Goal: Task Accomplishment & Management: Manage account settings

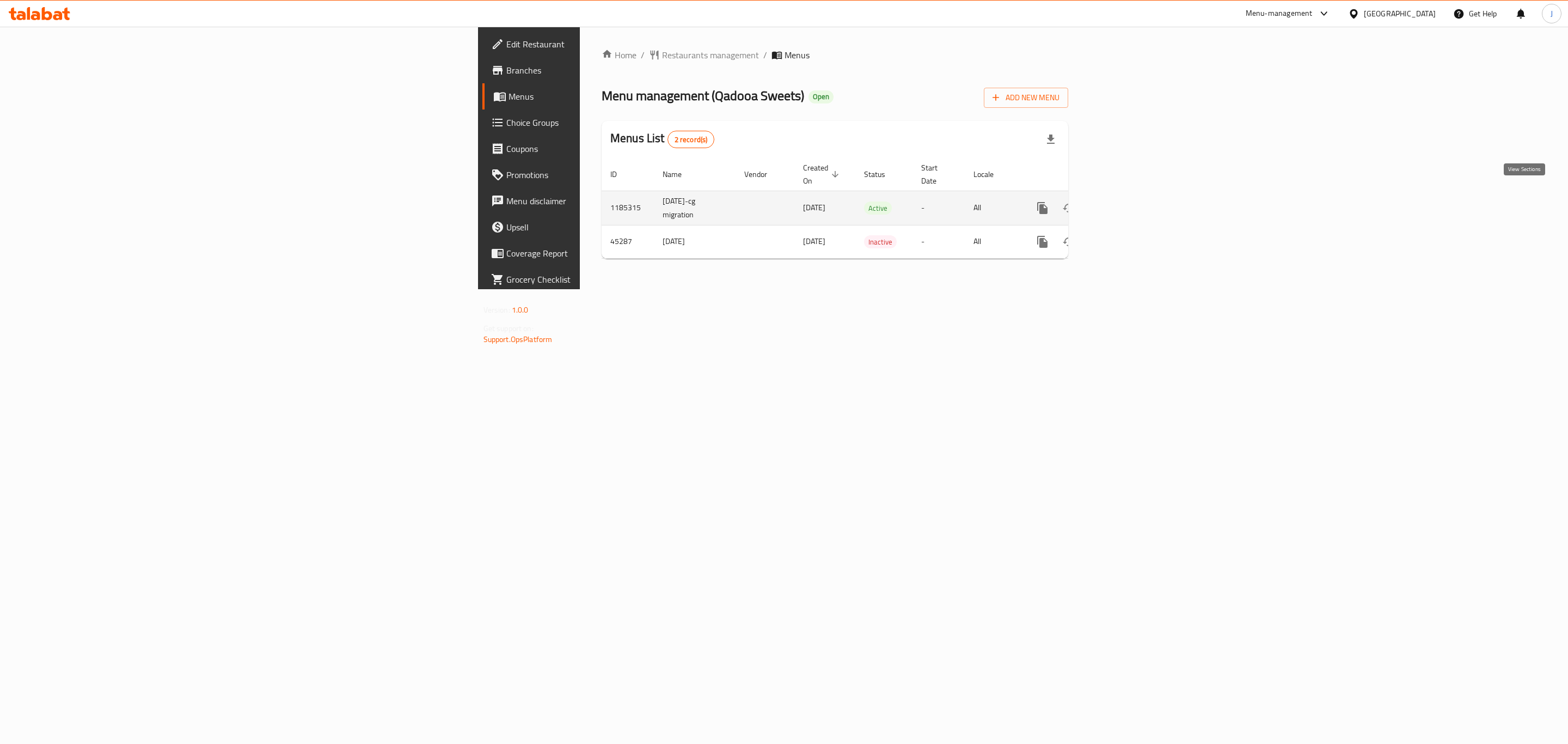
click at [1134, 196] on link "enhanced table" at bounding box center [1121, 208] width 26 height 26
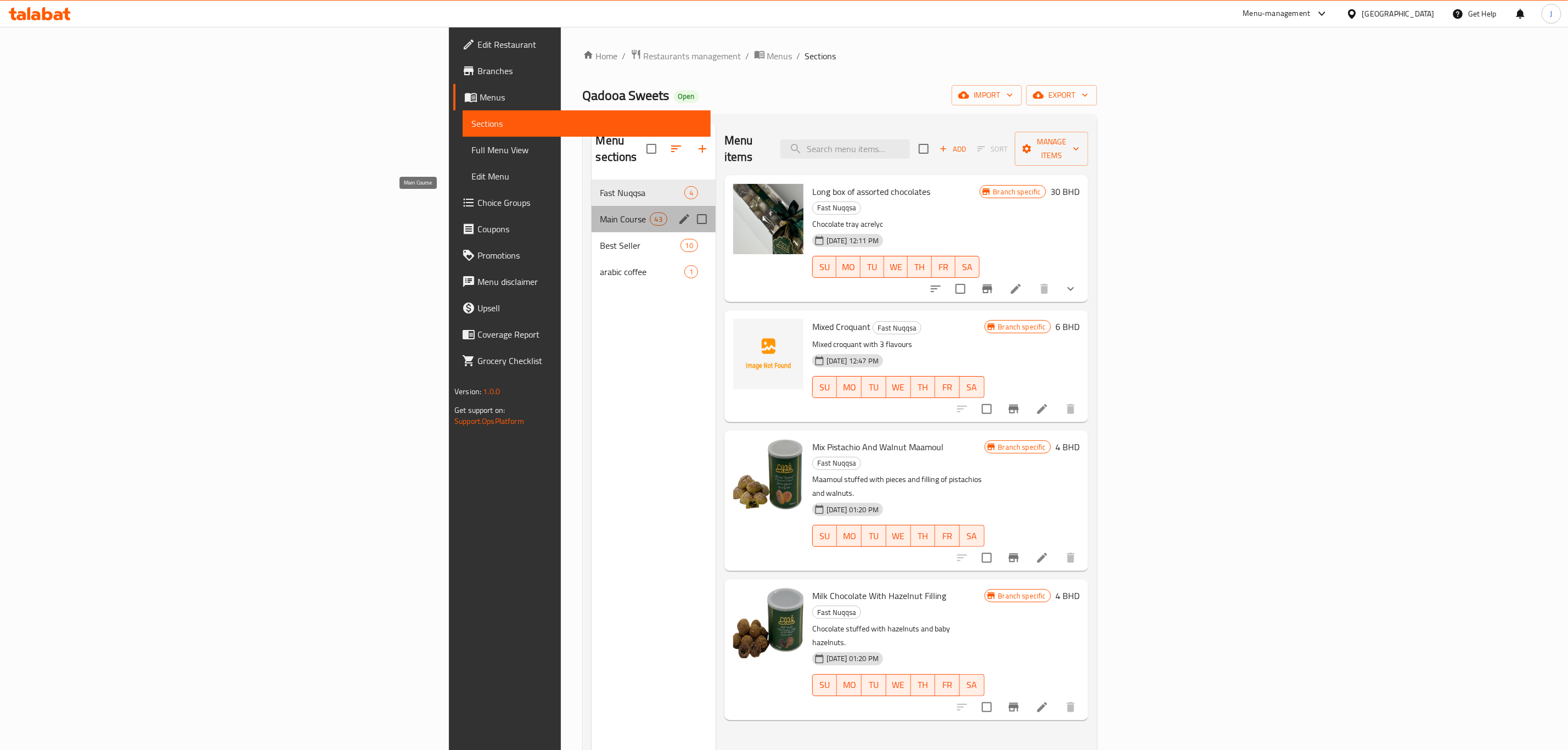
click at [601, 212] on span "Main Course" at bounding box center [625, 219] width 50 height 13
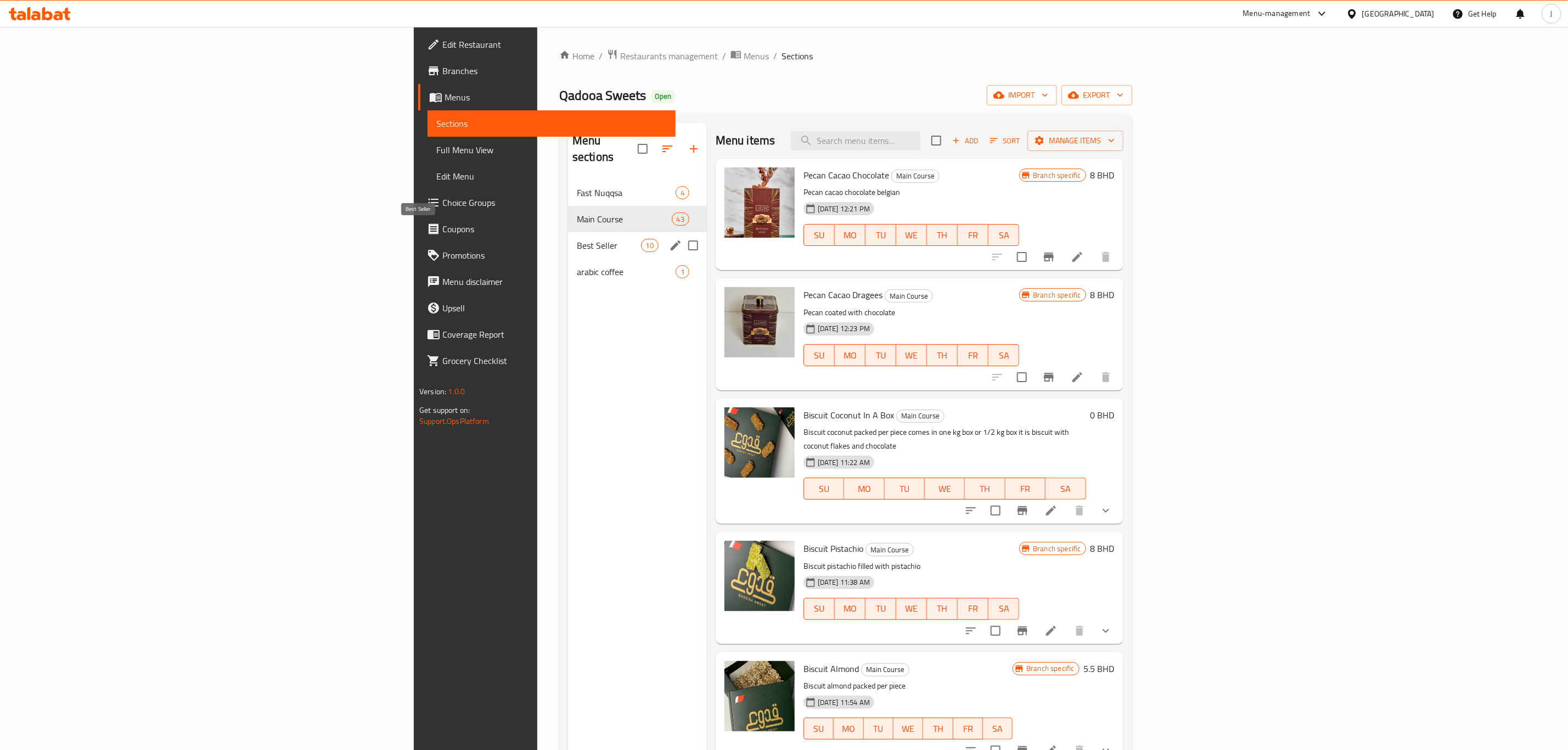
click at [577, 239] on span "Best Seller" at bounding box center [609, 245] width 65 height 13
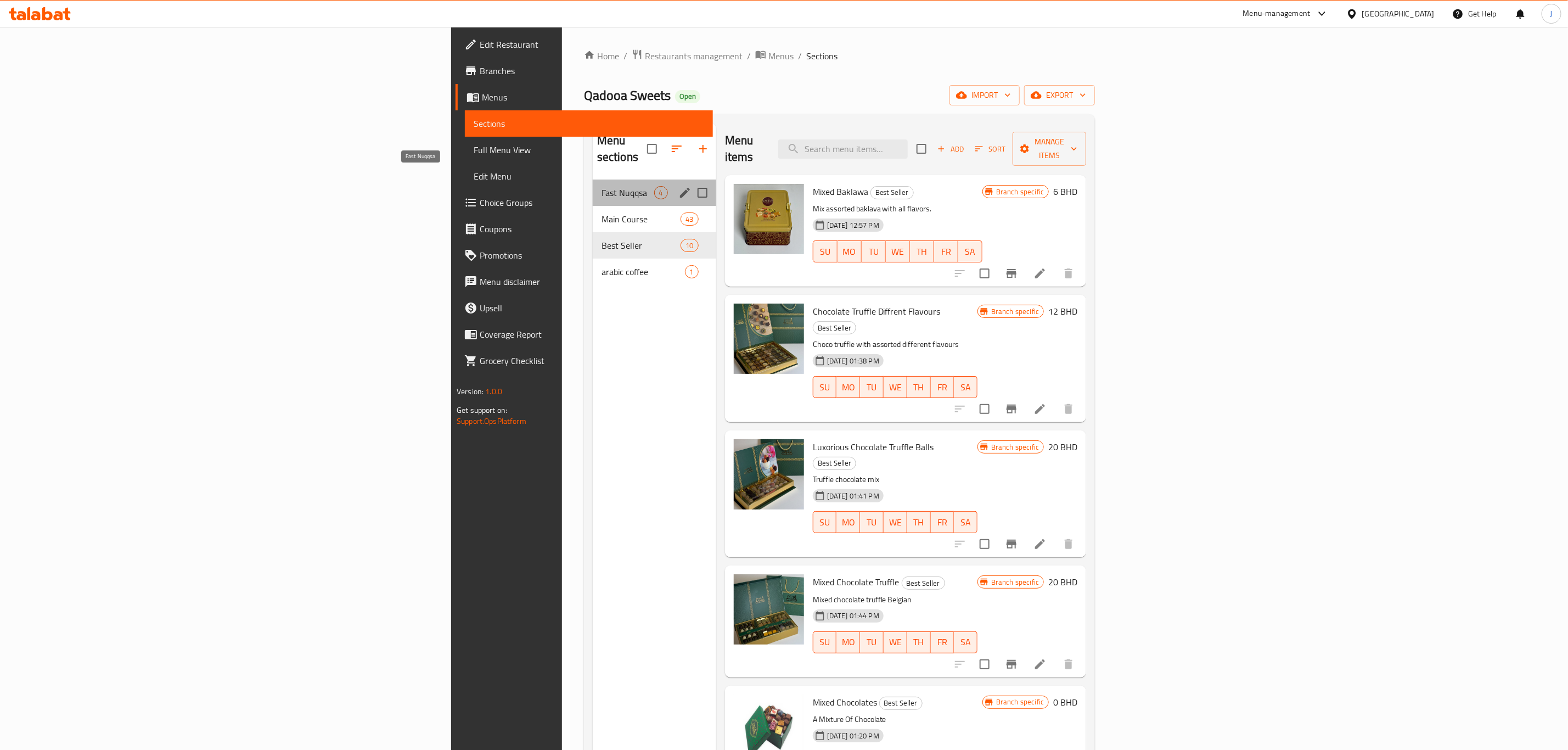
click at [601, 186] on span "Fast Nuqqsa" at bounding box center [628, 192] width 53 height 13
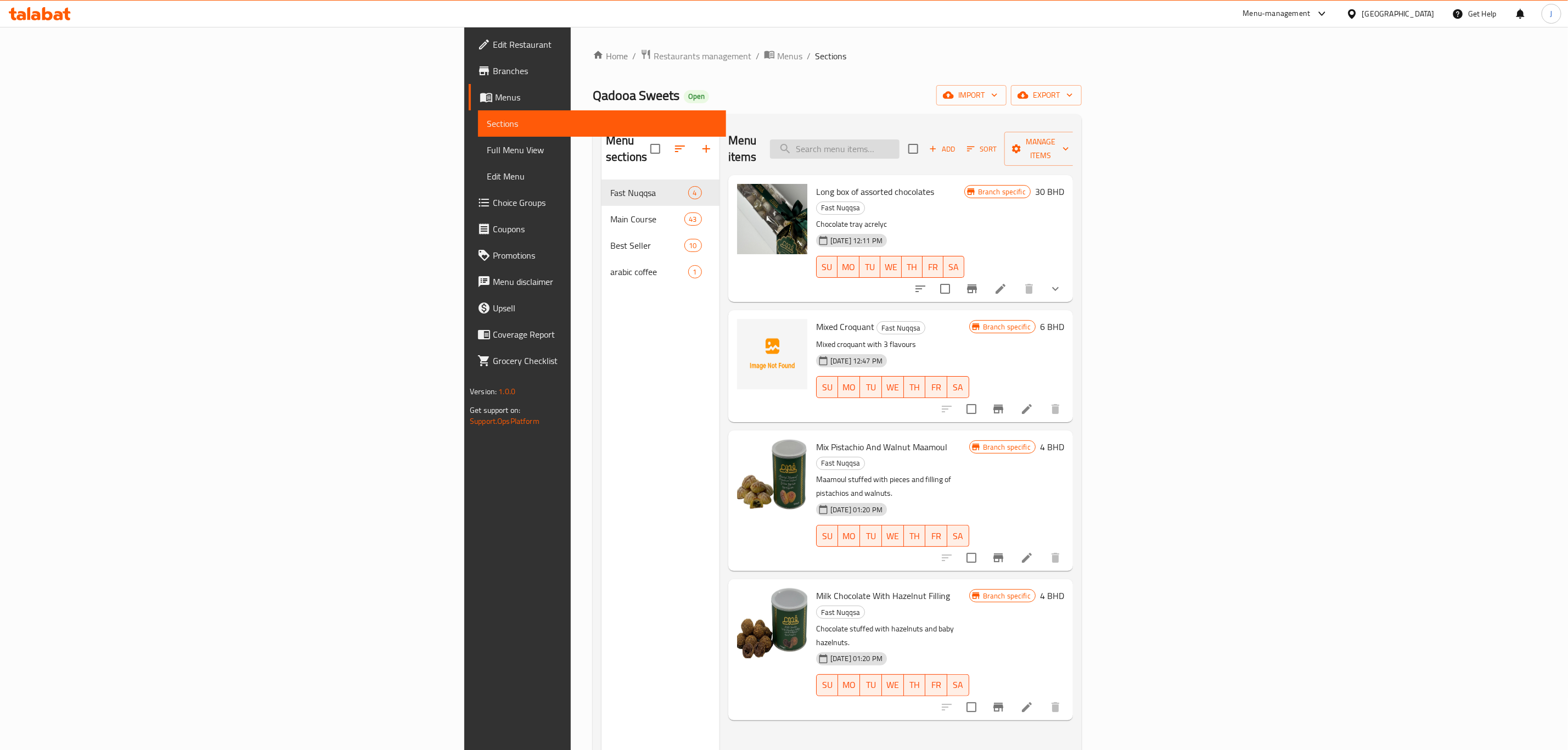
click at [900, 139] on input "search" at bounding box center [834, 149] width 130 height 19
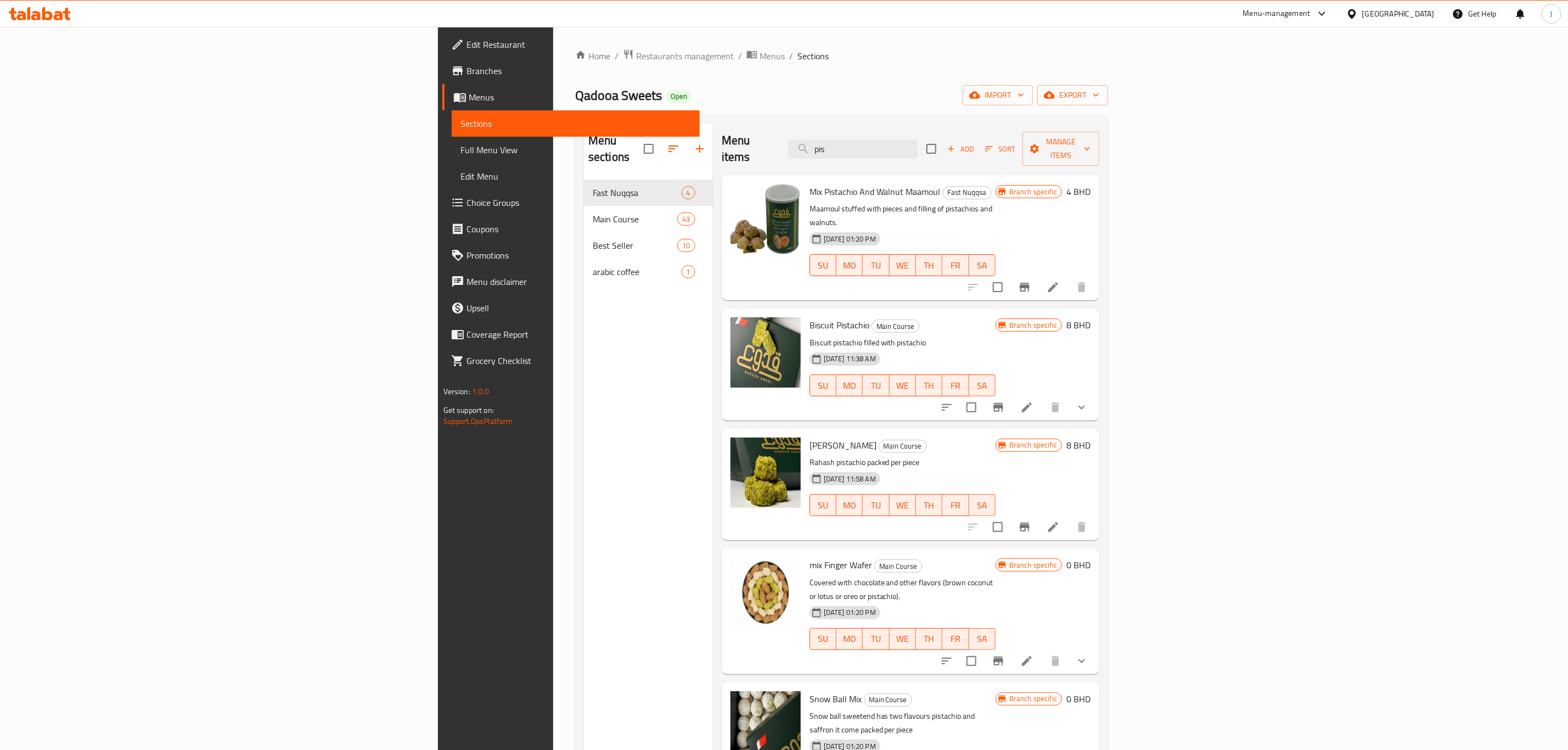
type input "pis"
click at [810, 317] on span "Biscuit Pistachio" at bounding box center [839, 325] width 60 height 17
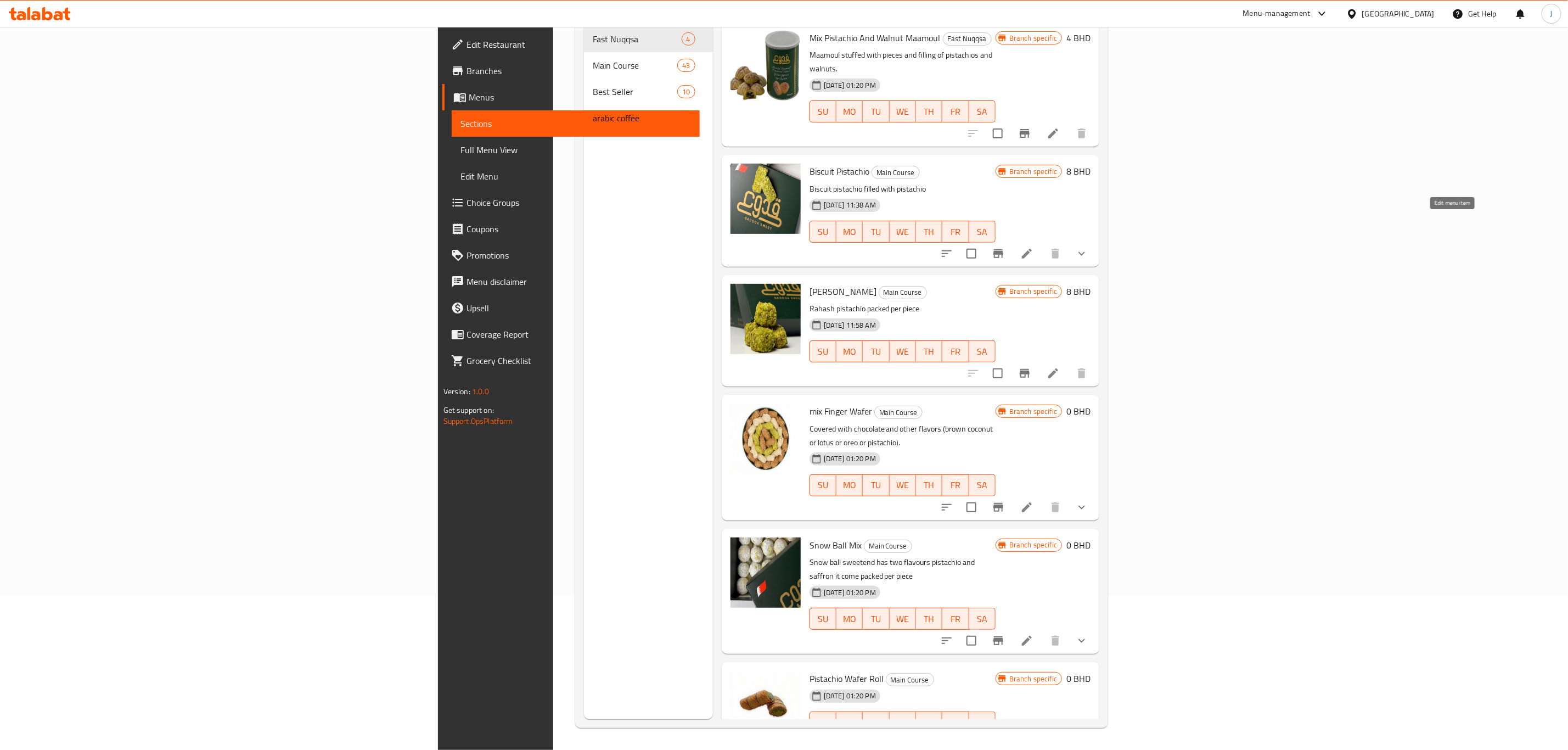
click at [1034, 247] on icon at bounding box center [1027, 254] width 13 height 13
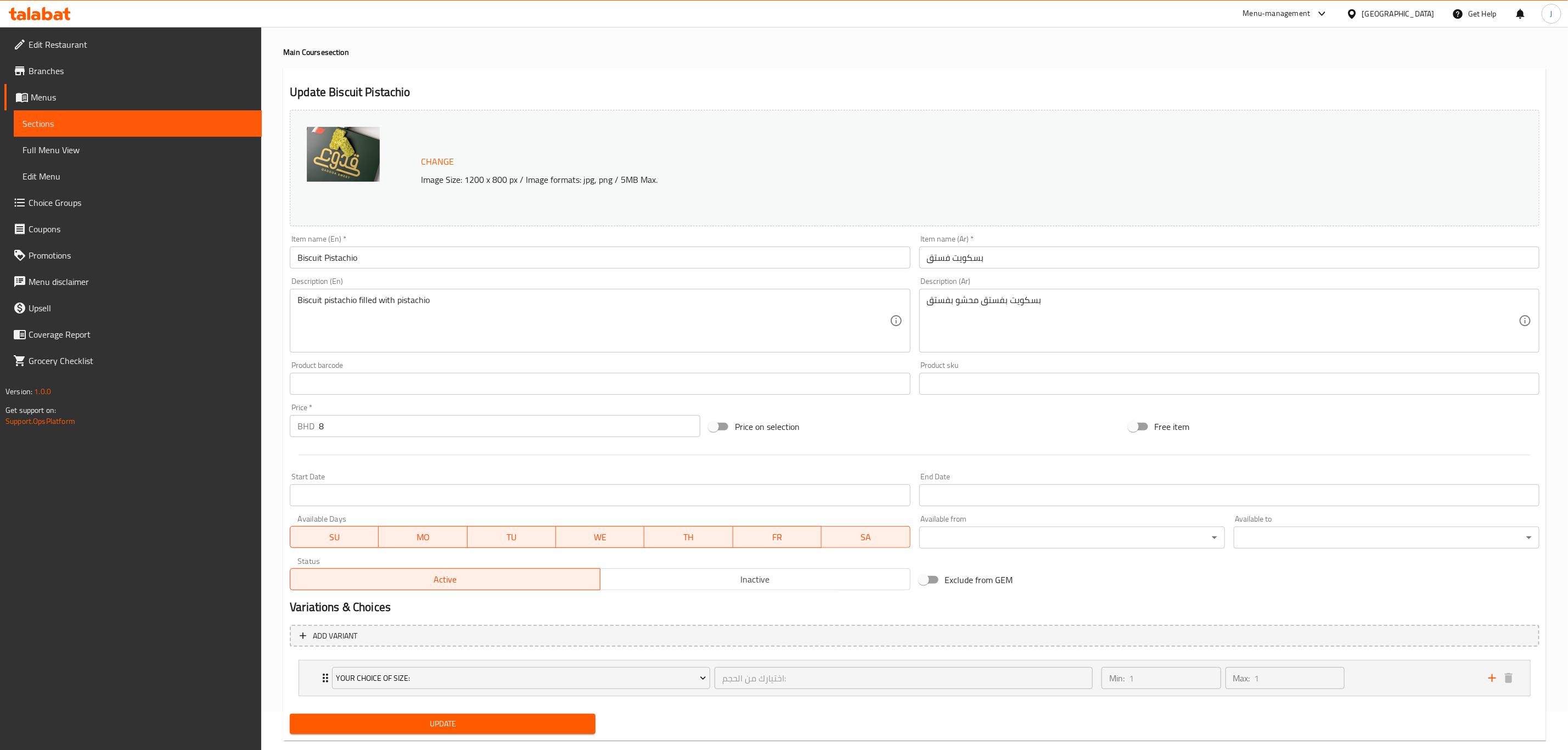
scroll to position [60, 0]
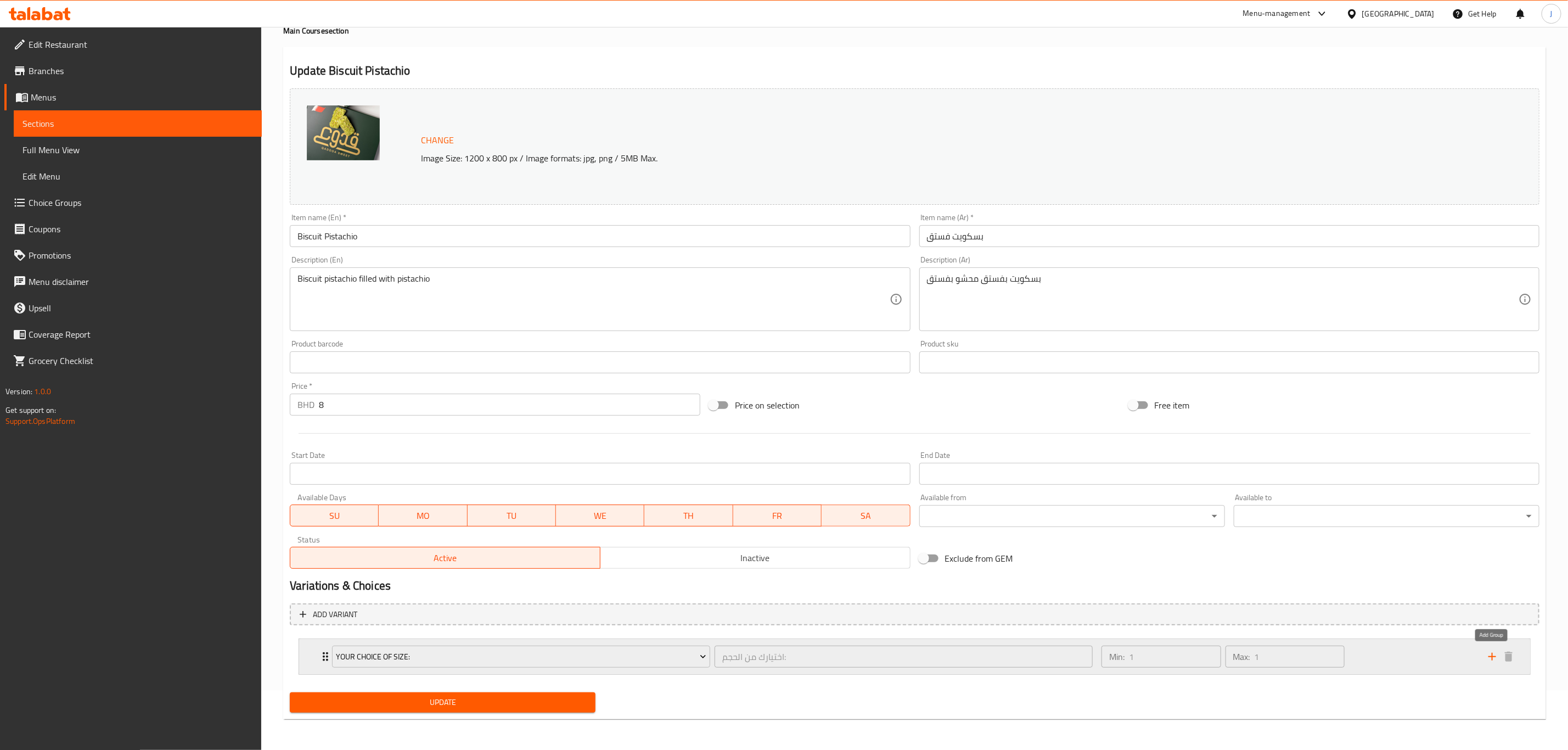
click at [1493, 658] on icon "add" at bounding box center [1493, 656] width 13 height 13
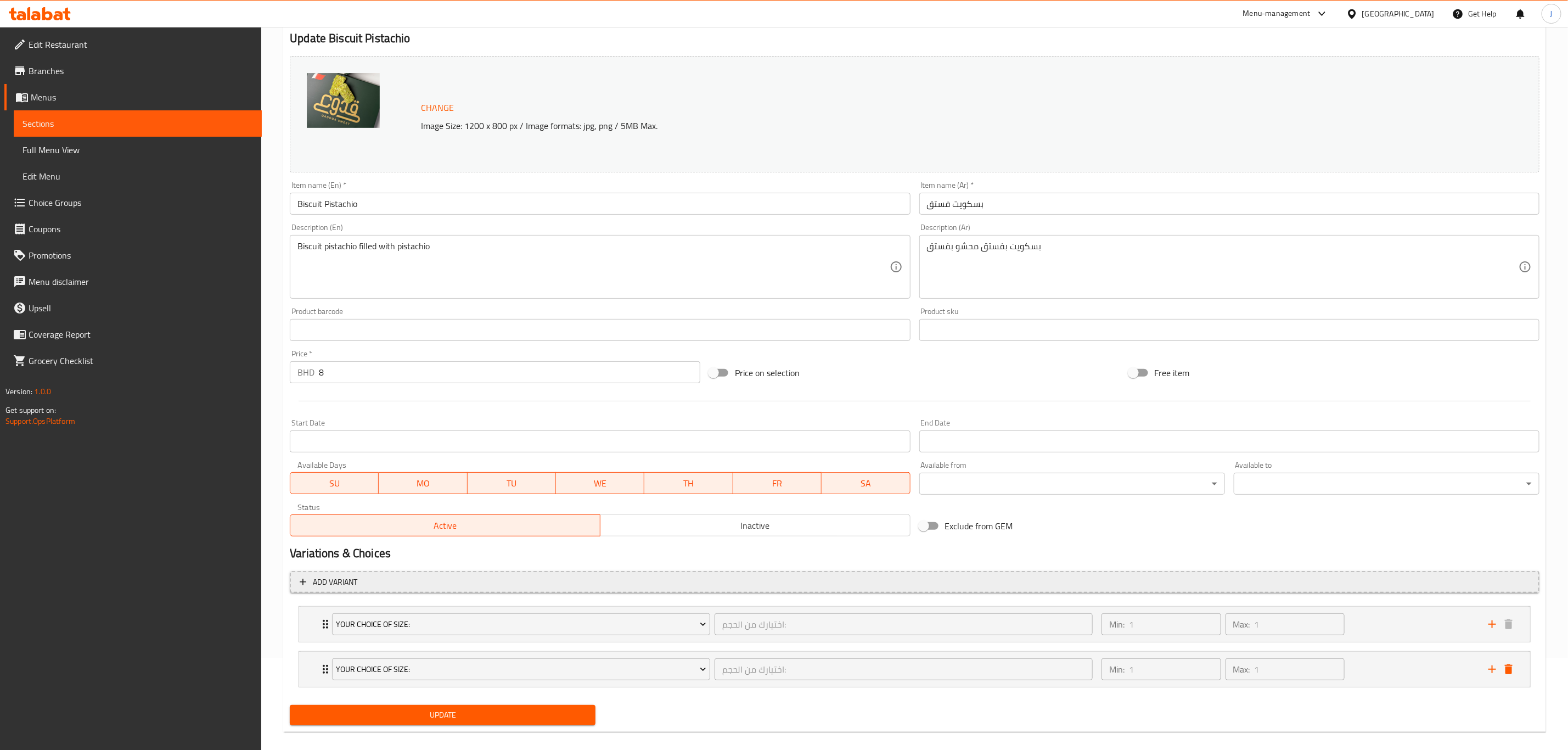
scroll to position [106, 0]
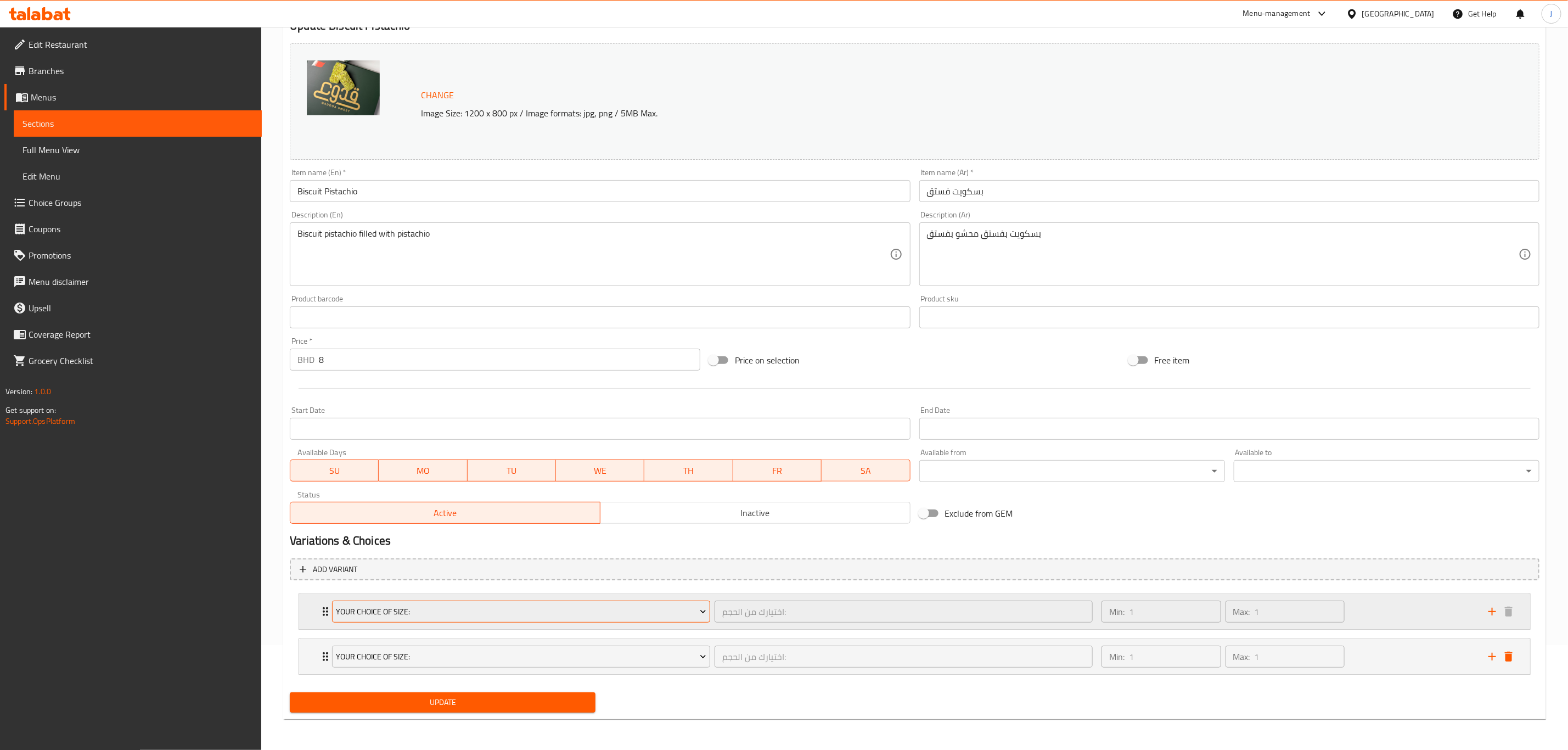
click at [428, 608] on span "Your Choice Of Size:" at bounding box center [521, 611] width 370 height 14
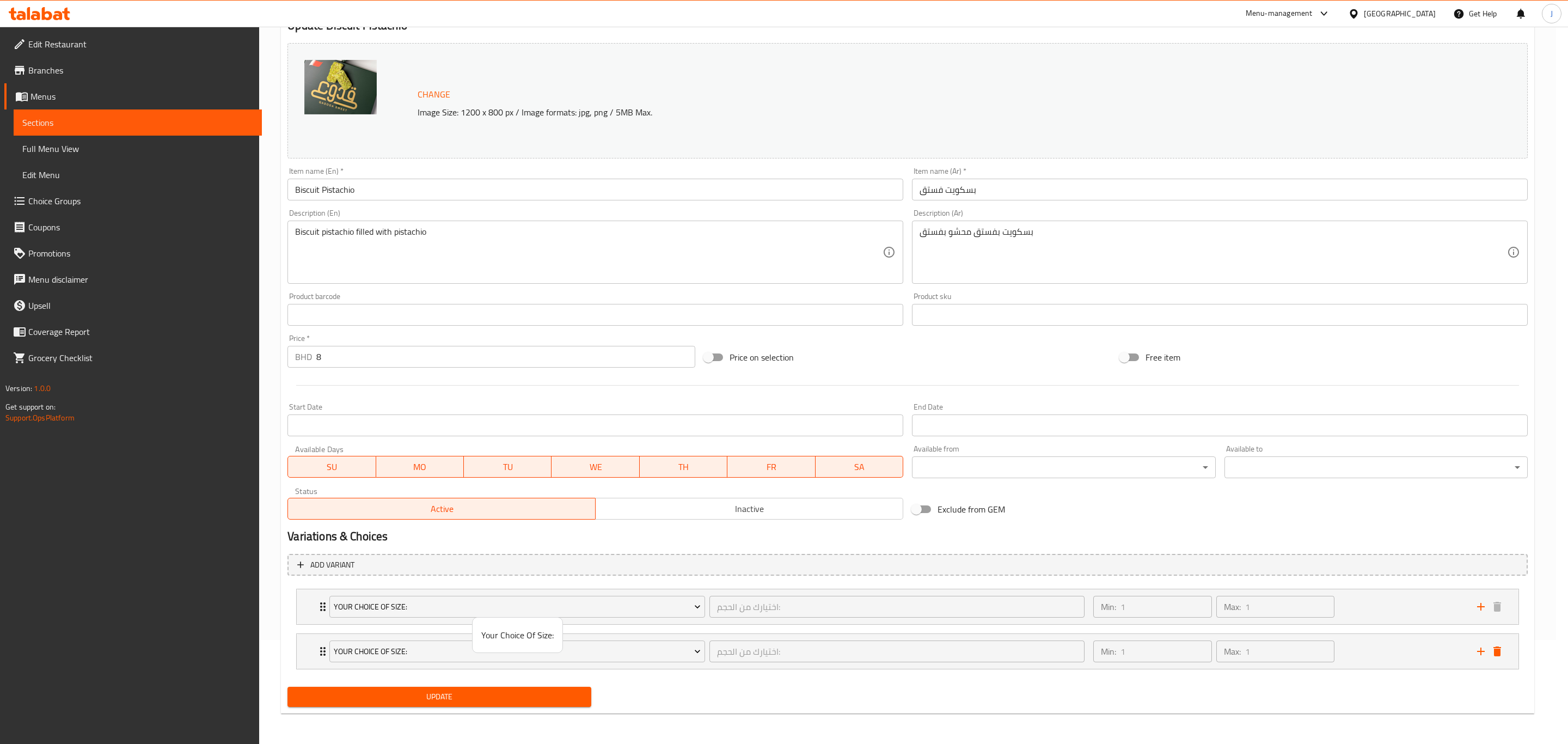
click at [534, 640] on span "Your Choice Of Size:" at bounding box center [517, 635] width 72 height 13
click at [534, 640] on button "Your Choice Of Size:" at bounding box center [517, 651] width 375 height 22
click at [588, 608] on div at bounding box center [784, 372] width 1568 height 744
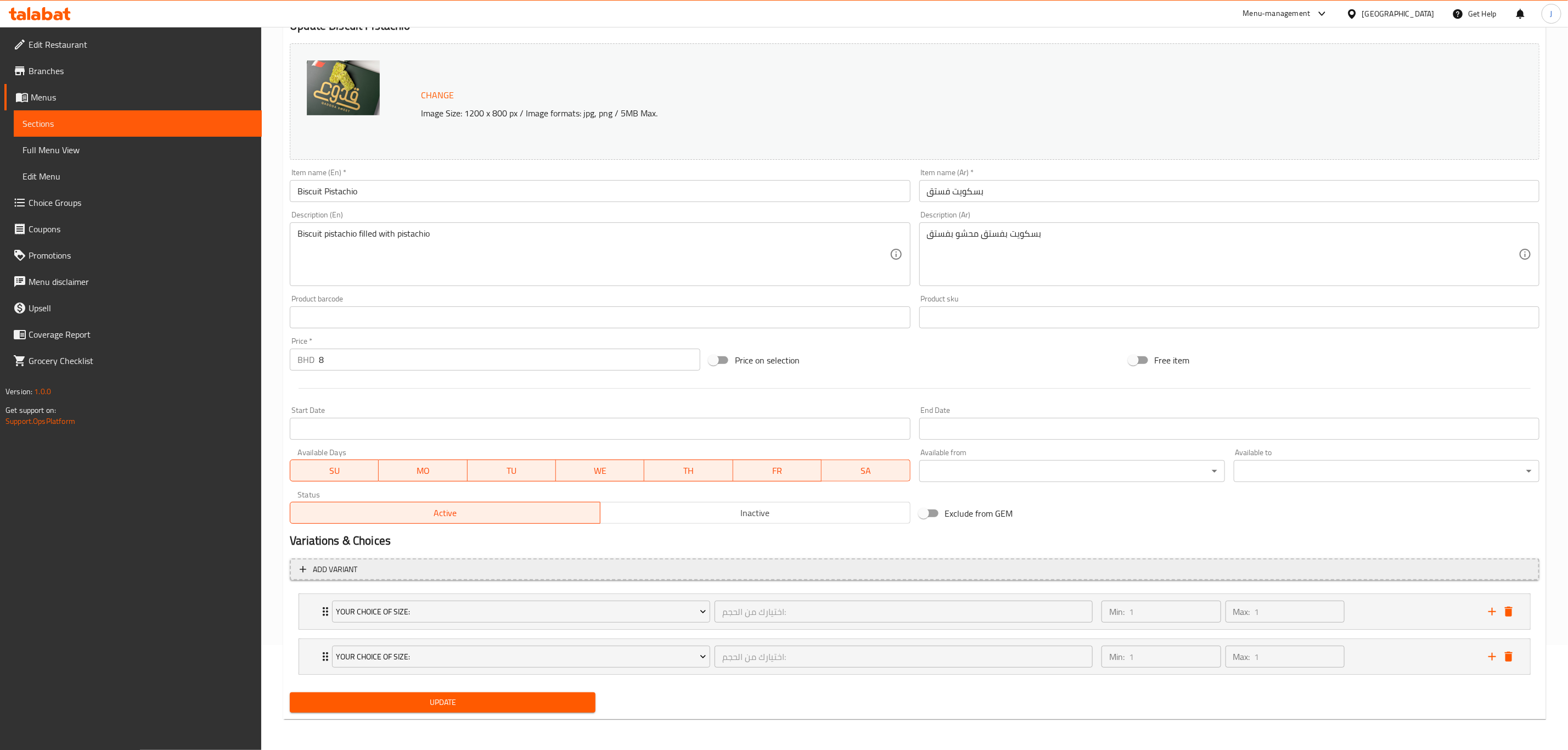
click at [314, 570] on span "Add variant" at bounding box center [335, 569] width 45 height 14
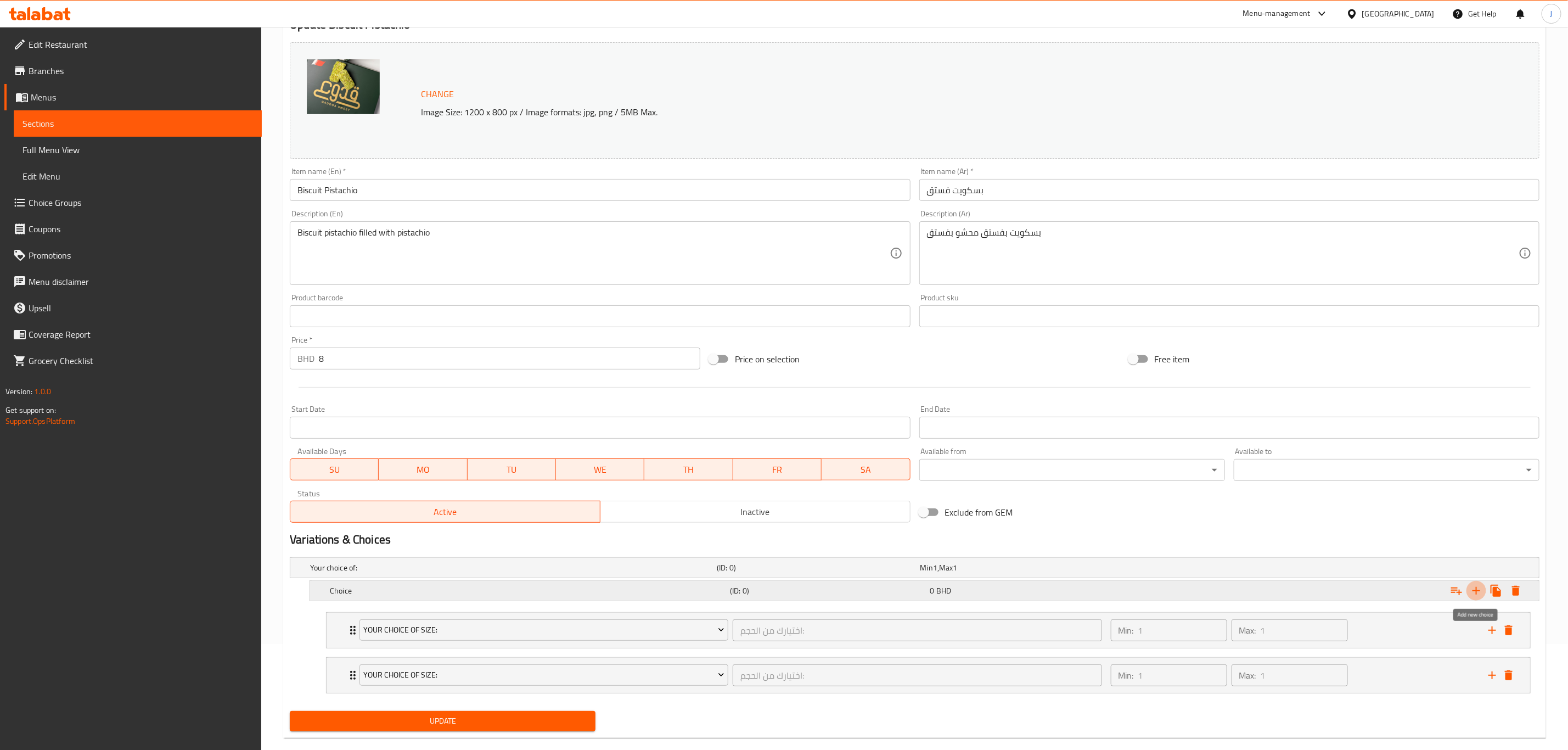
click at [1478, 588] on icon "Expand" at bounding box center [1476, 591] width 13 height 13
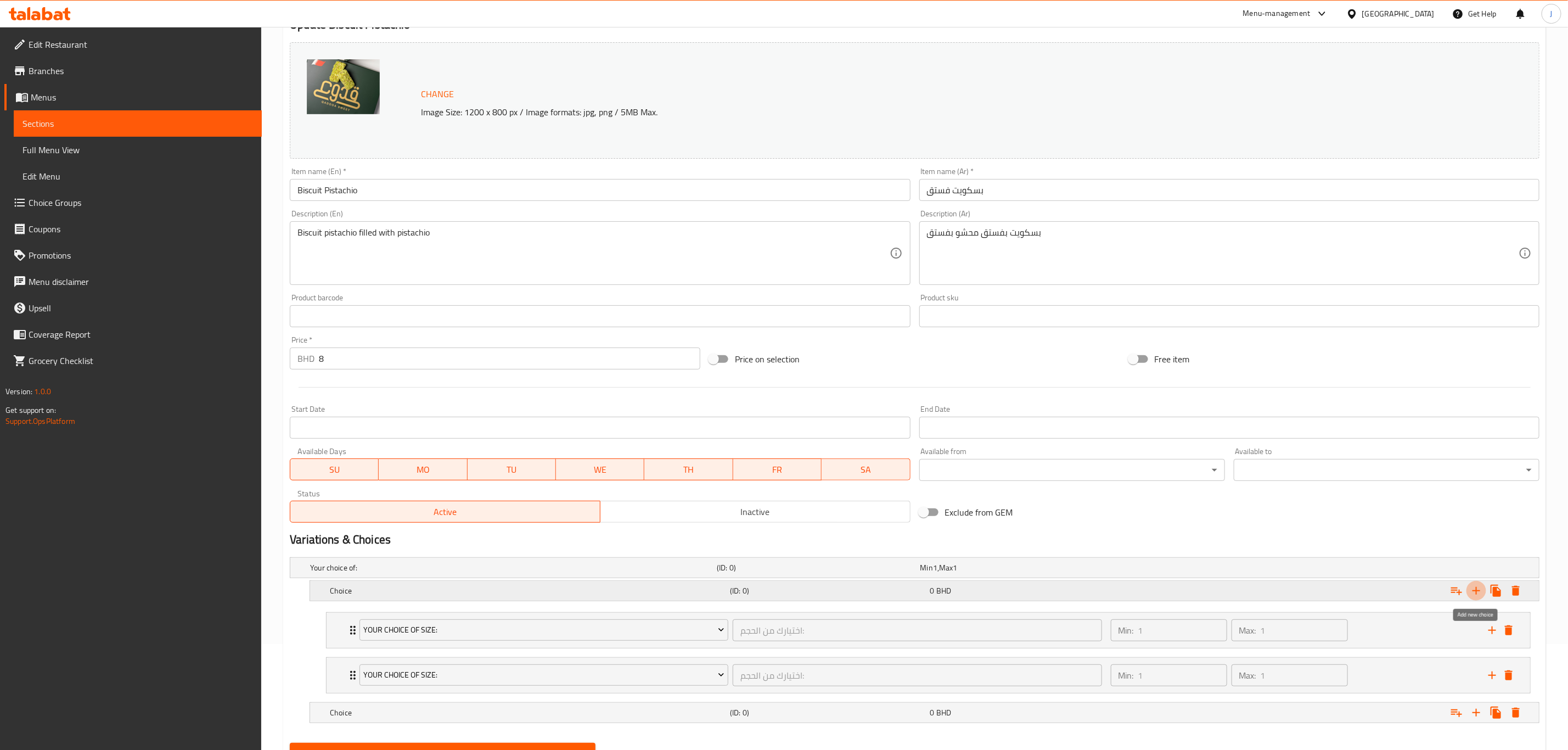
click at [1476, 591] on icon "Expand" at bounding box center [1476, 591] width 8 height 8
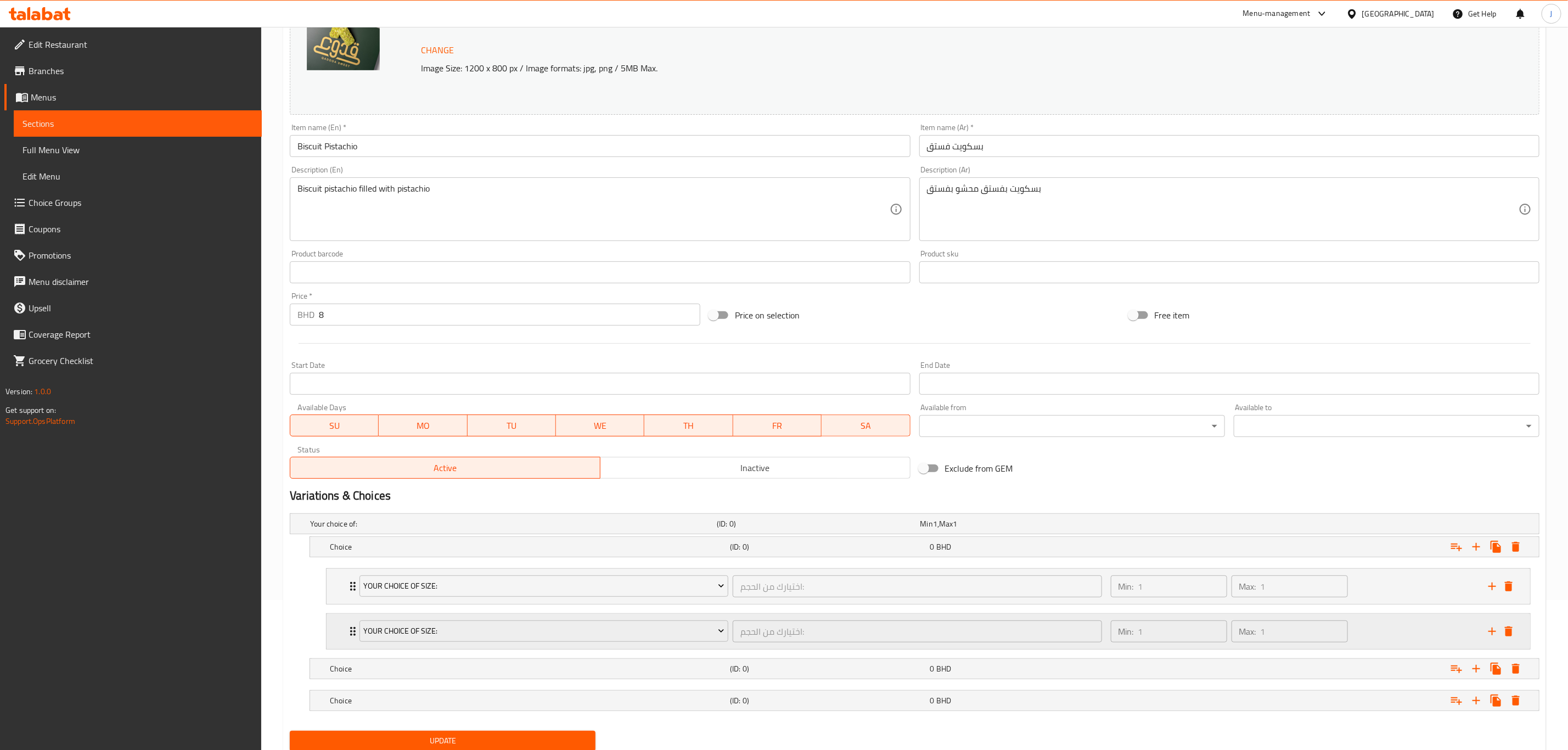
scroll to position [192, 0]
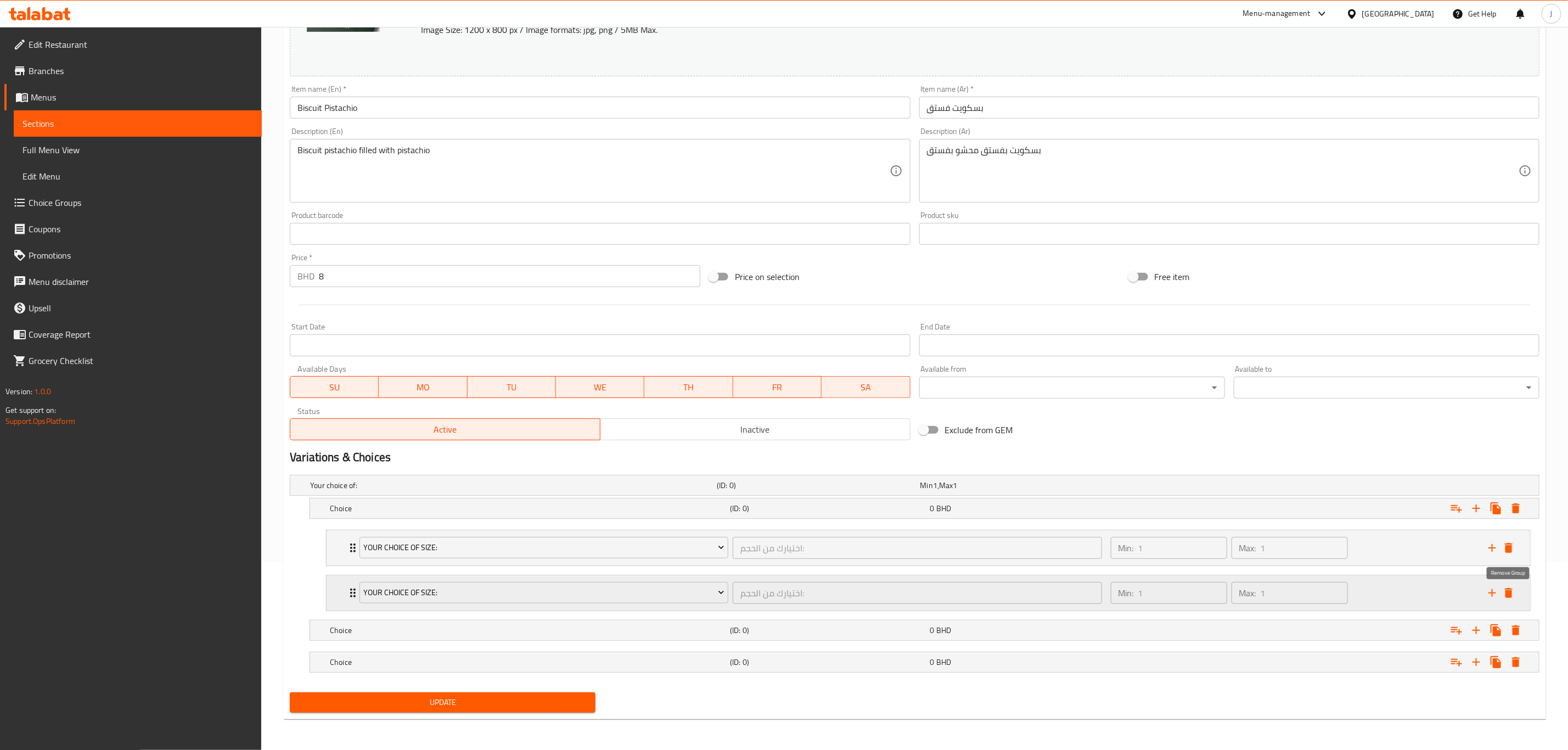
drag, startPoint x: 1509, startPoint y: 594, endPoint x: 1509, endPoint y: 585, distance: 9.0
click at [1509, 591] on div "Your Choice Of Size: اختيارك من الحجم: ​ Min: 1 ​ Max: 1 ​ 1 Kilo (ID: 18152393…" at bounding box center [929, 570] width 1222 height 90
click at [1509, 549] on icon "delete" at bounding box center [1509, 547] width 8 height 10
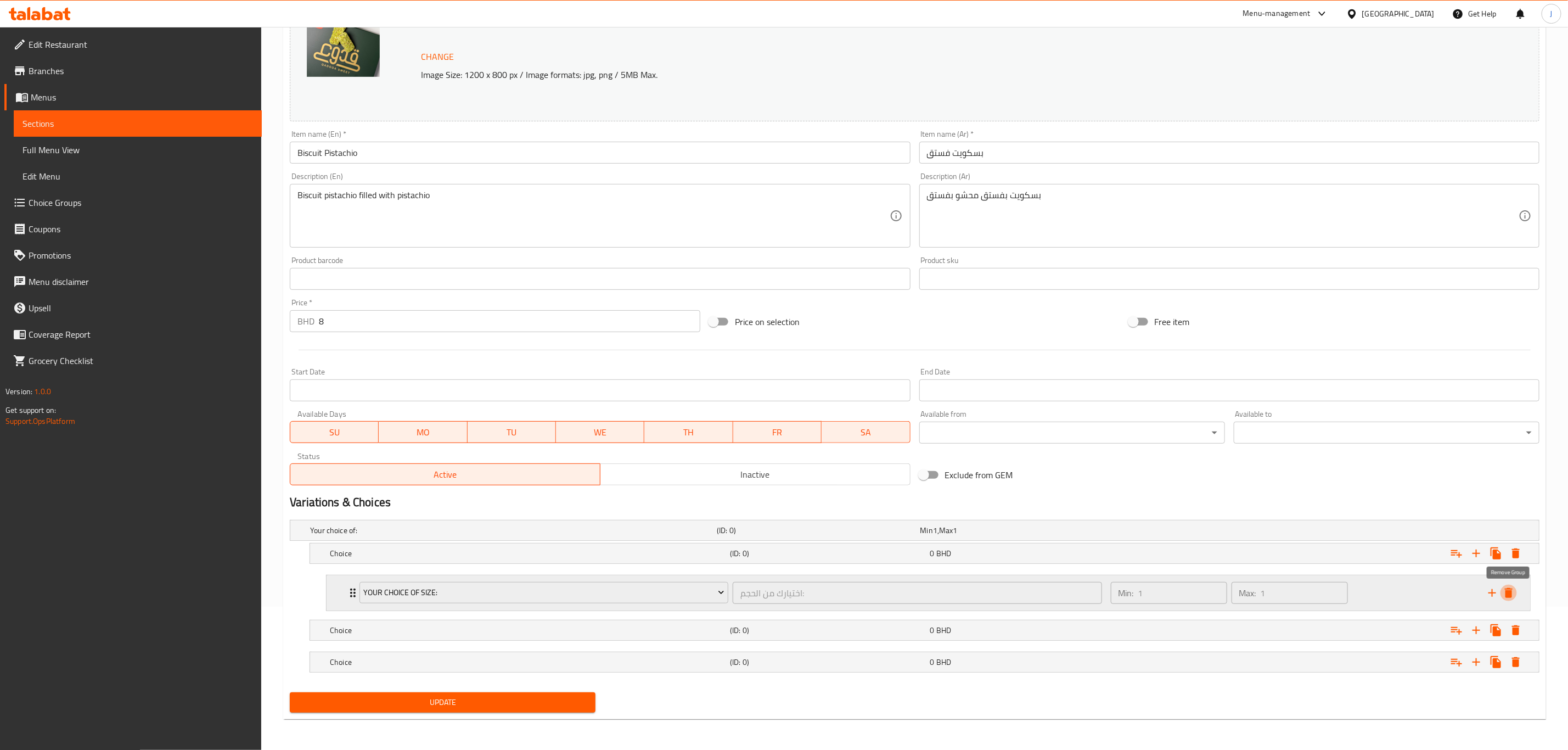
click at [1510, 586] on icon "delete" at bounding box center [1509, 593] width 13 height 13
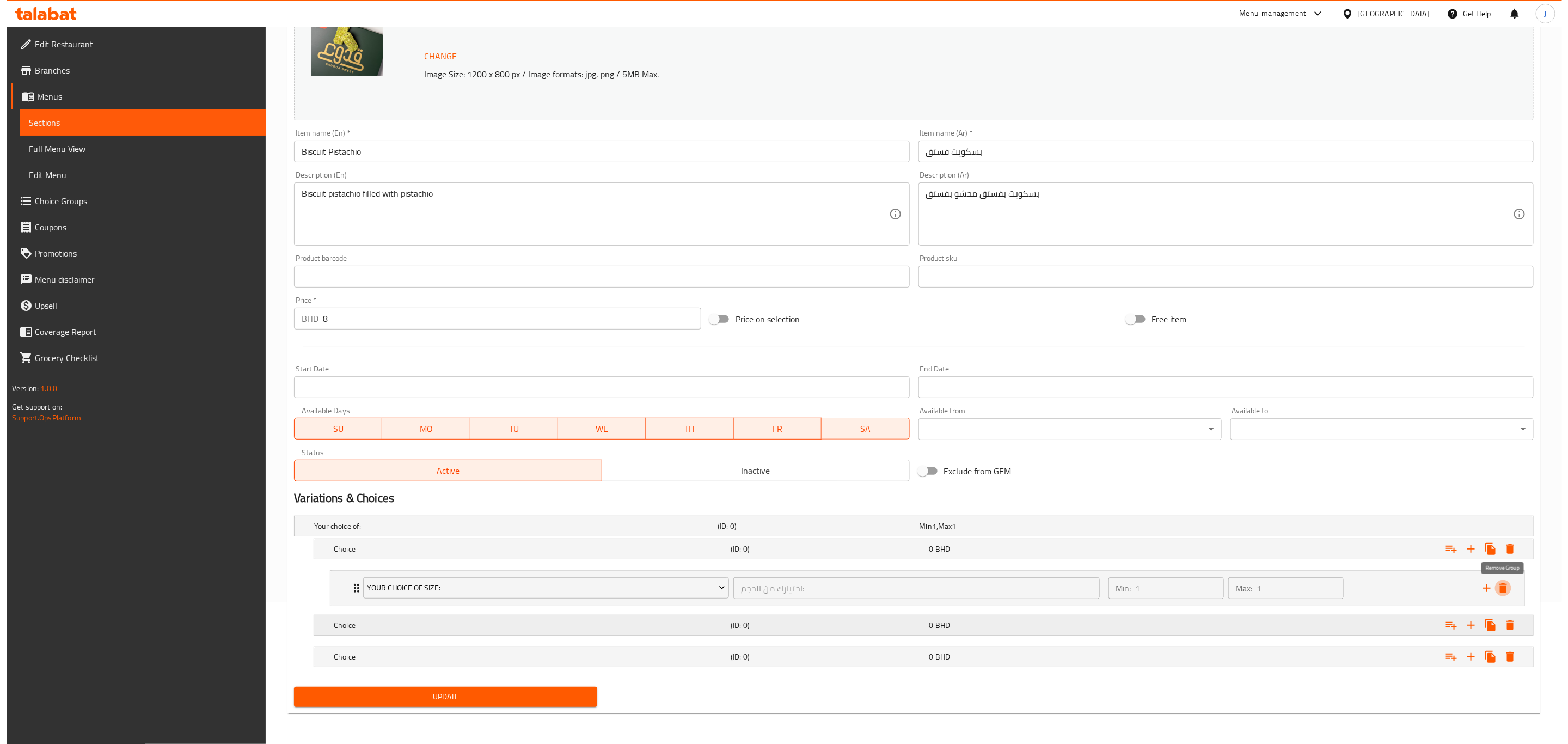
scroll to position [99, 0]
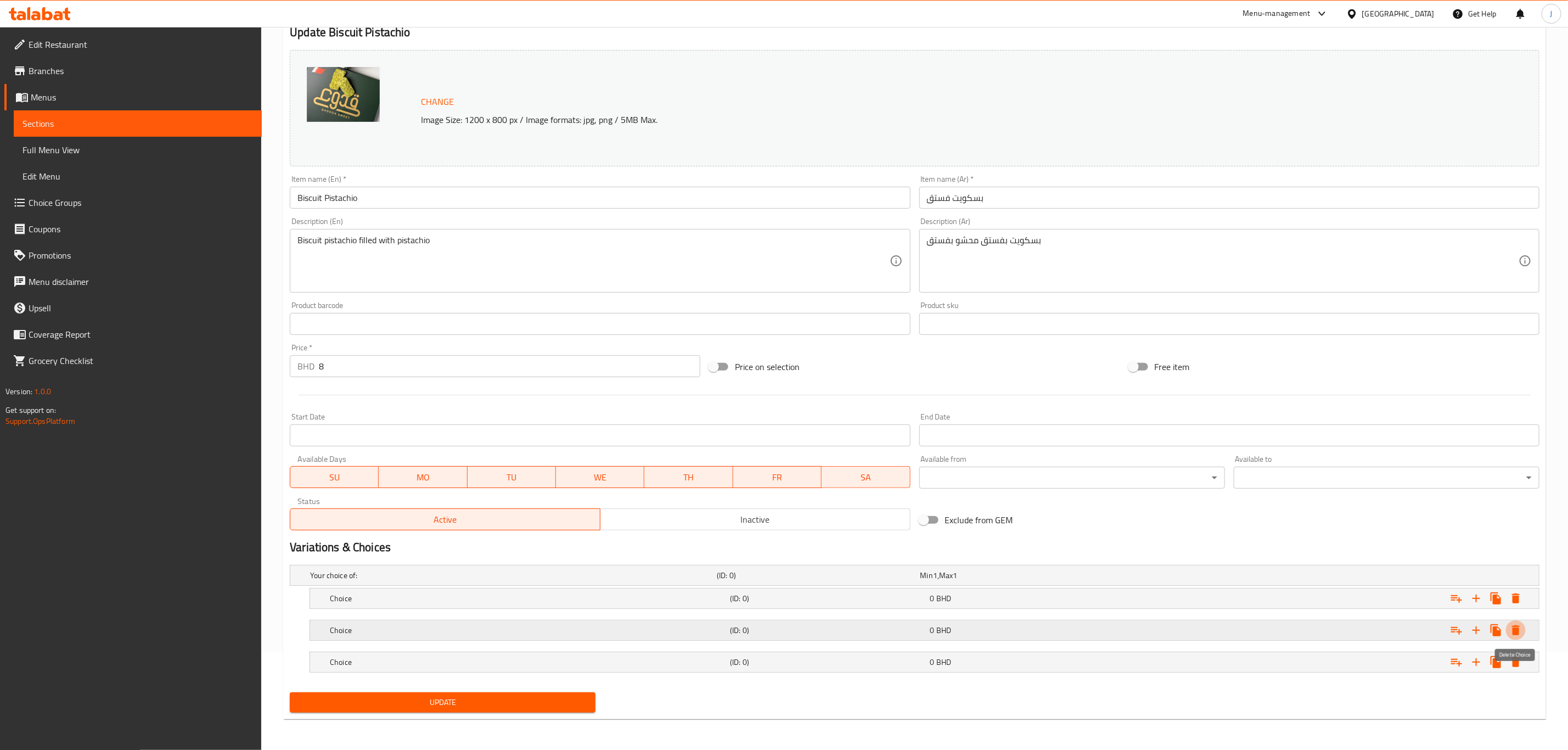
click at [1518, 633] on icon "Expand" at bounding box center [1516, 630] width 8 height 10
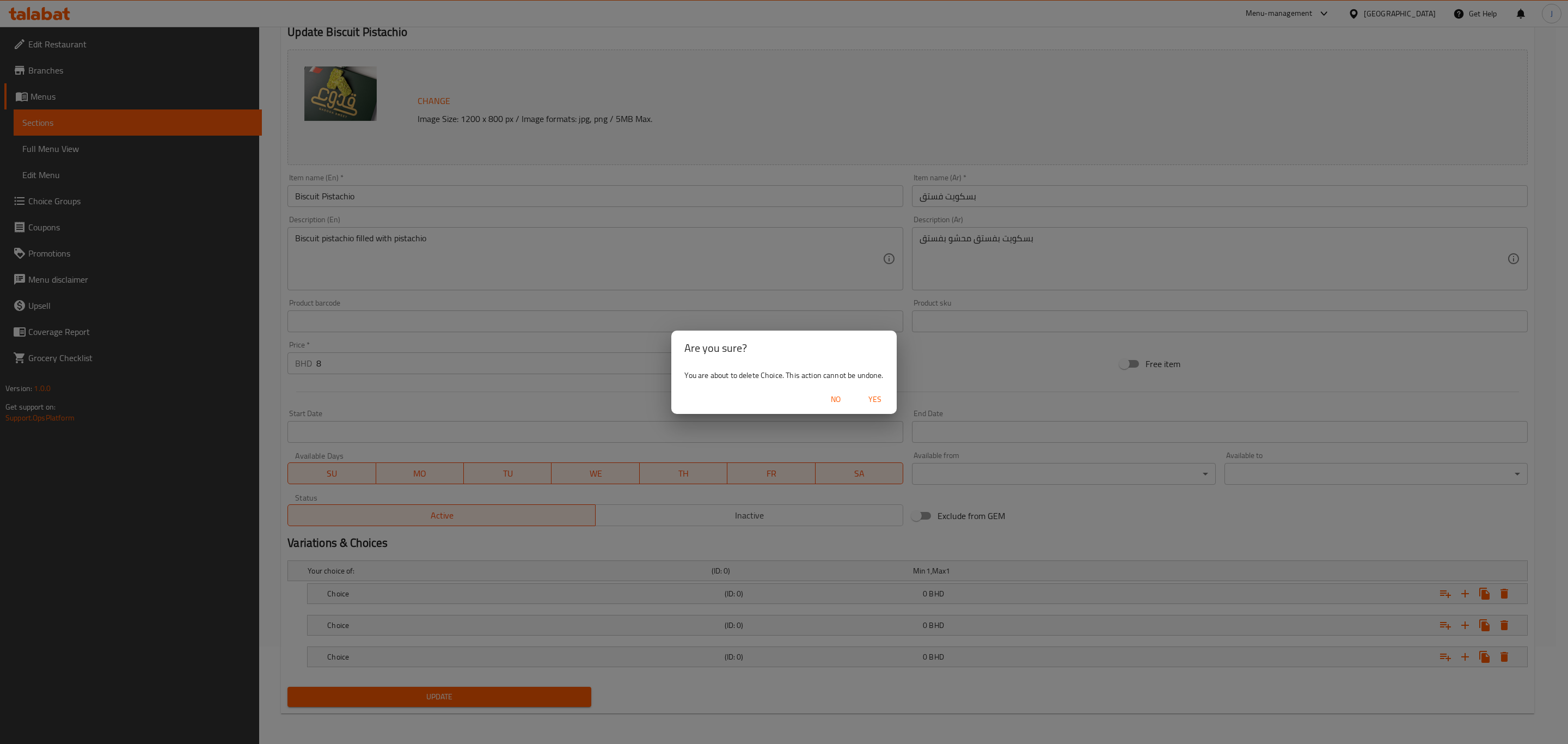
click at [876, 397] on span "Yes" at bounding box center [874, 399] width 26 height 13
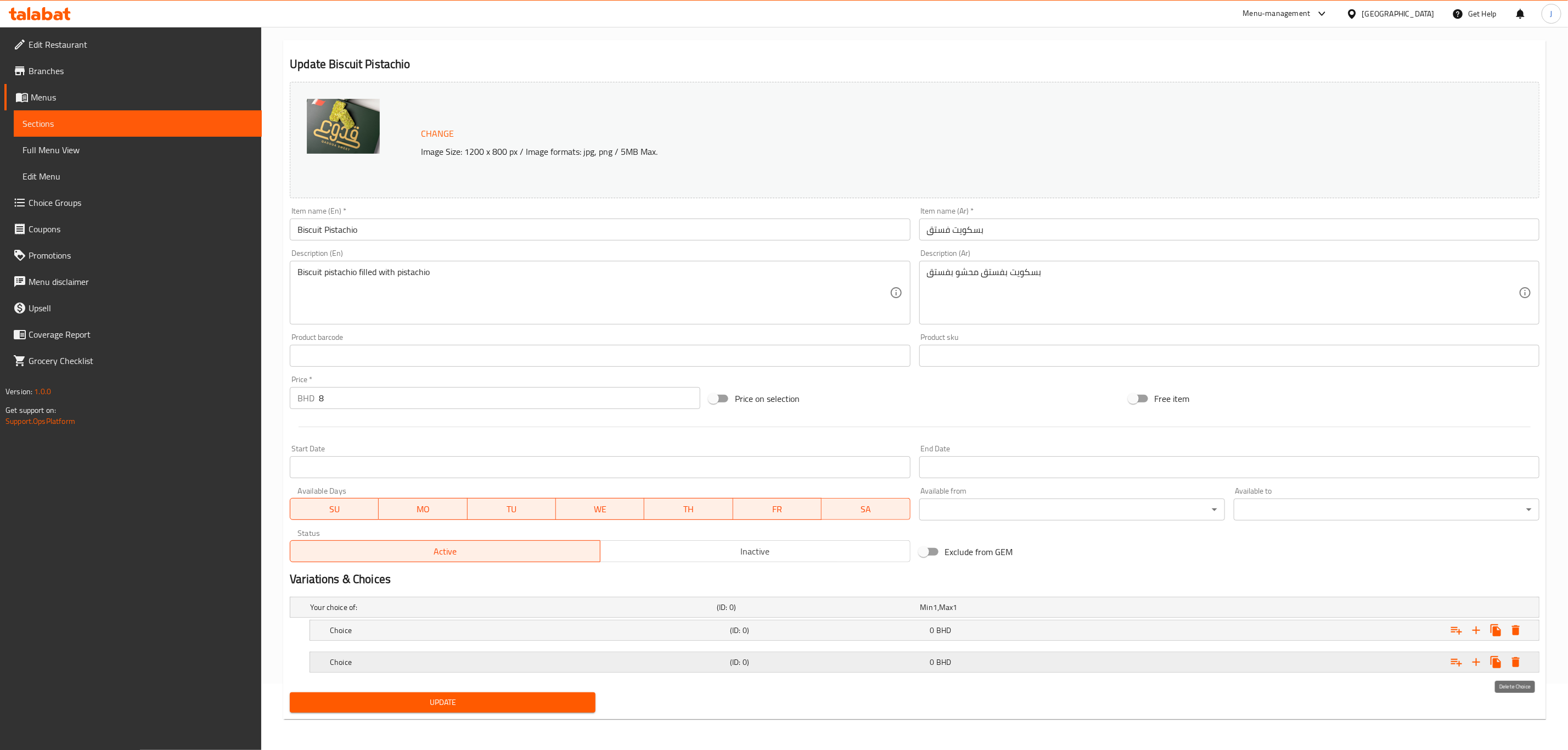
click at [1515, 661] on icon "Expand" at bounding box center [1516, 662] width 8 height 10
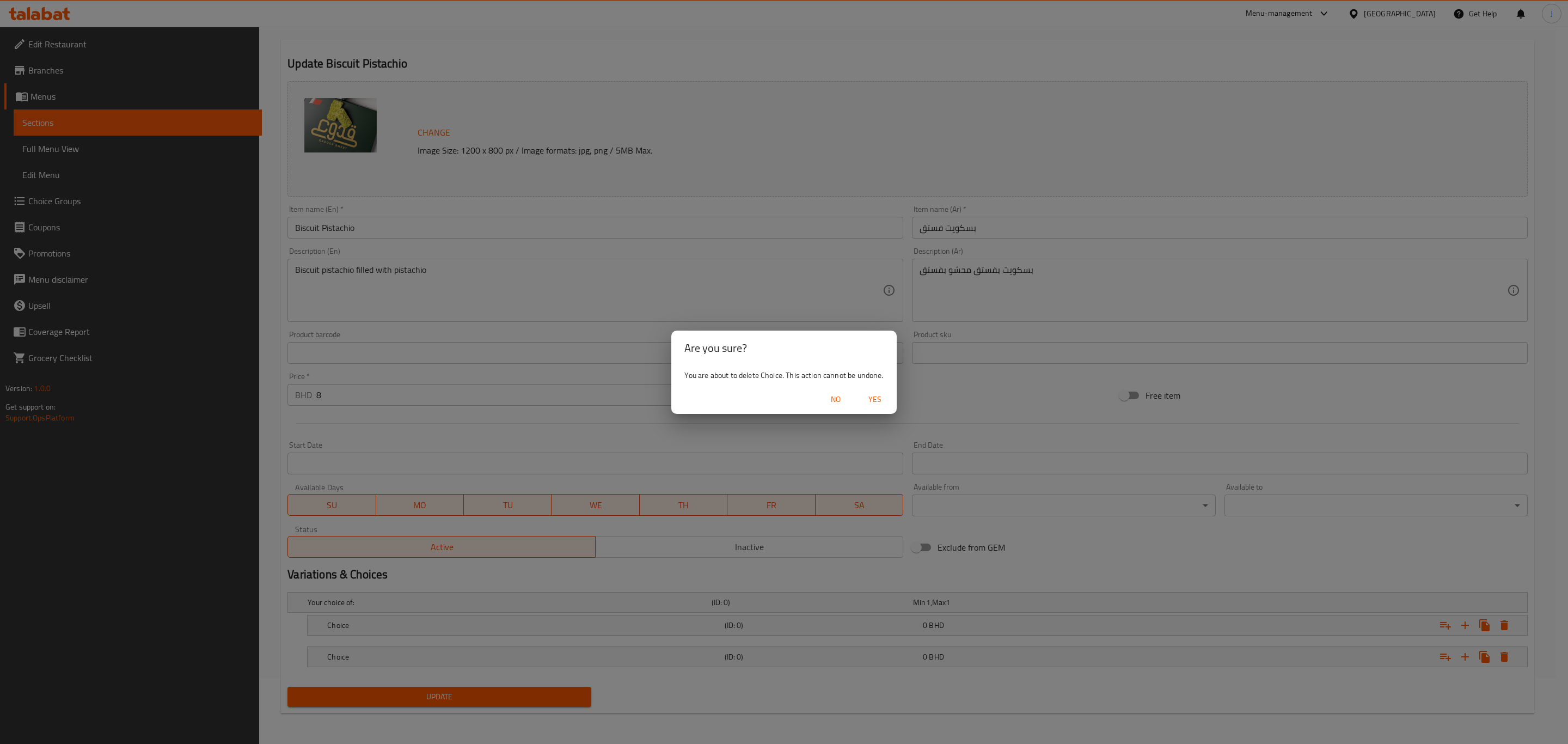
click at [876, 398] on span "Yes" at bounding box center [874, 399] width 26 height 13
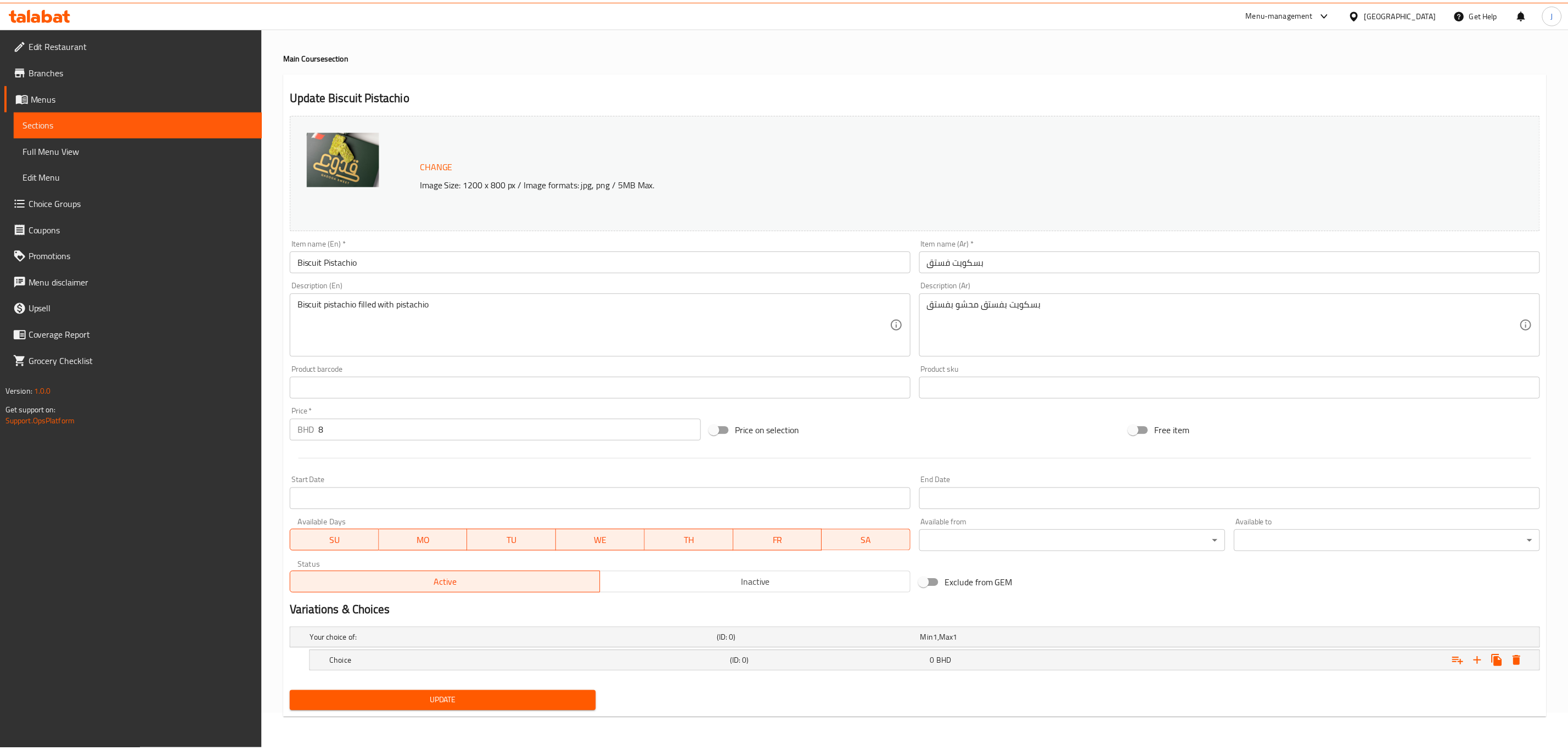
scroll to position [35, 0]
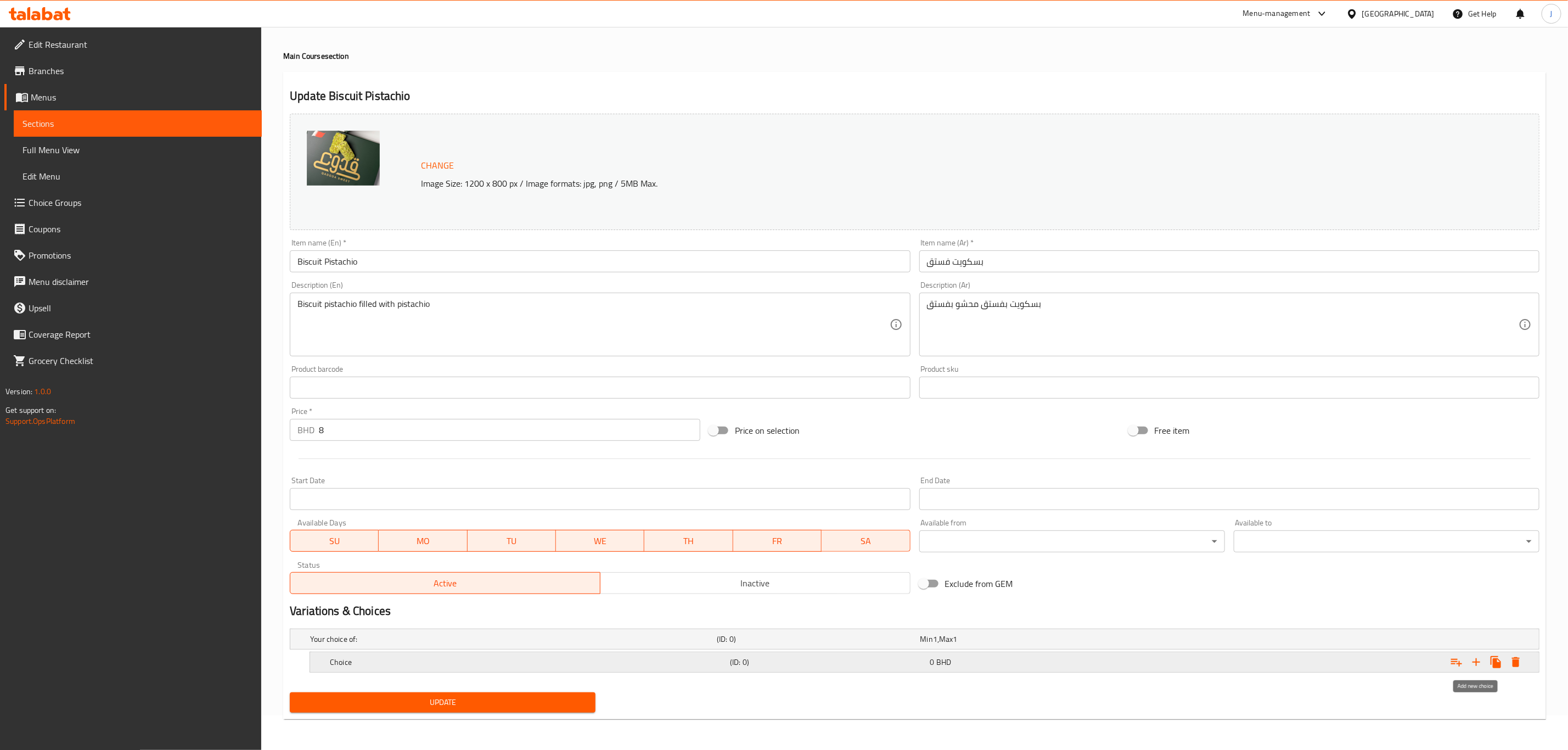
click at [1478, 660] on icon "Expand" at bounding box center [1476, 662] width 13 height 13
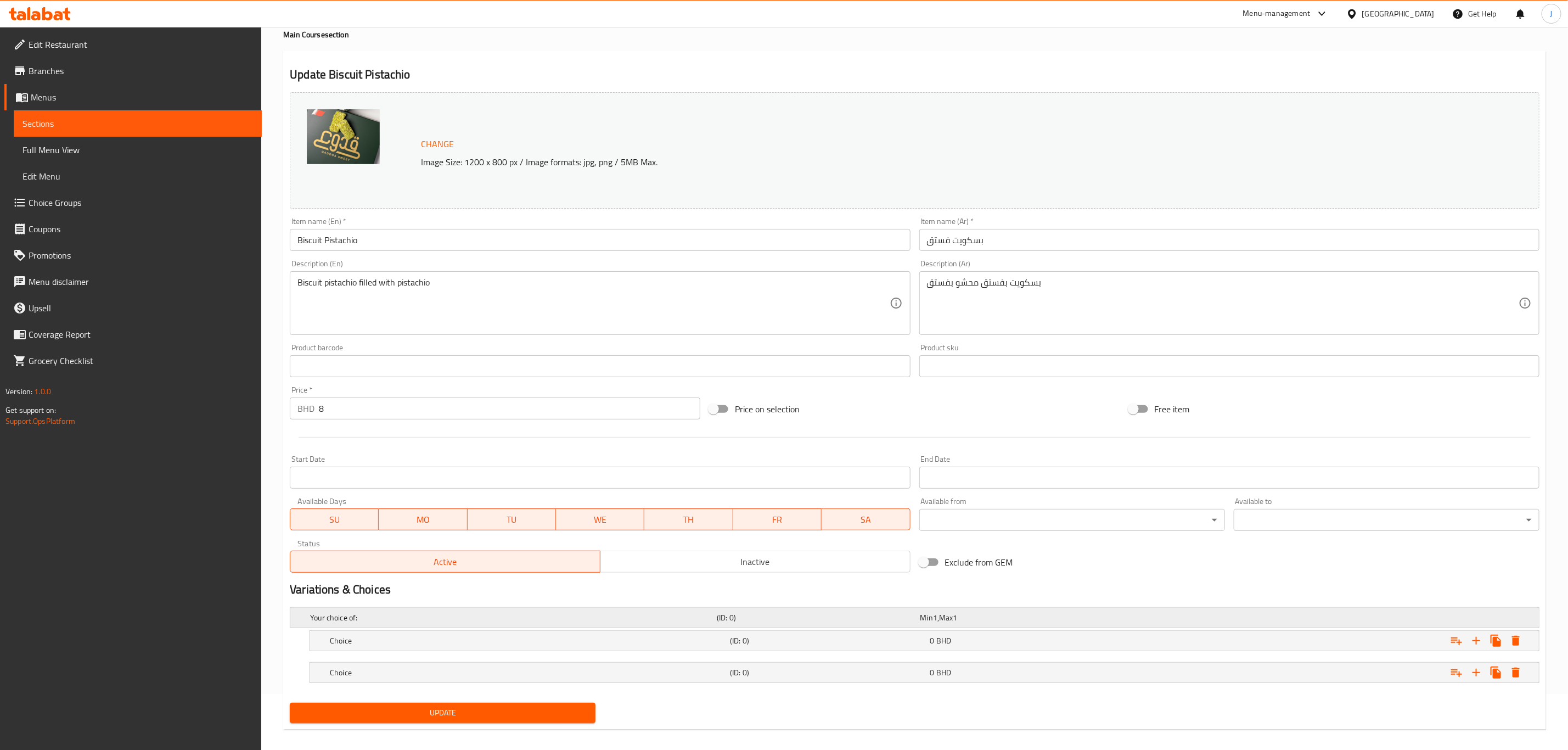
scroll to position [68, 0]
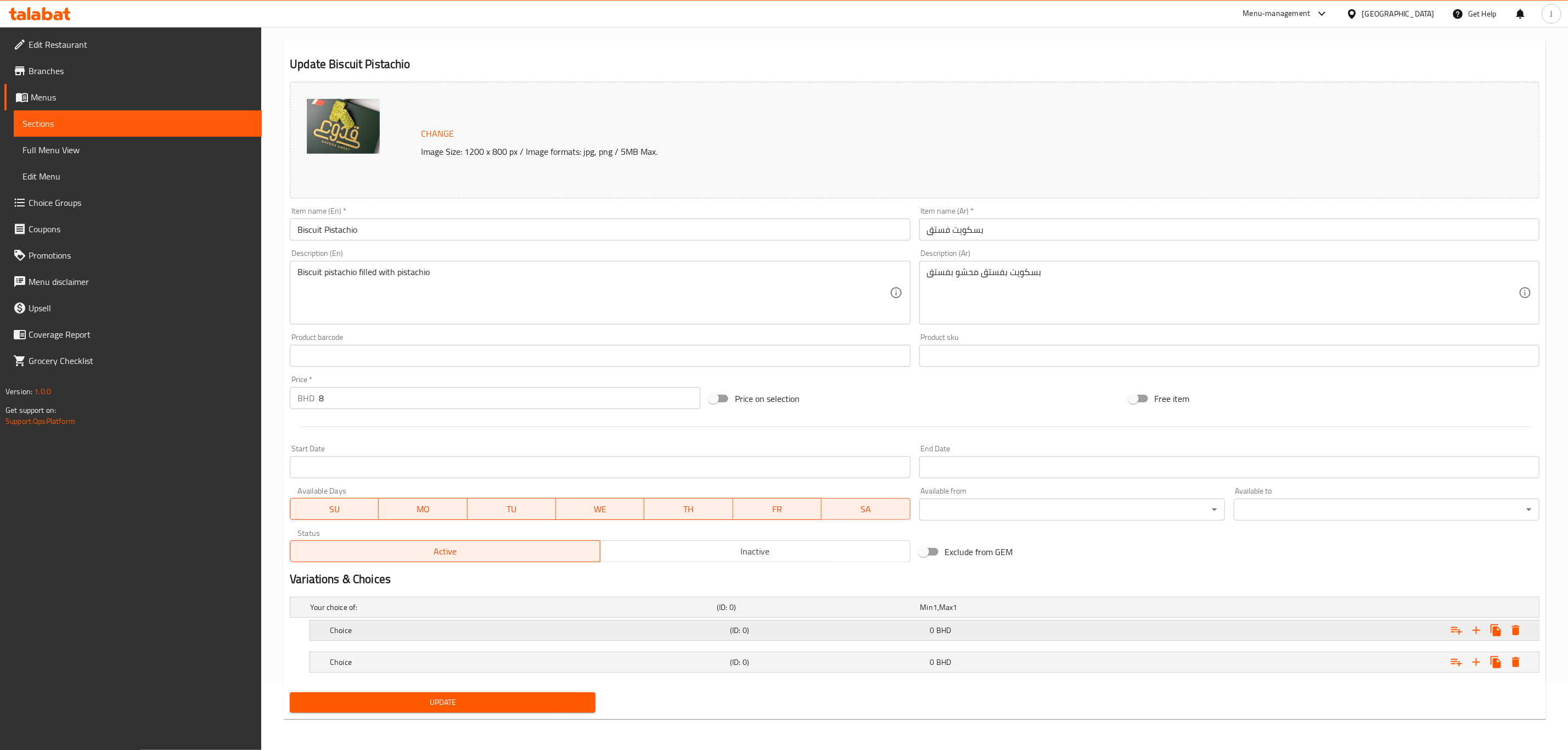
click at [381, 631] on h5 "Choice" at bounding box center [527, 630] width 396 height 11
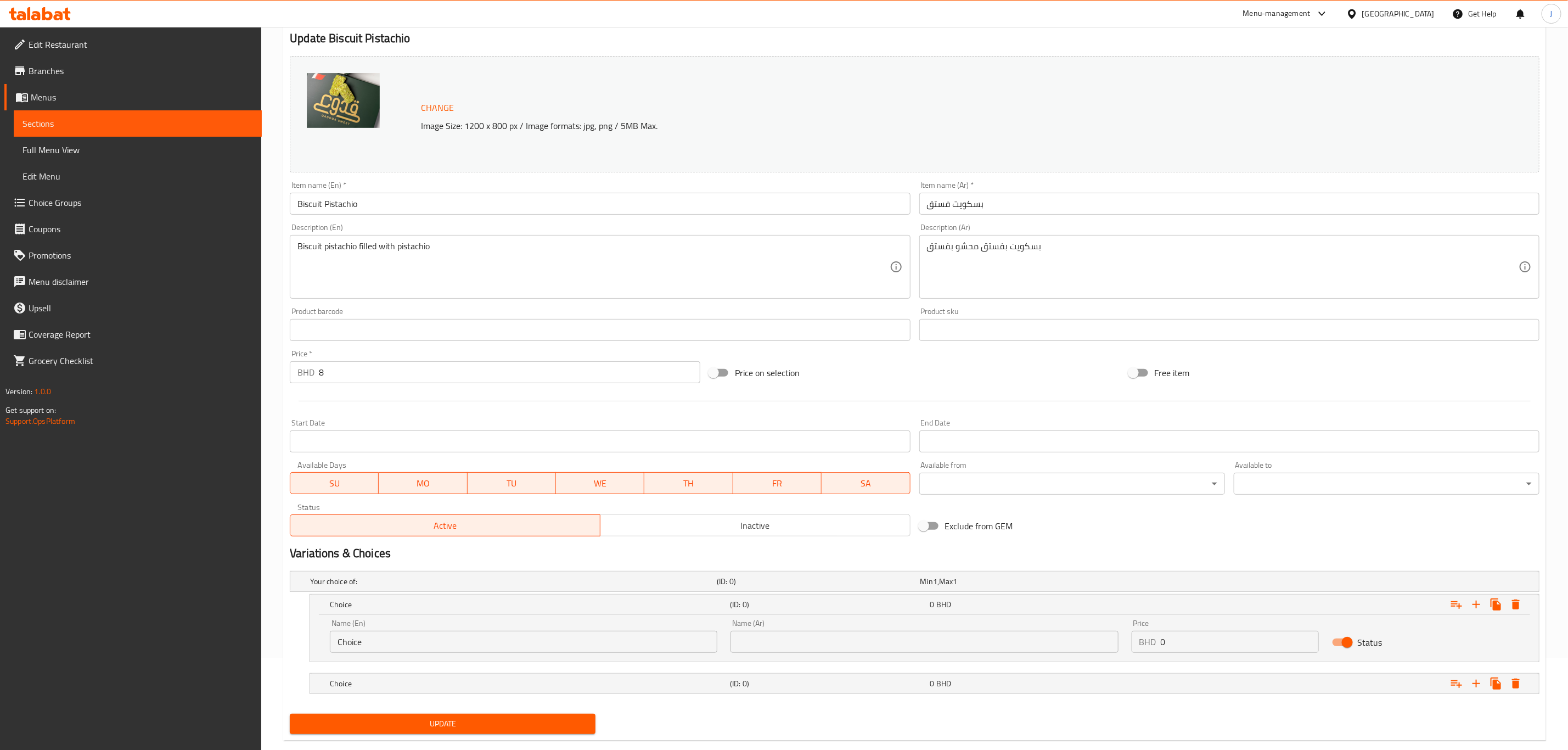
scroll to position [114, 0]
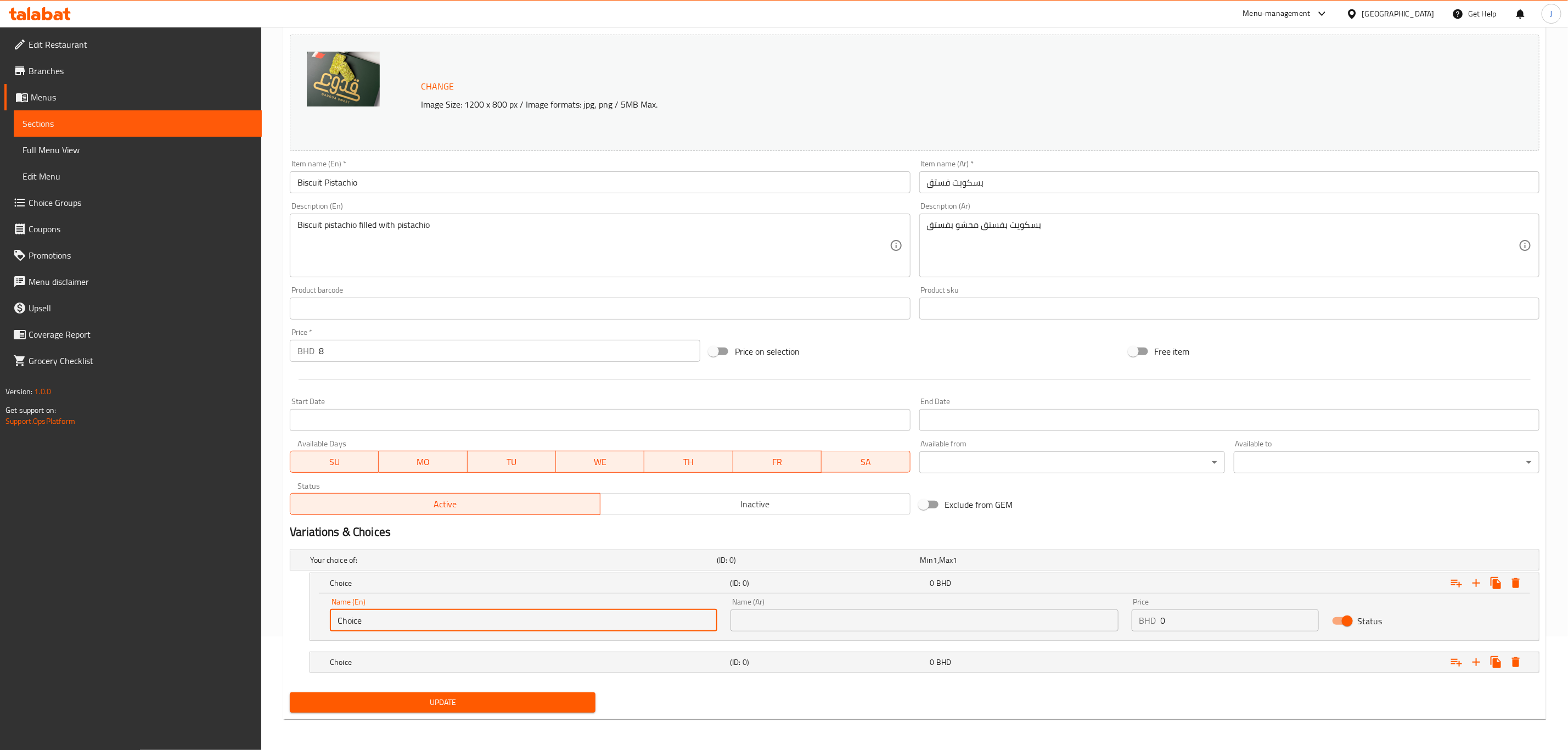
drag, startPoint x: 394, startPoint y: 624, endPoint x: 263, endPoint y: 626, distance: 131.0
click at [263, 626] on div "Home / Restaurants management / Menus / Sections / item / update Main Course se…" at bounding box center [914, 332] width 1307 height 836
drag, startPoint x: 401, startPoint y: 616, endPoint x: 391, endPoint y: 620, distance: 10.8
click at [401, 616] on input "Choice" at bounding box center [523, 620] width 388 height 22
drag, startPoint x: 365, startPoint y: 616, endPoint x: 277, endPoint y: 618, distance: 88.0
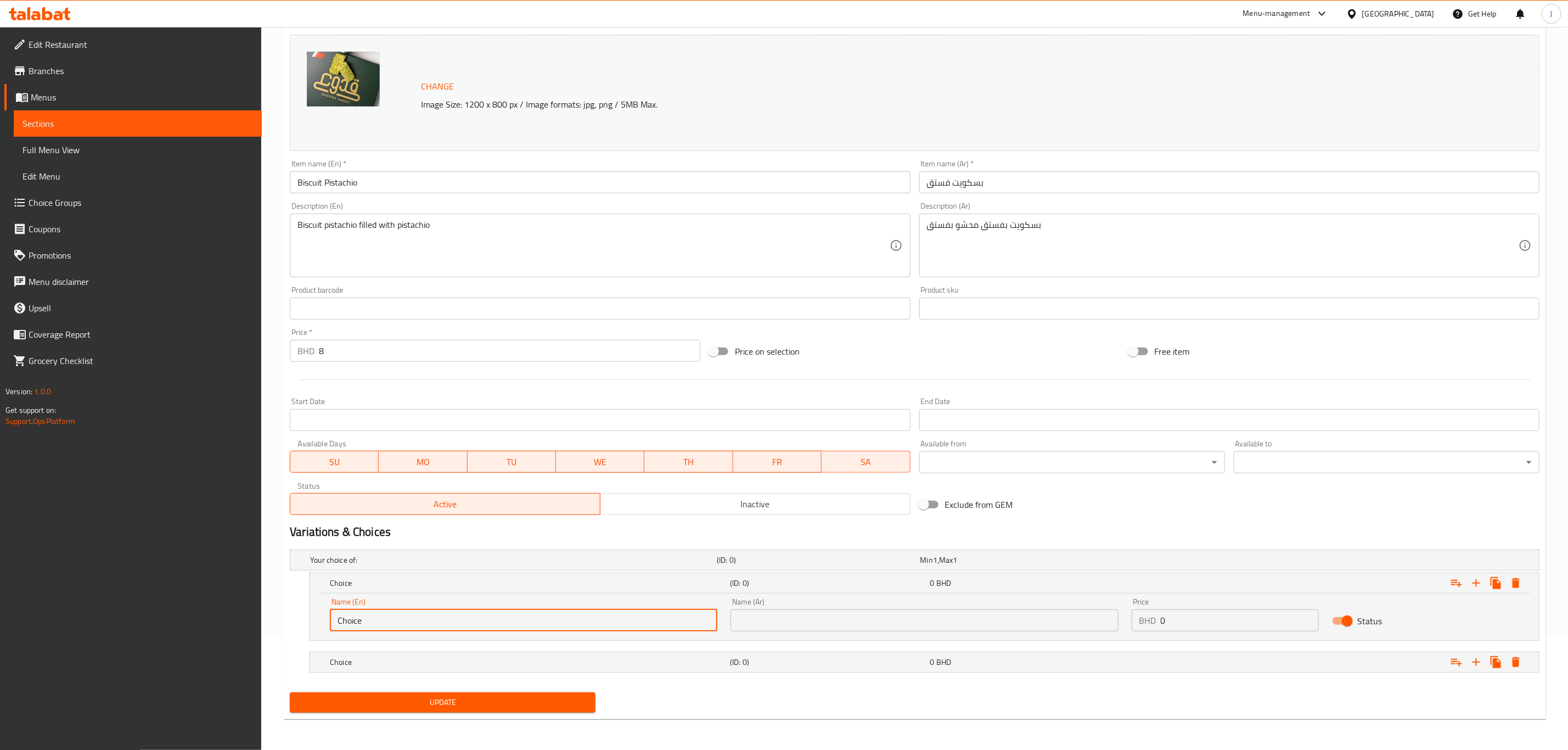
click at [277, 618] on div "Home / Restaurants management / Menus / Sections / item / update Main Course se…" at bounding box center [914, 332] width 1307 height 836
paste input "1/4 Kilo"
type input "1/4 Kilo"
click at [1479, 665] on icon "Expand" at bounding box center [1476, 662] width 13 height 13
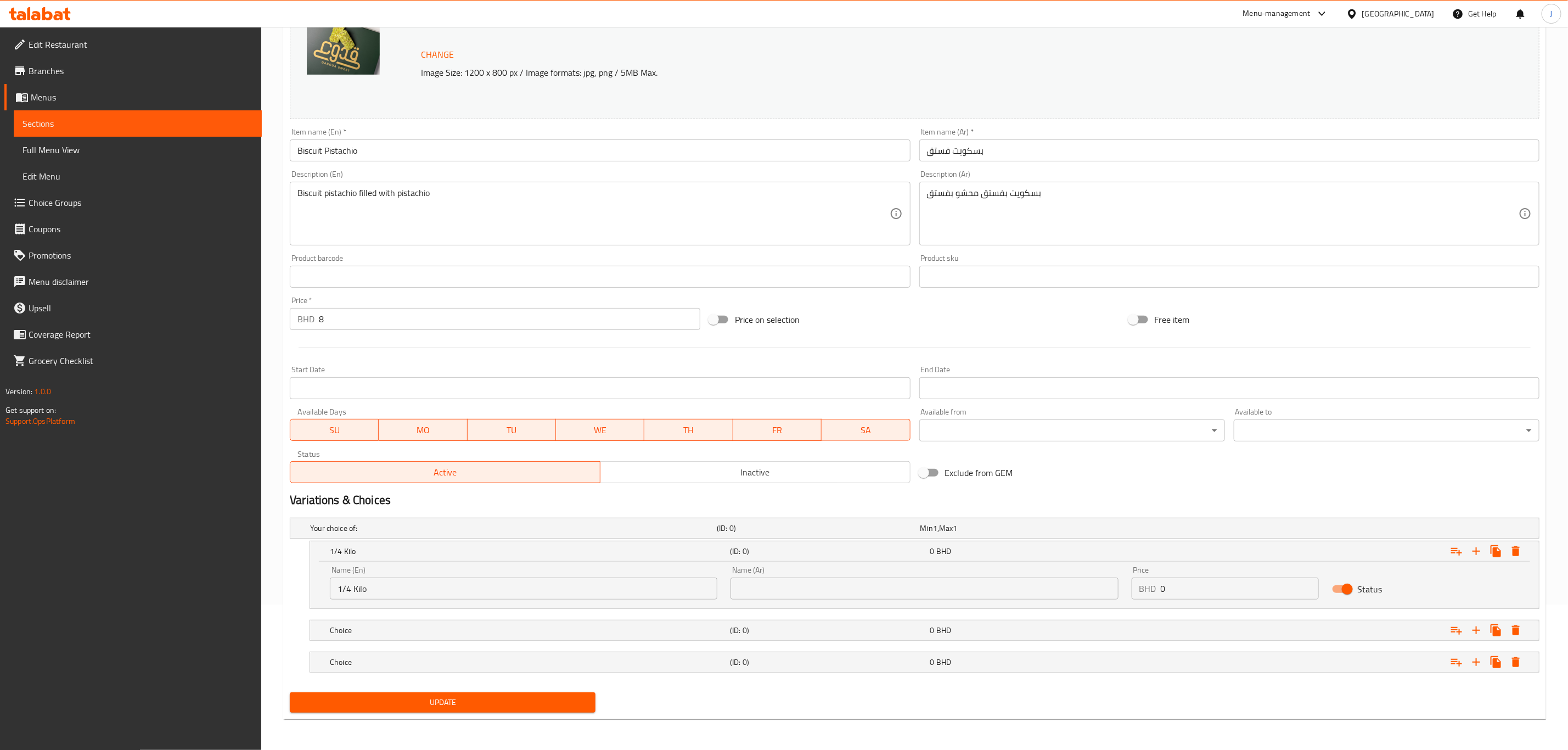
drag, startPoint x: 409, startPoint y: 633, endPoint x: 380, endPoint y: 656, distance: 37.0
click at [405, 634] on h5 "Choice" at bounding box center [527, 630] width 396 height 11
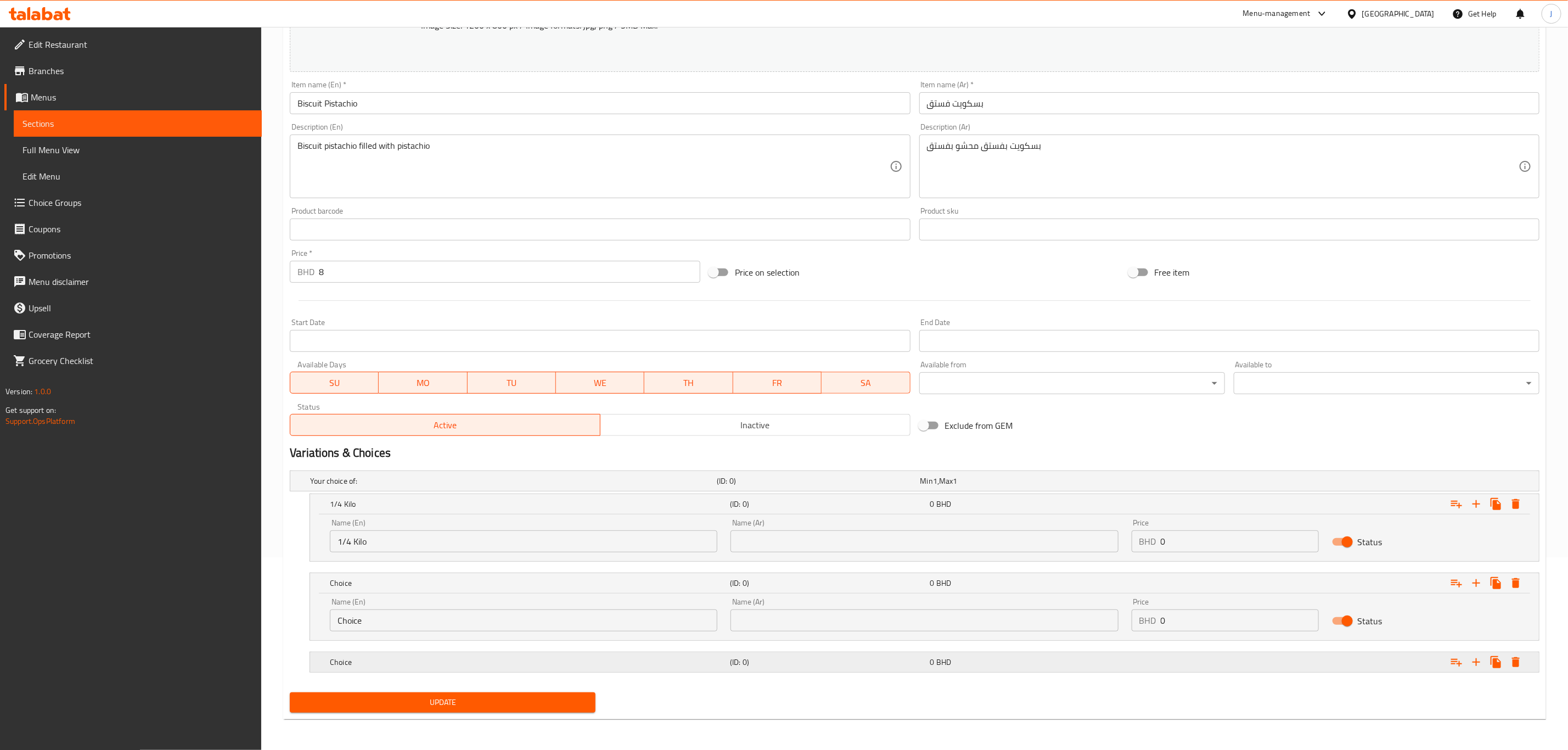
click at [397, 658] on h5 "Choice" at bounding box center [527, 662] width 396 height 11
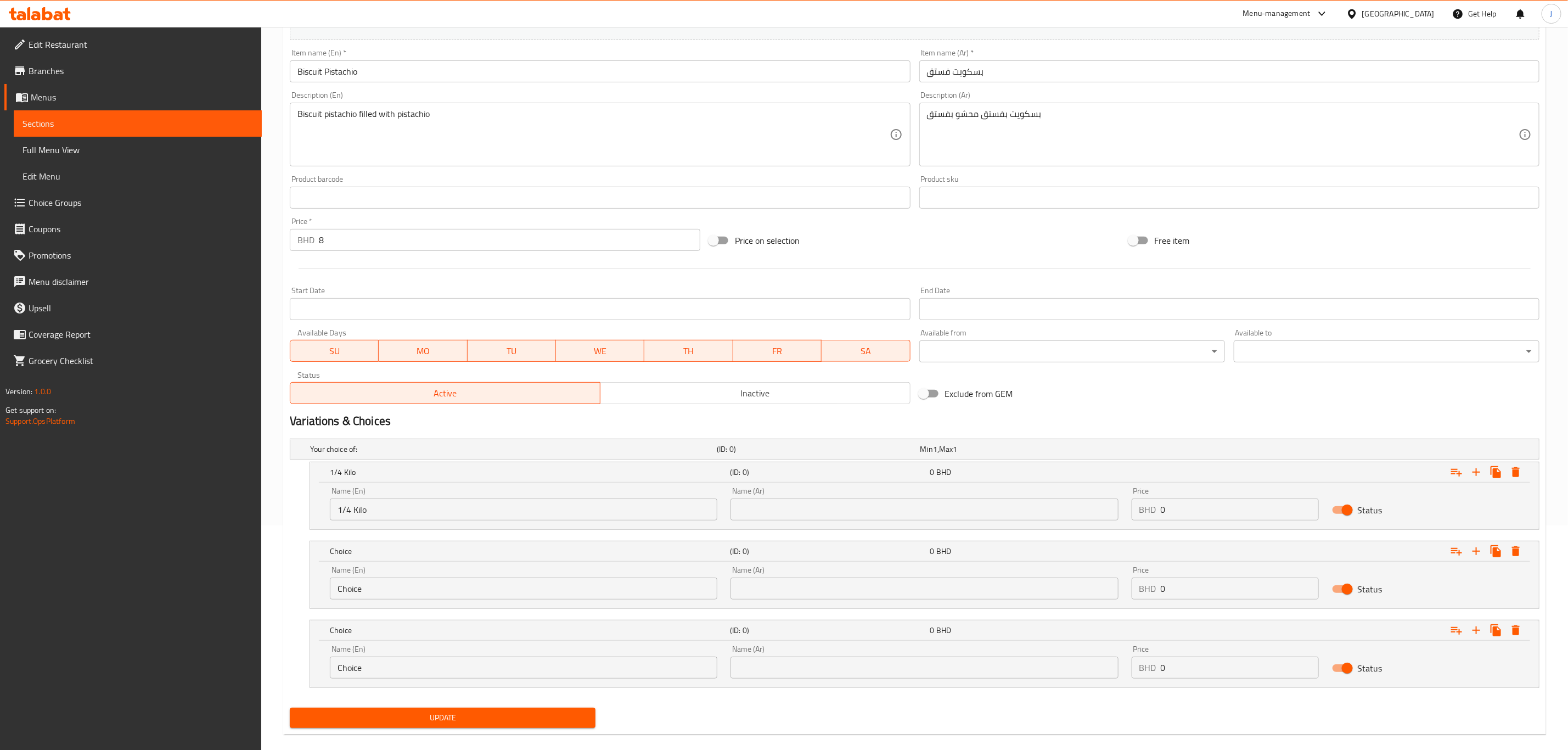
scroll to position [241, 0]
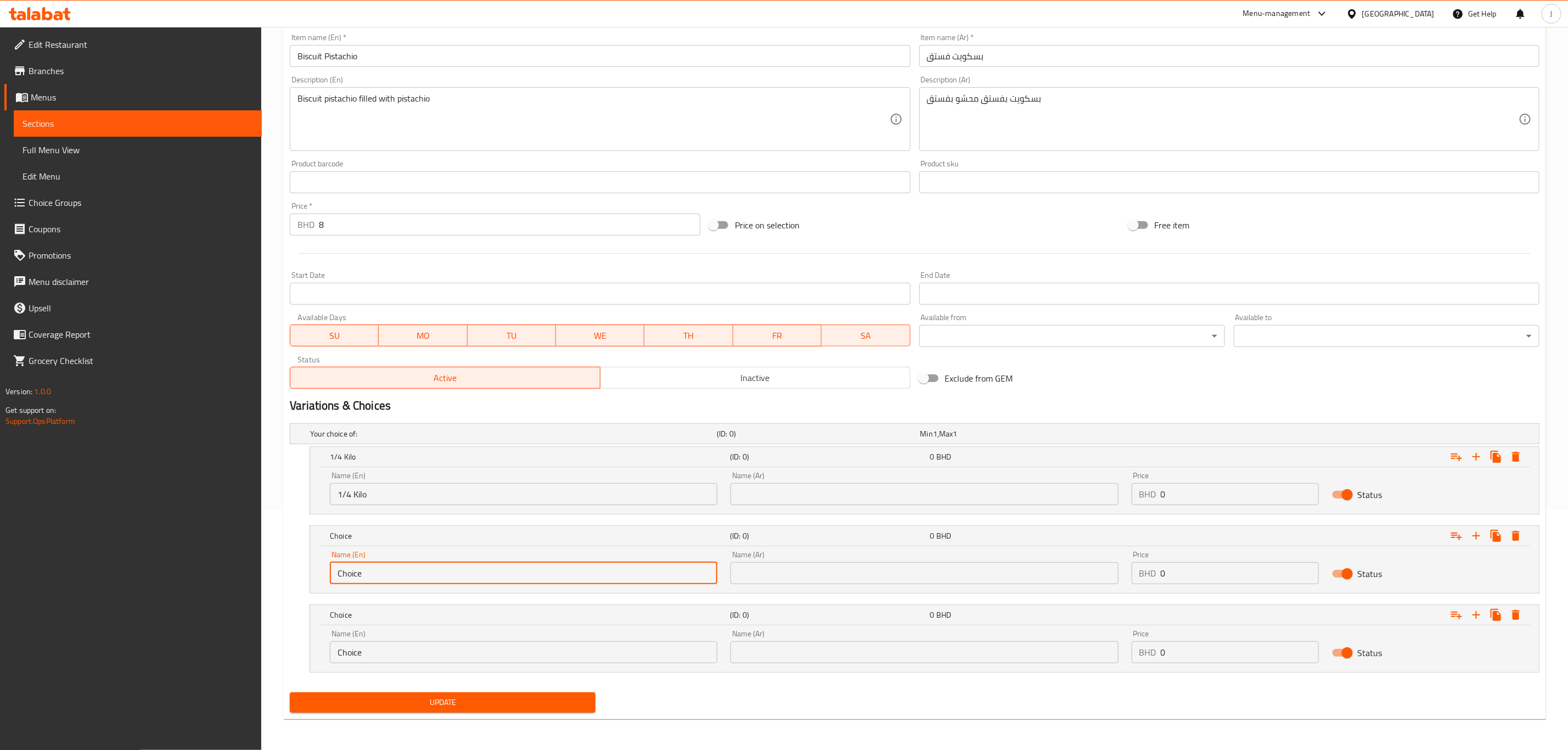
paste input "1/2 Kilo"
drag, startPoint x: 230, startPoint y: 577, endPoint x: 224, endPoint y: 577, distance: 6.0
click at [224, 577] on div "Edit Restaurant Branches Menus Sections Full Menu View Edit Menu Choice Groups …" at bounding box center [784, 269] width 1568 height 963
type input "1/2 Kilo"
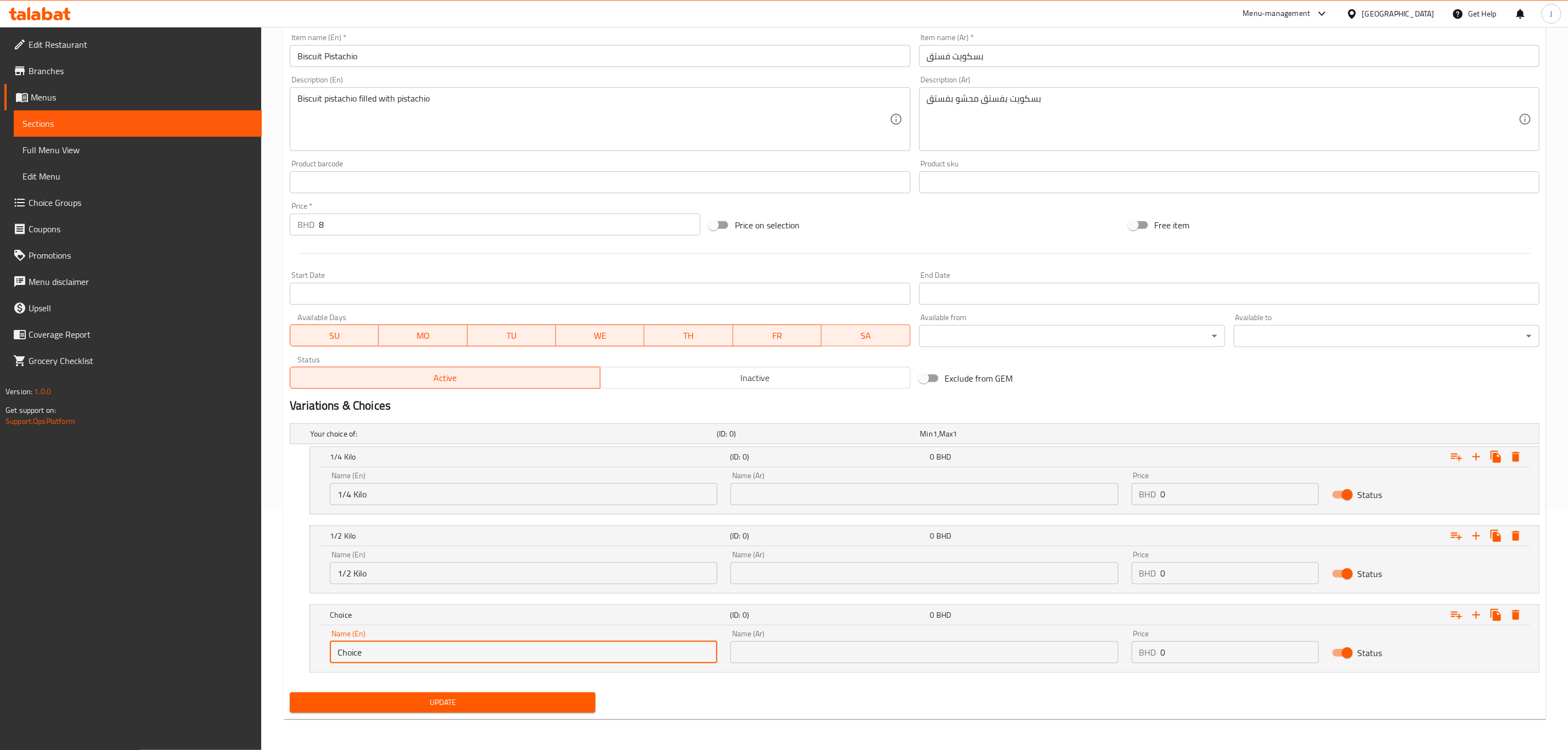
paste input "1 Kilo"
drag, startPoint x: 323, startPoint y: 656, endPoint x: 234, endPoint y: 649, distance: 89.3
click at [234, 649] on div "Edit Restaurant Branches Menus Sections Full Menu View Edit Menu Choice Groups …" at bounding box center [784, 269] width 1568 height 963
type input "1 Kilo"
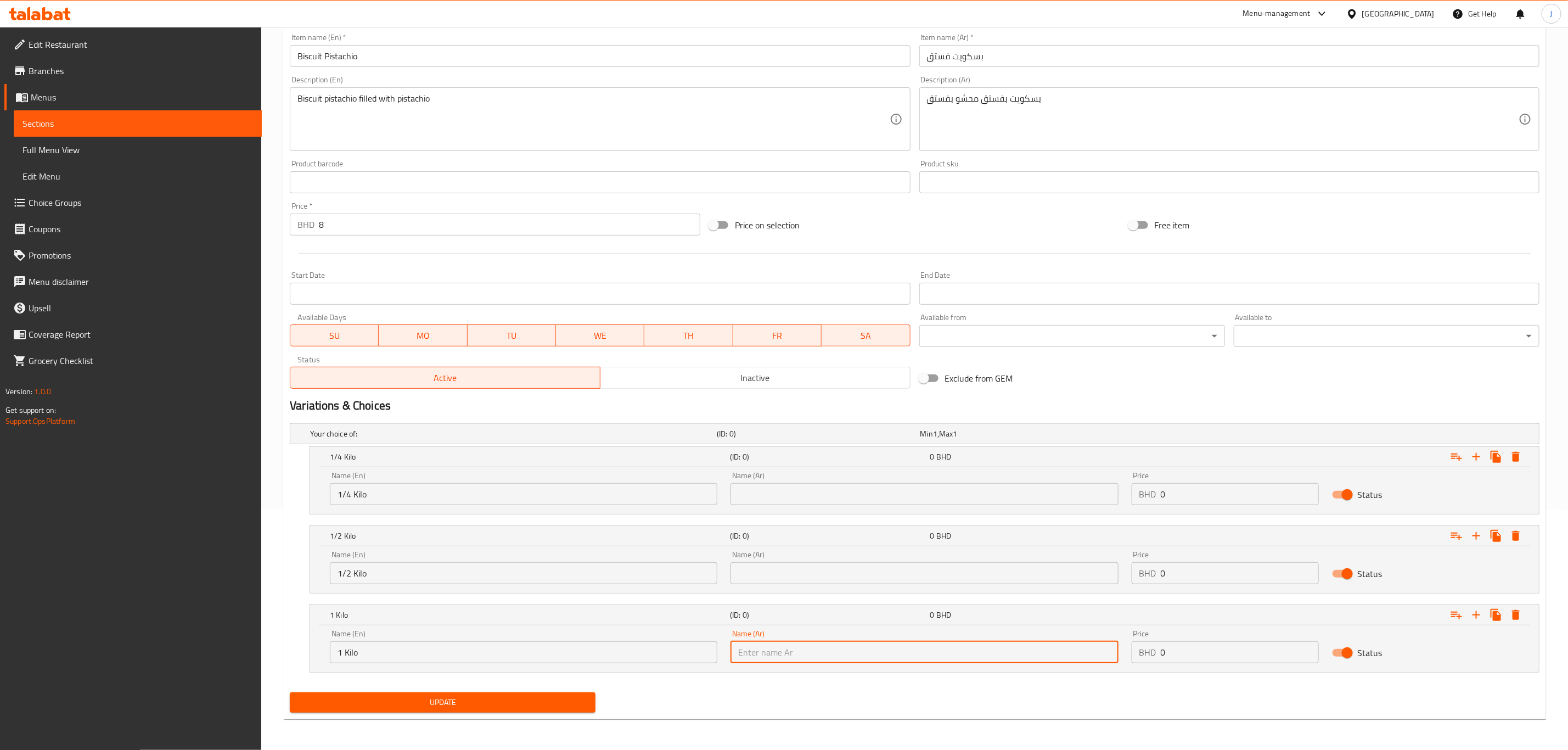
click at [874, 652] on input "text" at bounding box center [924, 652] width 388 height 22
paste input "1 كيلو"
type input "1 كيلو"
click at [801, 498] on input "text" at bounding box center [924, 494] width 388 height 22
paste input "ربع كيلو"
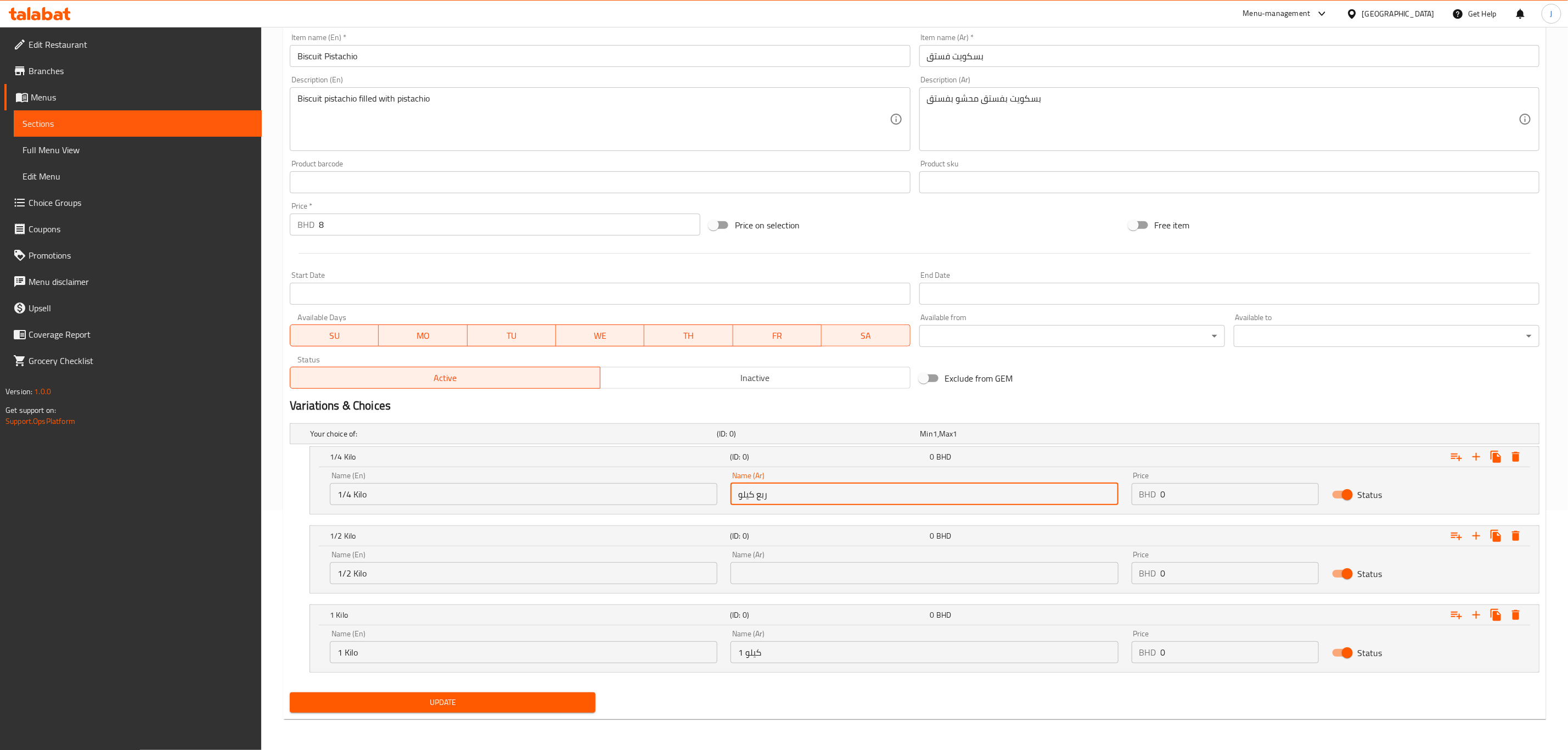
type input "ربع كيلو"
click at [794, 575] on input "text" at bounding box center [924, 573] width 388 height 22
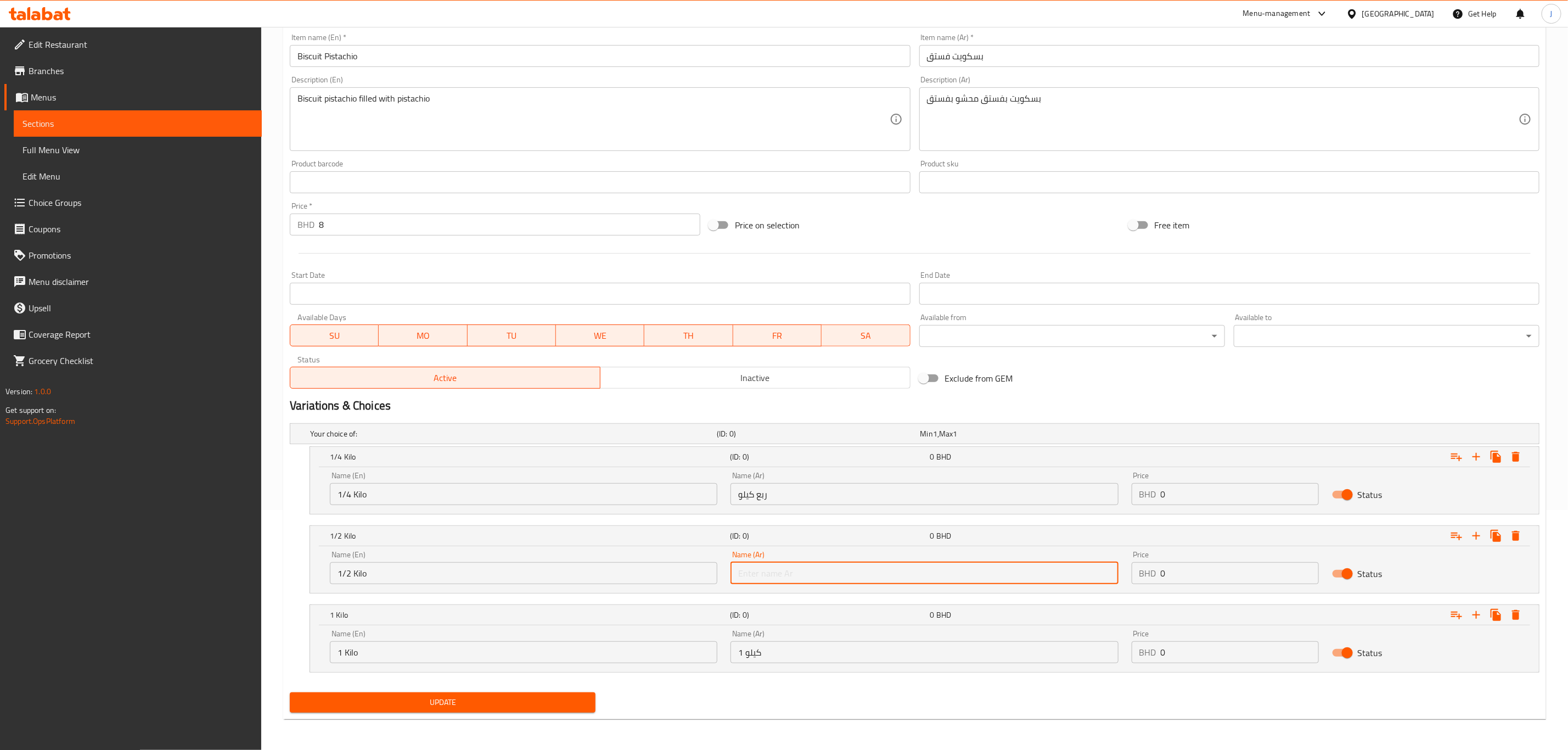
paste input "نصف كيلو"
type input "نصف كيلو"
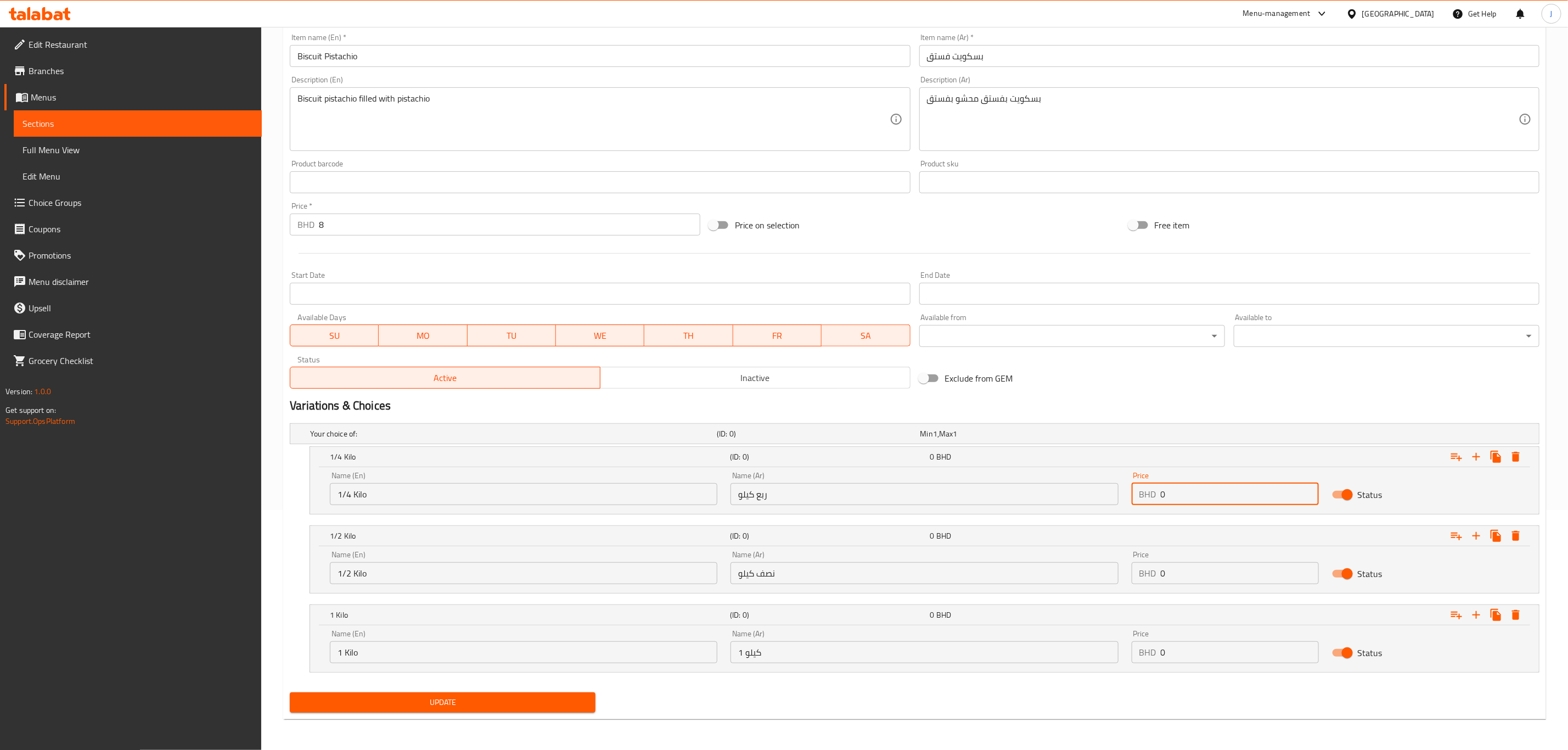
click at [1230, 499] on input "0" at bounding box center [1240, 494] width 158 height 22
drag, startPoint x: 1229, startPoint y: 501, endPoint x: 1156, endPoint y: 496, distance: 73.2
click at [1156, 496] on div "BHD 0 Price" at bounding box center [1225, 494] width 187 height 22
drag, startPoint x: 1179, startPoint y: 502, endPoint x: 1114, endPoint y: 493, distance: 65.6
click at [1113, 493] on div "Name (En) 1/4 Kilo Name (En) Name (Ar) ربع كيلو Name (Ar) Price BHD 8 Price Sta…" at bounding box center [925, 488] width 1203 height 46
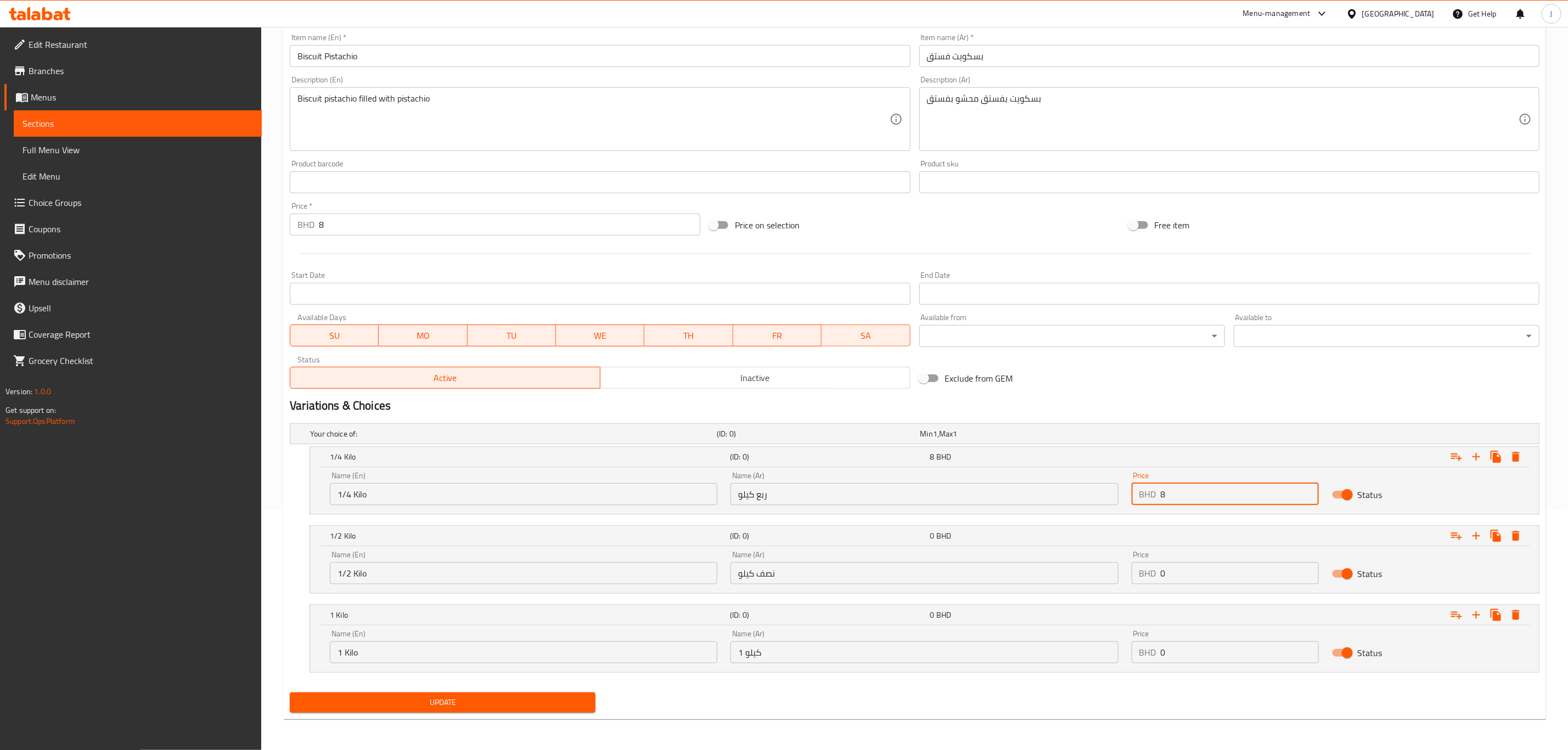
type input "8"
drag, startPoint x: 1182, startPoint y: 652, endPoint x: 1100, endPoint y: 652, distance: 82.0
click at [1100, 652] on div "Name (En) 1 Kilo Name (En) Name (Ar) 1 كيلو Name (Ar) Price BHD 0 Price Status" at bounding box center [925, 646] width 1203 height 46
type input "8"
drag, startPoint x: 1177, startPoint y: 567, endPoint x: 1146, endPoint y: 571, distance: 31.3
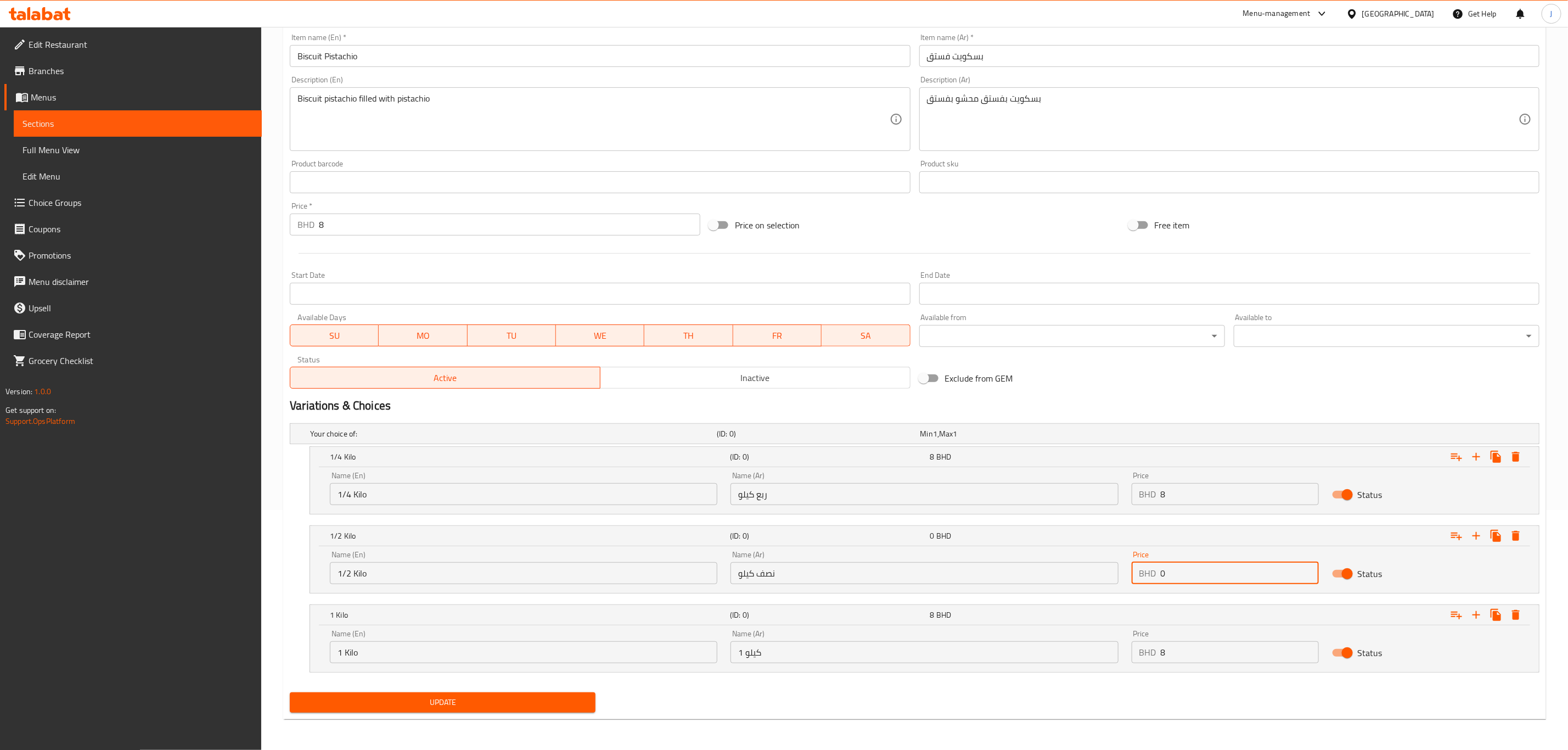
click at [1146, 571] on div "BHD 0 Price" at bounding box center [1225, 573] width 187 height 22
type input "4"
drag, startPoint x: 1167, startPoint y: 491, endPoint x: 1128, endPoint y: 494, distance: 39.1
click at [1128, 494] on div "Price BHD 8 Price" at bounding box center [1225, 488] width 200 height 46
type input "2"
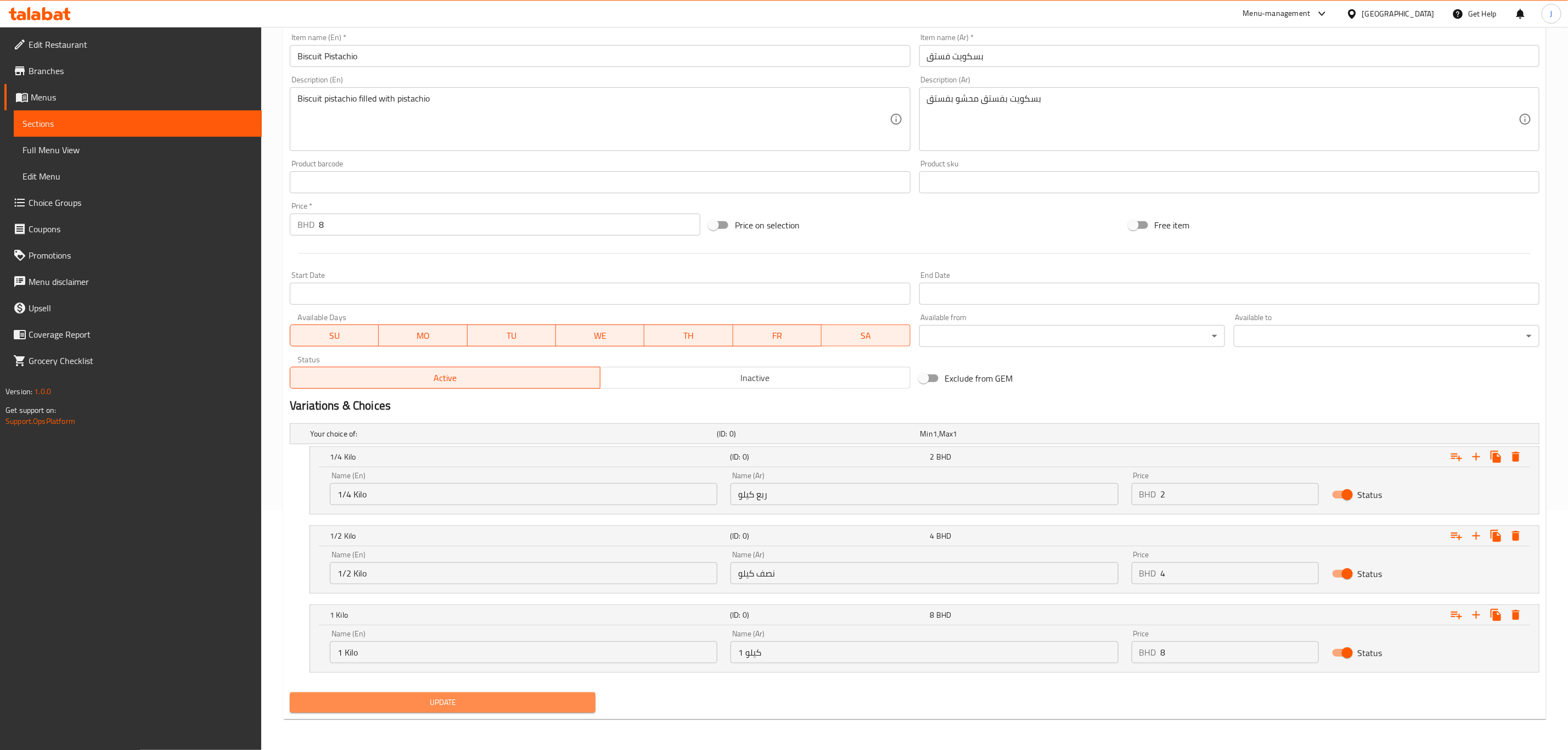
click at [585, 700] on span "Update" at bounding box center [443, 702] width 288 height 14
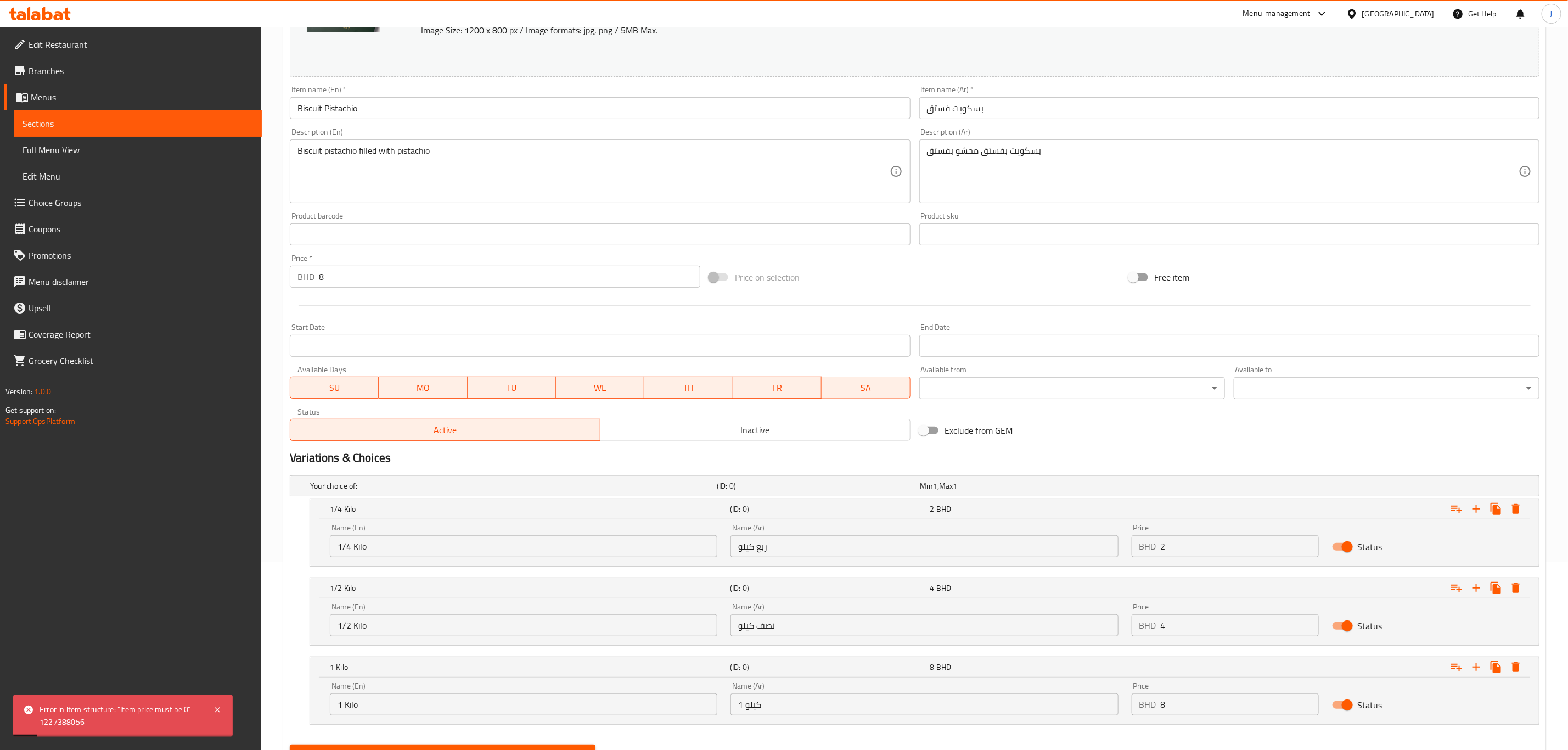
scroll to position [159, 0]
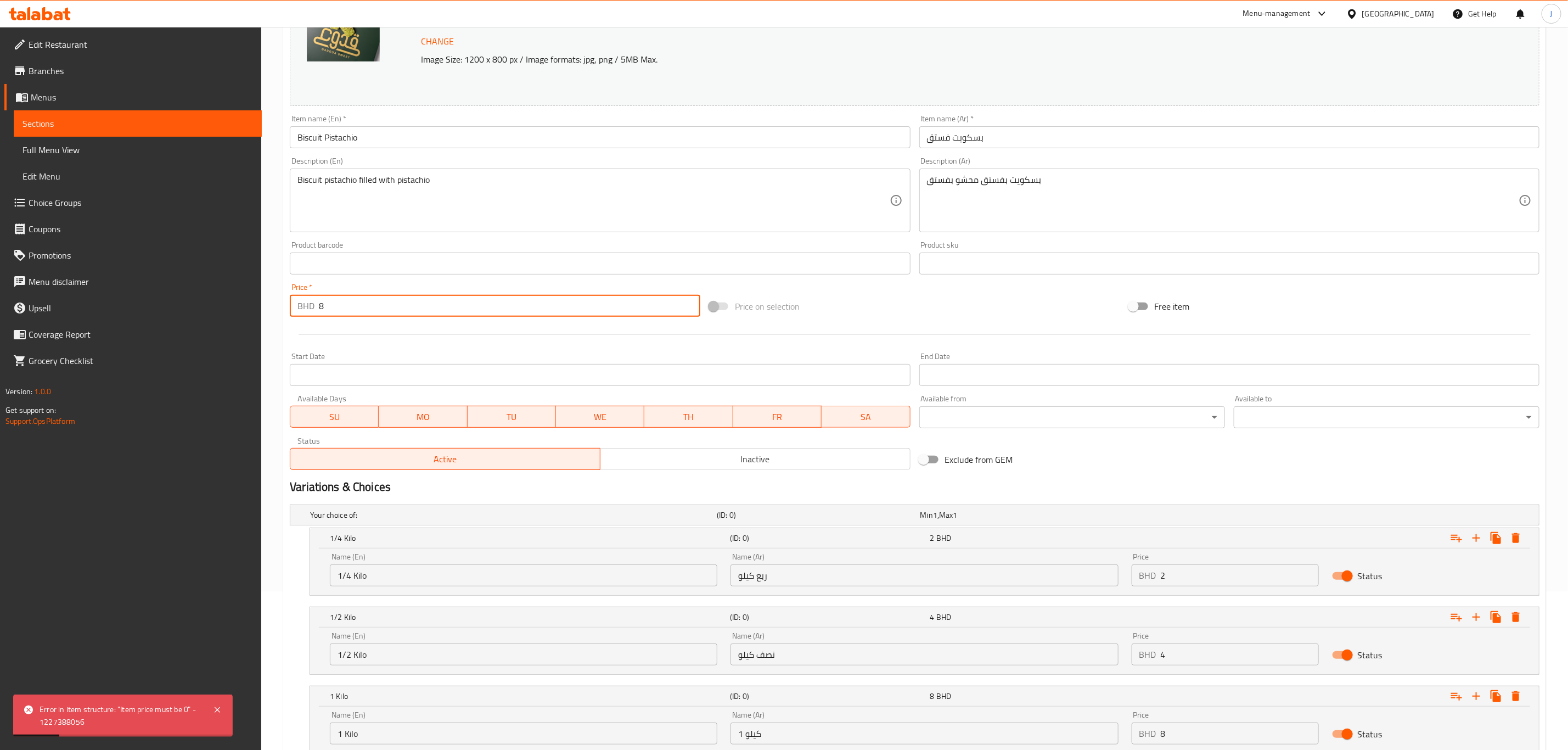
drag, startPoint x: 370, startPoint y: 310, endPoint x: 307, endPoint y: 310, distance: 63.0
click at [307, 310] on div "BHD 8 Price *" at bounding box center [495, 306] width 410 height 22
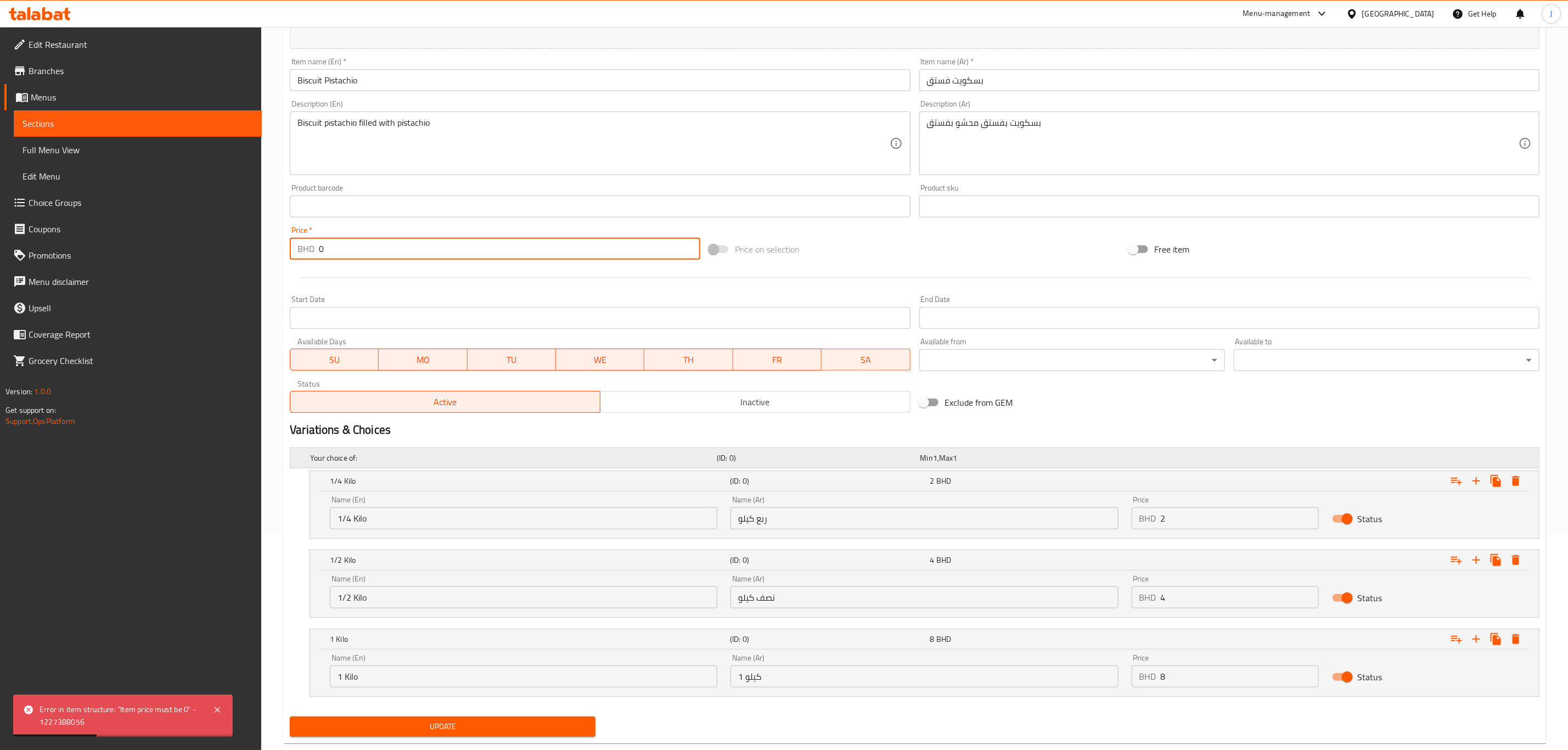
scroll to position [241, 0]
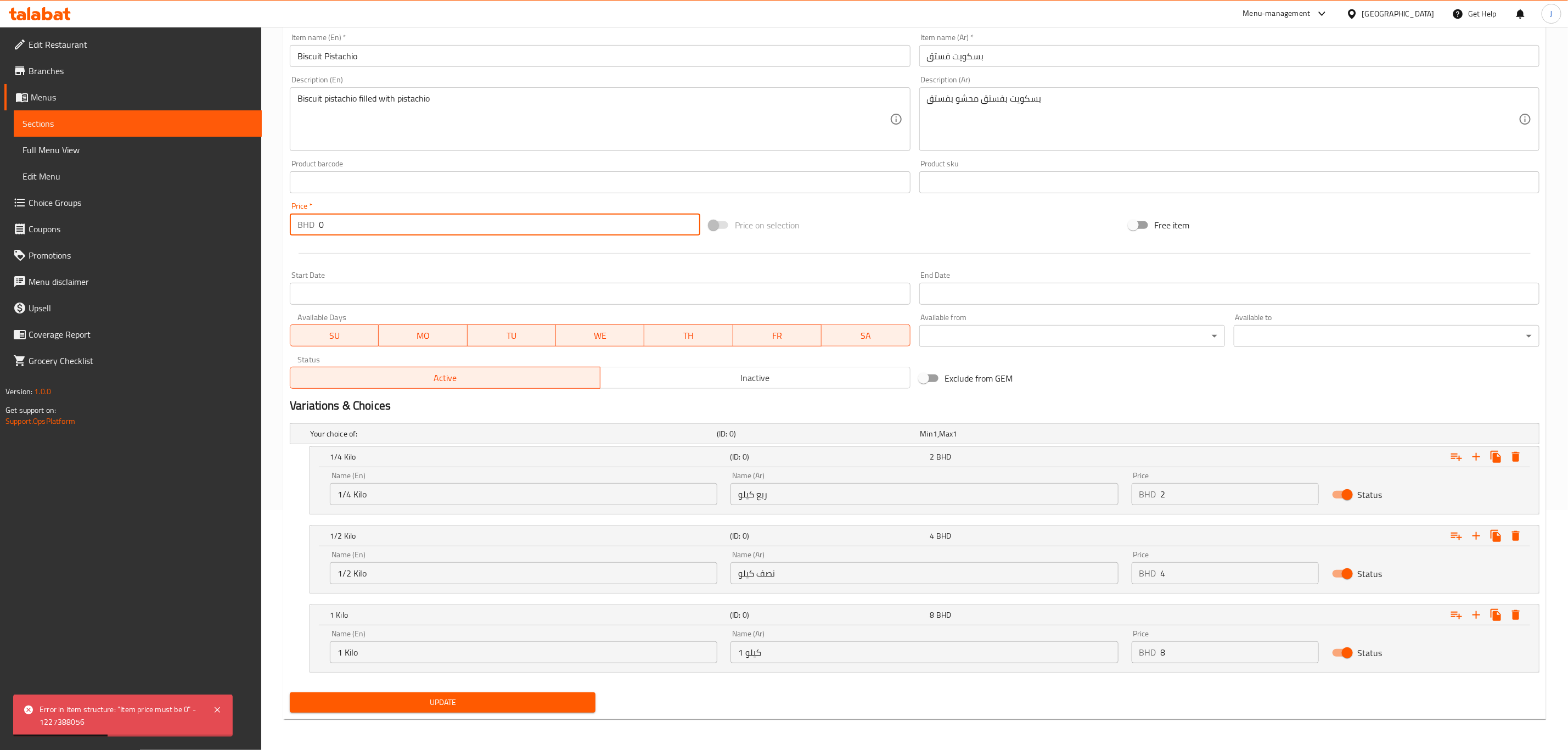
type input "0"
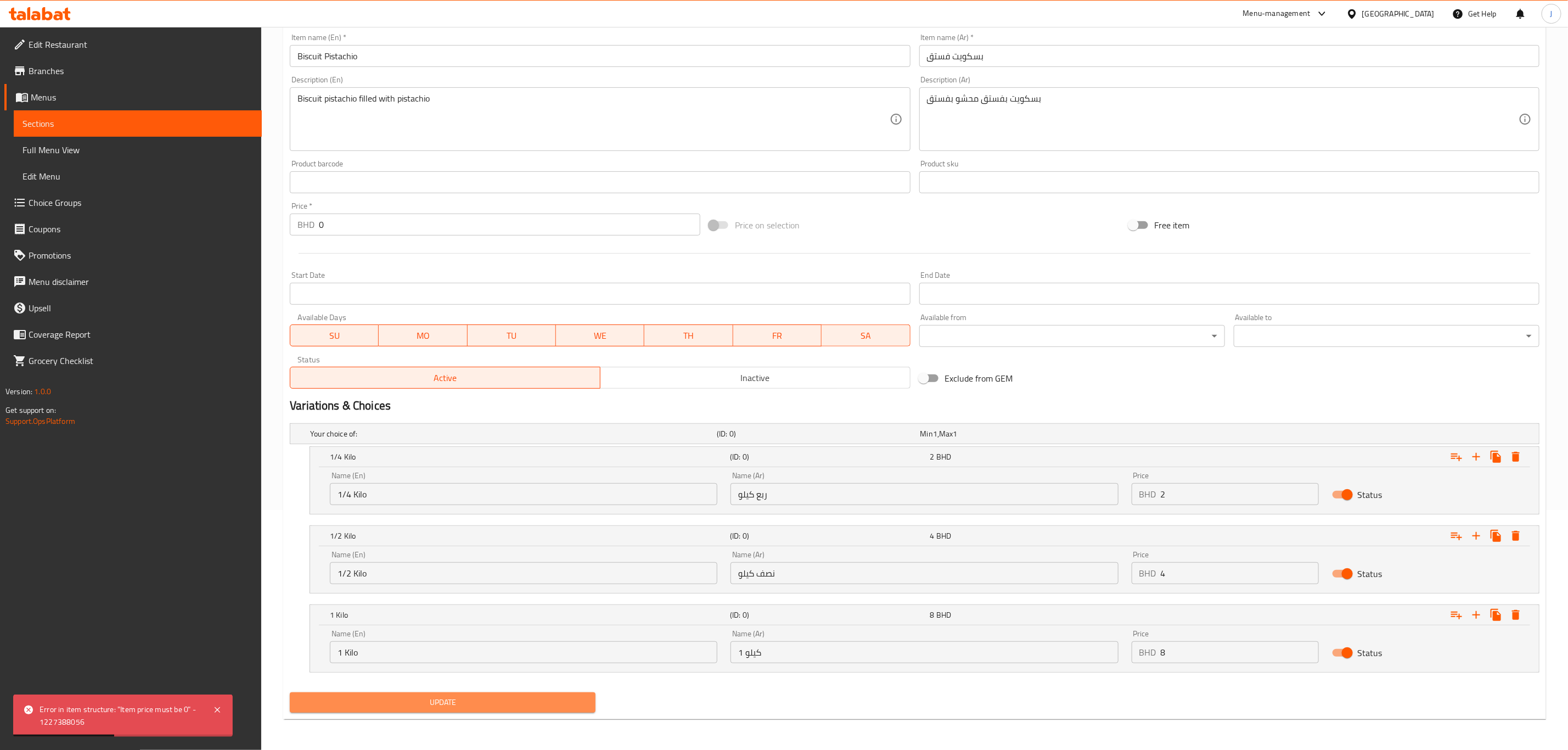
click at [356, 702] on span "Update" at bounding box center [443, 702] width 288 height 14
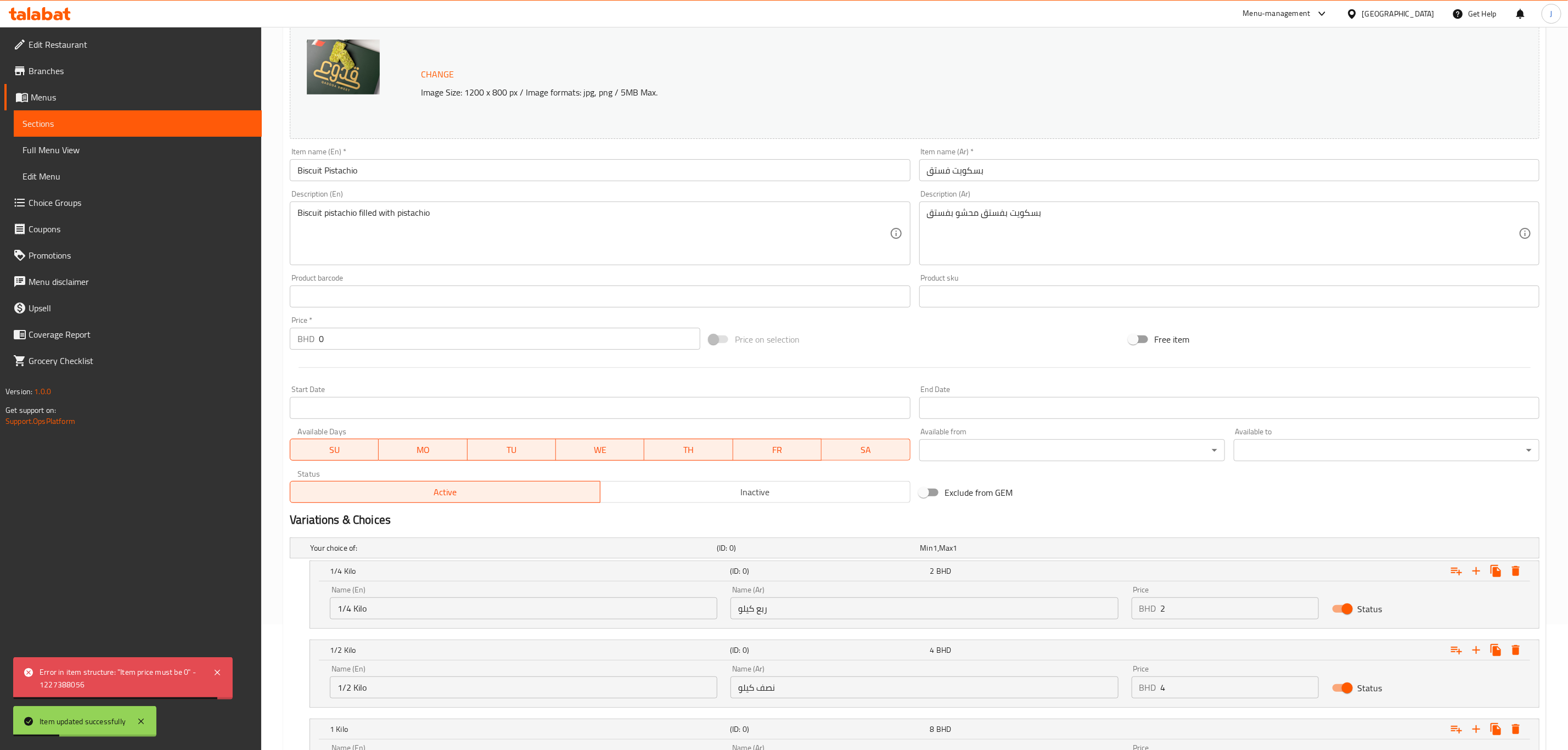
scroll to position [0, 0]
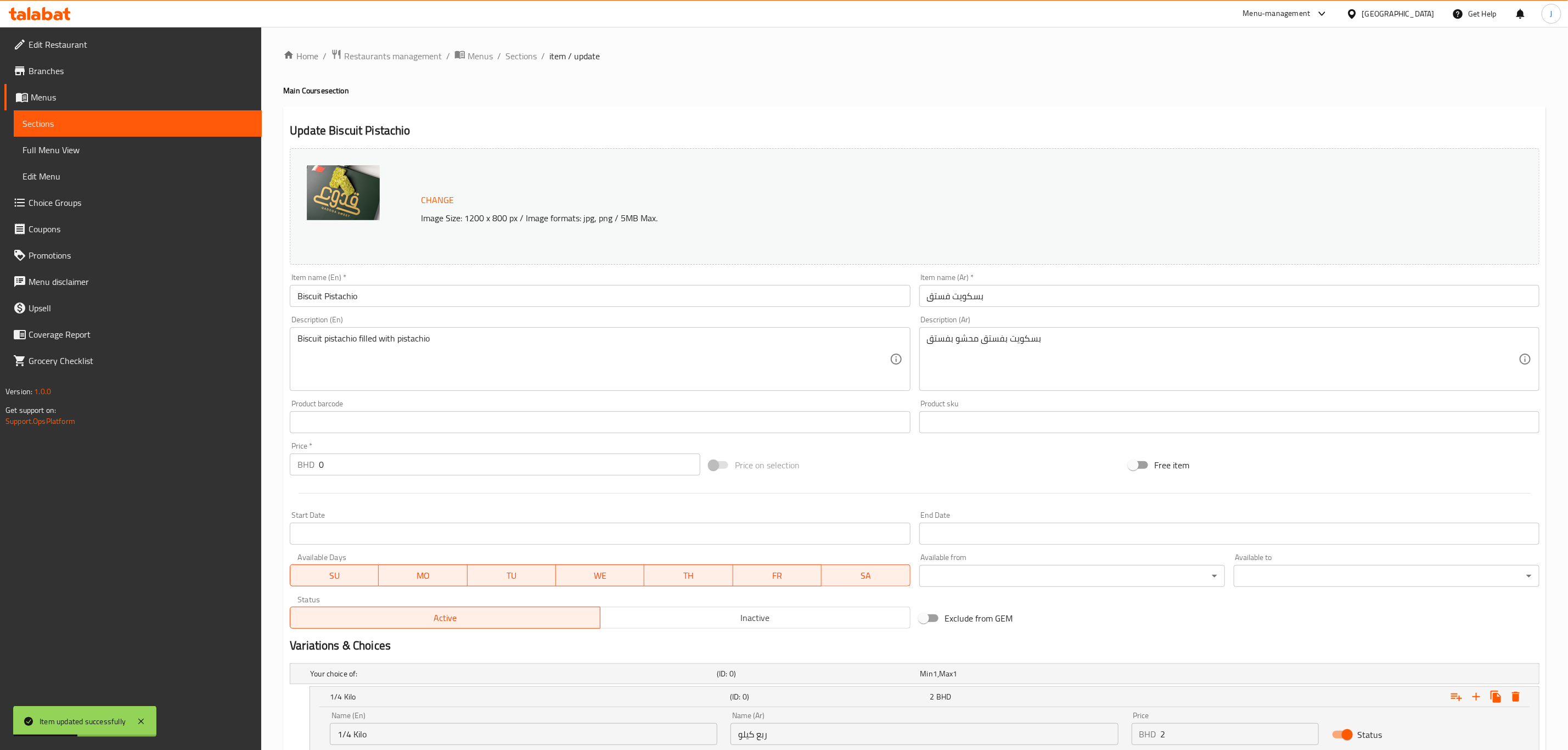
click at [508, 65] on div "Home / Restaurants management / Menus / Sections / item / update Main Course se…" at bounding box center [914, 509] width 1263 height 919
click at [516, 54] on span "Sections" at bounding box center [521, 56] width 31 height 13
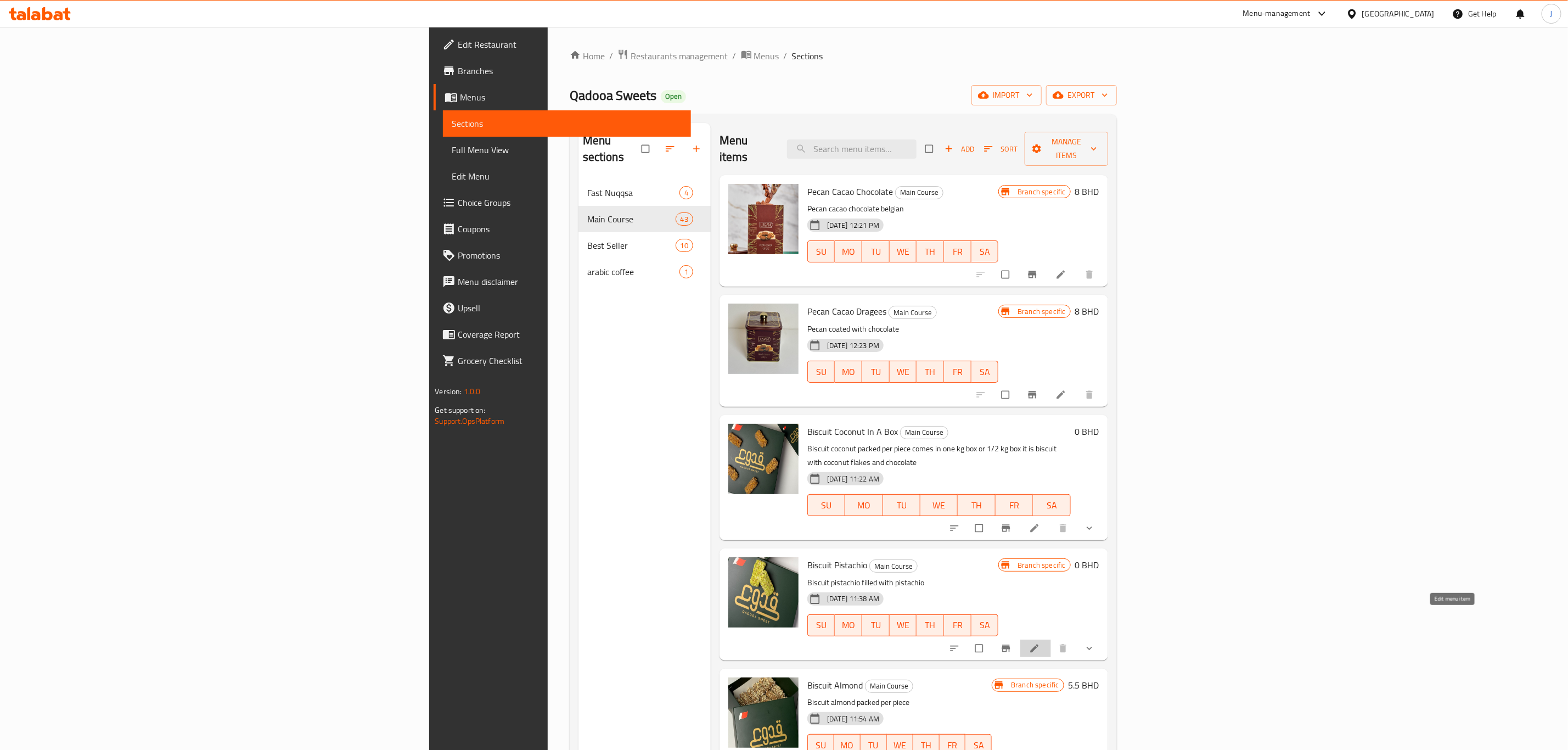
click at [1040, 643] on icon at bounding box center [1034, 648] width 11 height 11
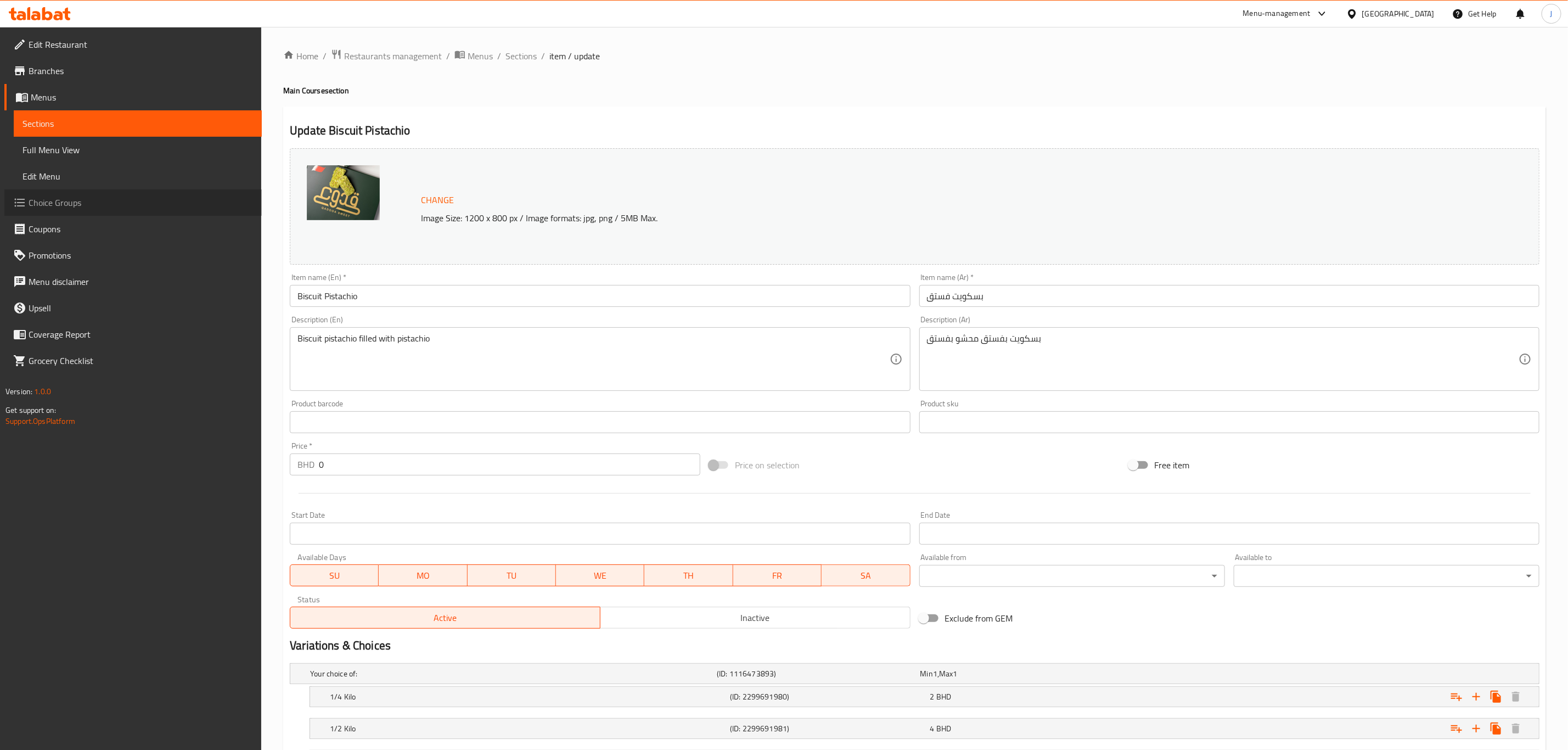
click at [45, 198] on span "Choice Groups" at bounding box center [141, 203] width 225 height 13
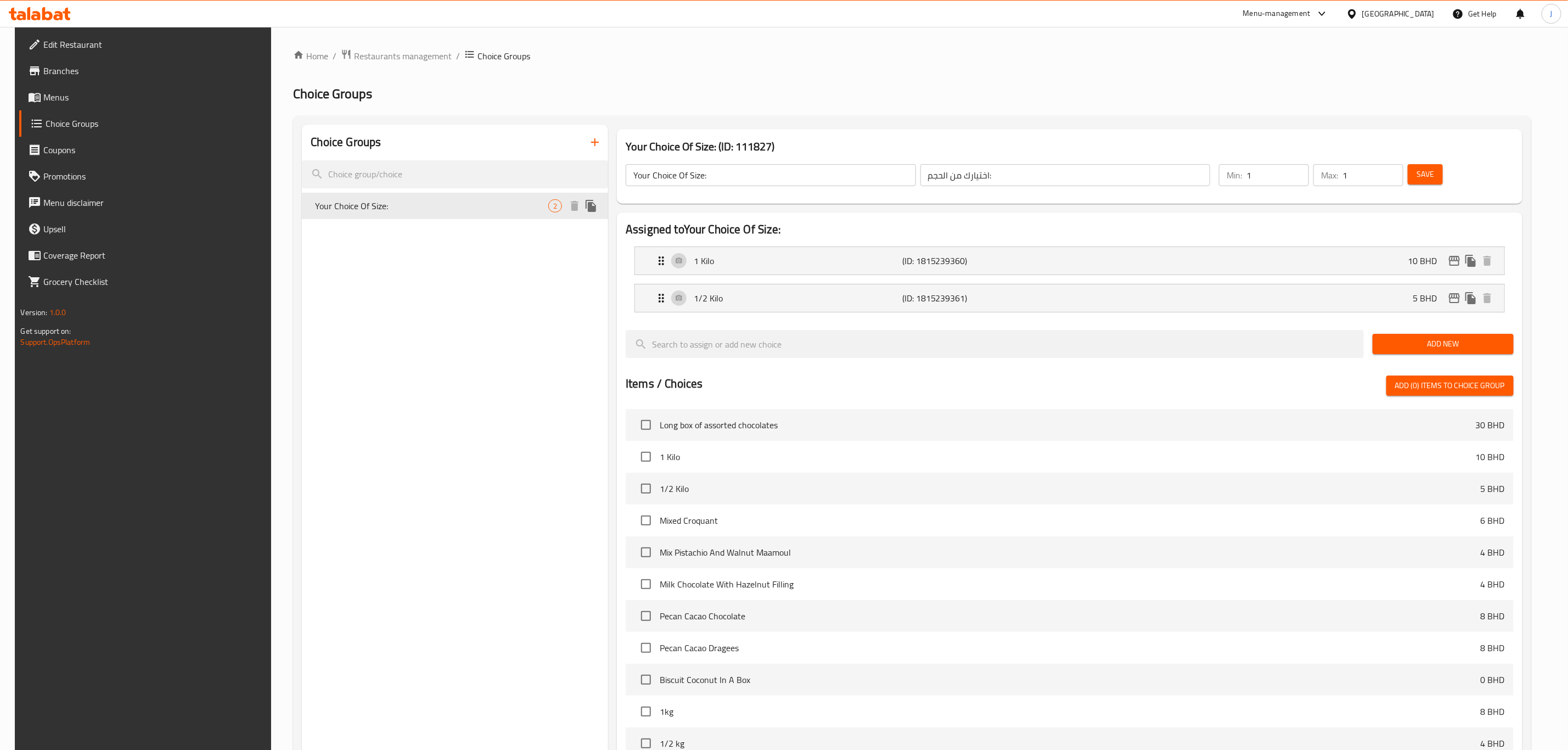
click at [518, 214] on div "Your Choice Of Size: 2" at bounding box center [455, 206] width 307 height 26
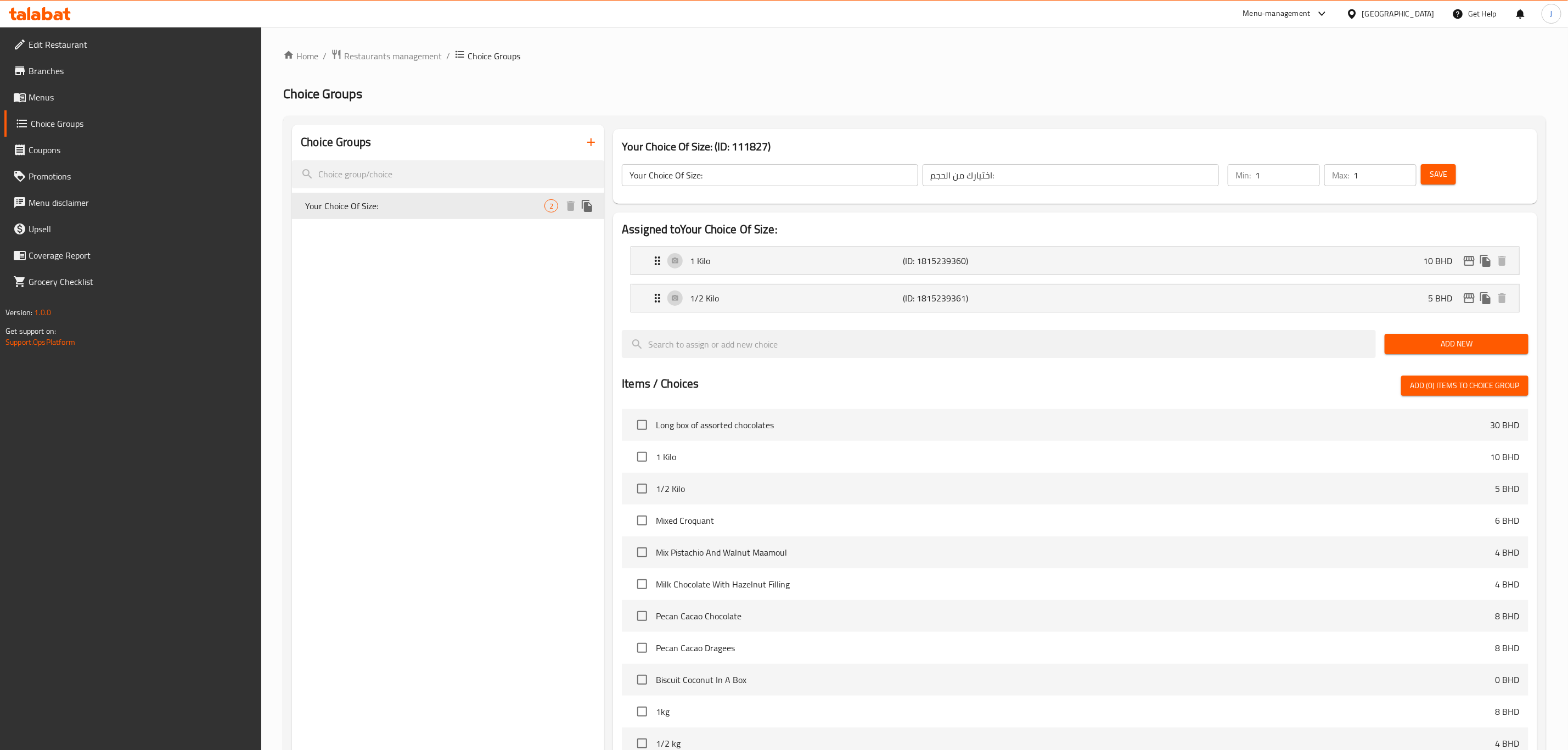
click at [511, 209] on span "Your Choice Of Size:" at bounding box center [425, 206] width 239 height 13
click at [1134, 310] on div "1/2 Kilo (ID: 1815239361) 5 BHD" at bounding box center [1078, 298] width 855 height 28
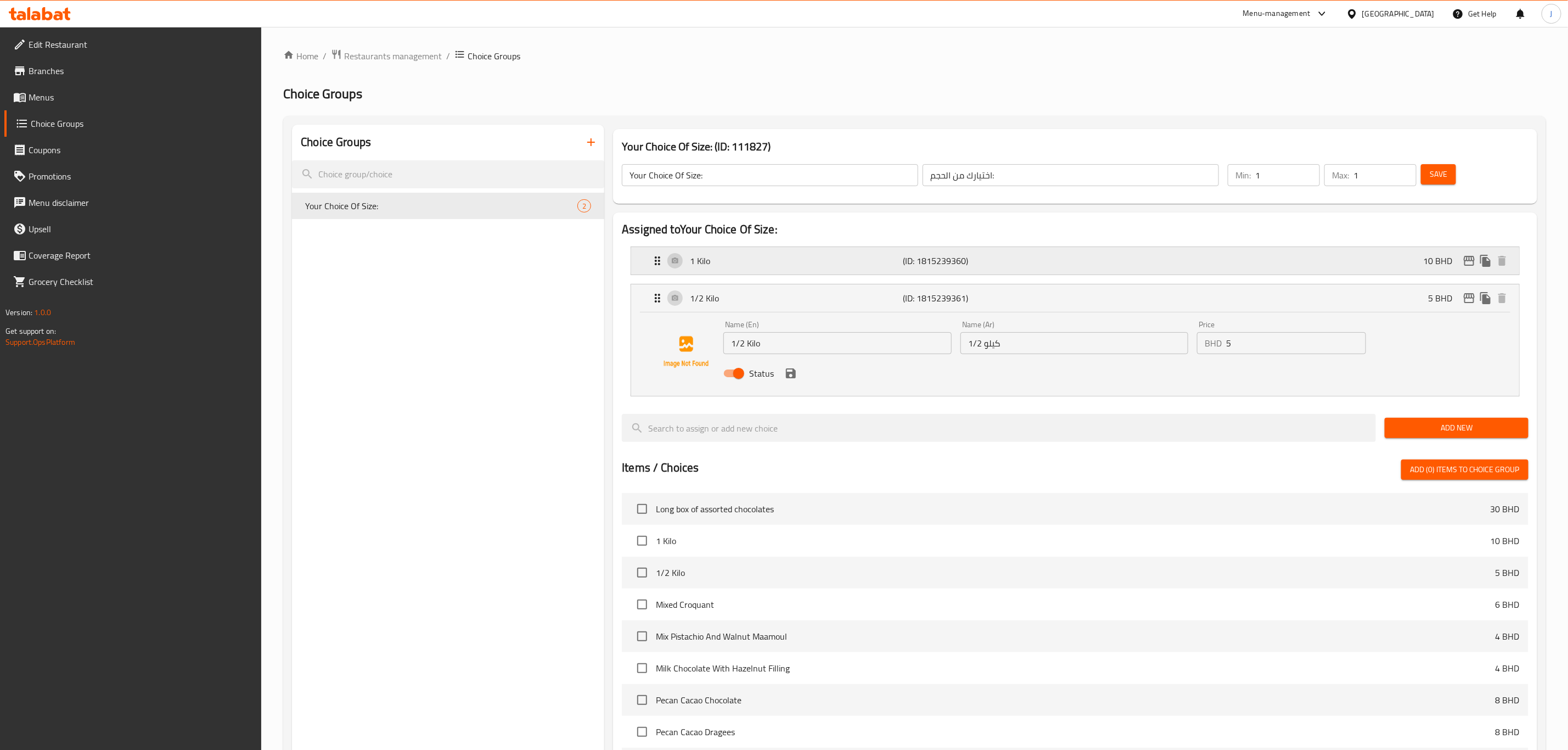
click at [783, 270] on div "1 Kilo (ID: 1815239360) 10 BHD" at bounding box center [1078, 261] width 855 height 28
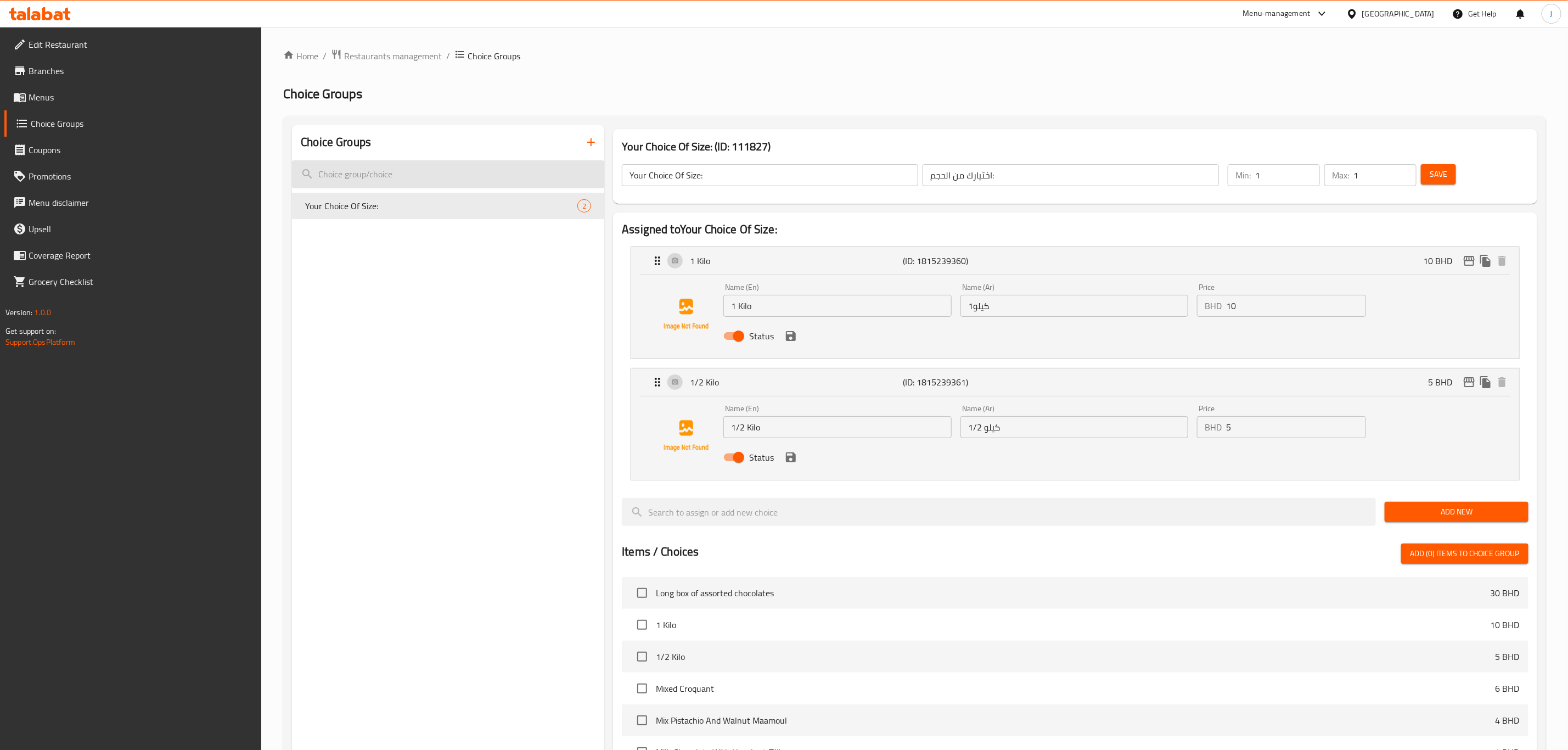
click at [450, 182] on input "search" at bounding box center [448, 174] width 312 height 28
drag, startPoint x: 55, startPoint y: 92, endPoint x: 61, endPoint y: 91, distance: 6.1
click at [55, 91] on span "Menus" at bounding box center [141, 97] width 225 height 13
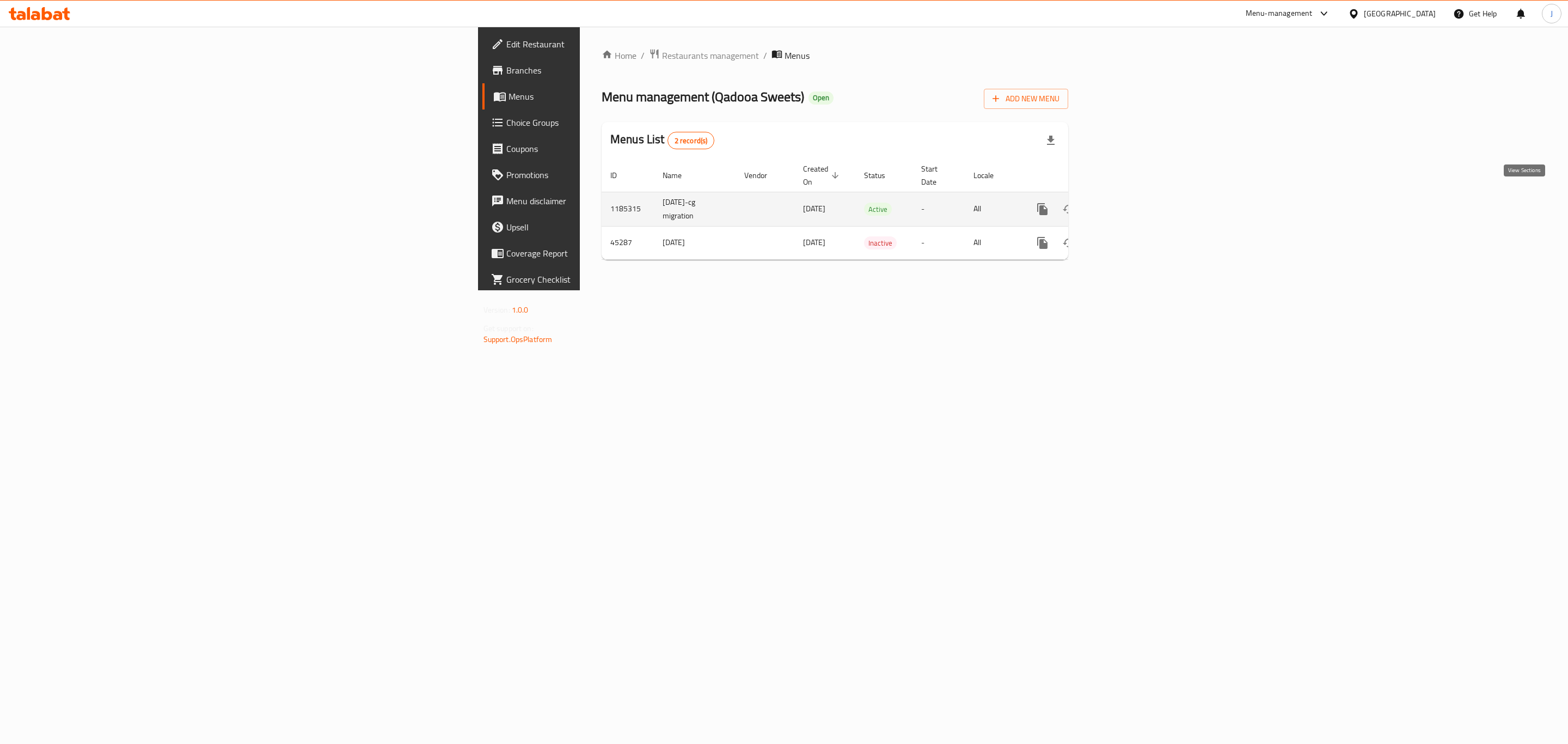
click at [1134, 196] on link "enhanced table" at bounding box center [1121, 209] width 26 height 26
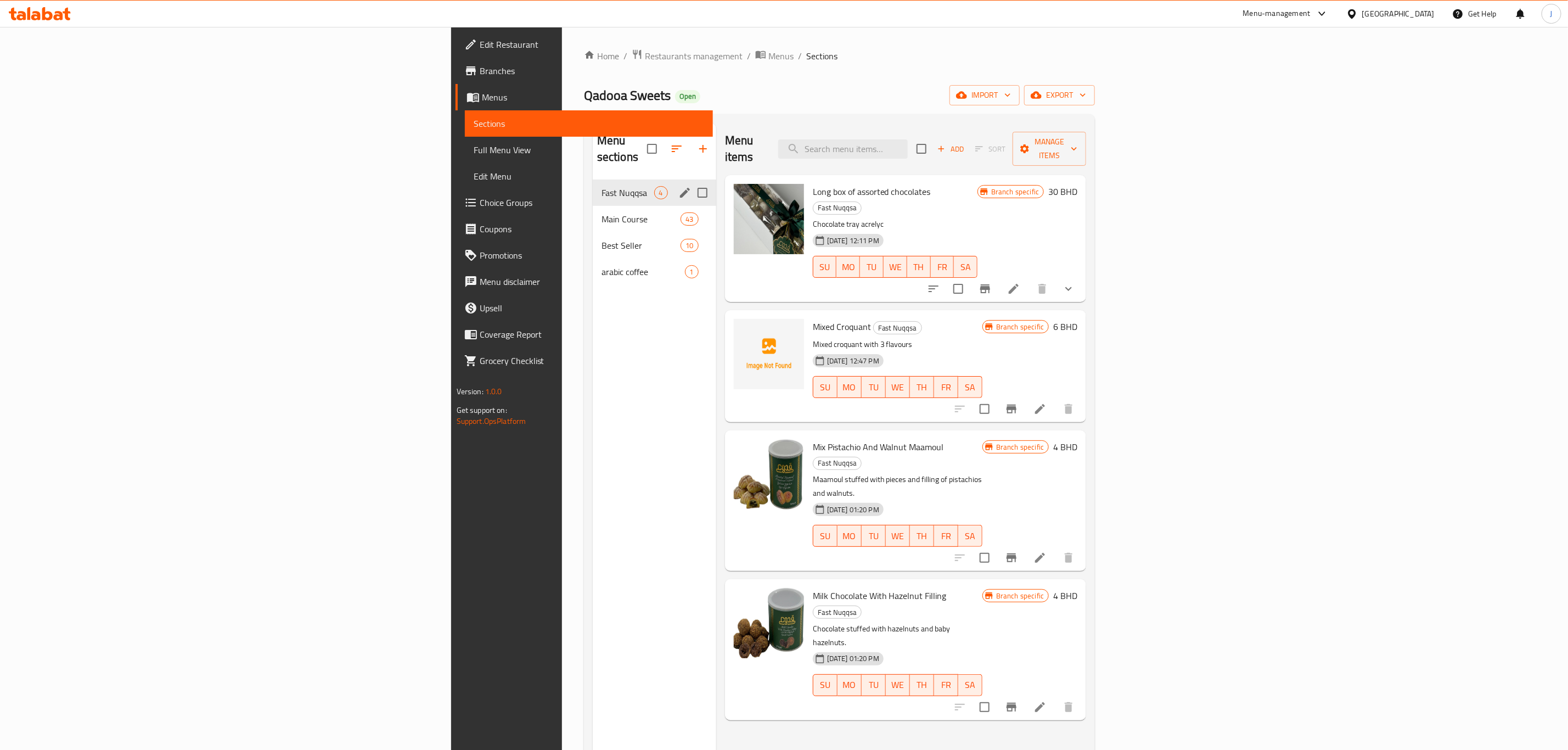
click at [593, 187] on div "Fast Nuqqsa 4" at bounding box center [654, 192] width 123 height 26
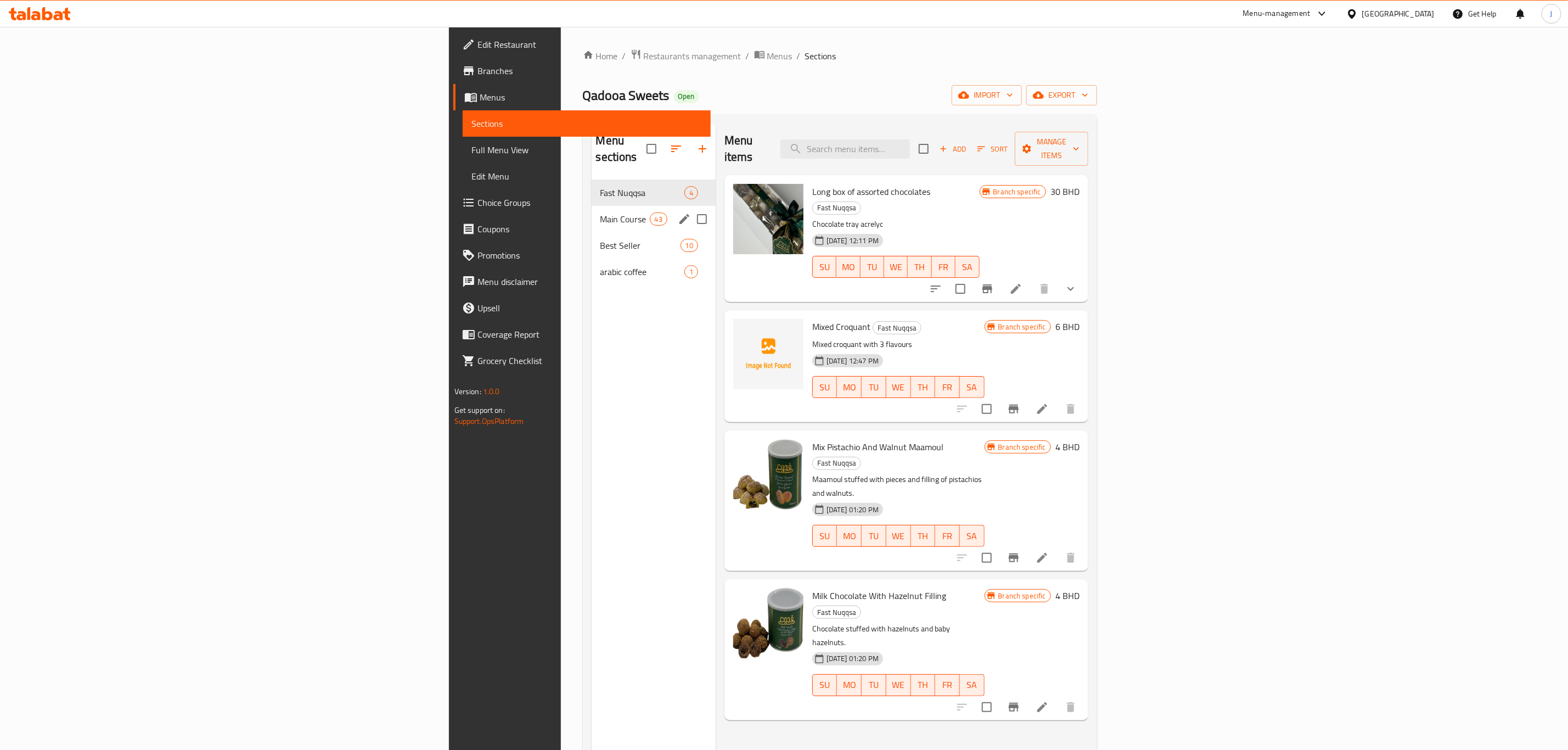
click at [601, 212] on span "Main Course" at bounding box center [625, 219] width 50 height 13
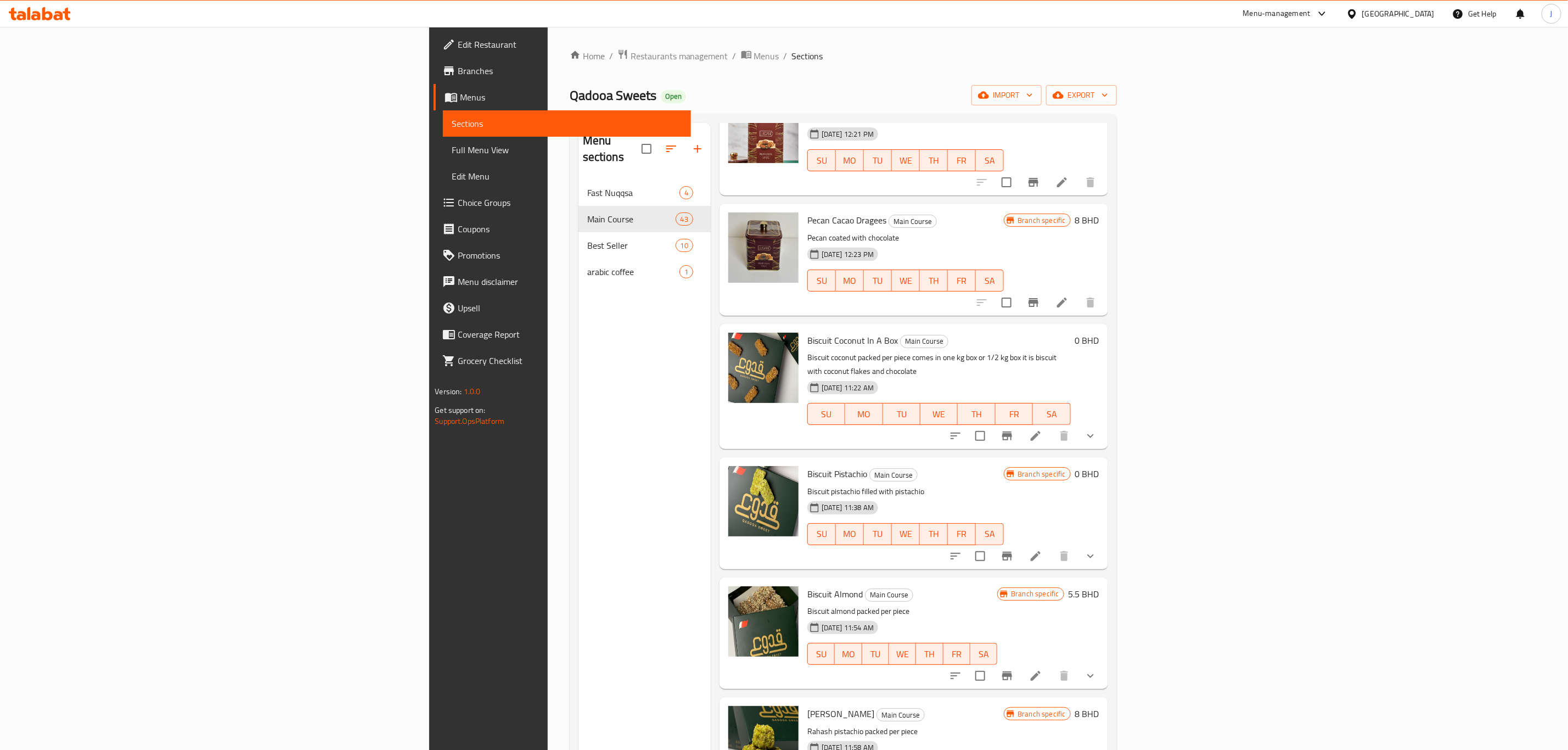
scroll to position [247, 0]
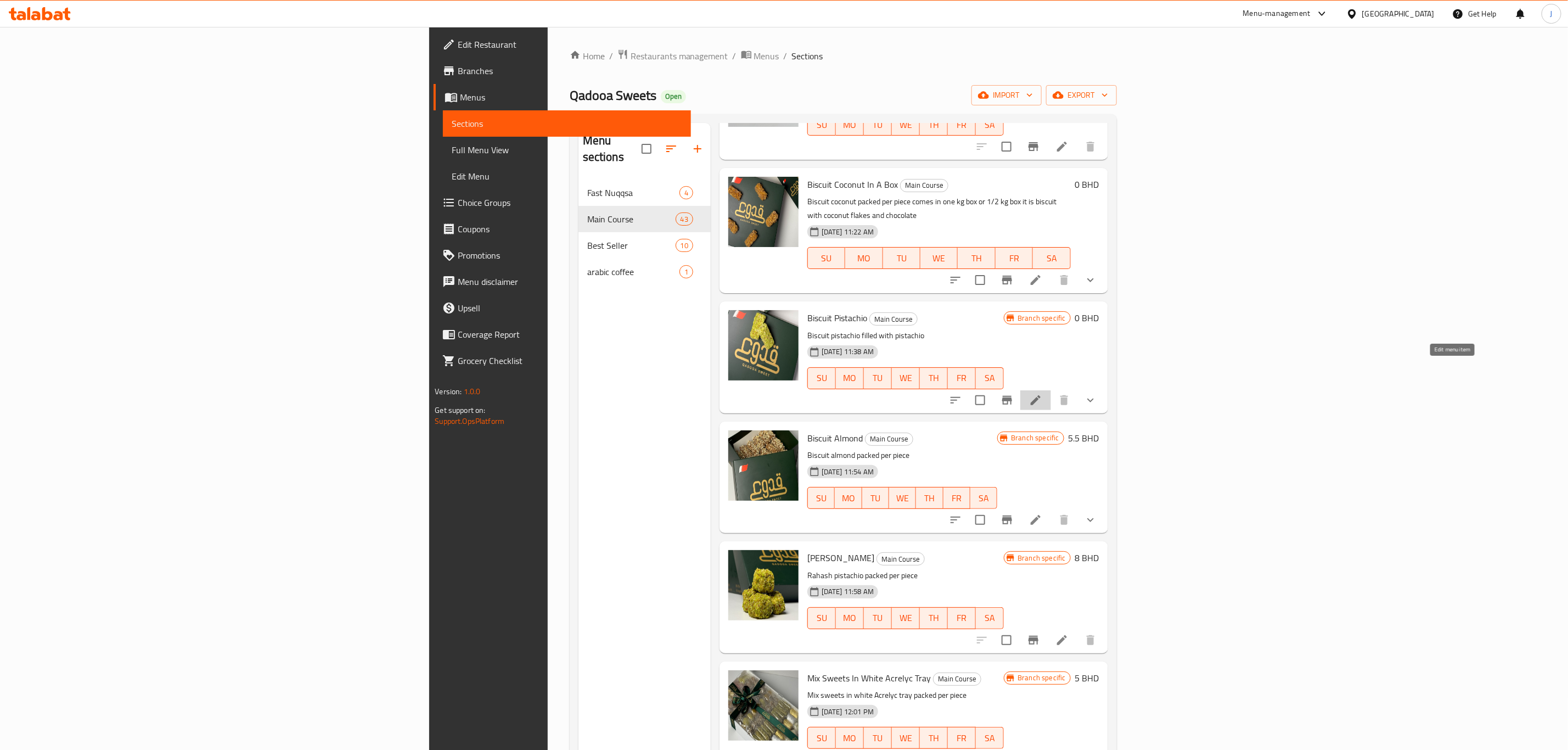
click at [1042, 394] on icon at bounding box center [1036, 400] width 13 height 13
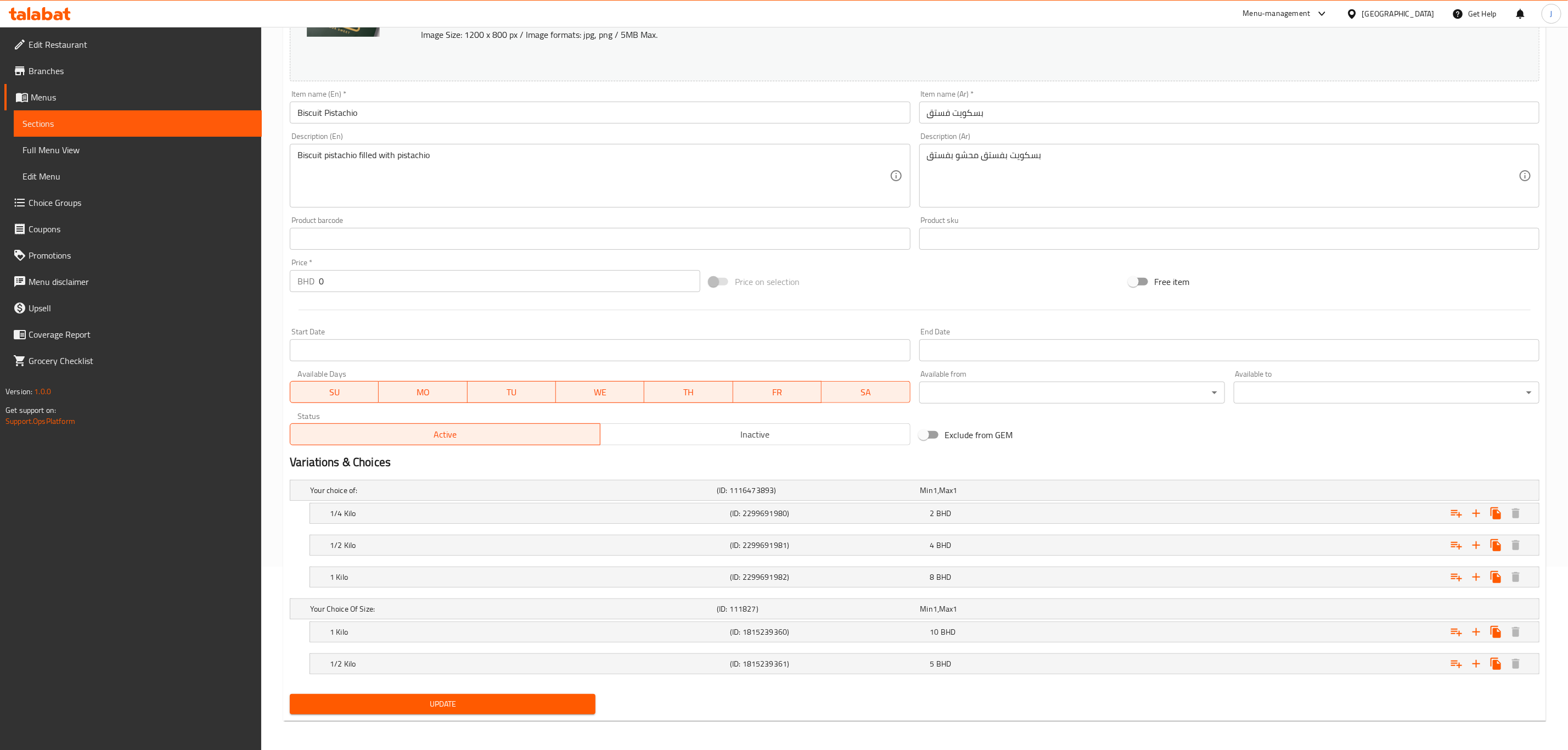
scroll to position [188, 0]
click at [1387, 660] on div "Expand" at bounding box center [1328, 662] width 400 height 24
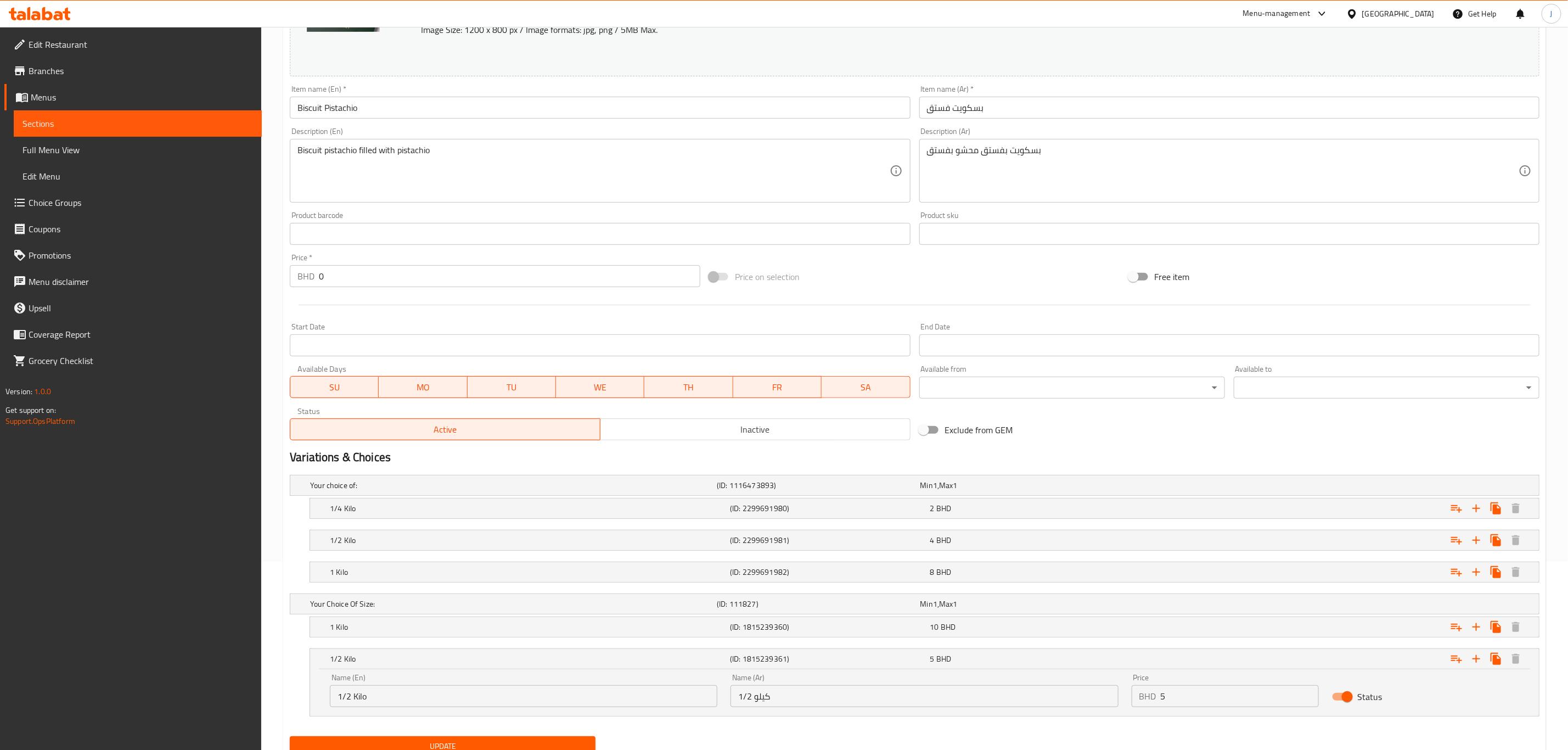
click at [1343, 696] on input "Status" at bounding box center [1347, 696] width 63 height 21
checkbox input "false"
click at [1403, 633] on div "Expand" at bounding box center [1328, 627] width 400 height 24
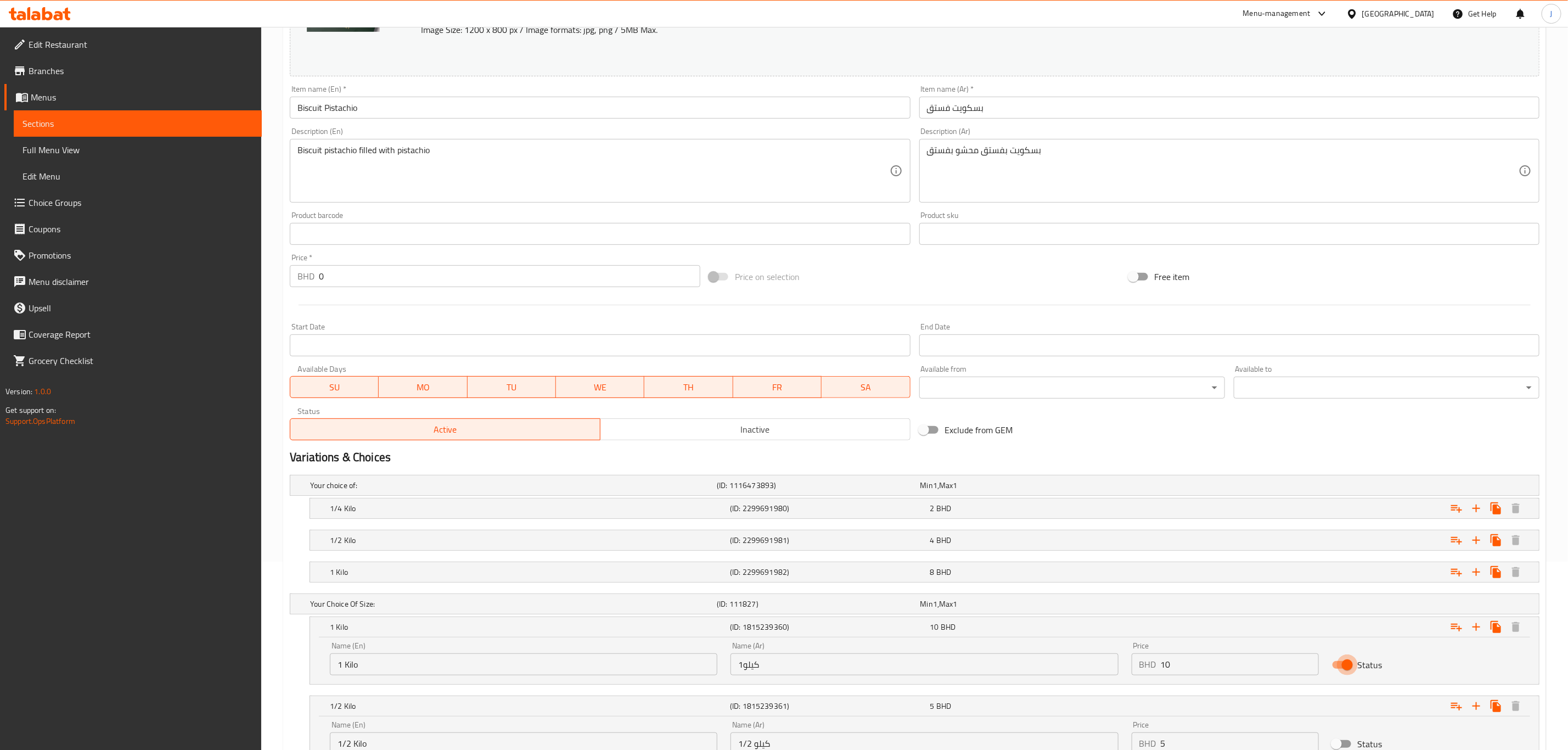
click at [1354, 667] on input "Status" at bounding box center [1347, 665] width 63 height 21
checkbox input "false"
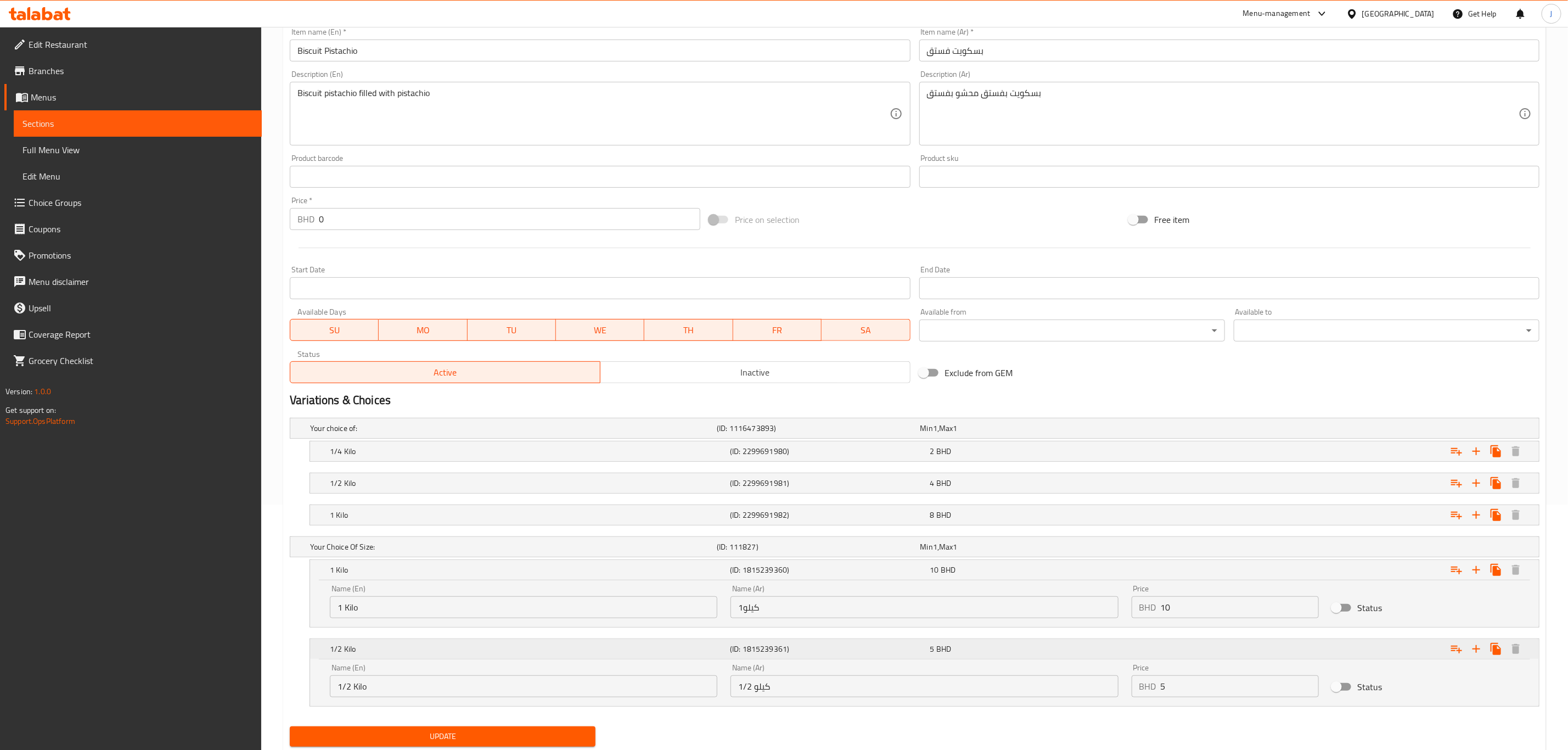
scroll to position [282, 0]
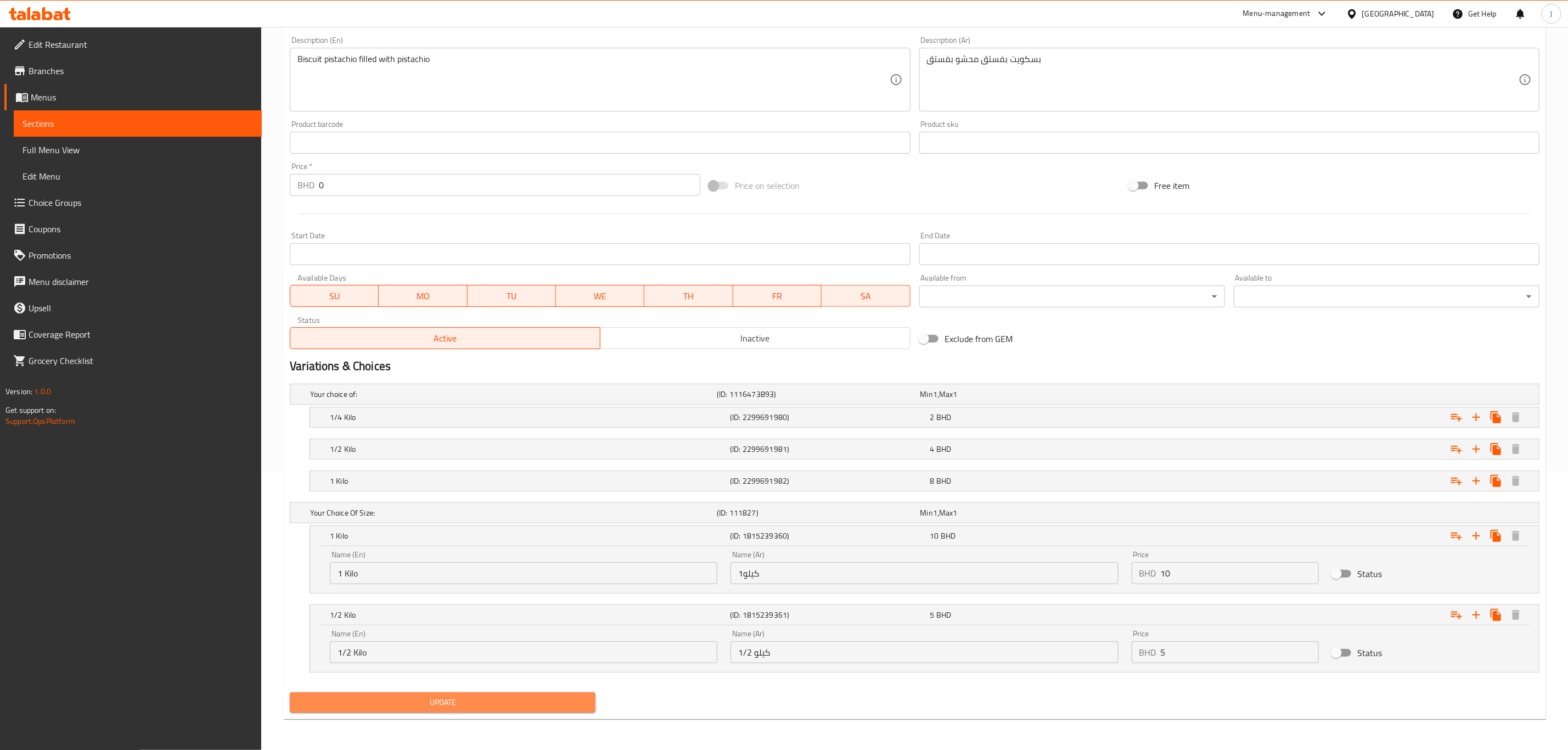
click at [494, 697] on span "Update" at bounding box center [443, 702] width 288 height 14
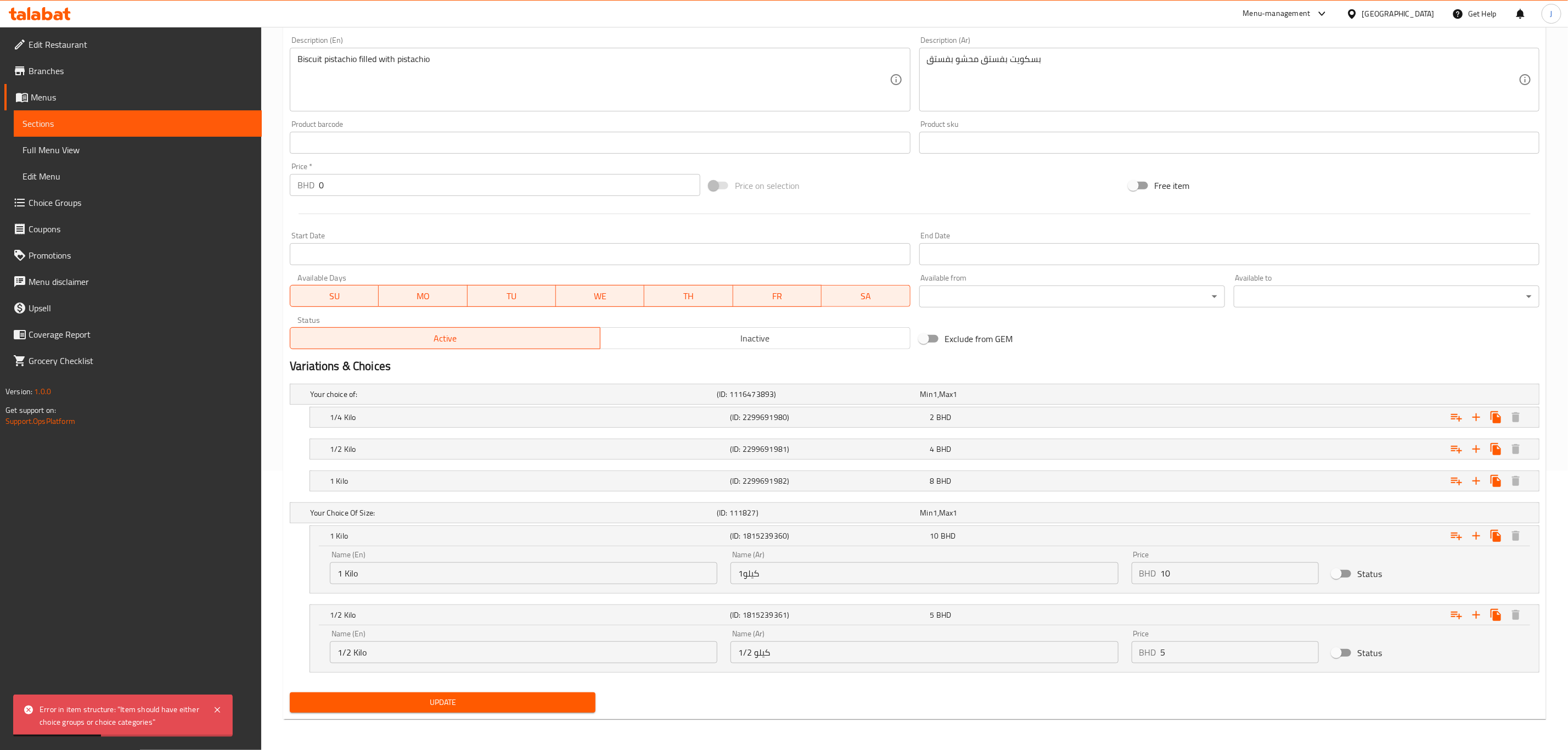
click at [388, 570] on input "1 Kilo" at bounding box center [523, 573] width 388 height 22
click at [1229, 565] on input "10" at bounding box center [1240, 573] width 158 height 22
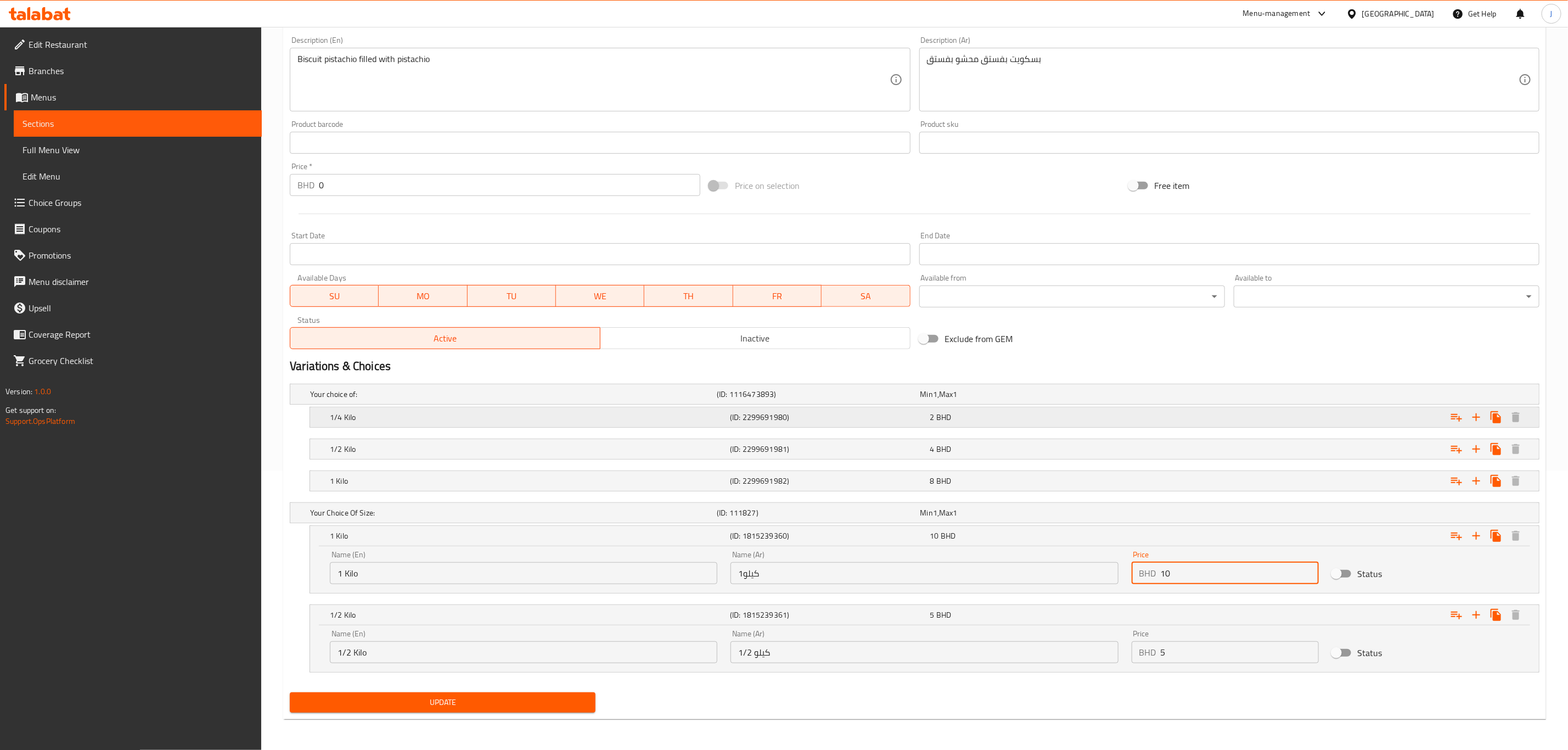
click at [565, 425] on div "1/4 Kilo (ID: 2299691980) 2 BHD" at bounding box center [928, 417] width 1200 height 24
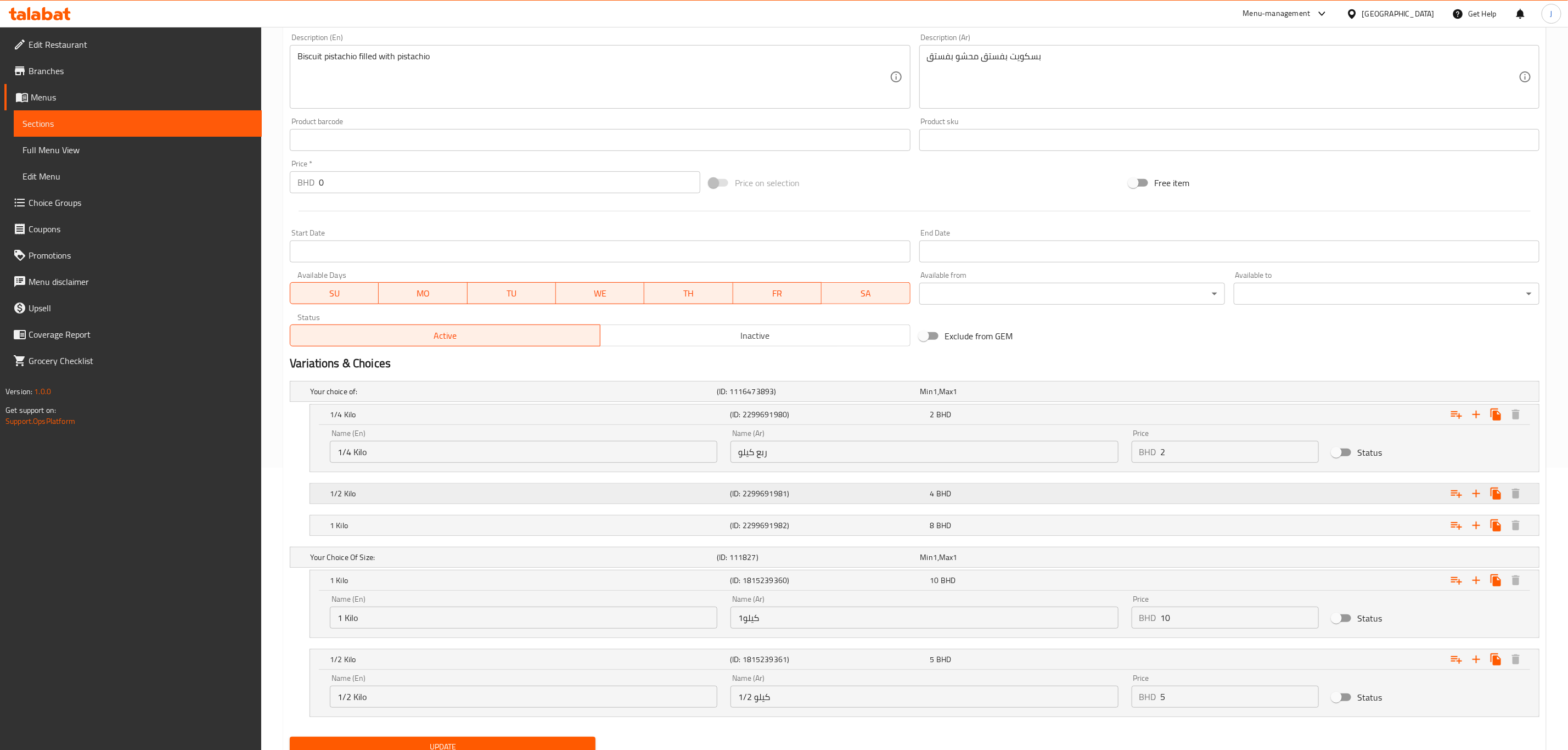
click at [1402, 486] on div "Expand" at bounding box center [1328, 493] width 400 height 24
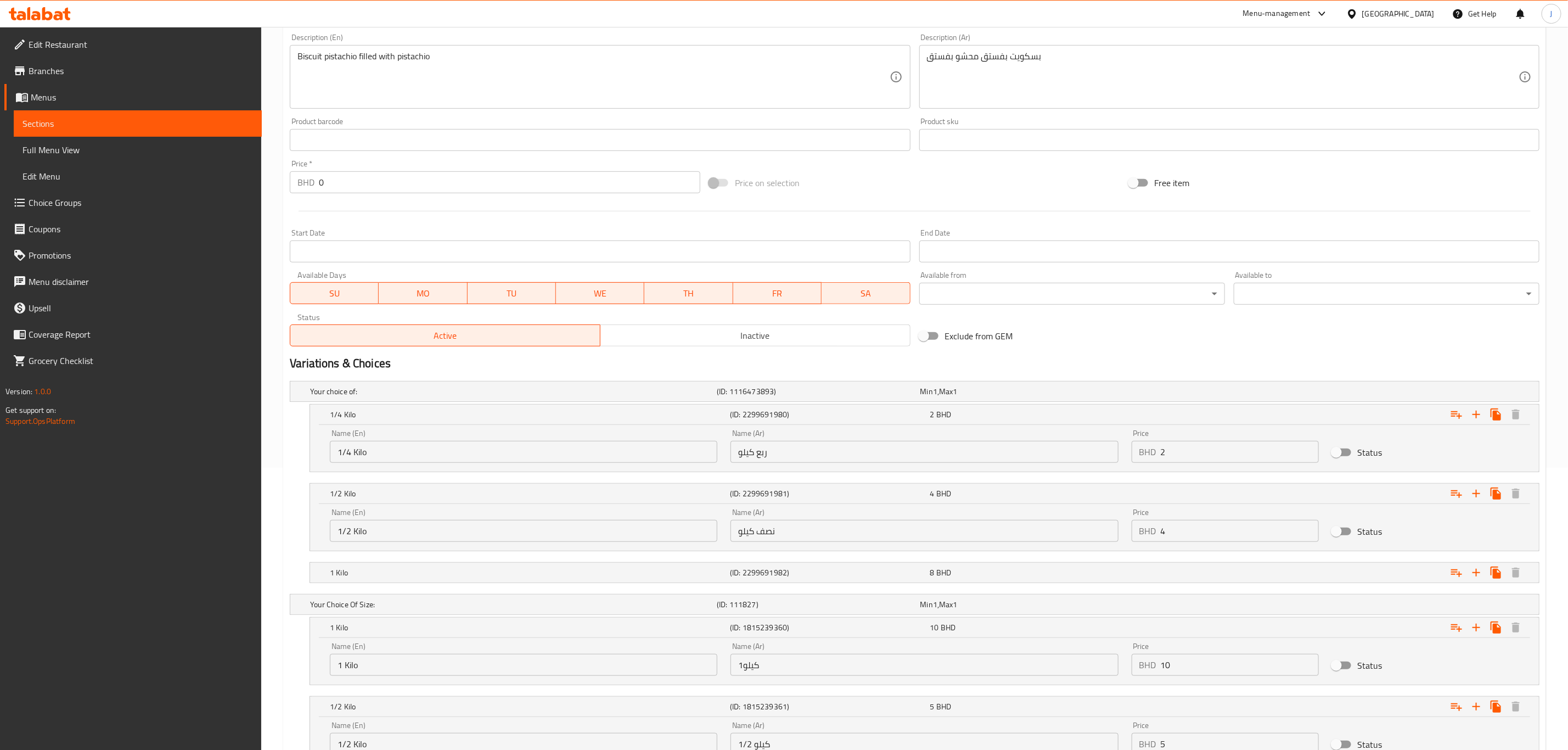
click at [1370, 590] on nav at bounding box center [914, 590] width 1250 height 9
click at [1358, 575] on div "Expand" at bounding box center [1328, 572] width 400 height 24
click at [1347, 534] on input "Status" at bounding box center [1336, 531] width 63 height 21
checkbox input "true"
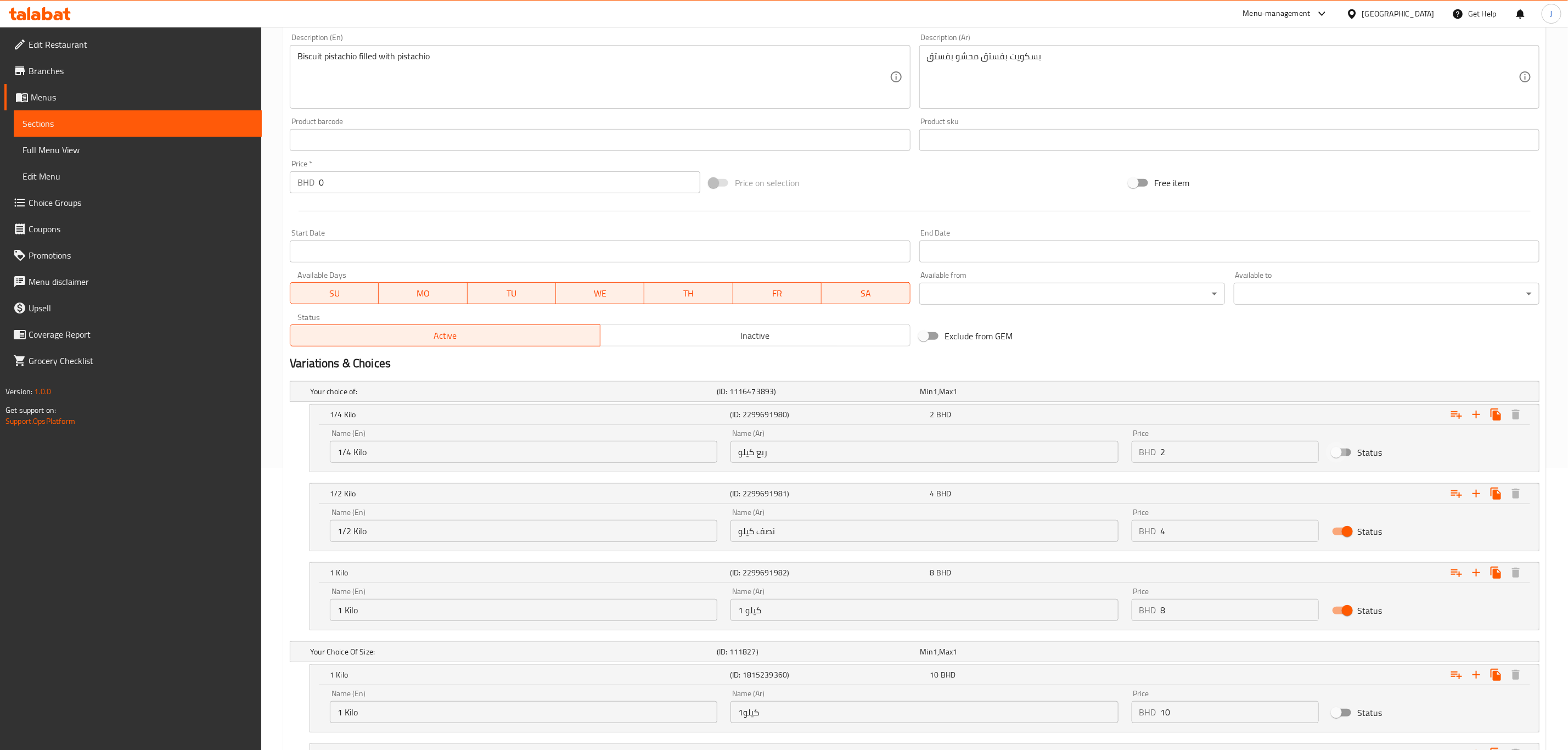
click at [1344, 454] on input "Status" at bounding box center [1336, 452] width 63 height 21
checkbox input "true"
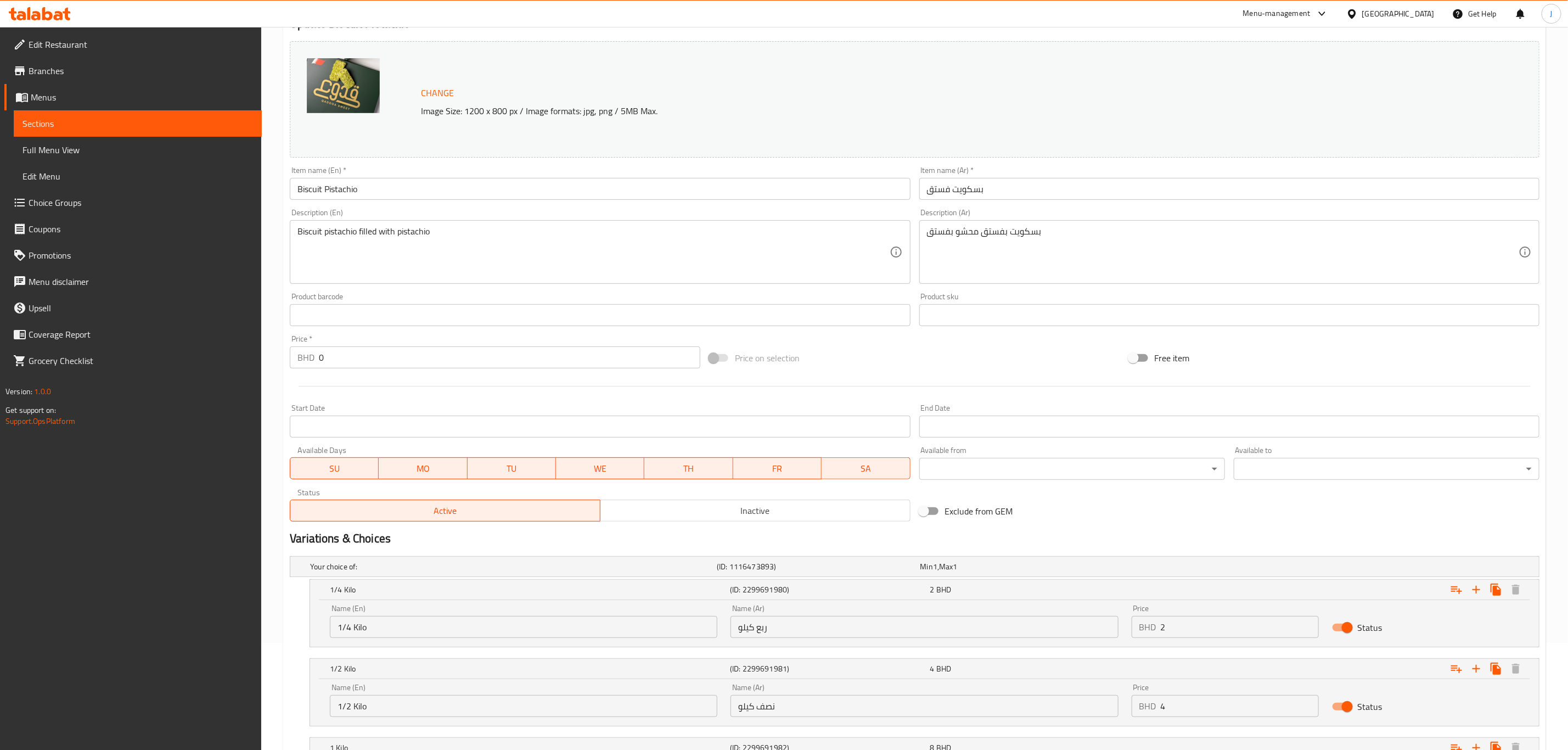
scroll to position [94, 0]
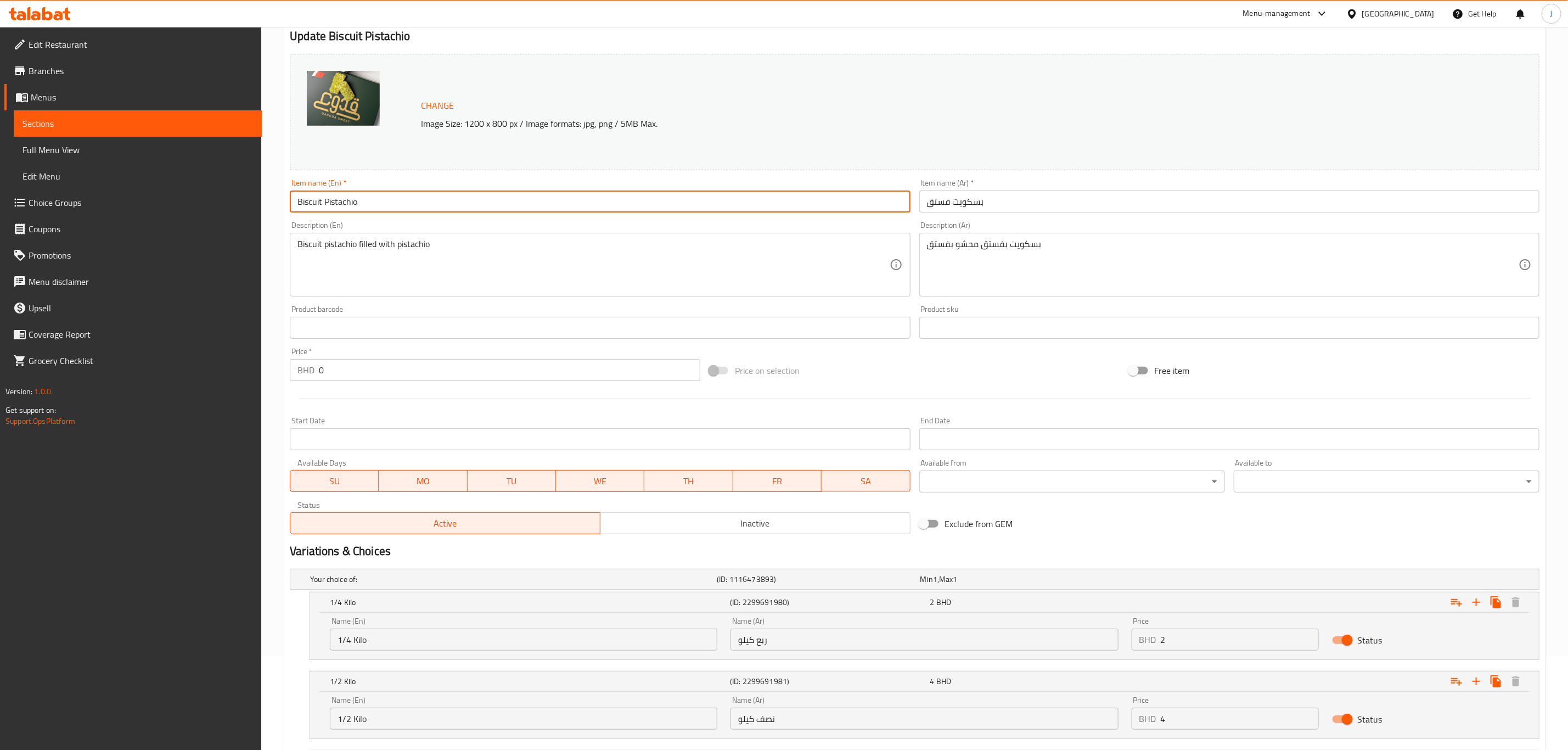
drag, startPoint x: 377, startPoint y: 196, endPoint x: 241, endPoint y: 200, distance: 136.1
click at [241, 200] on div "Edit Restaurant Branches Menus Sections Full Menu View Edit Menu Choice Groups …" at bounding box center [784, 504] width 1568 height 1144
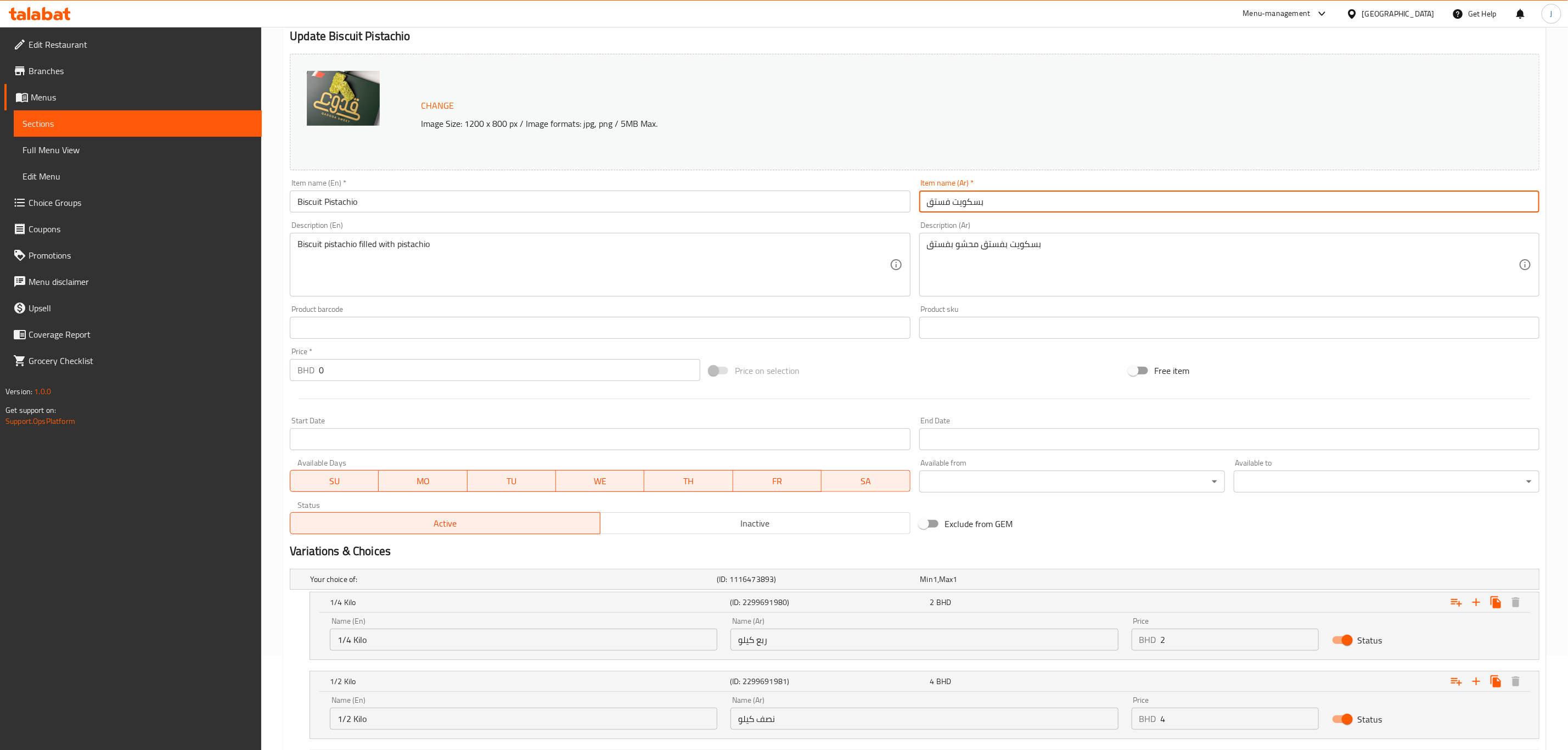
drag, startPoint x: 1001, startPoint y: 208, endPoint x: 845, endPoint y: 208, distance: 156.0
click at [845, 208] on div "Change Image Size: 1200 x 800 px / Image formats: jpg, png / 5MB Max. Item name…" at bounding box center [914, 294] width 1258 height 489
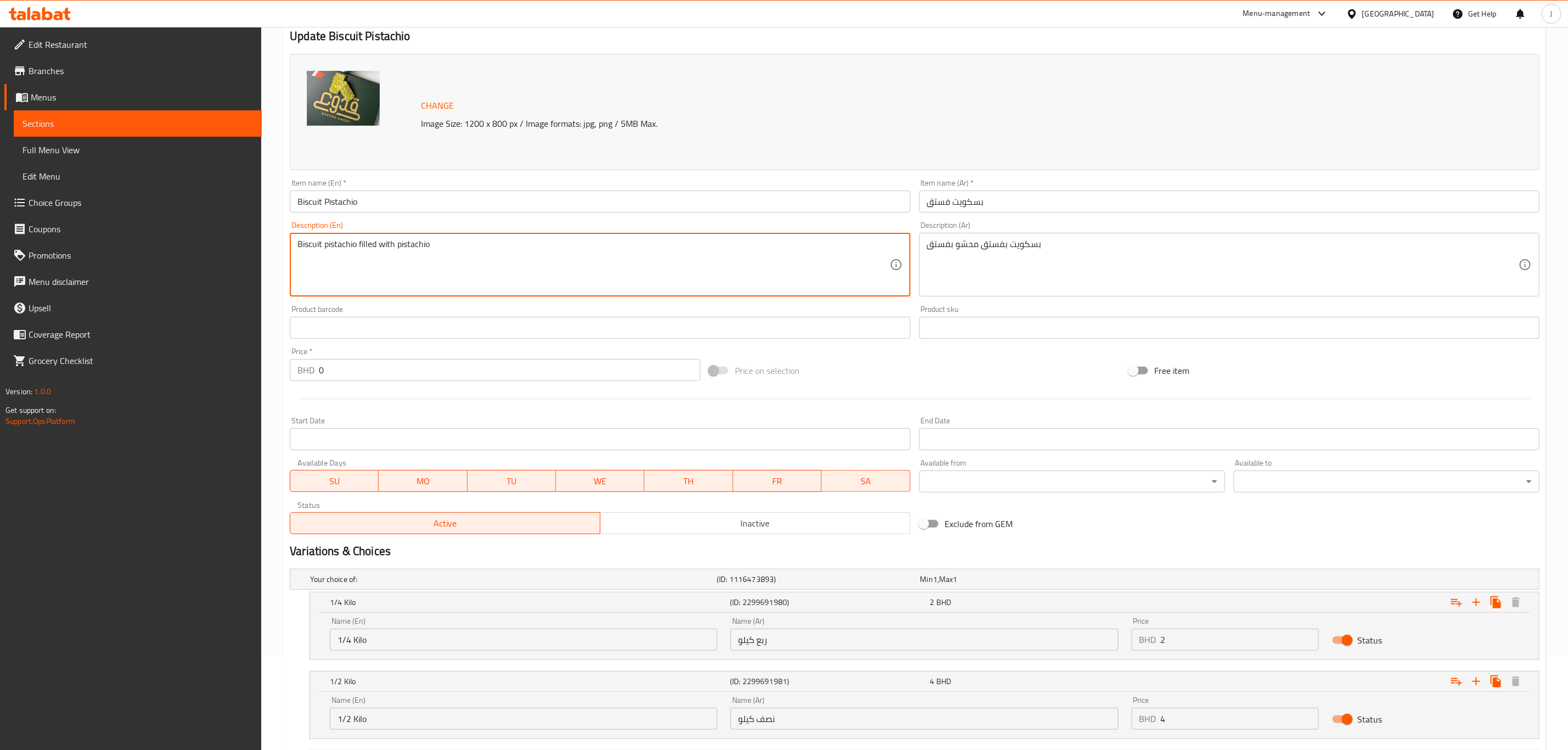
drag, startPoint x: 465, startPoint y: 250, endPoint x: 204, endPoint y: 241, distance: 261.2
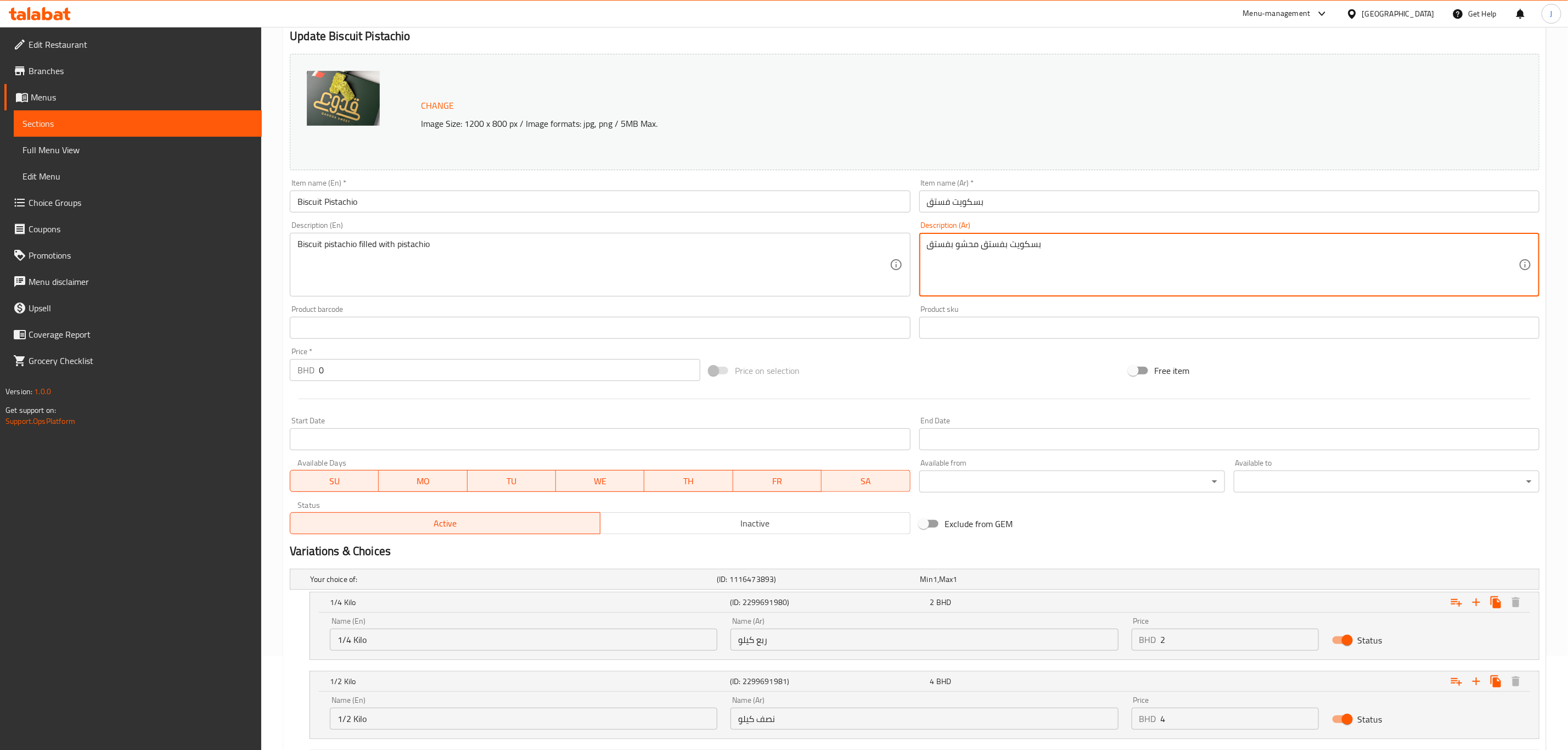
drag, startPoint x: 1118, startPoint y: 248, endPoint x: 791, endPoint y: 236, distance: 327.2
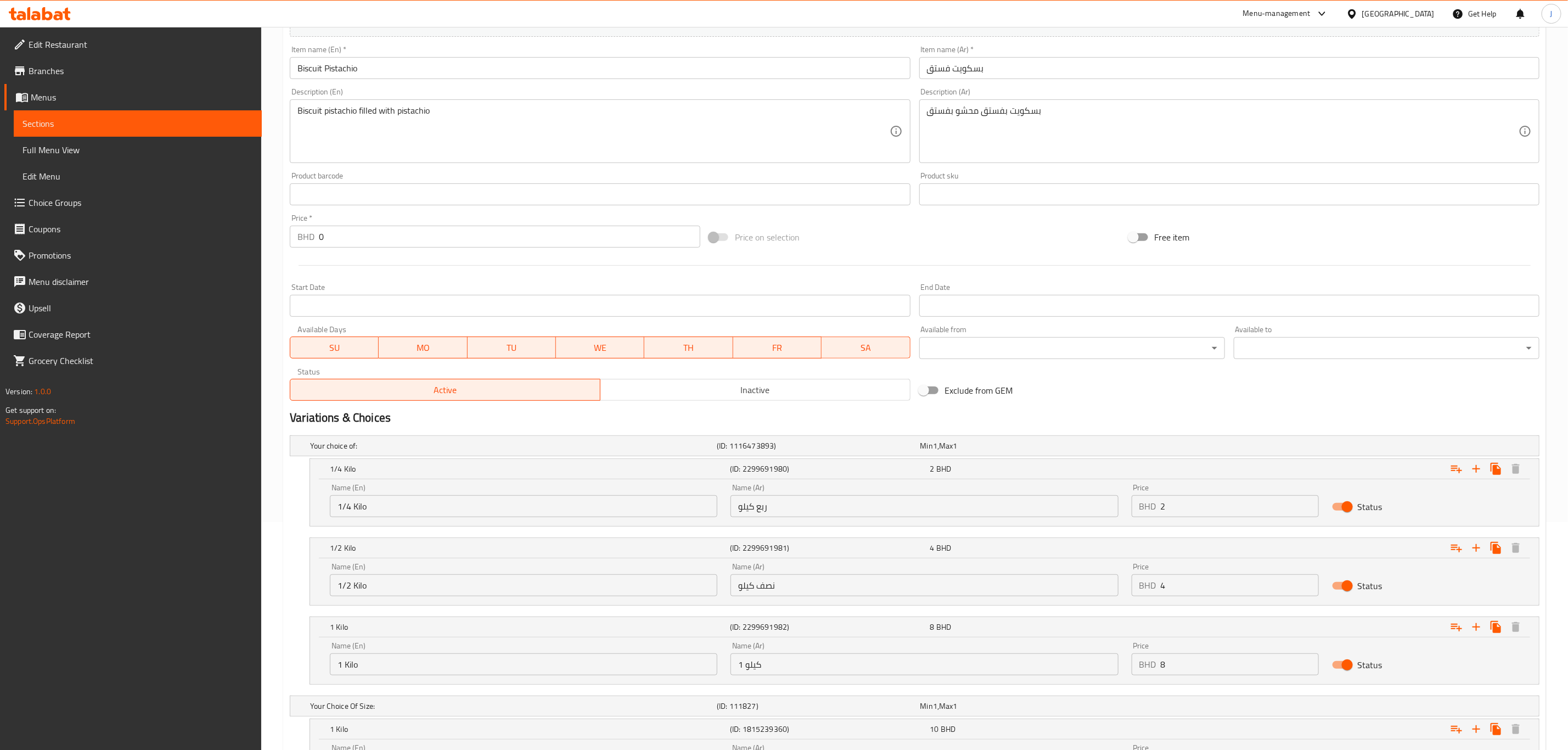
scroll to position [0, 0]
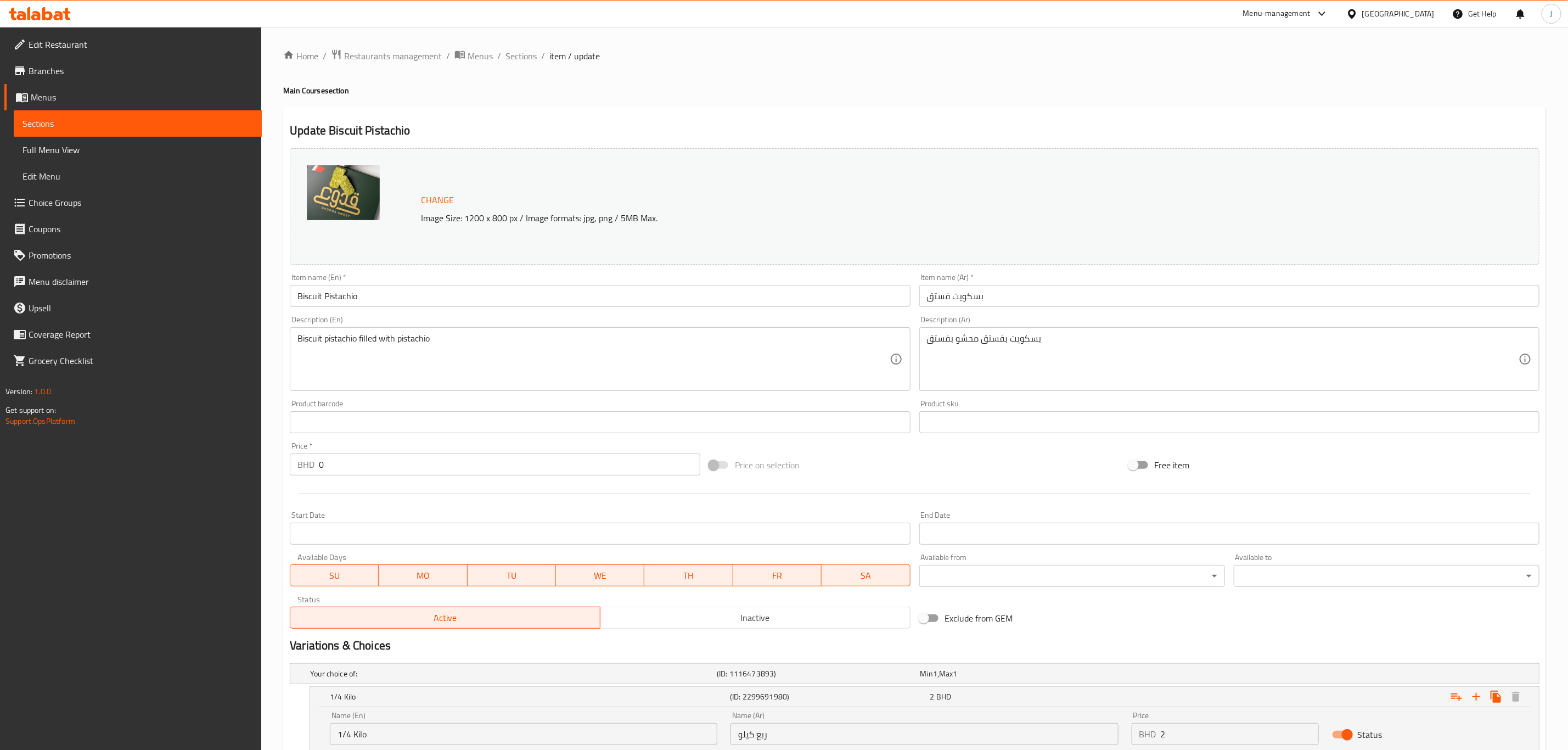
drag, startPoint x: 510, startPoint y: 55, endPoint x: 505, endPoint y: 68, distance: 13.9
click at [510, 55] on span "Sections" at bounding box center [521, 56] width 31 height 13
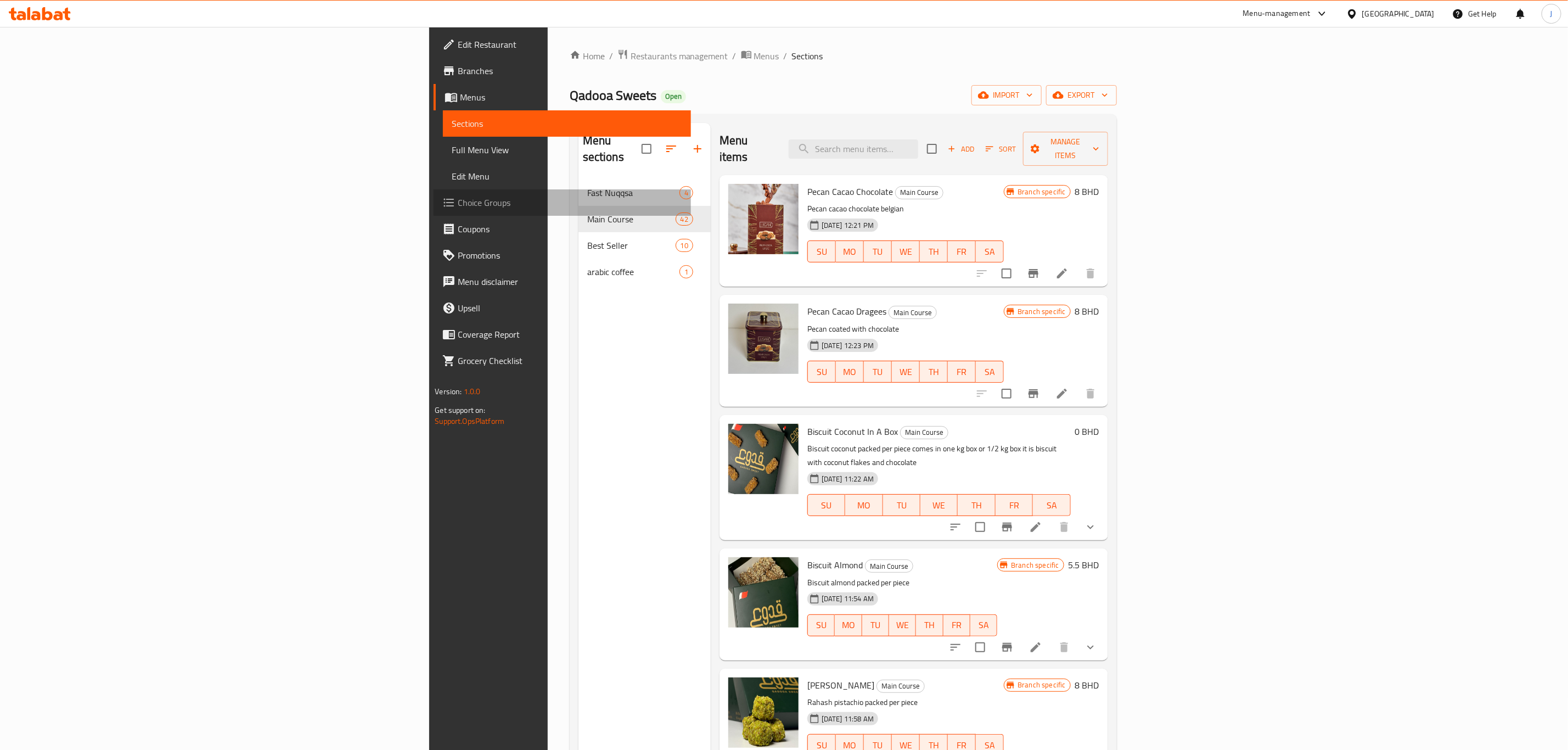
click at [457, 200] on span "Choice Groups" at bounding box center [570, 203] width 225 height 13
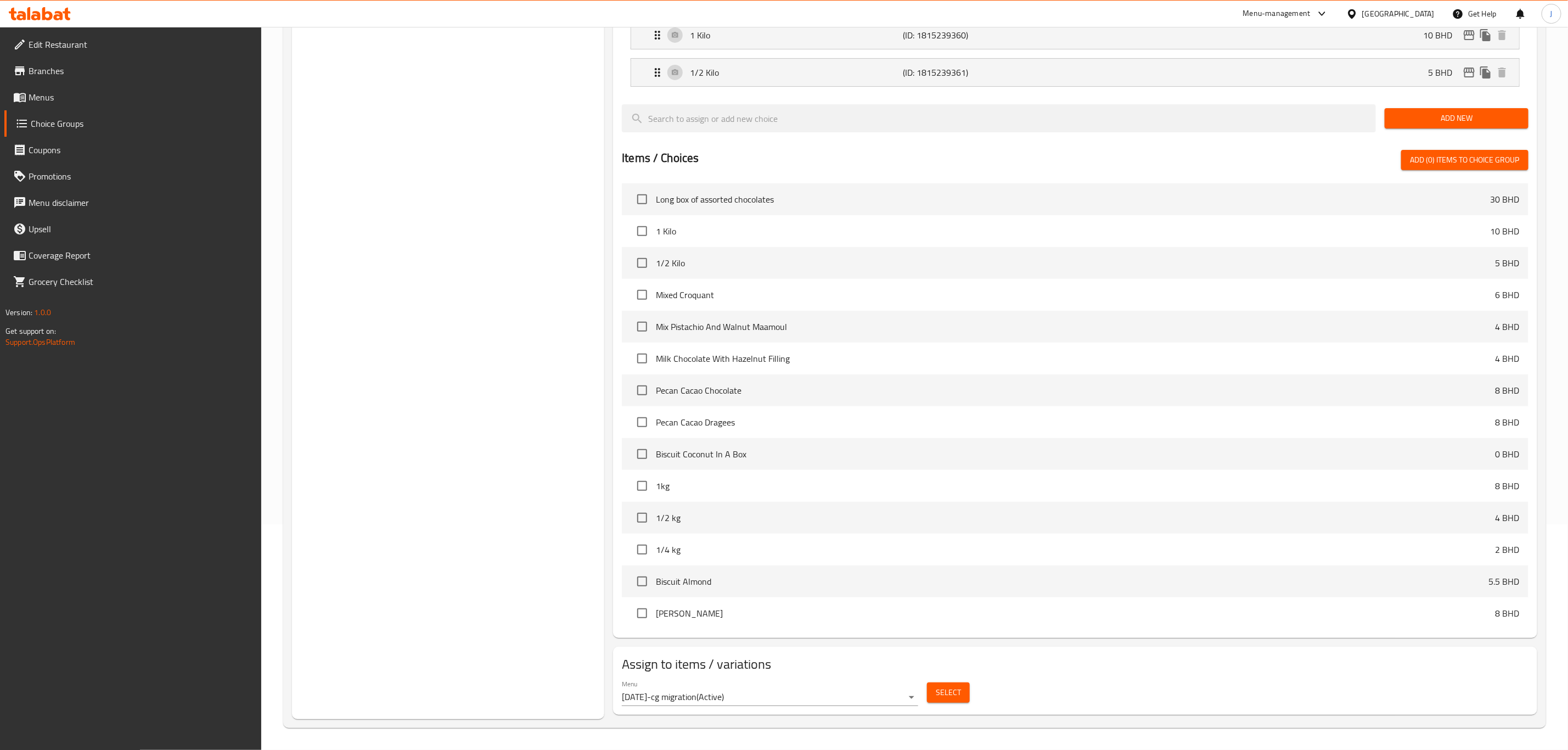
click at [37, 96] on span "Menus" at bounding box center [141, 97] width 225 height 13
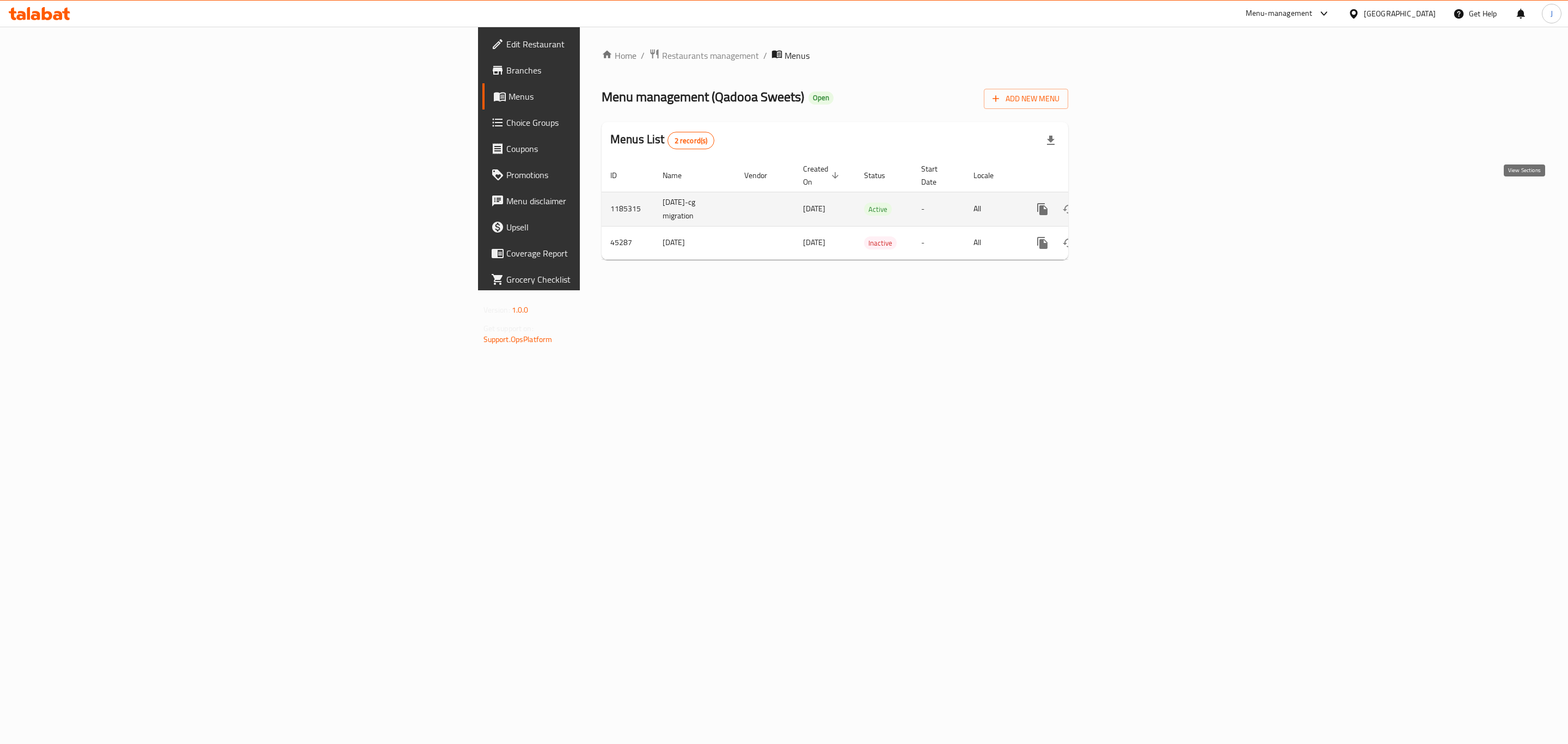
click at [1128, 202] on icon "enhanced table" at bounding box center [1121, 209] width 13 height 13
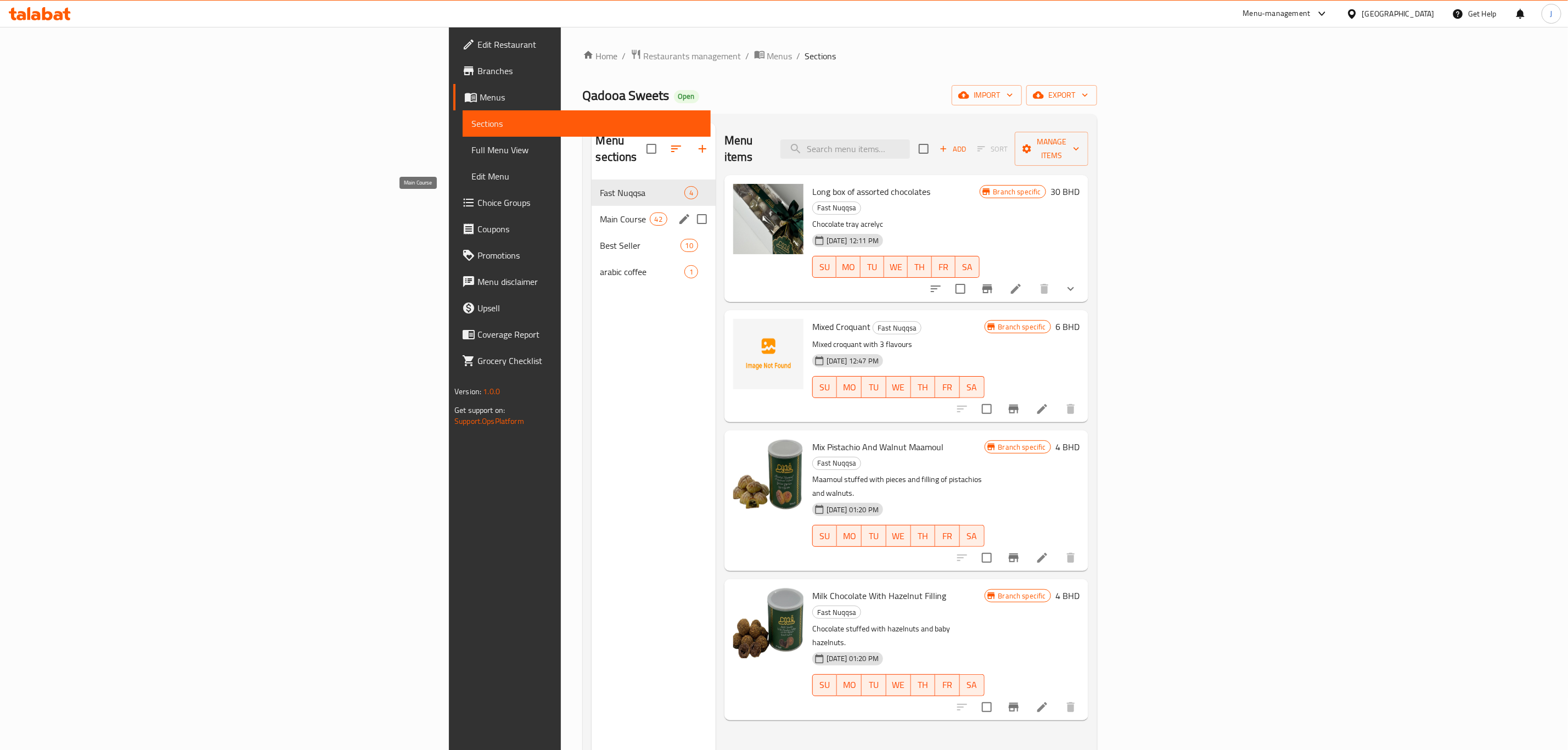
click at [601, 212] on span "Main Course" at bounding box center [625, 219] width 50 height 13
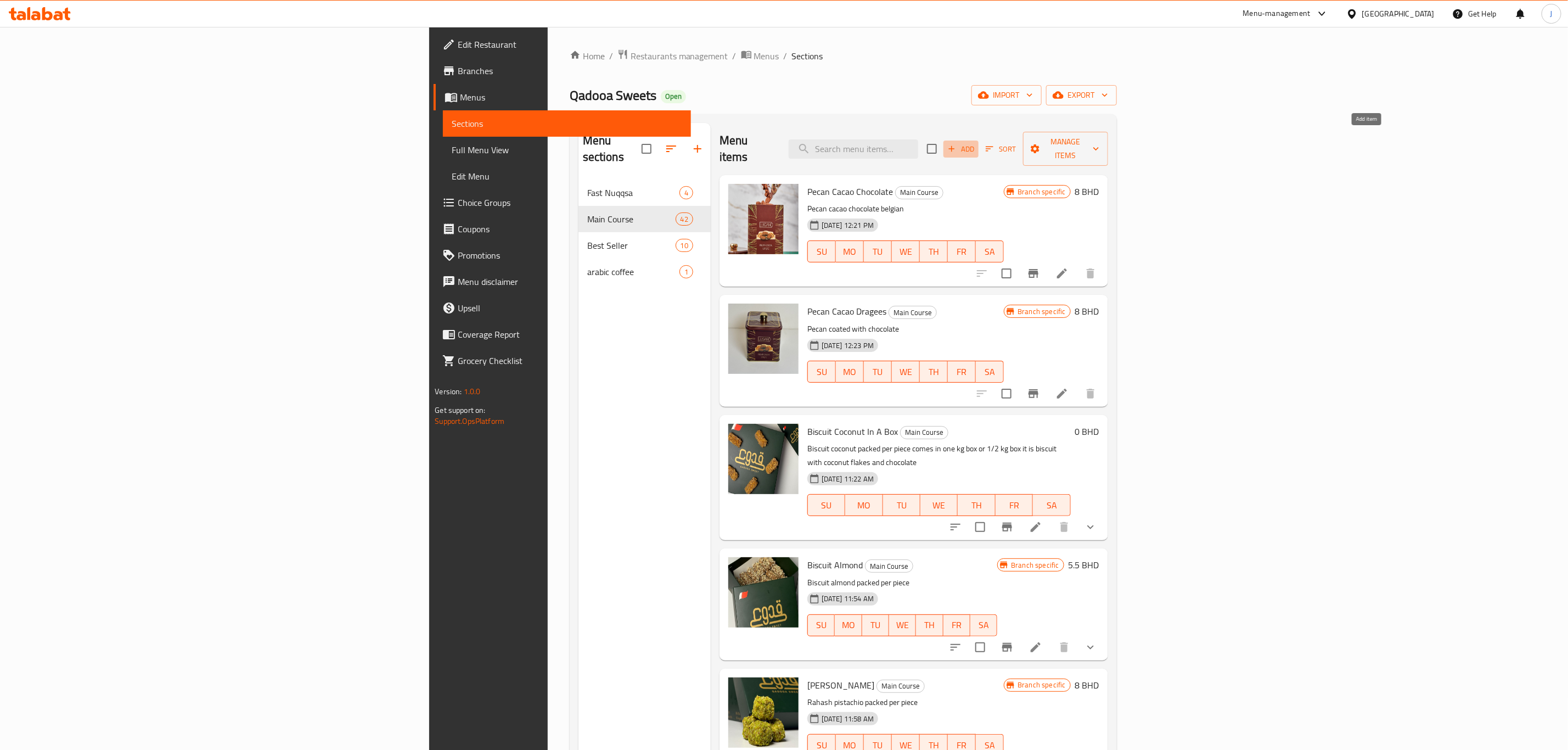
click at [976, 144] on span "Add" at bounding box center [961, 149] width 30 height 13
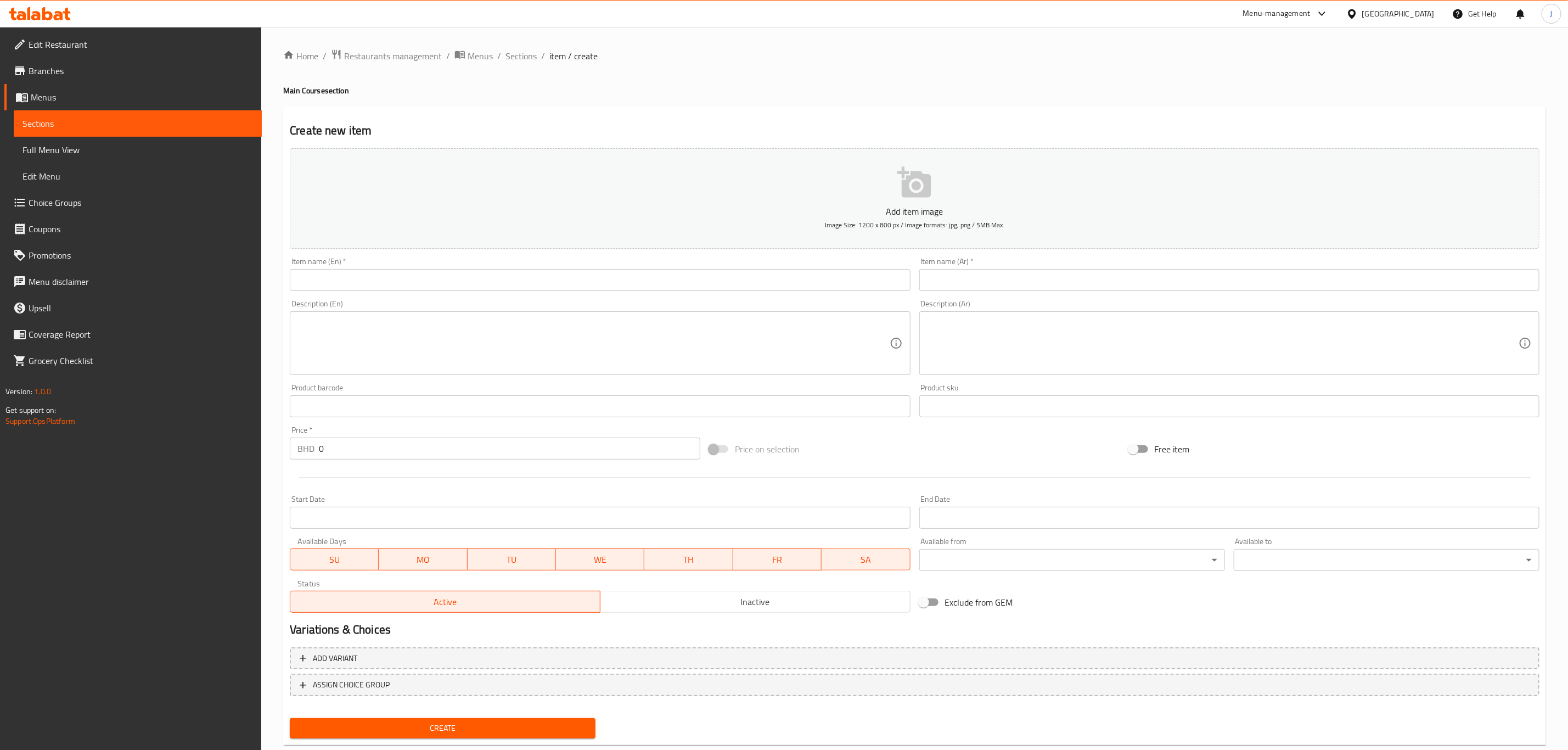
click at [477, 276] on input "text" at bounding box center [599, 280] width 620 height 22
paste input "Biscuit Pistachio"
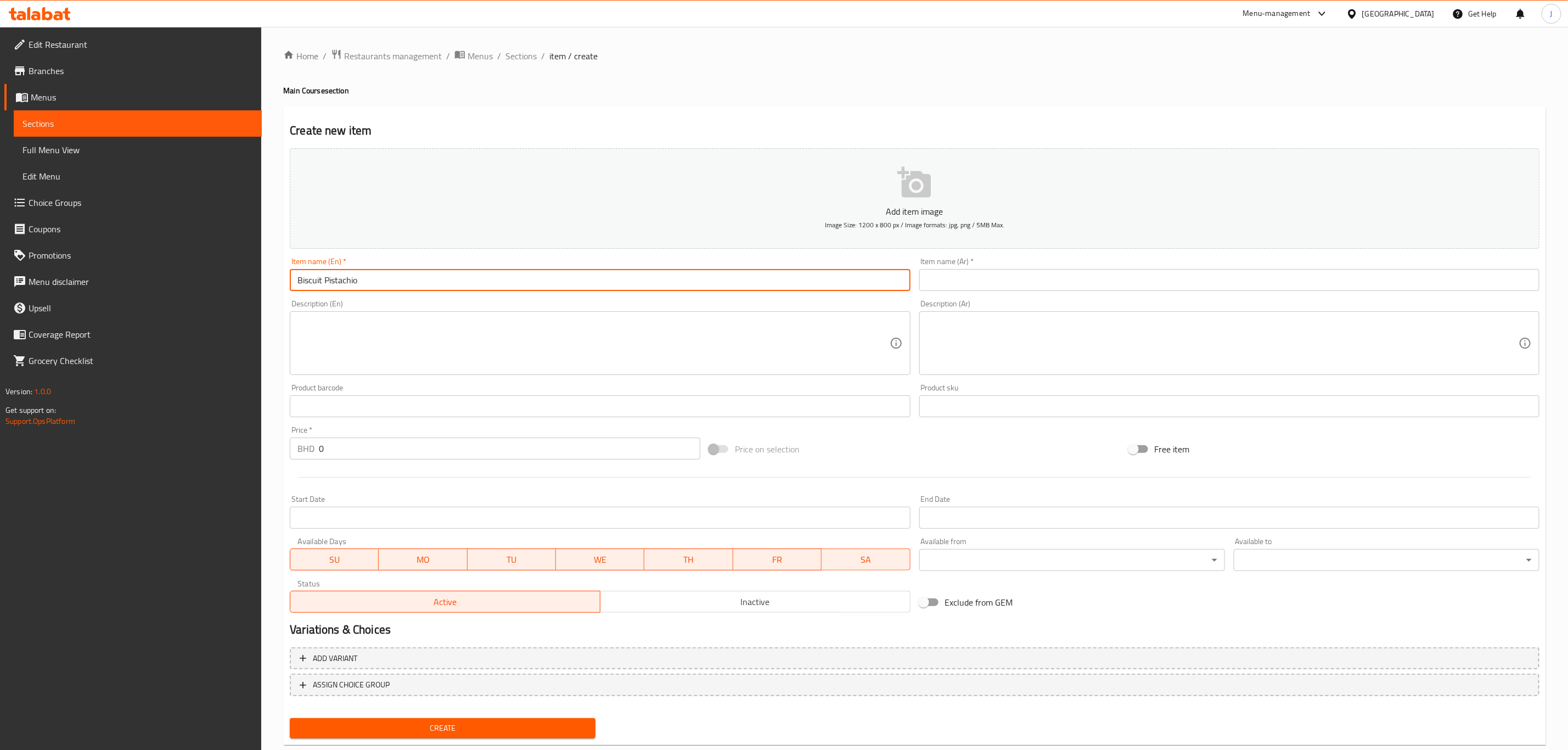
type input "Biscuit Pistachio"
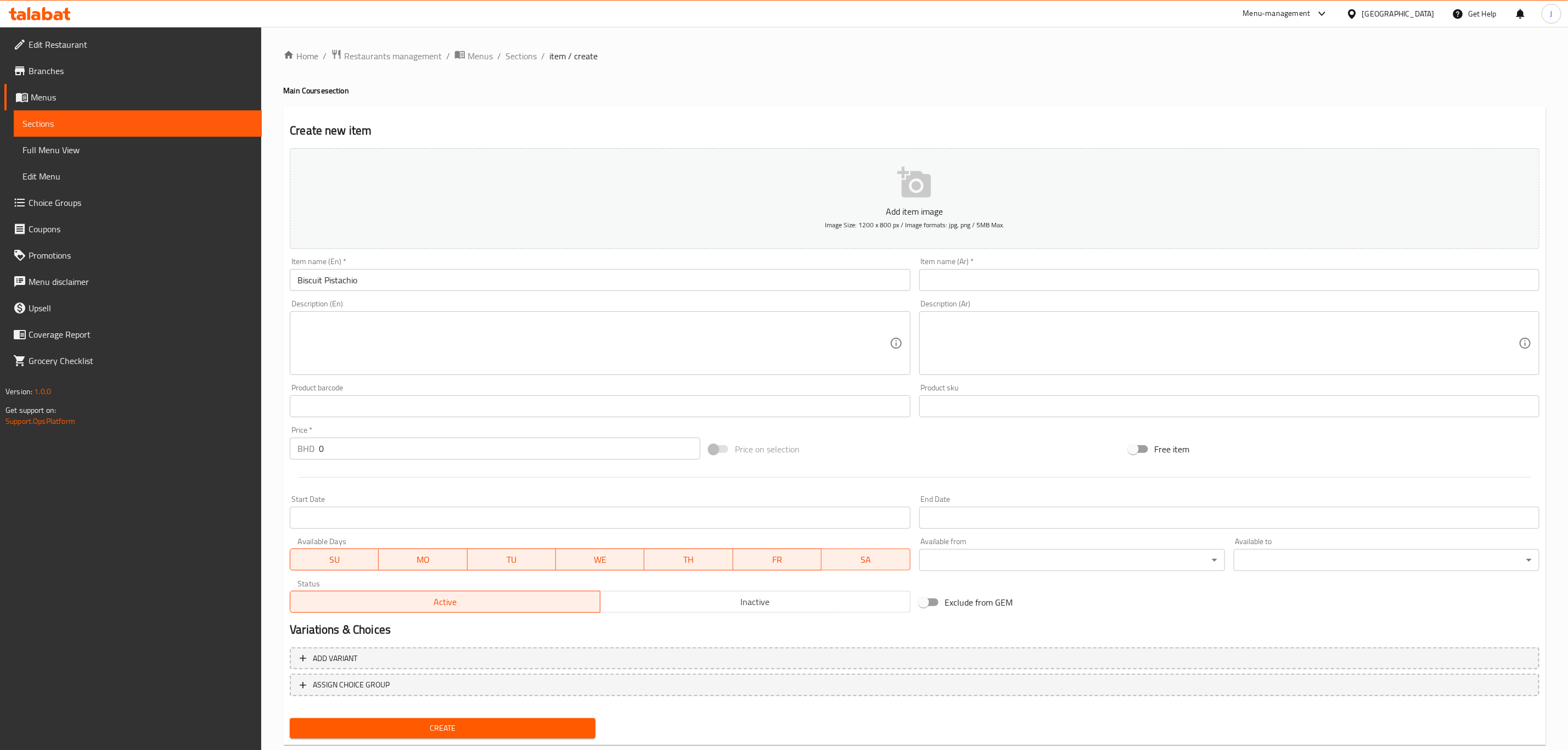
click at [1006, 275] on input "text" at bounding box center [1229, 280] width 620 height 22
paste input "بسكويت فستق"
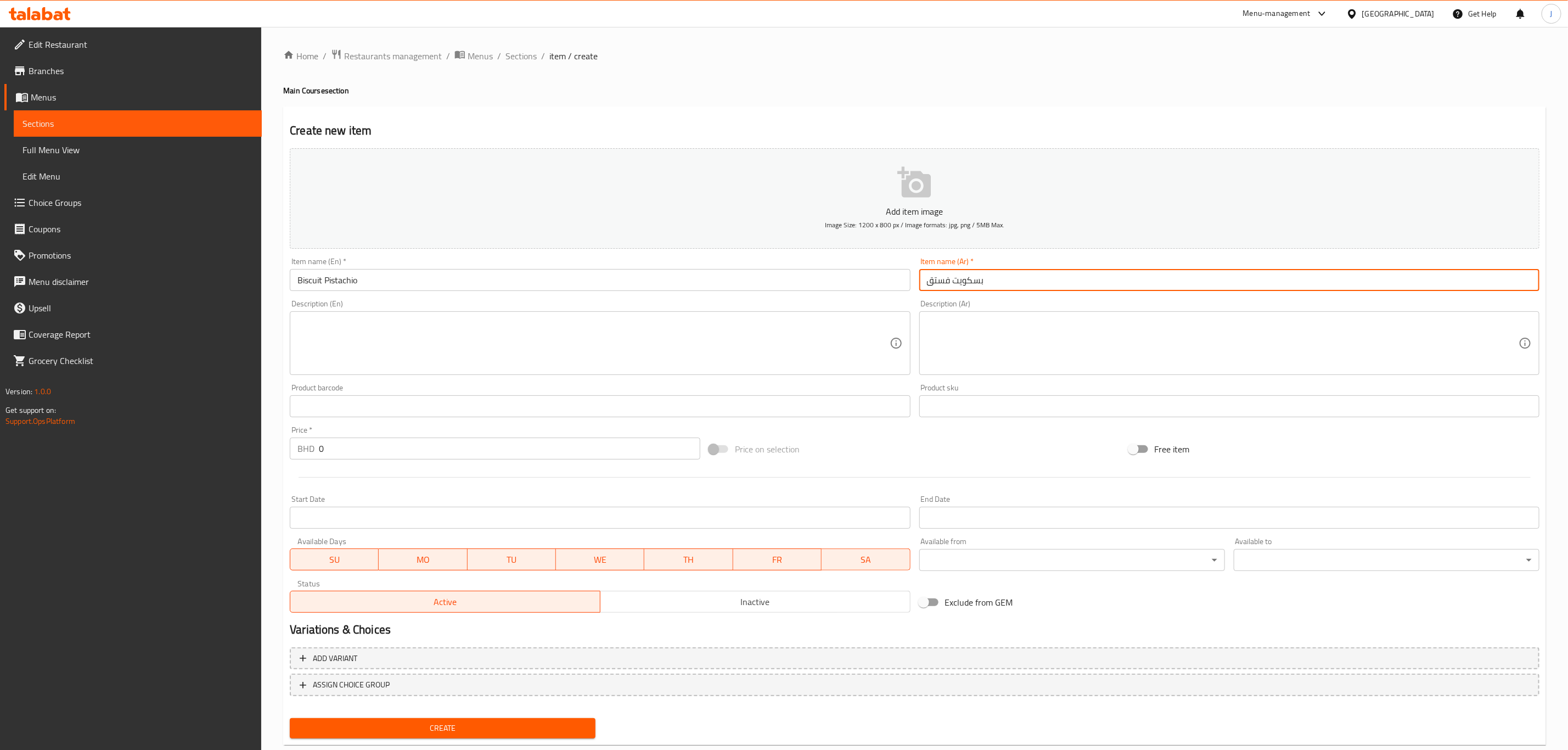
type input "بسكويت فستق"
click at [536, 325] on textarea at bounding box center [593, 343] width 592 height 52
paste textarea "Biscuit pistachio filled with pistachio"
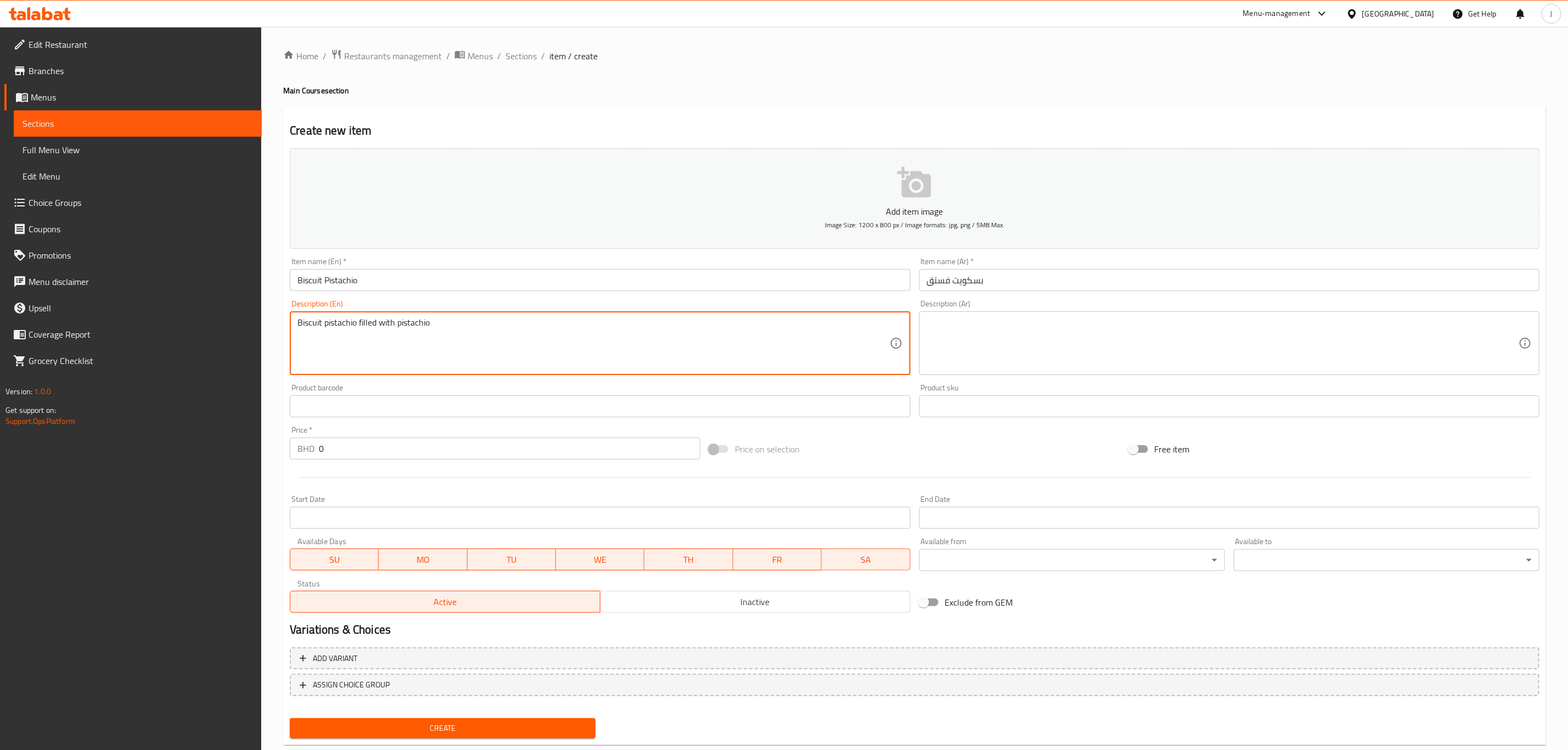
type textarea "Biscuit pistachio filled with pistachio"
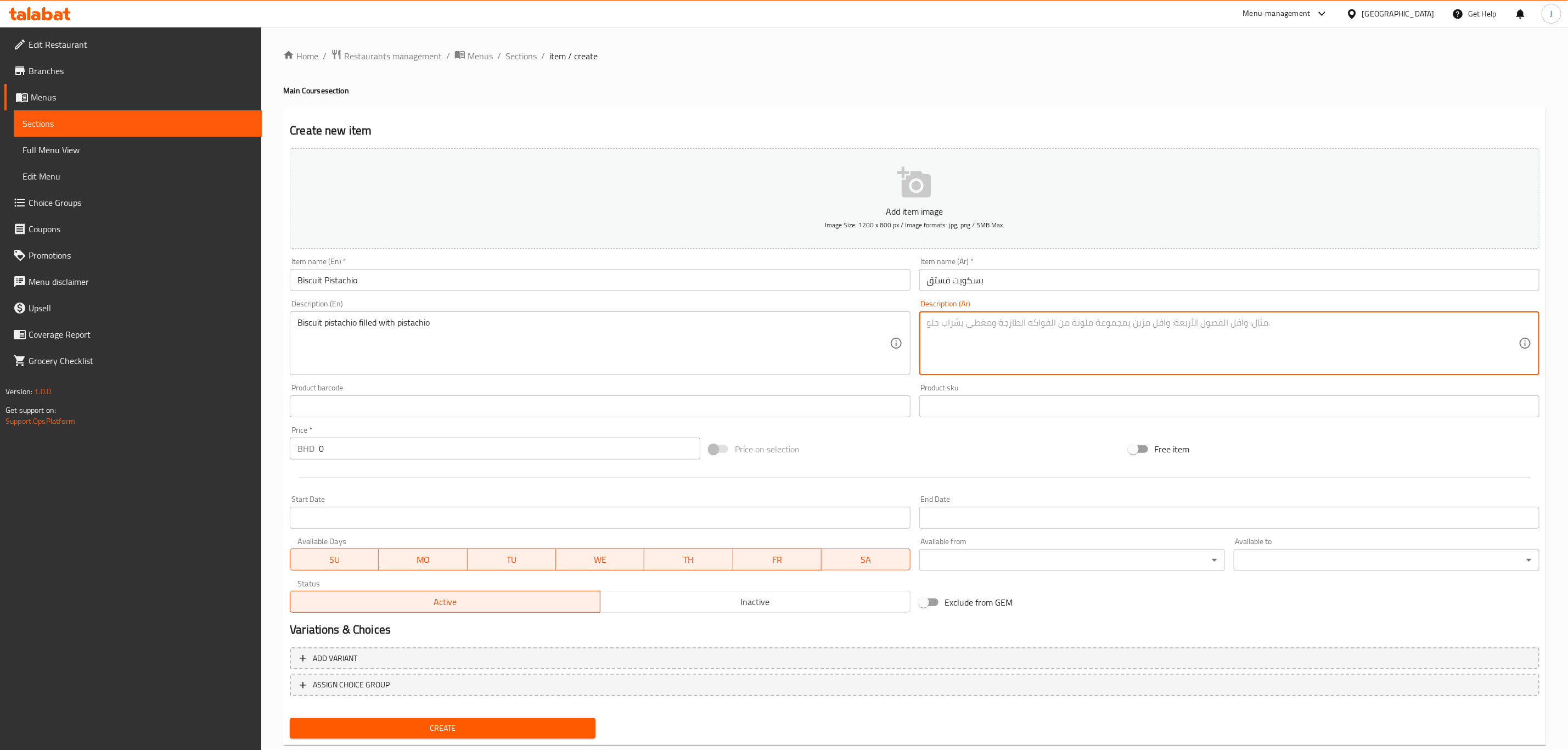
click at [970, 343] on textarea at bounding box center [1223, 343] width 592 height 52
paste textarea "بسكويت بفستق محشو بفستق"
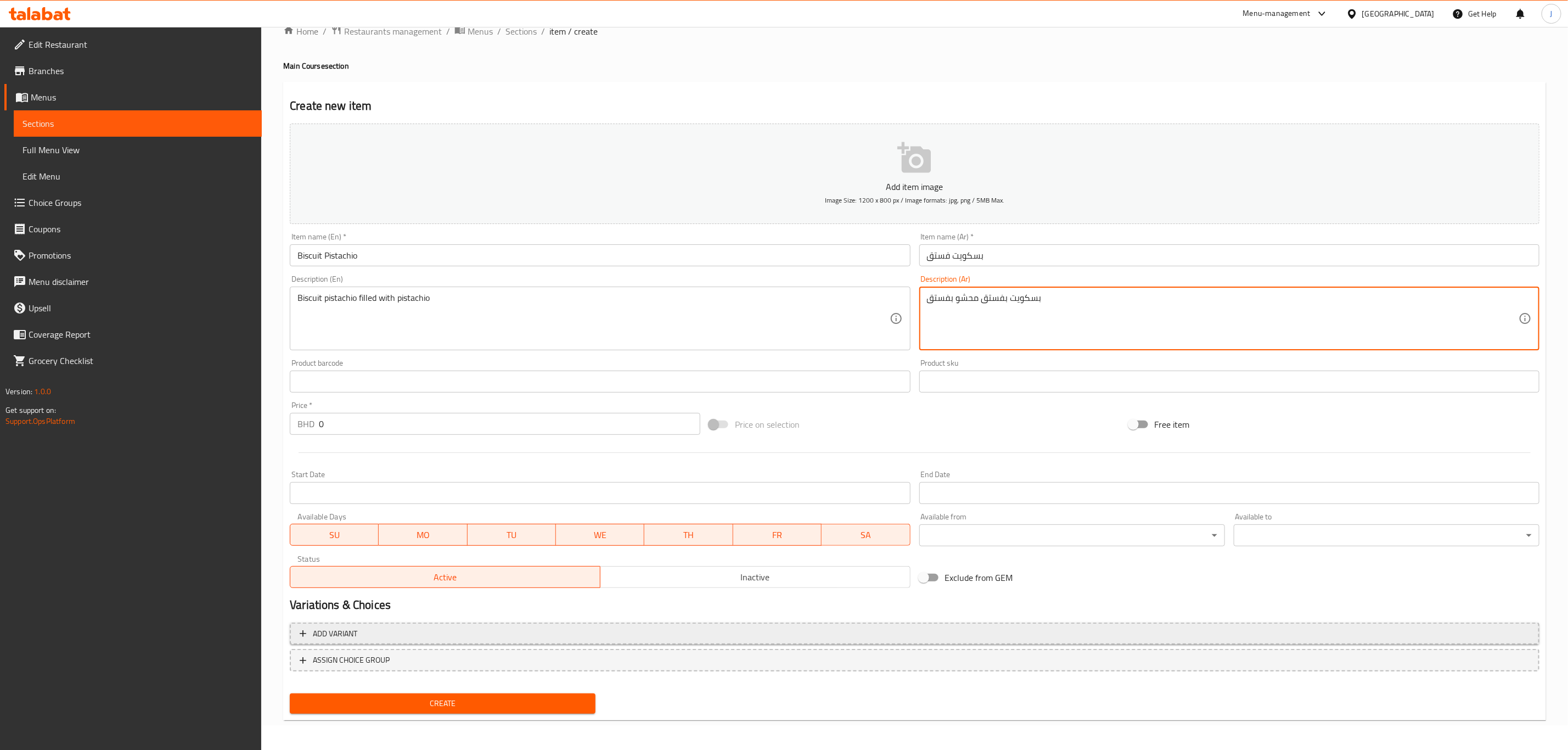
type textarea "بسكويت بفستق محشو بفستق"
click at [328, 636] on span "Add variant" at bounding box center [335, 633] width 45 height 14
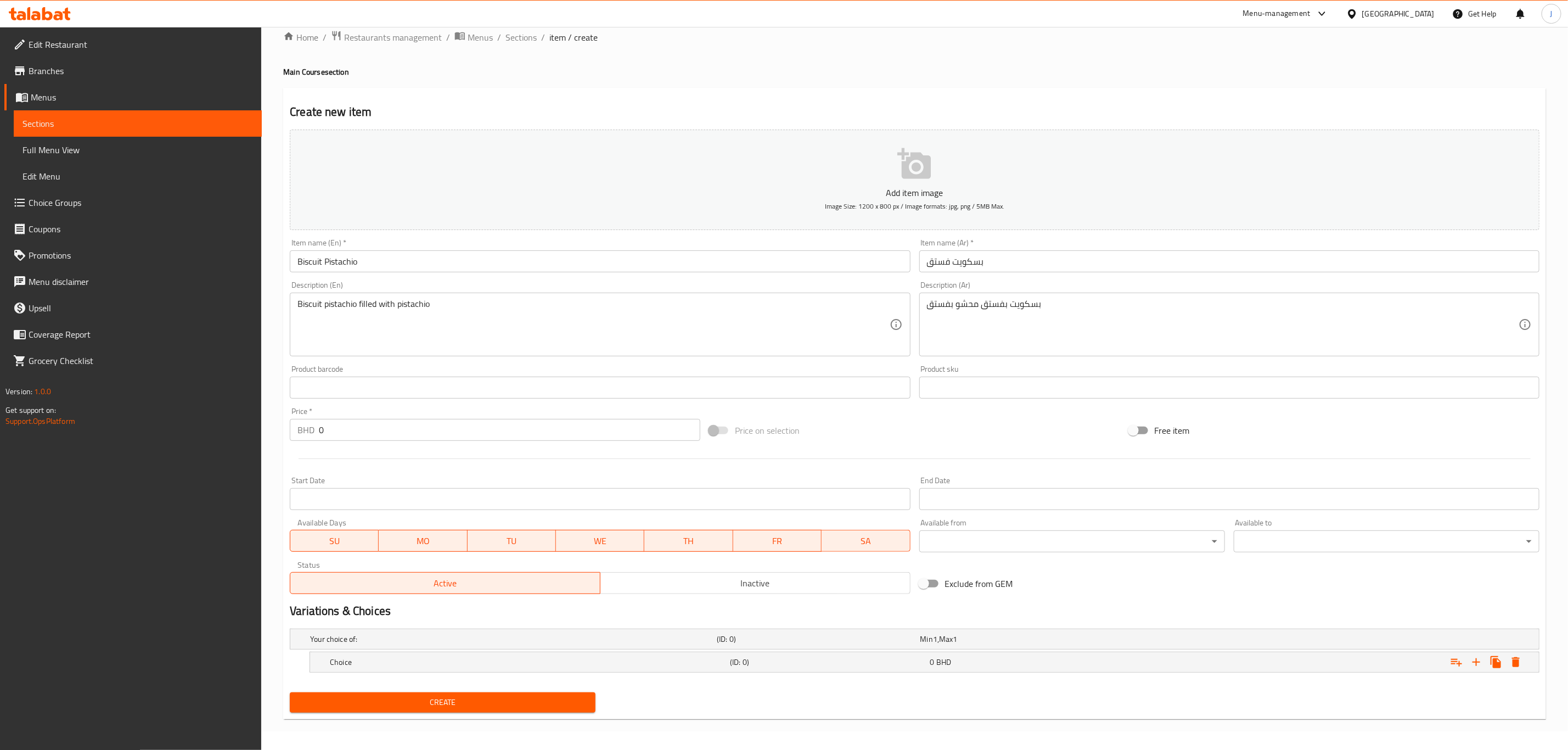
scroll to position [20, 0]
click at [1474, 660] on icon "Expand" at bounding box center [1476, 662] width 13 height 13
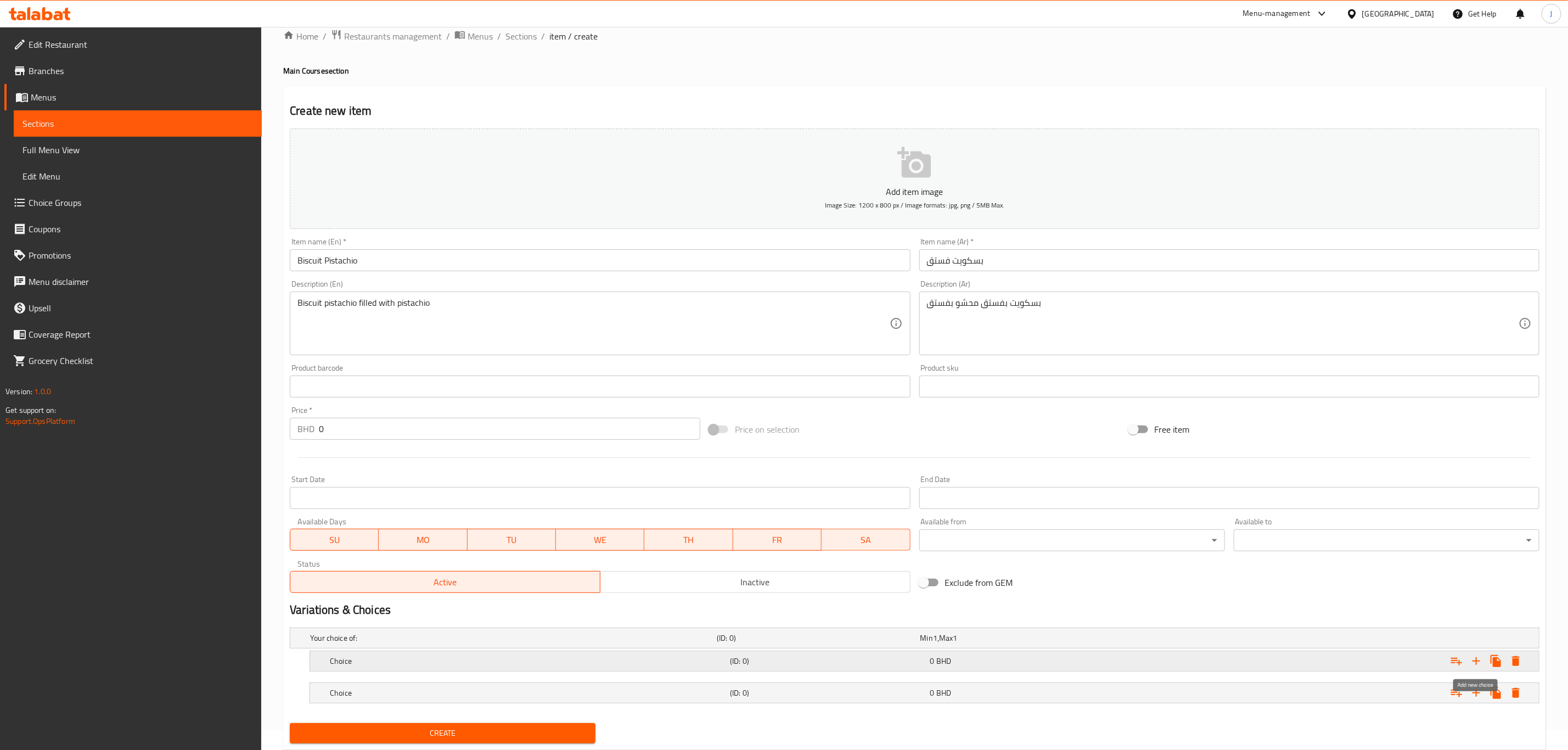
drag, startPoint x: 1474, startPoint y: 660, endPoint x: 1567, endPoint y: 657, distance: 93.0
click at [1475, 660] on icon "Expand" at bounding box center [1476, 661] width 13 height 13
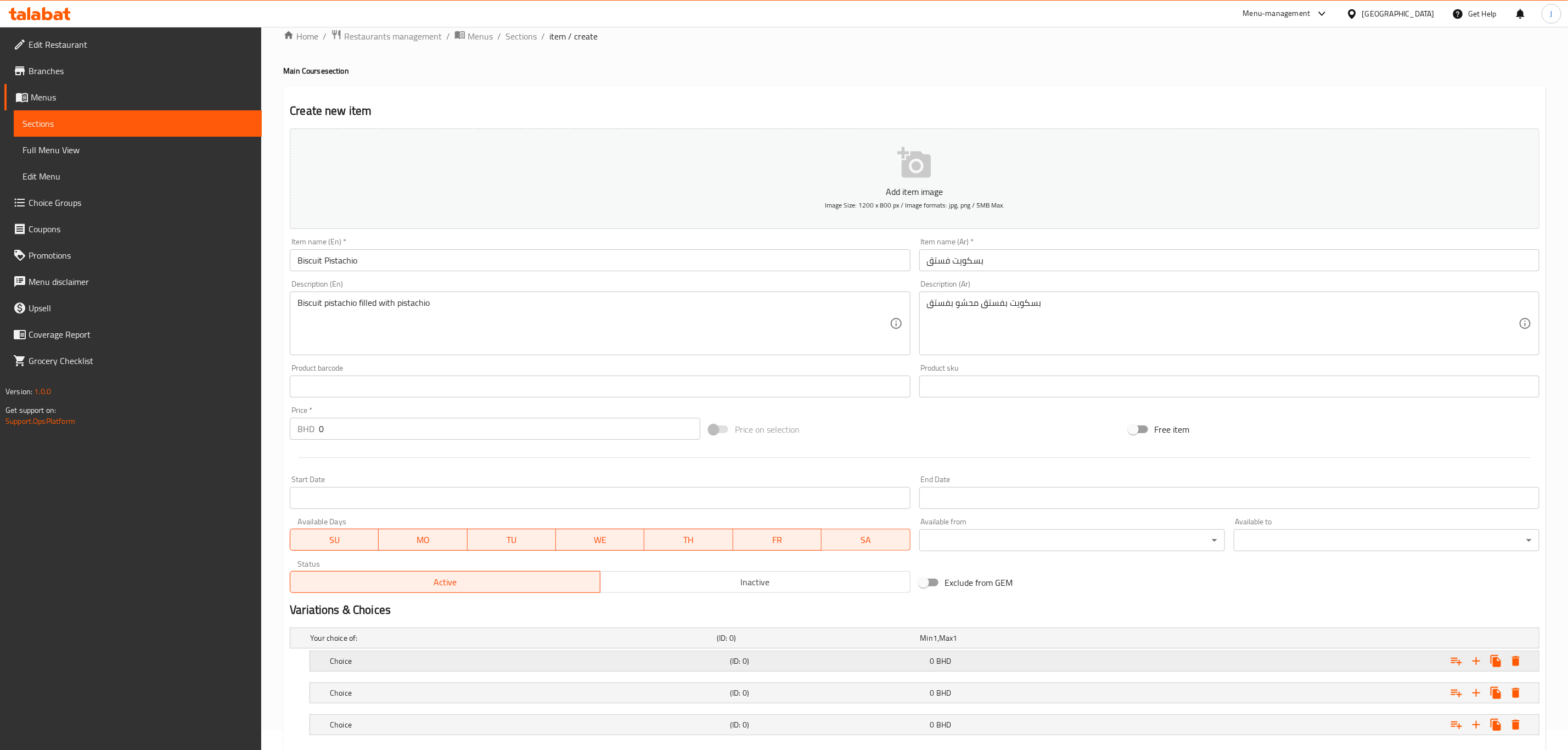
click at [340, 660] on h5 "Choice" at bounding box center [527, 661] width 396 height 11
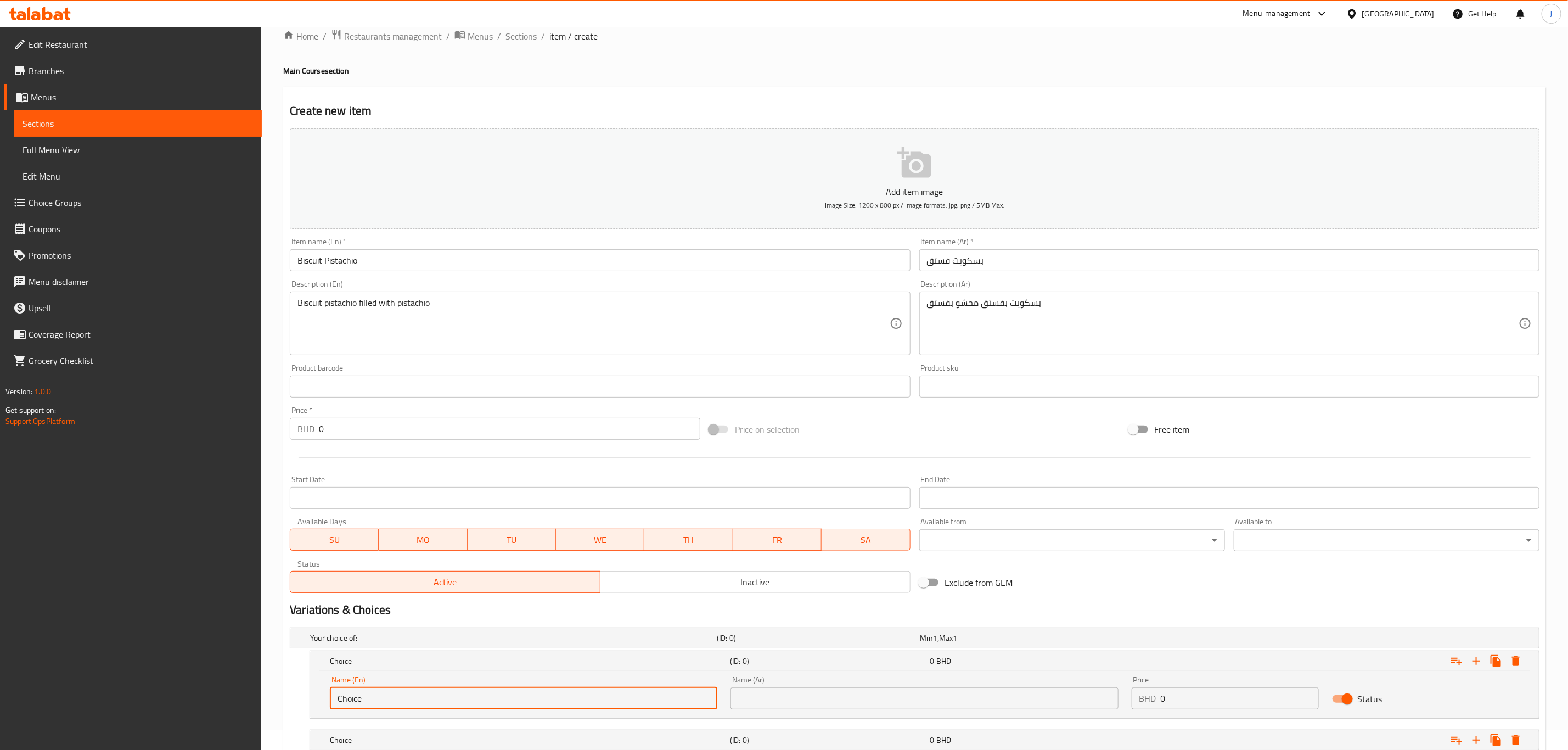
click at [348, 691] on input "Choice" at bounding box center [523, 698] width 388 height 22
paste input "1/4 Kilo"
type input "Ch1/4 Kilooice"
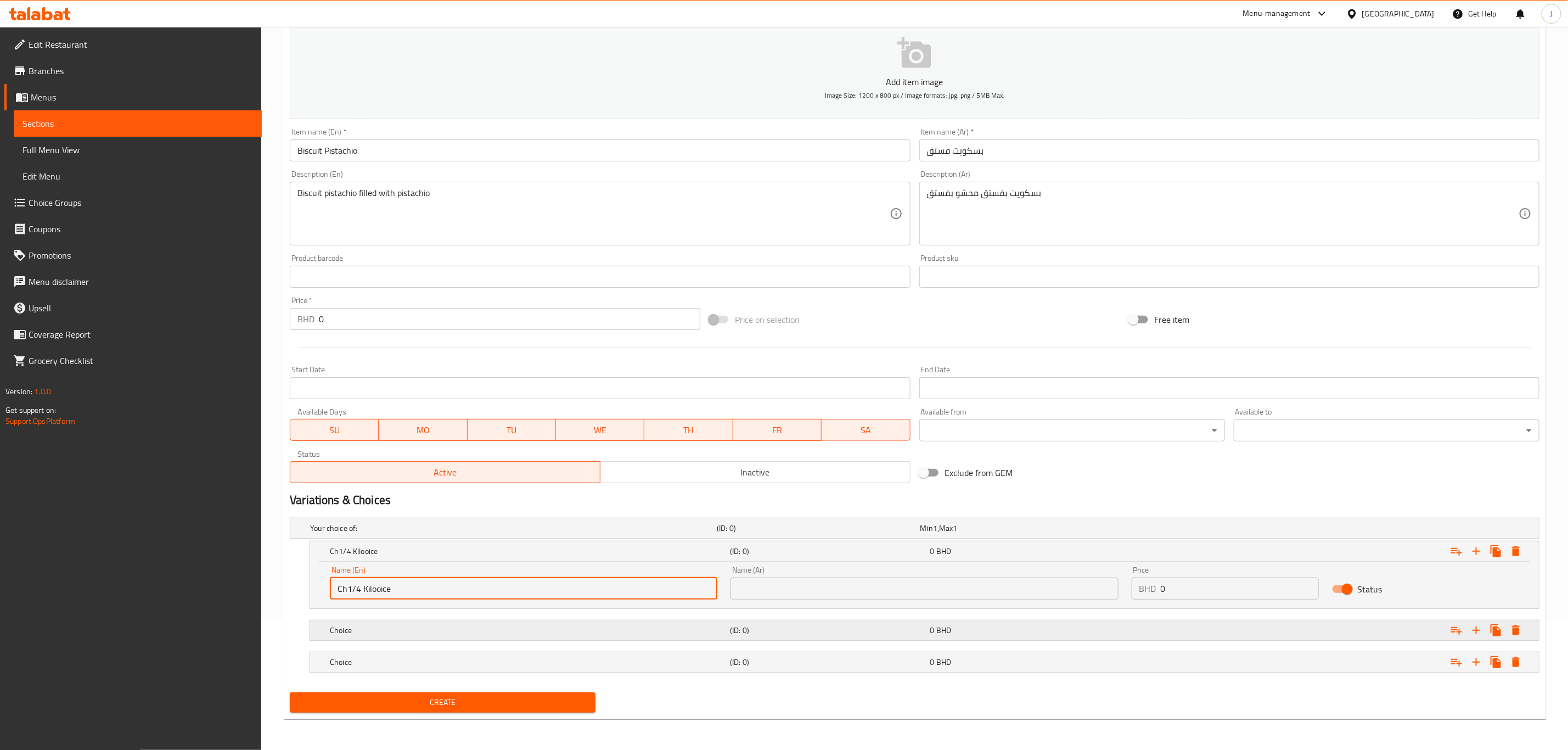
click at [427, 629] on h5 "Choice" at bounding box center [527, 630] width 396 height 11
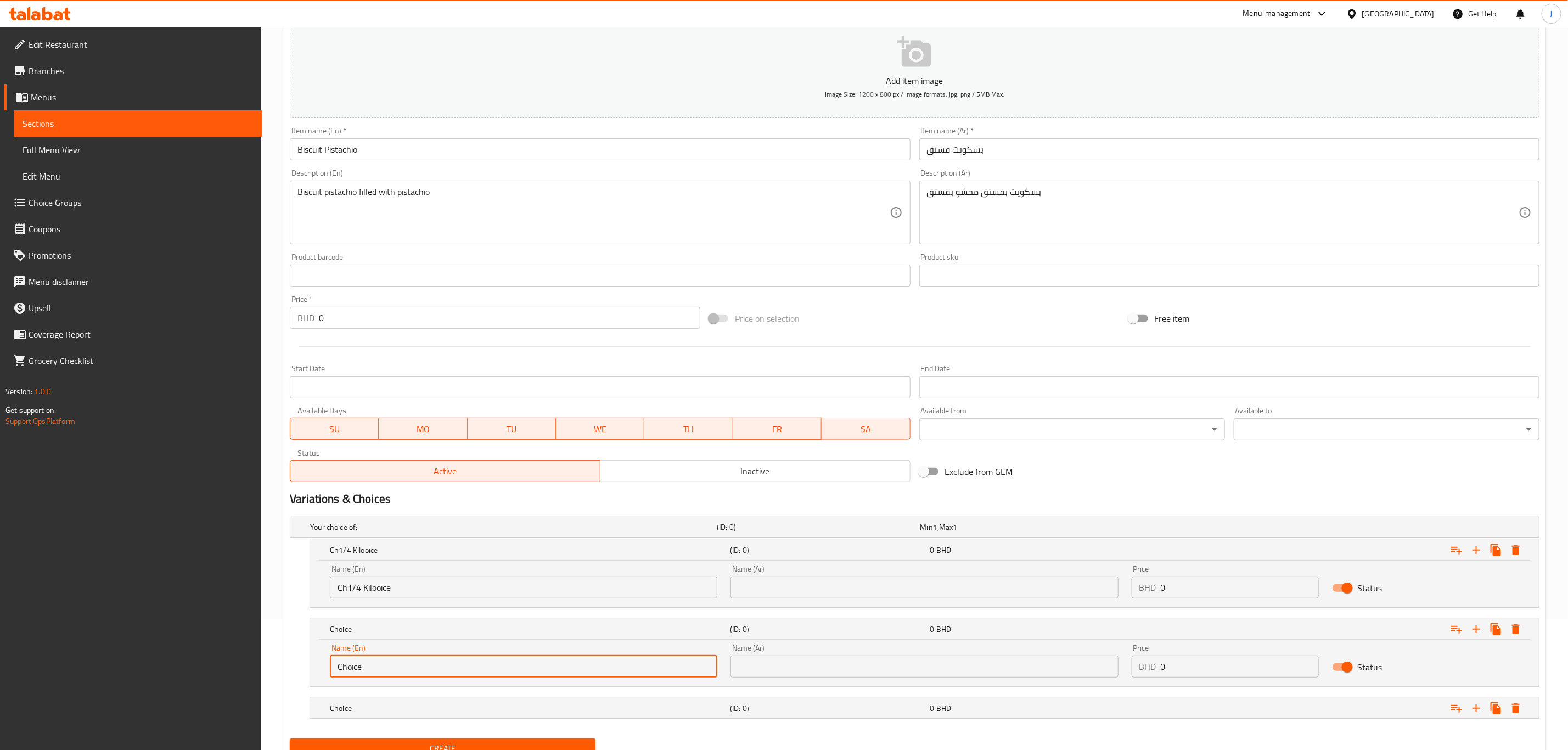
paste input "1/2 Kilo"
drag, startPoint x: 364, startPoint y: 672, endPoint x: 303, endPoint y: 682, distance: 61.8
click at [303, 682] on div "Choice (ID: 0) 0 BHD Name (En) 1/2 Kilo Name (En) Name (Ar) Name (Ar) Price BHD…" at bounding box center [914, 653] width 1250 height 68
type input "1/2 Kilo"
click at [349, 587] on input "Ch1/4 Kilooice" at bounding box center [523, 587] width 388 height 22
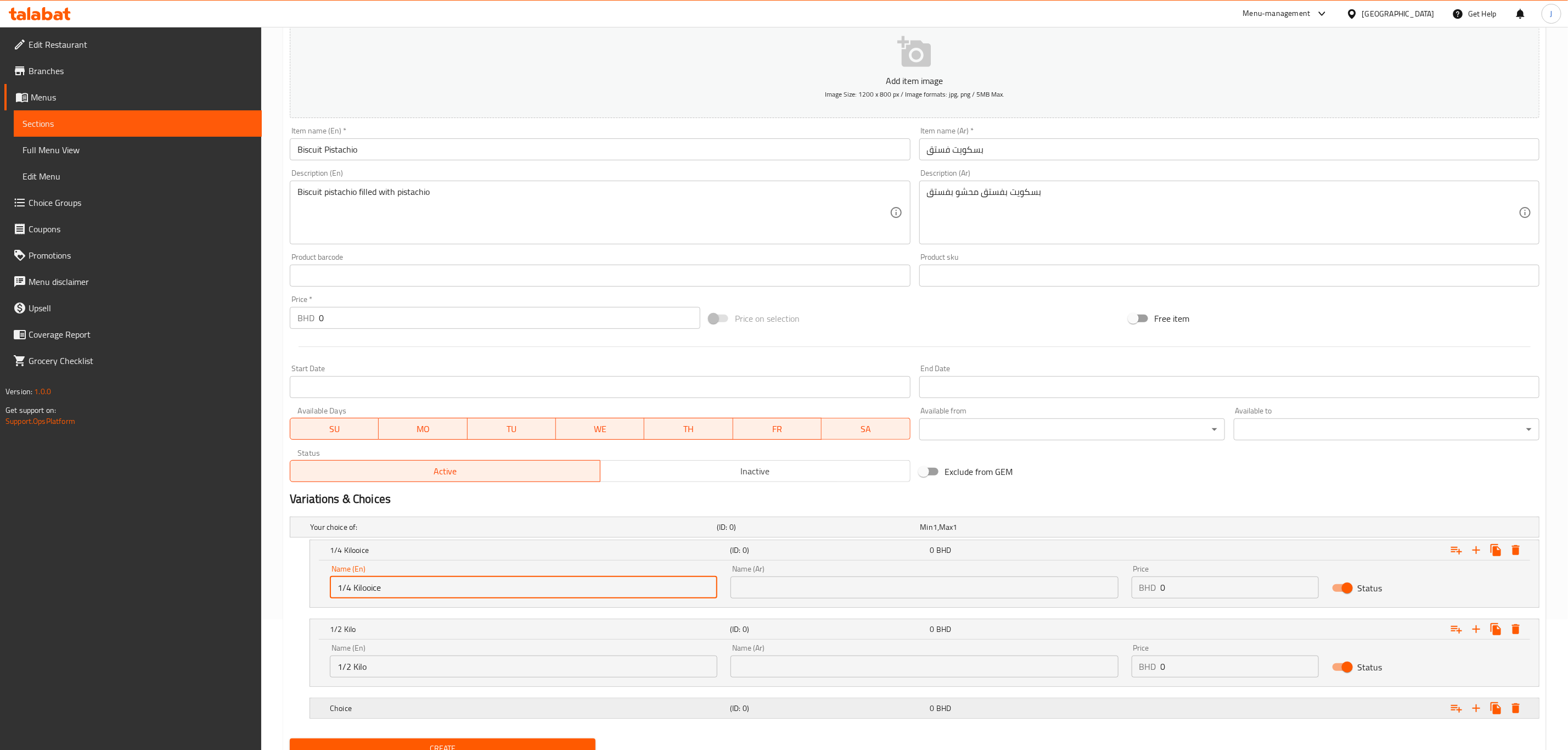
type input "1/4 Kilooice"
click at [414, 705] on h5 "Choice" at bounding box center [527, 708] width 396 height 11
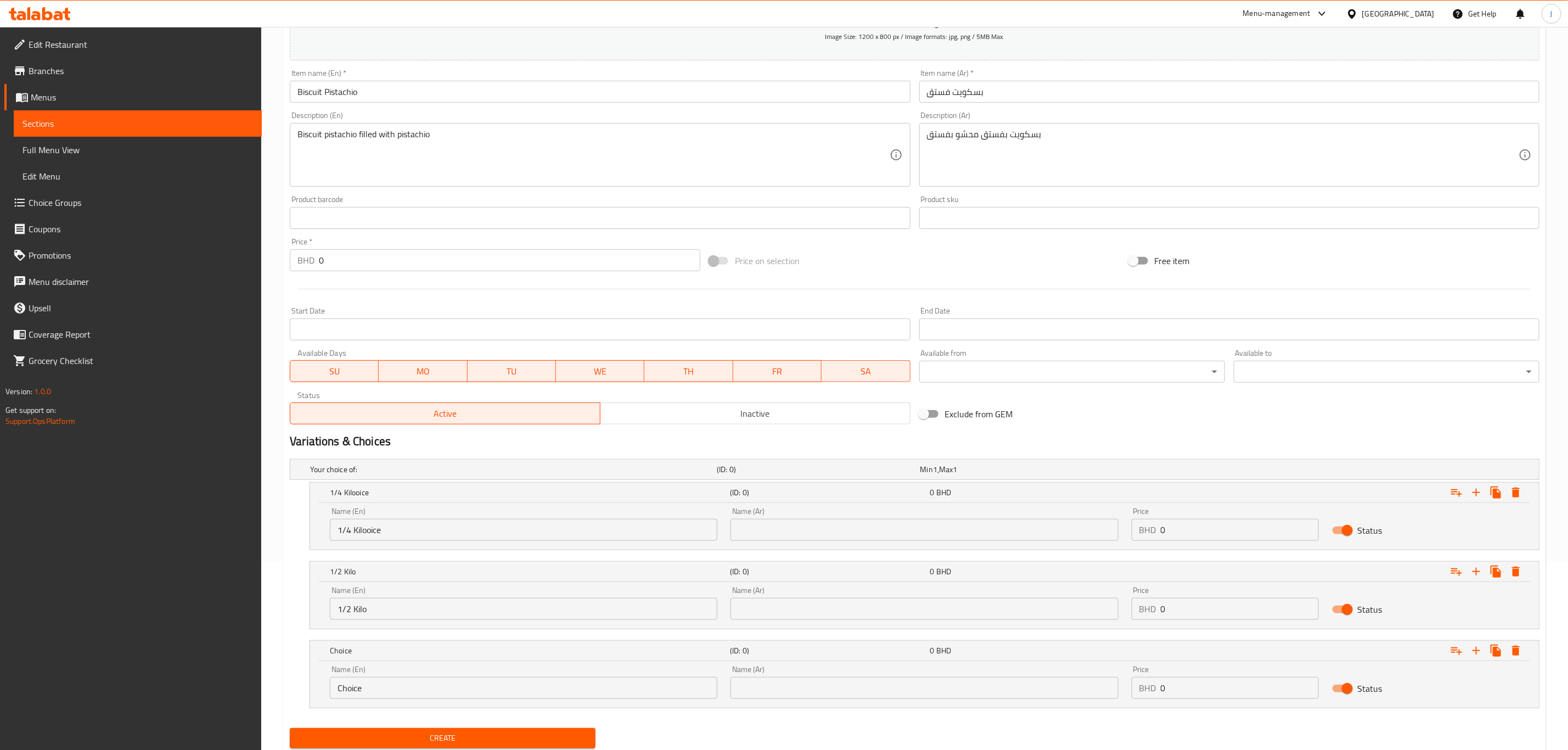
scroll to position [226, 0]
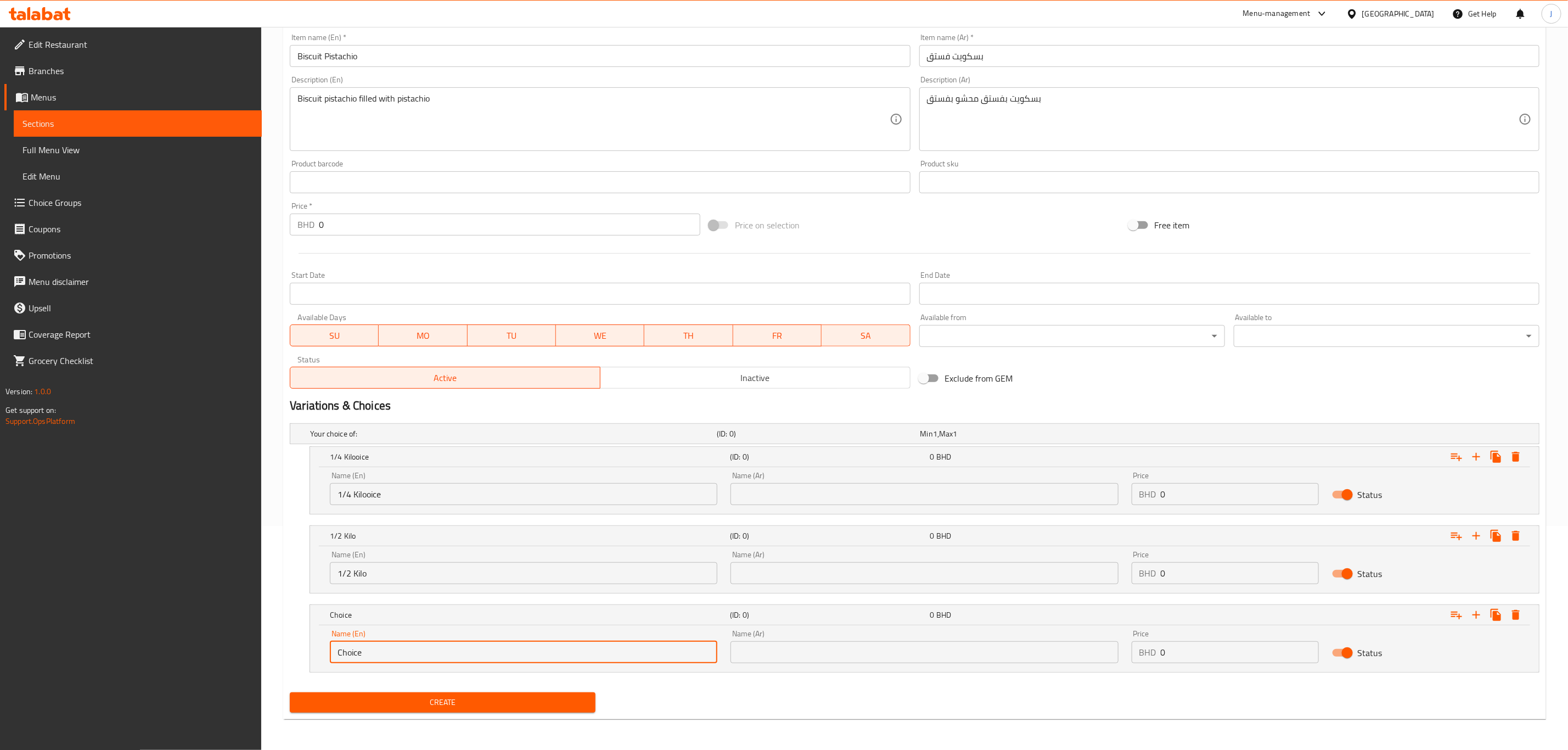
paste input "1 Kilo"
drag, startPoint x: 413, startPoint y: 657, endPoint x: 278, endPoint y: 653, distance: 135.1
click at [278, 653] on div "Home / Restaurants management / Menus / Sections / item / create Main Course se…" at bounding box center [914, 276] width 1307 height 947
type input "1 Kilo"
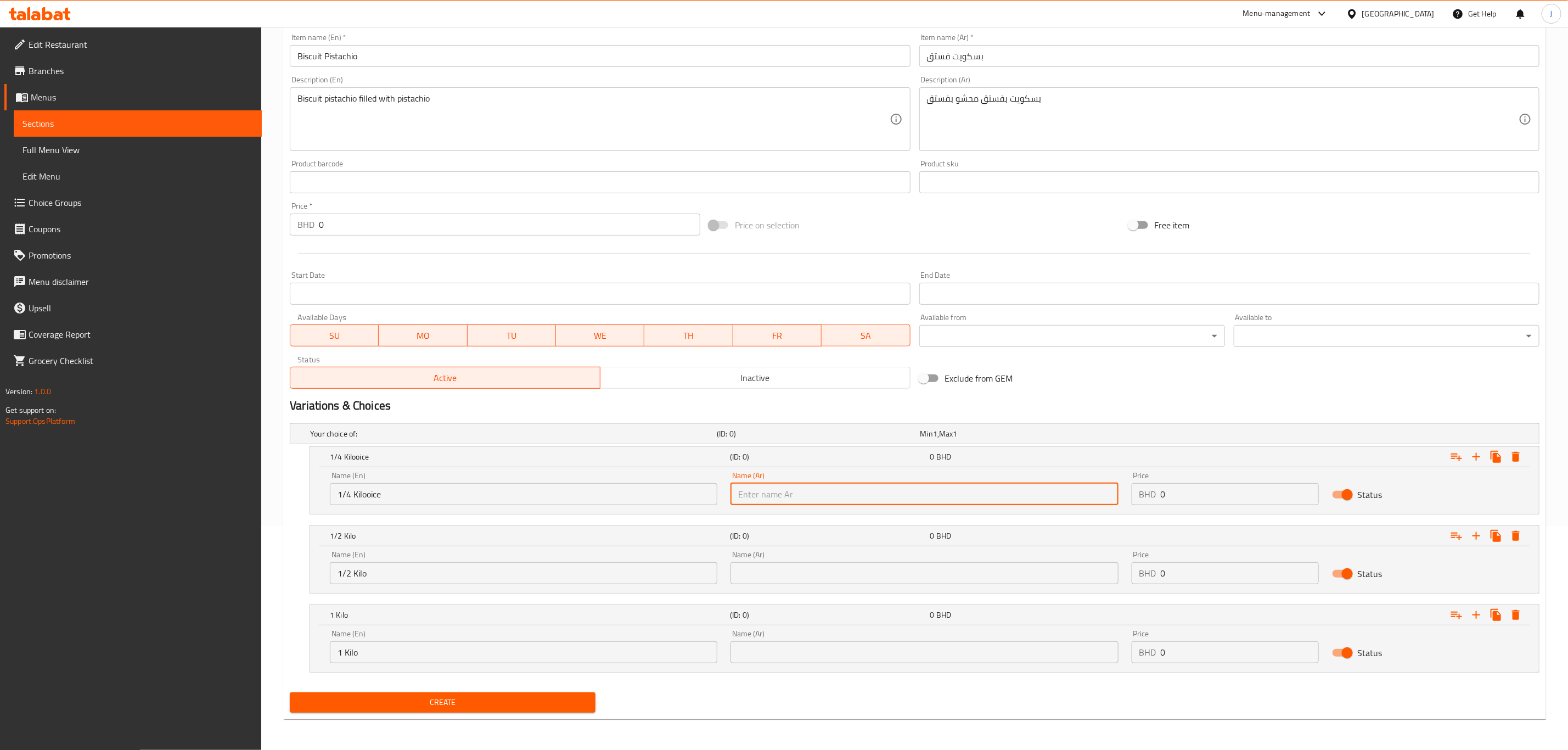
click at [783, 490] on input "text" at bounding box center [924, 494] width 388 height 22
paste input "ربع كيلو"
type input "ربع كيلو"
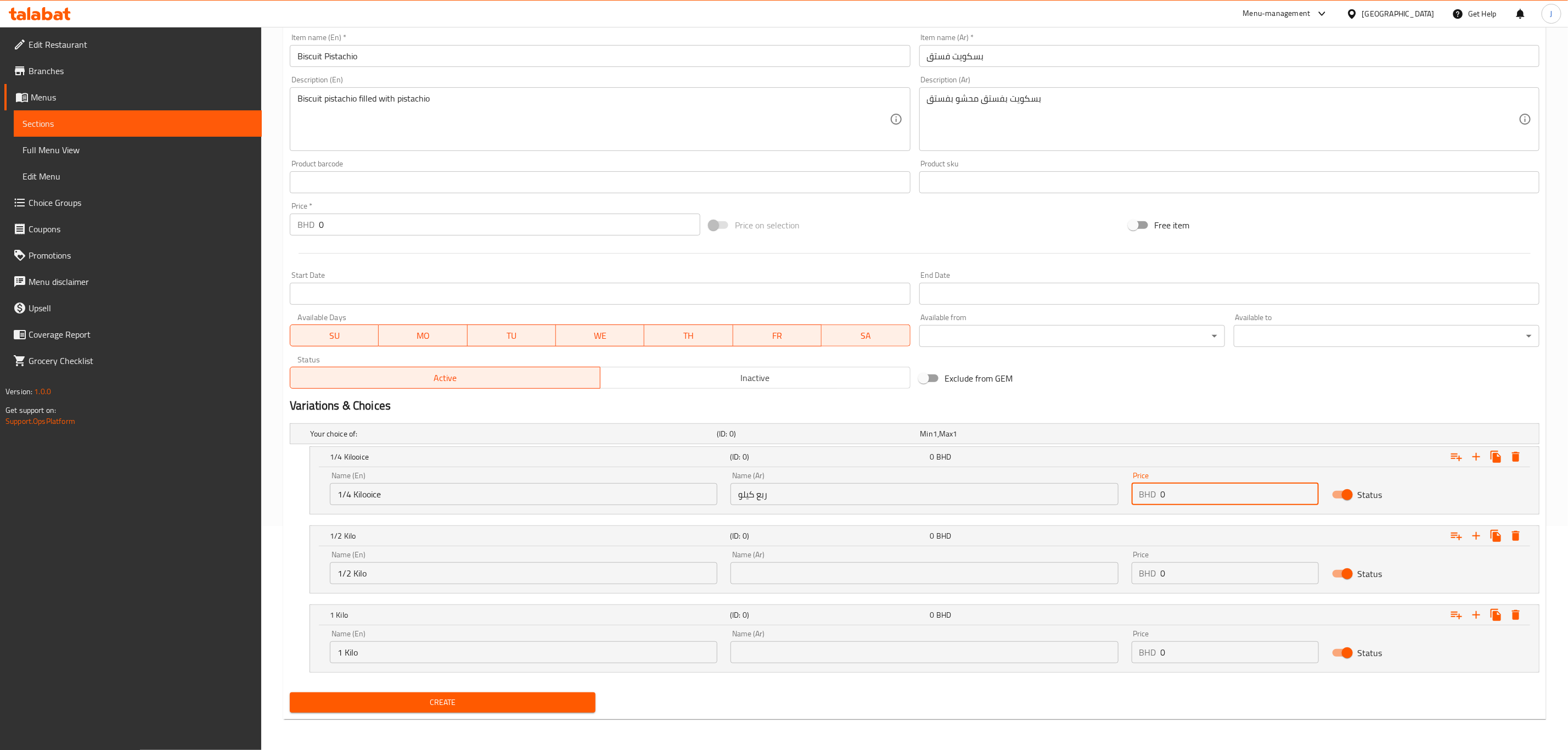
click at [1268, 486] on input "0" at bounding box center [1240, 494] width 158 height 22
drag, startPoint x: 1260, startPoint y: 489, endPoint x: 953, endPoint y: 483, distance: 307.1
click at [953, 483] on div "Name (En) 1/4 Kilooice Name (En) Name (Ar) ربع كيلو Name (Ar) Price BHD 0 Price…" at bounding box center [925, 488] width 1203 height 46
type input "2"
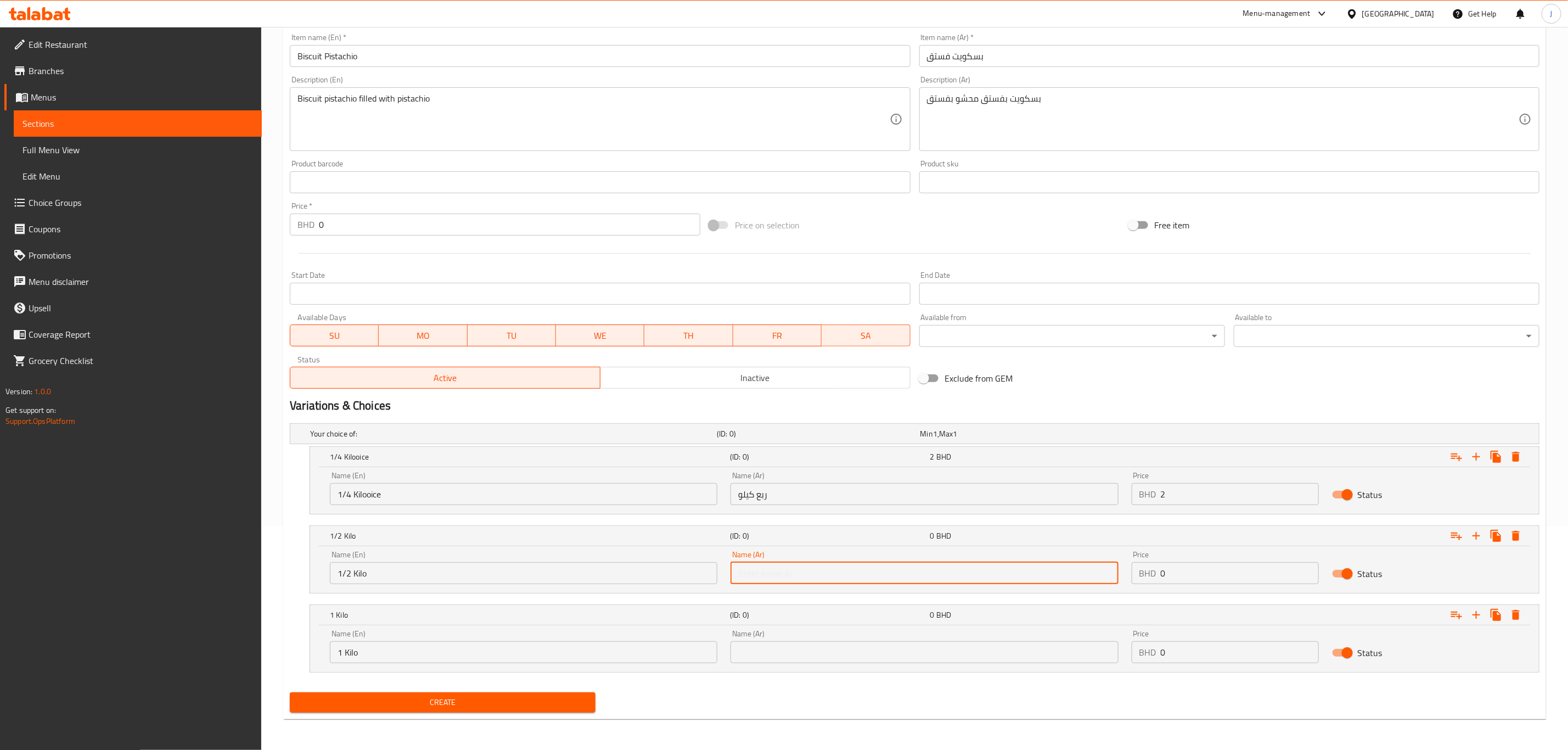
click at [806, 576] on input "text" at bounding box center [924, 573] width 388 height 22
paste input "نصف كيلو"
type input "نصف كيلو"
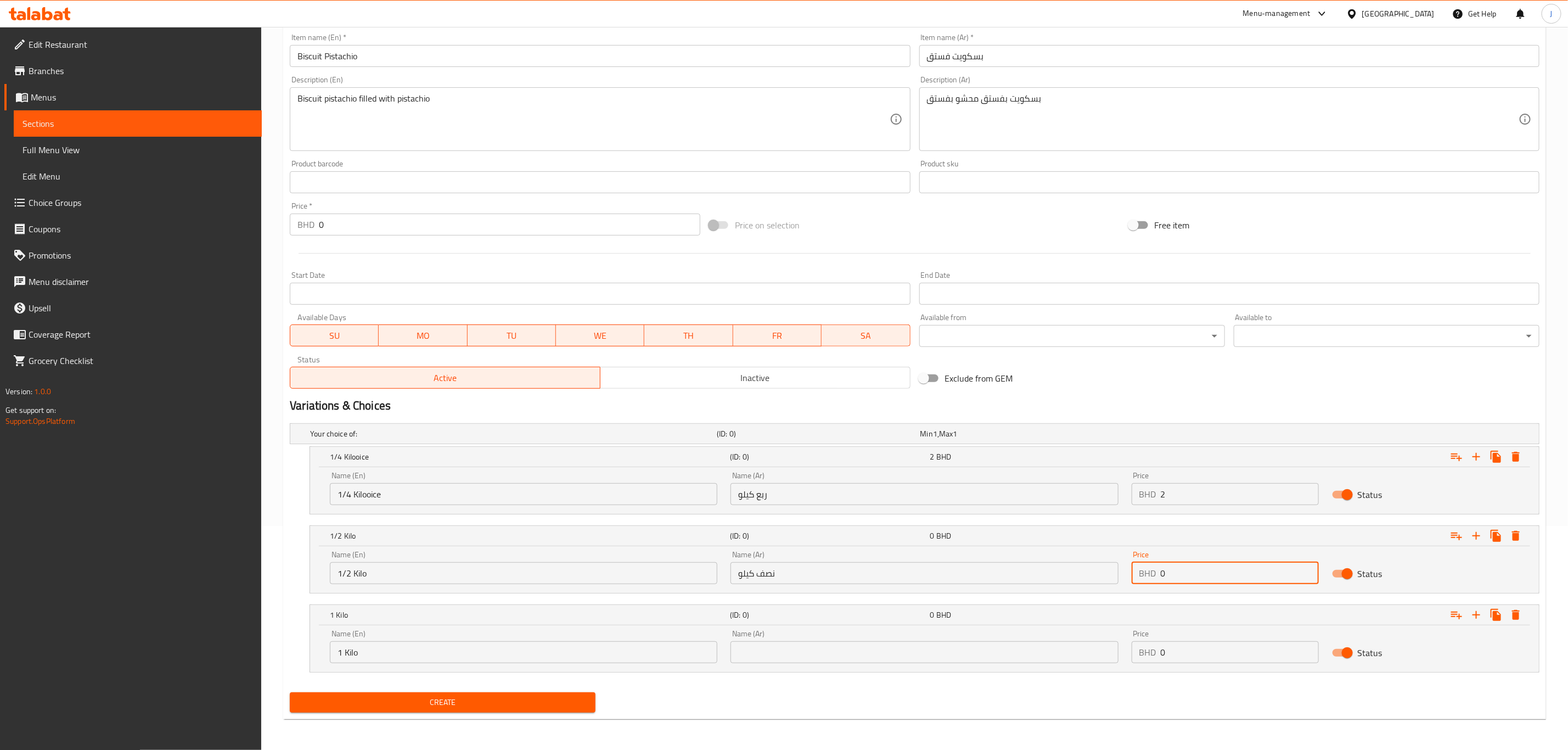
drag, startPoint x: 1238, startPoint y: 567, endPoint x: 1074, endPoint y: 582, distance: 164.7
click at [1074, 582] on div "Name (En) 1/2 Kilo Name (En) Name (Ar) نصف كيلو Name (Ar) Price BHD 0 Price Sta…" at bounding box center [925, 567] width 1203 height 46
type input "4"
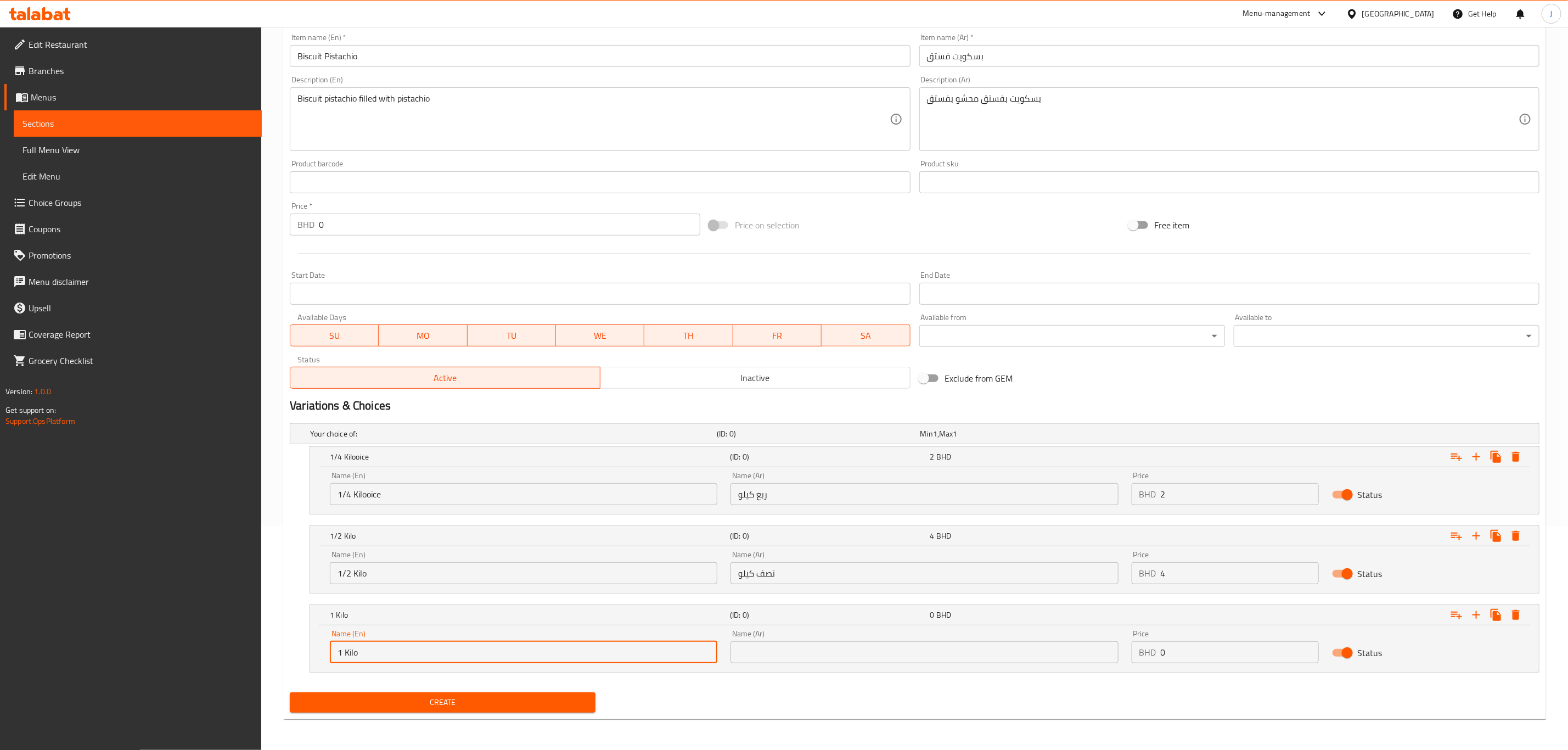
click at [591, 652] on input "1 Kilo" at bounding box center [523, 652] width 388 height 22
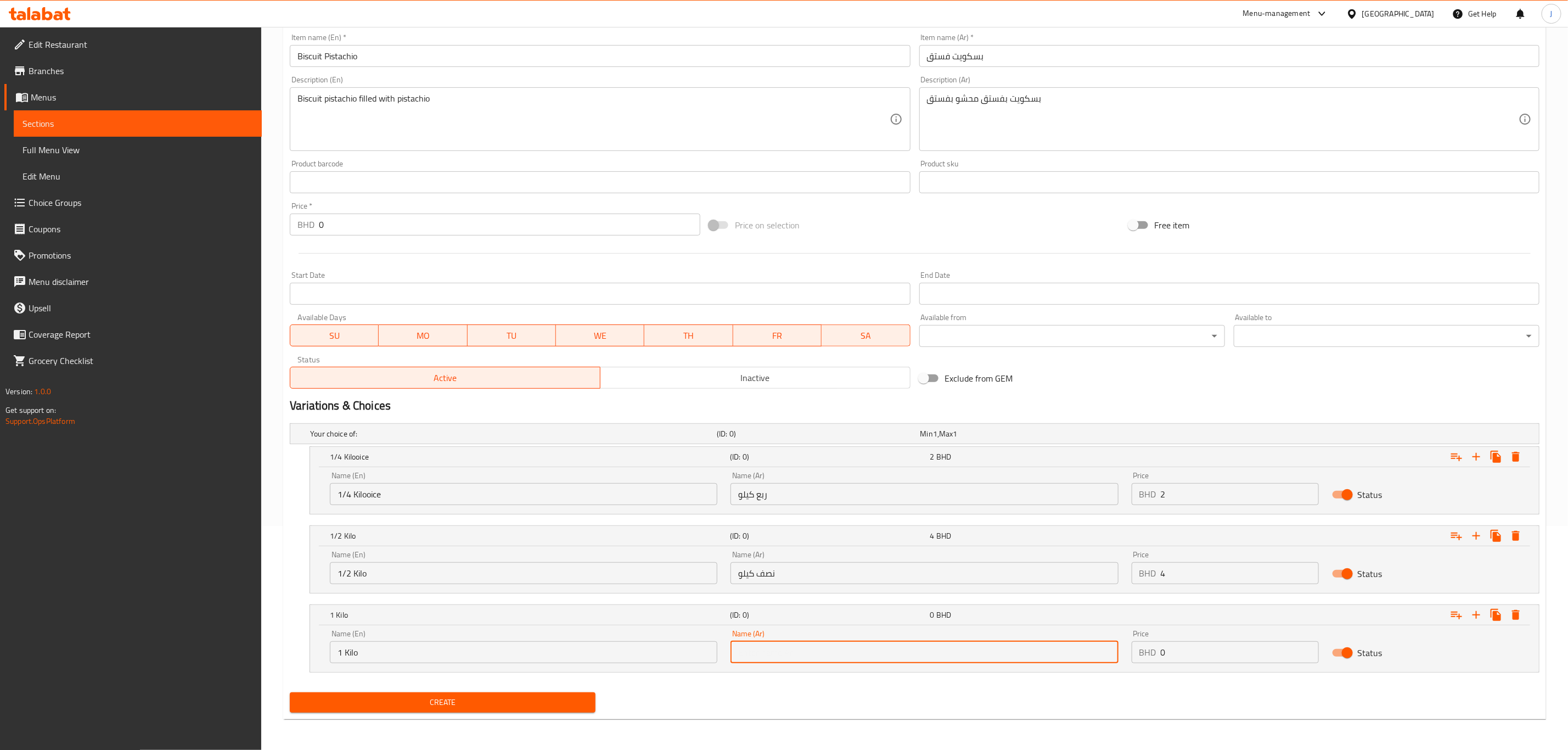
click at [779, 651] on input "text" at bounding box center [924, 652] width 388 height 22
paste input "1 Kilo"
type input "1 Kilo"
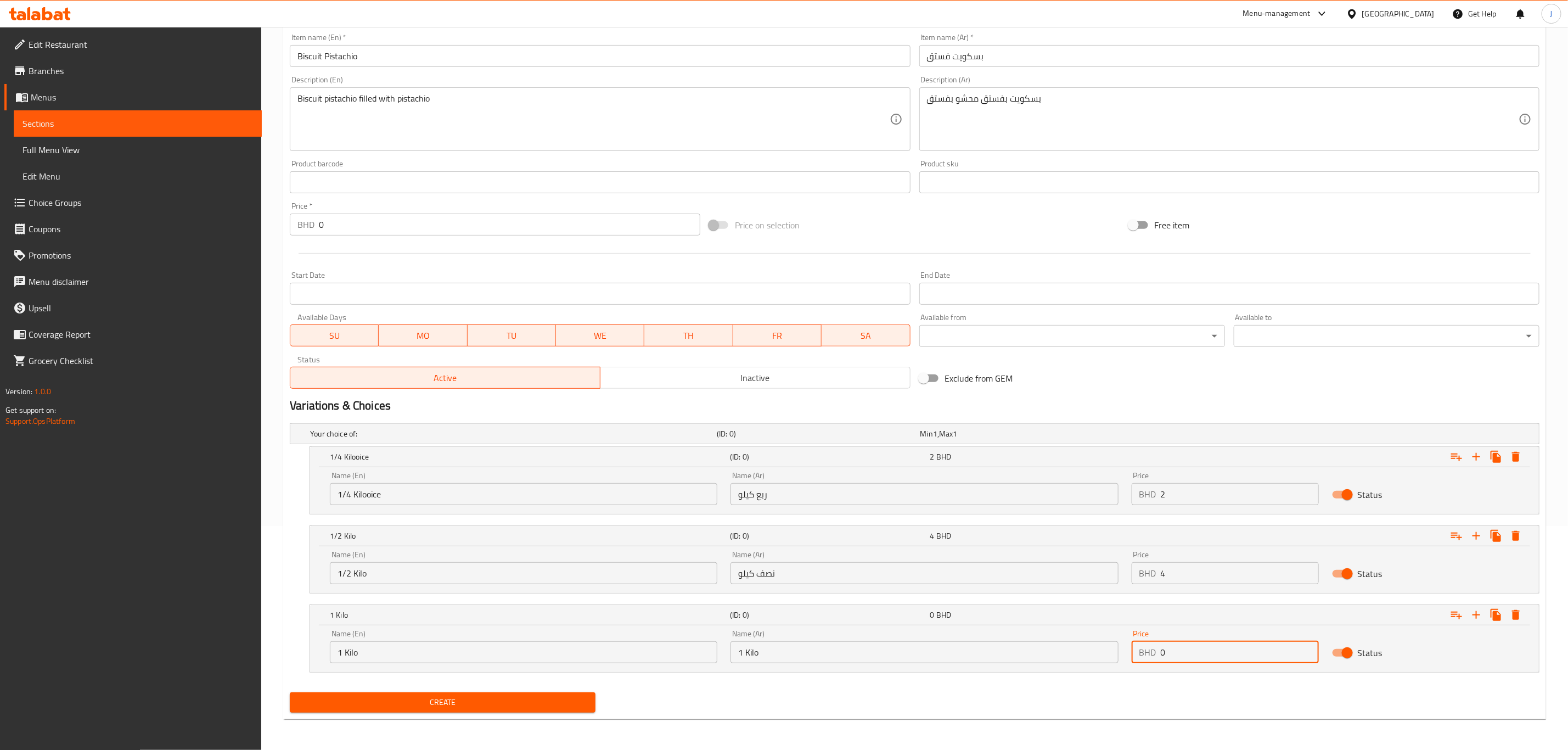
drag, startPoint x: 1220, startPoint y: 656, endPoint x: 1072, endPoint y: 663, distance: 148.2
click at [1072, 663] on div "Name (En) 1 Kilo Name (En) Name (Ar) 1 Kilo Name (Ar) Price BHD 0 Price Status" at bounding box center [925, 646] width 1203 height 46
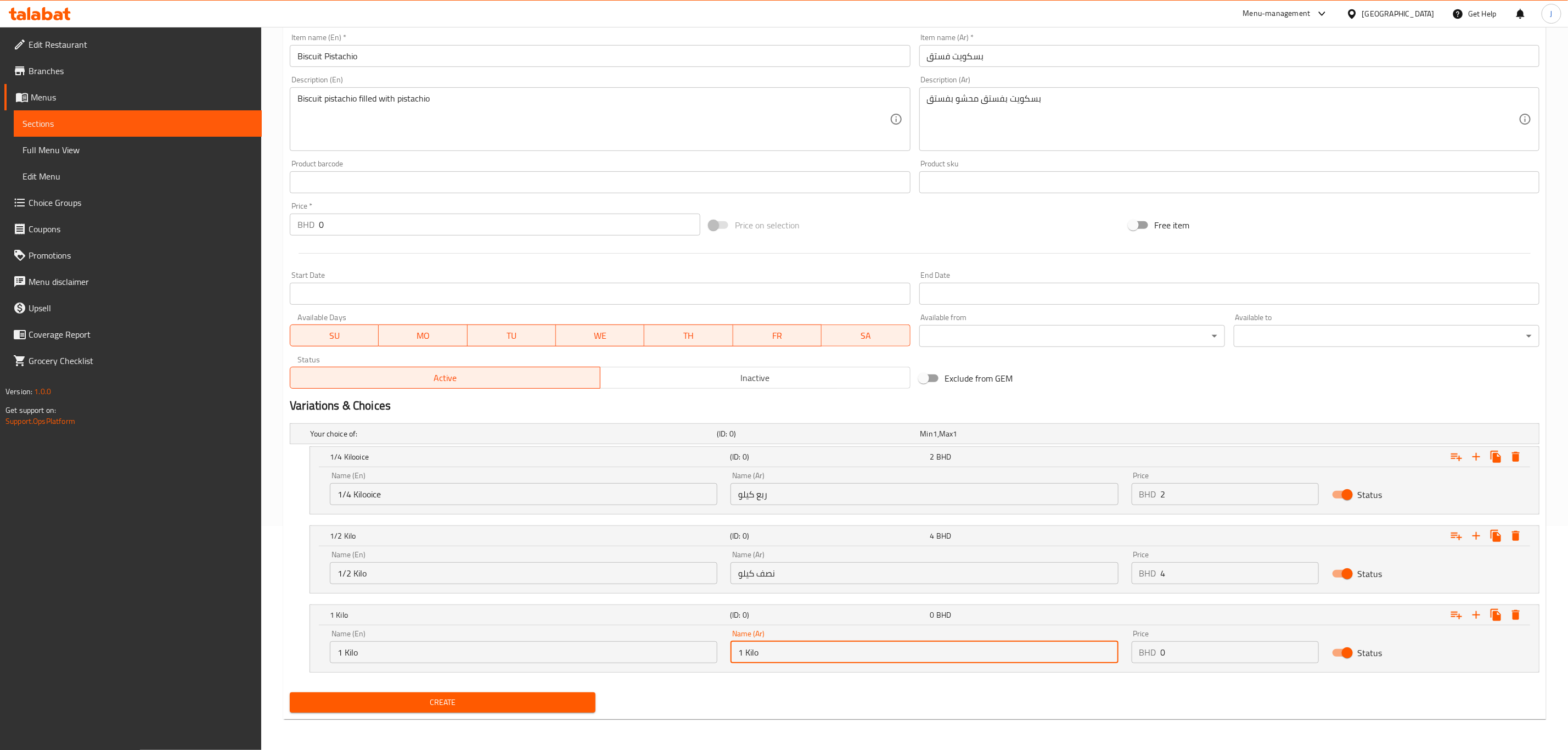
drag, startPoint x: 1070, startPoint y: 663, endPoint x: 1081, endPoint y: 672, distance: 14.2
click at [1074, 674] on div "Your choice of: (ID: 0) Min 1 , Max 1 Name (En) Your choice of: Name (En) Name …" at bounding box center [914, 553] width 1258 height 269
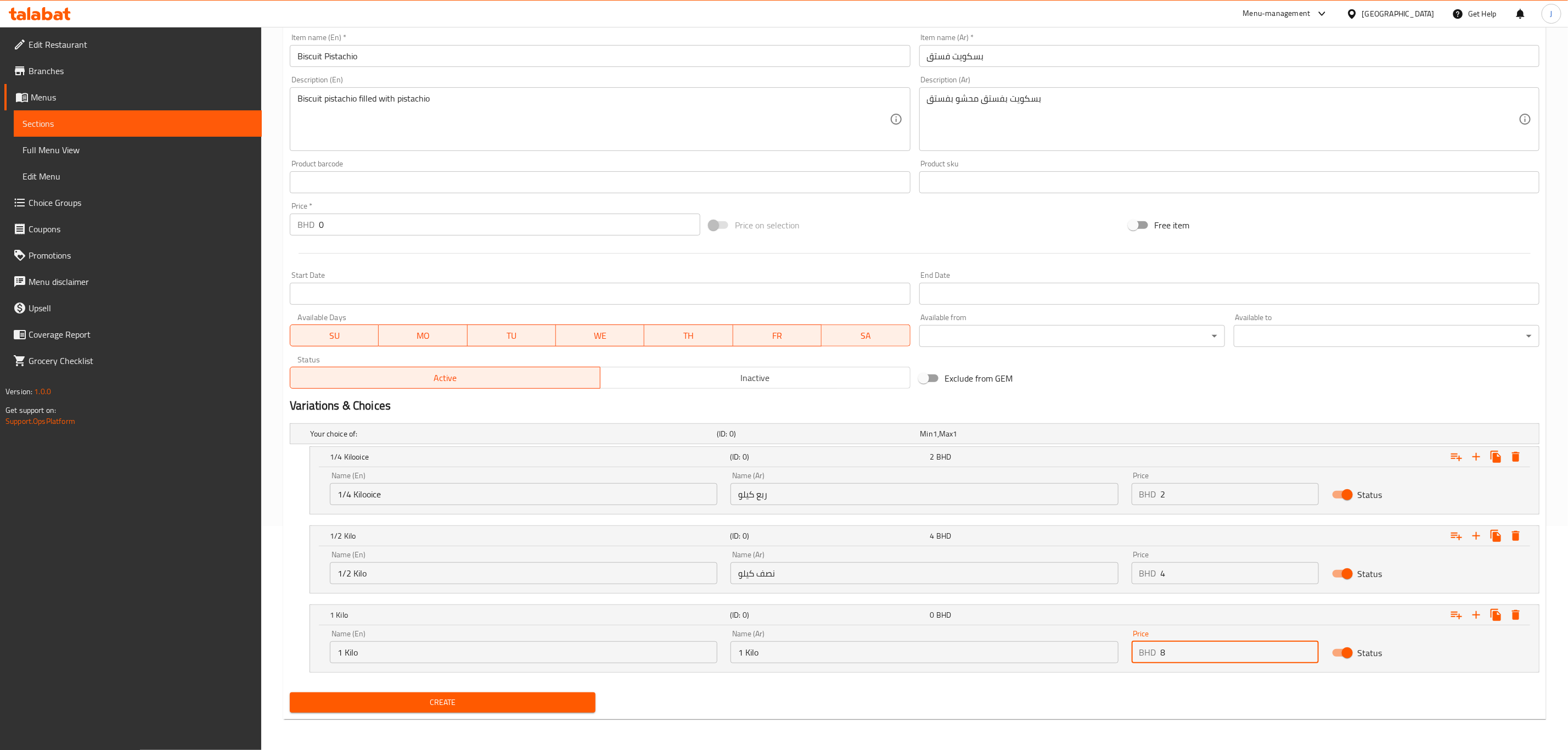
drag, startPoint x: 1167, startPoint y: 649, endPoint x: 1149, endPoint y: 652, distance: 18.2
click at [1149, 652] on div "BHD 8 Price" at bounding box center [1225, 652] width 187 height 22
type input "8"
click at [547, 704] on span "Create" at bounding box center [443, 702] width 288 height 14
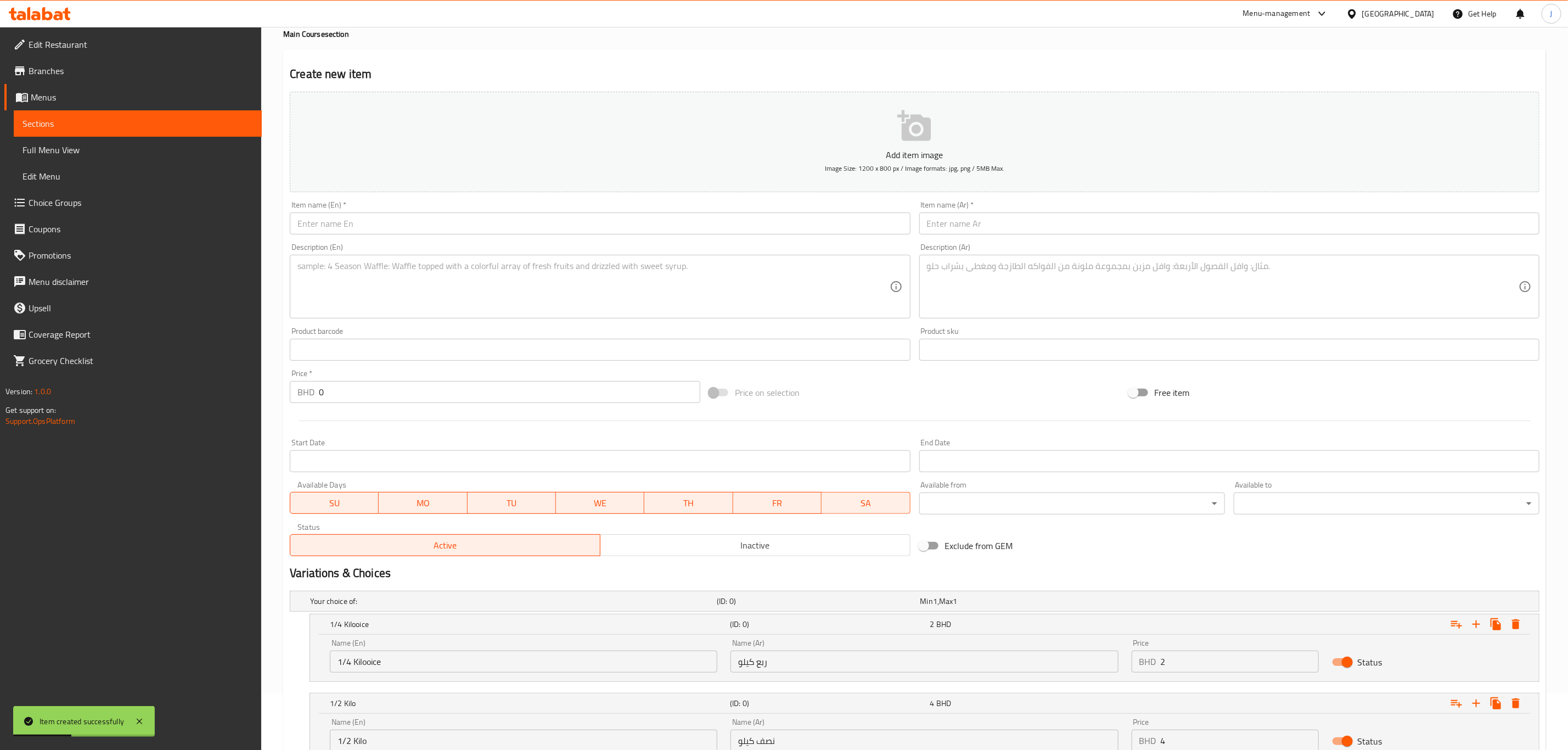
scroll to position [0, 0]
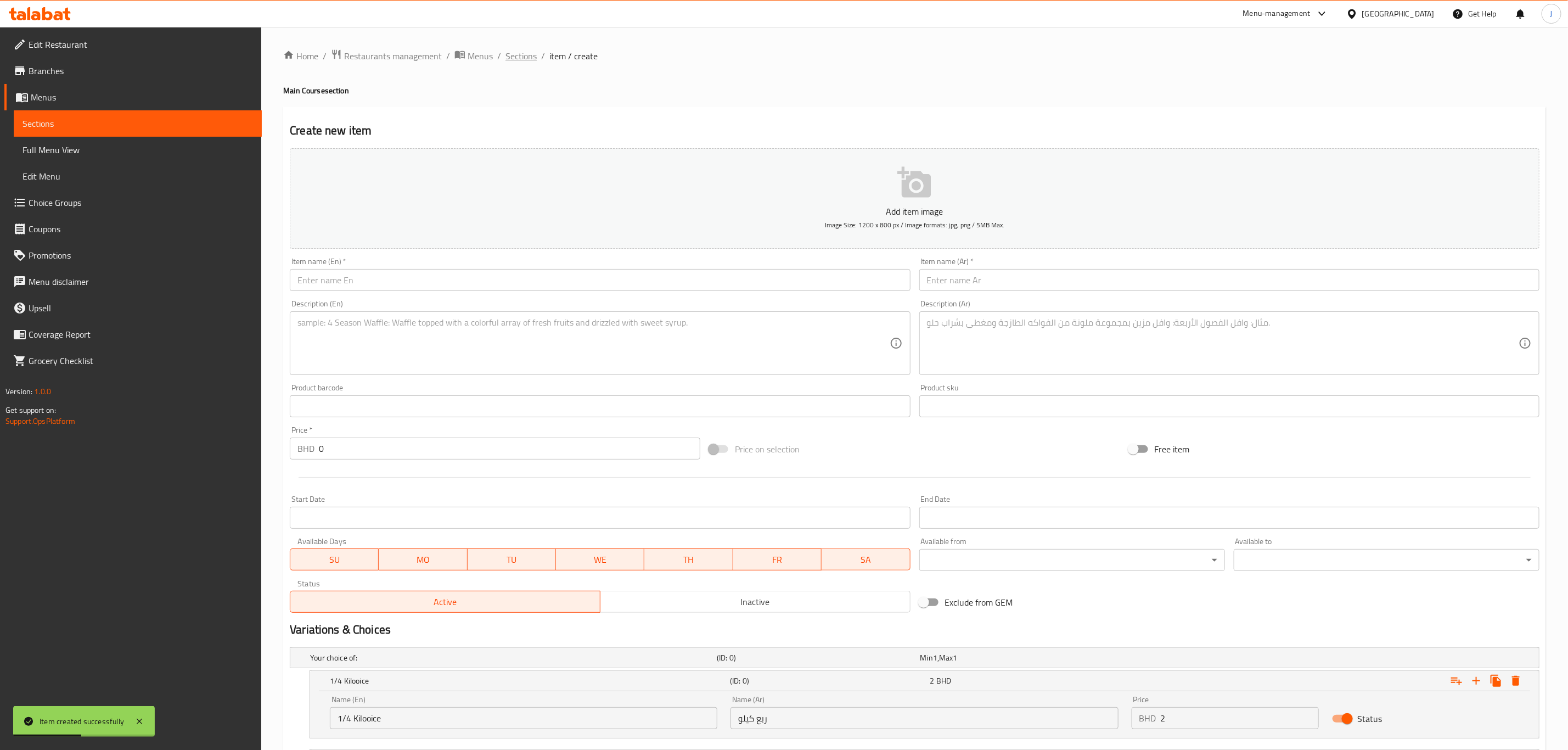
click at [517, 57] on span "Sections" at bounding box center [521, 56] width 31 height 13
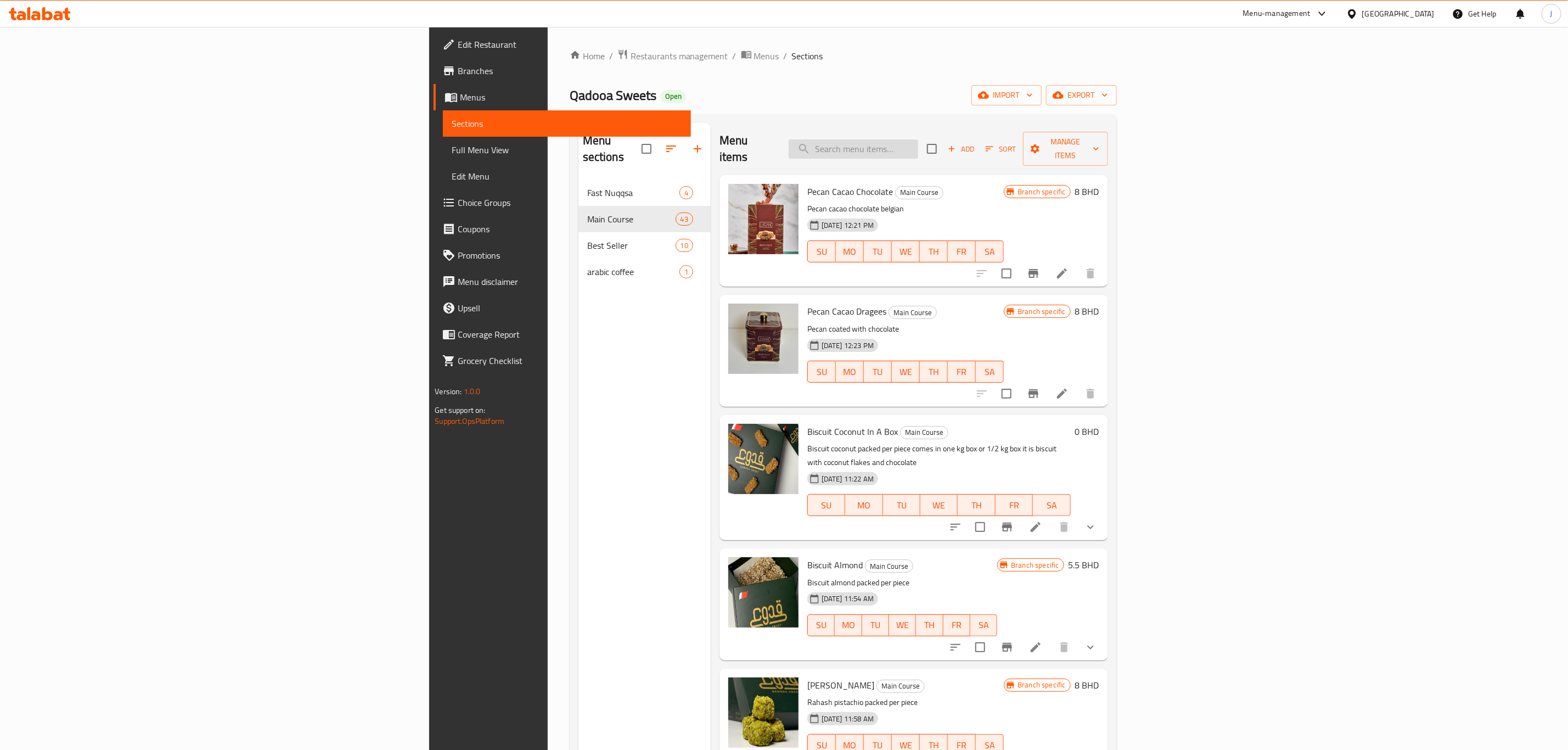
click at [918, 140] on input "search" at bounding box center [853, 149] width 130 height 19
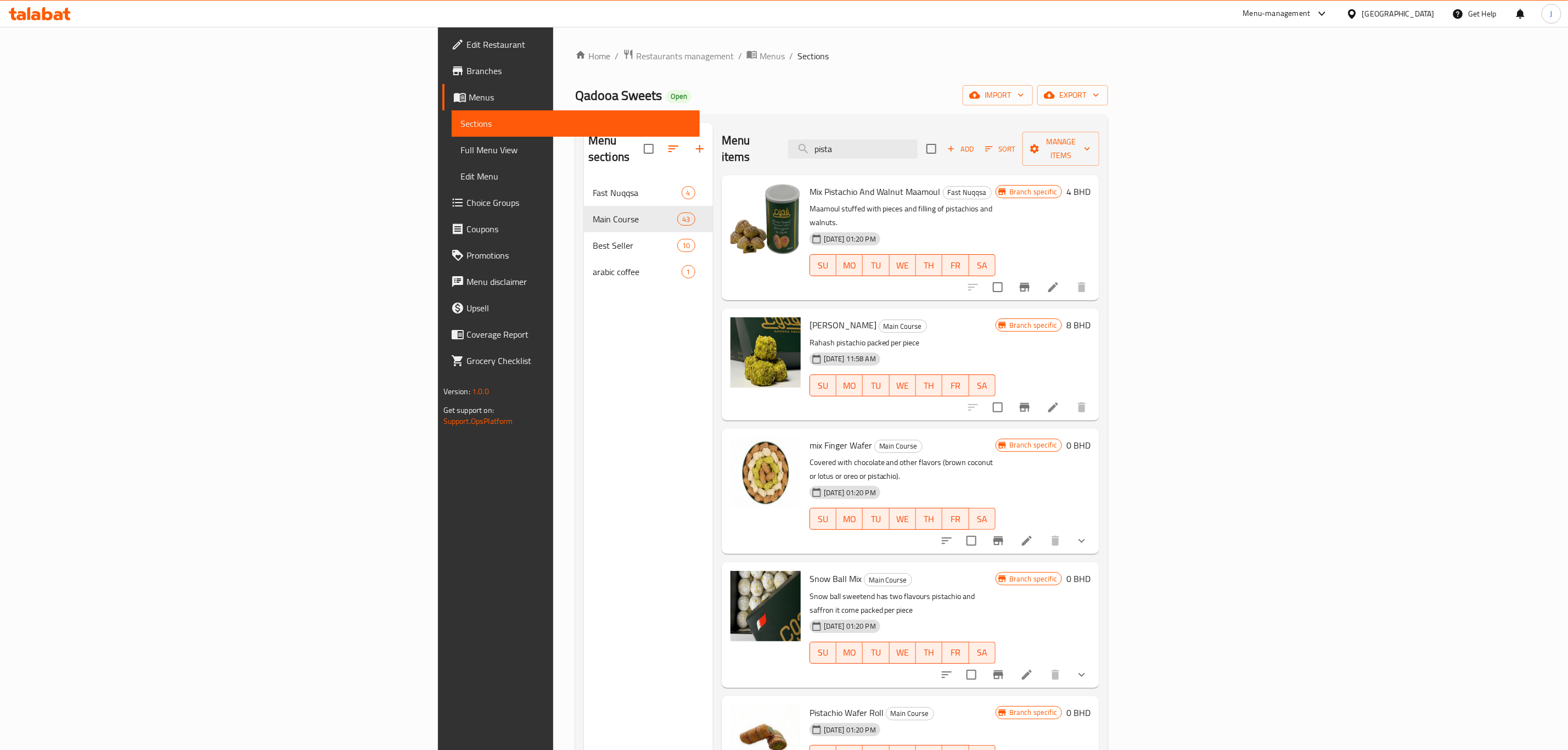
type input "pistas"
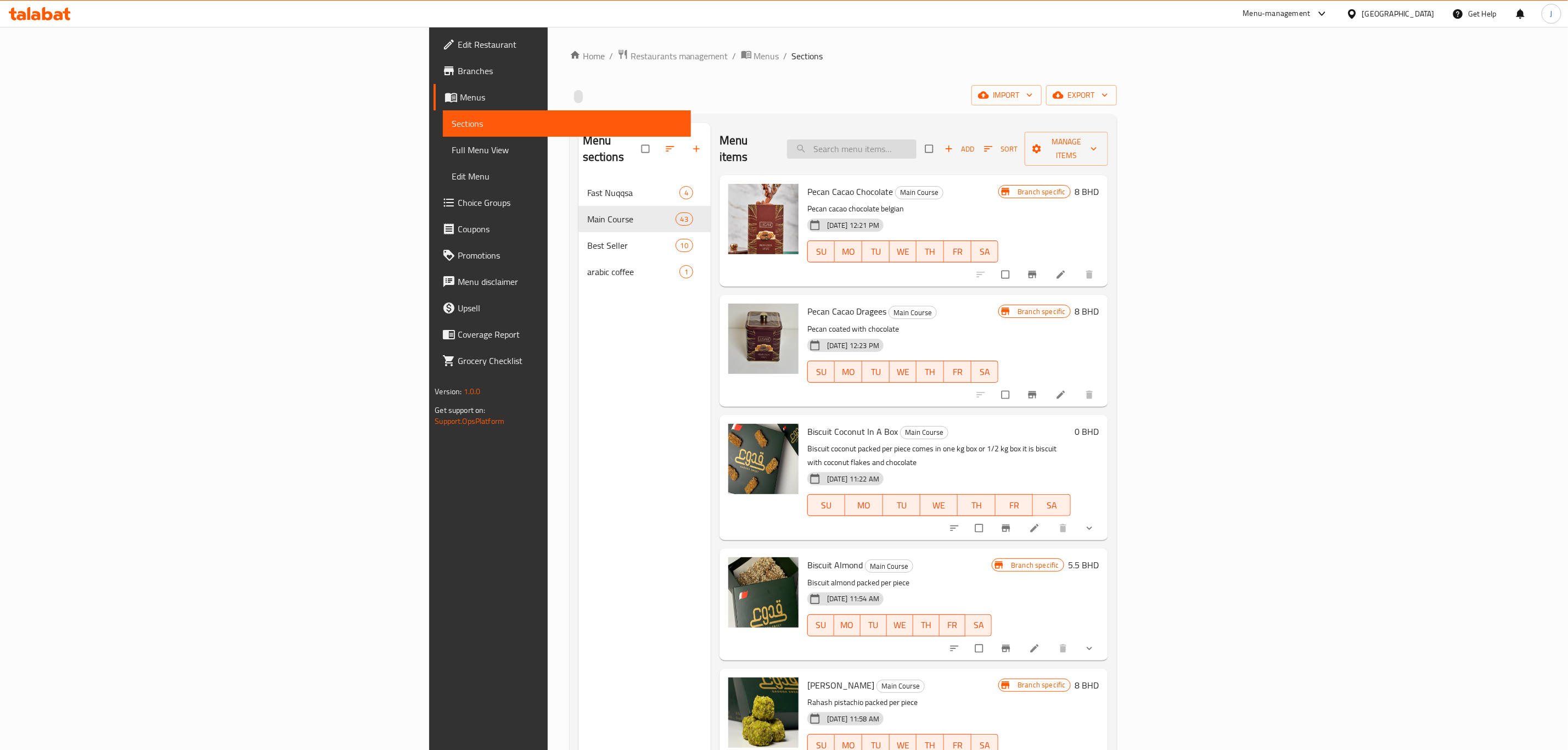
click at [916, 145] on input "search" at bounding box center [852, 149] width 130 height 19
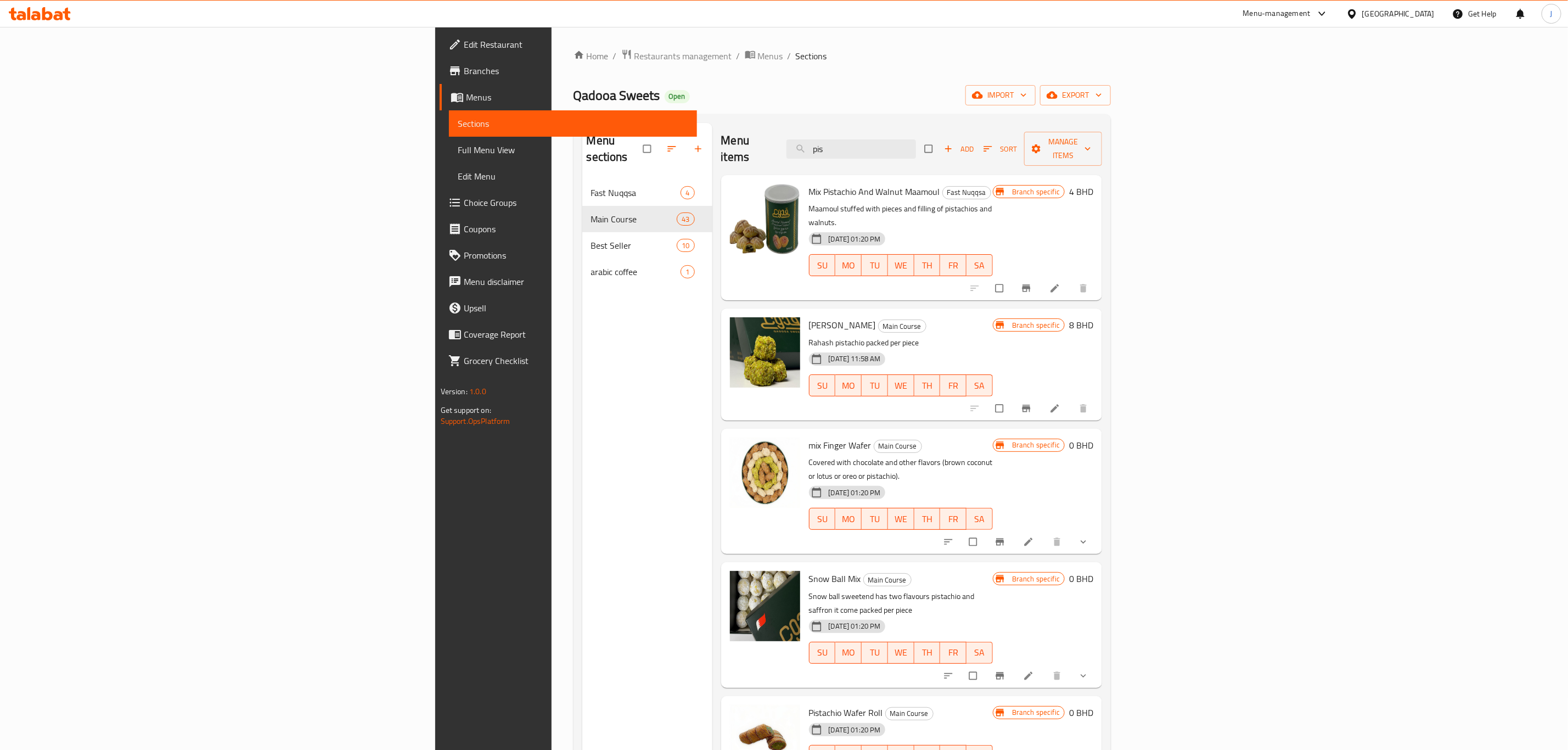
paste input "Biscuit Pistachio"
drag, startPoint x: 983, startPoint y: 145, endPoint x: 890, endPoint y: 143, distance: 93.0
click at [890, 143] on div "Menu items pis Add Sort Manage items" at bounding box center [912, 149] width 381 height 52
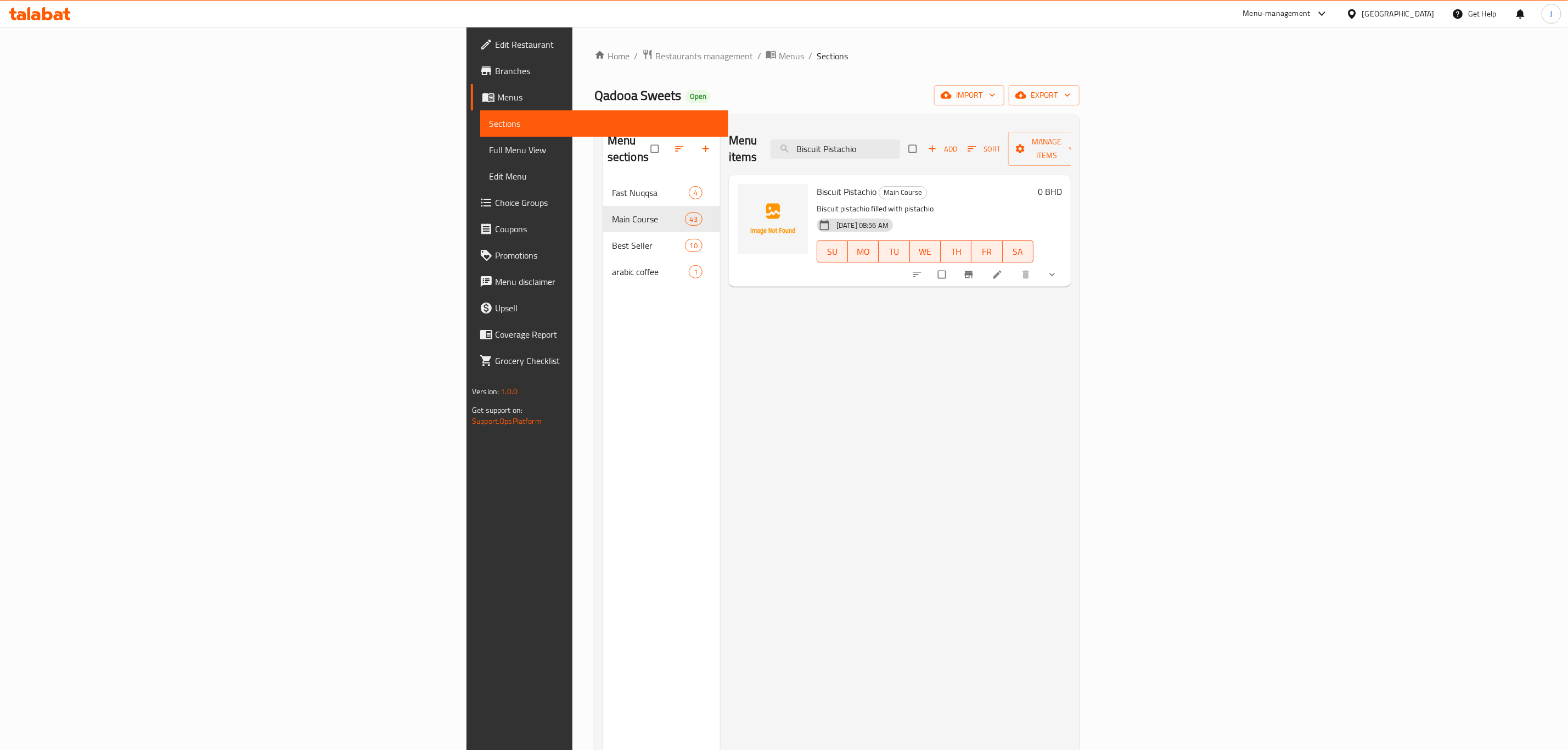
type input "Biscuit Pistachio"
click at [720, 366] on div "Menu items Biscuit Pistachio Add Sort Manage items Biscuit Pistachio Main Cours…" at bounding box center [896, 498] width 351 height 750
click at [720, 377] on div "Menu items Biscuit Pistachio Add Sort Manage items Biscuit Pistachio Main Cours…" at bounding box center [896, 498] width 351 height 750
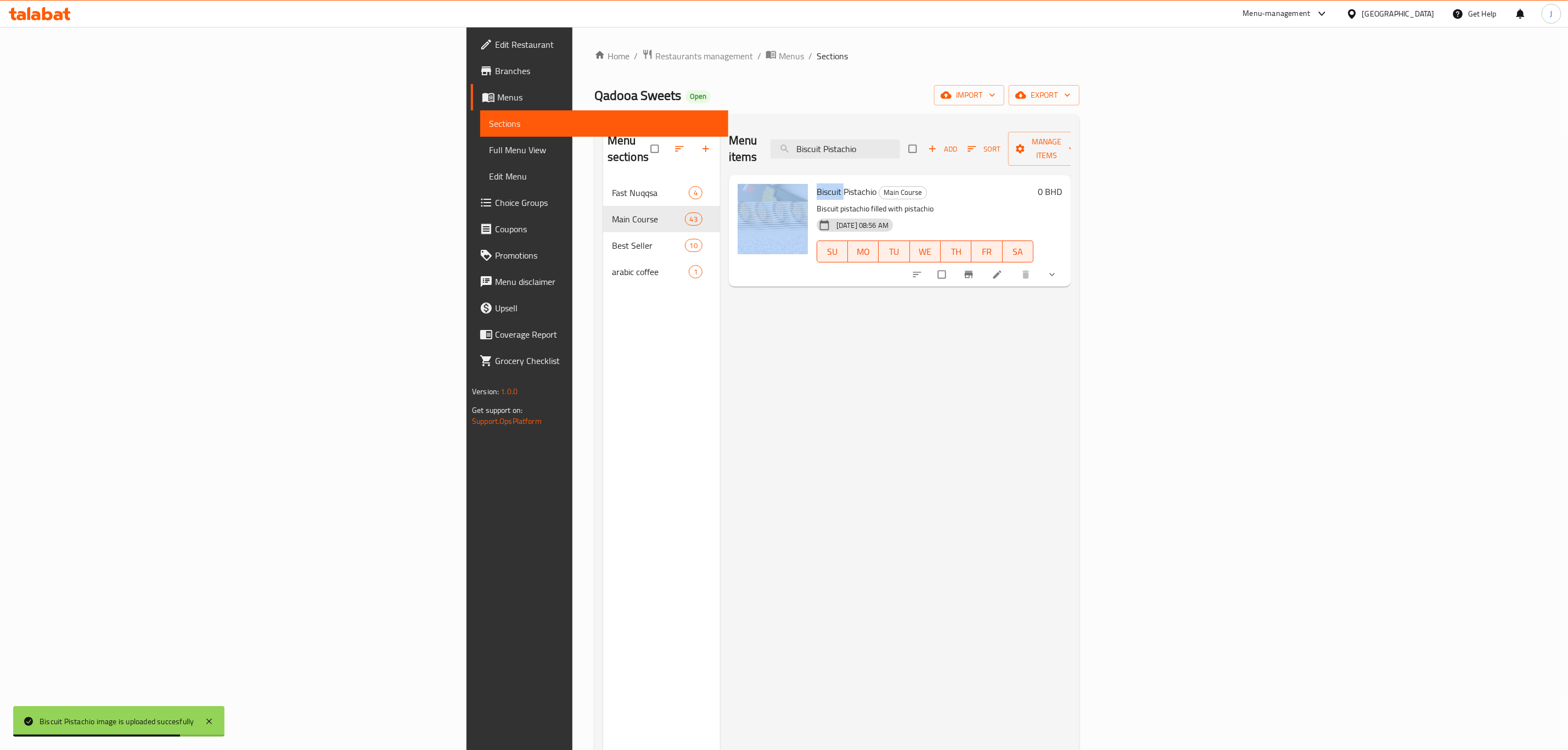
click at [720, 377] on div "Menu items Biscuit Pistachio Add Sort Manage items Biscuit Pistachio Main Cours…" at bounding box center [896, 498] width 351 height 750
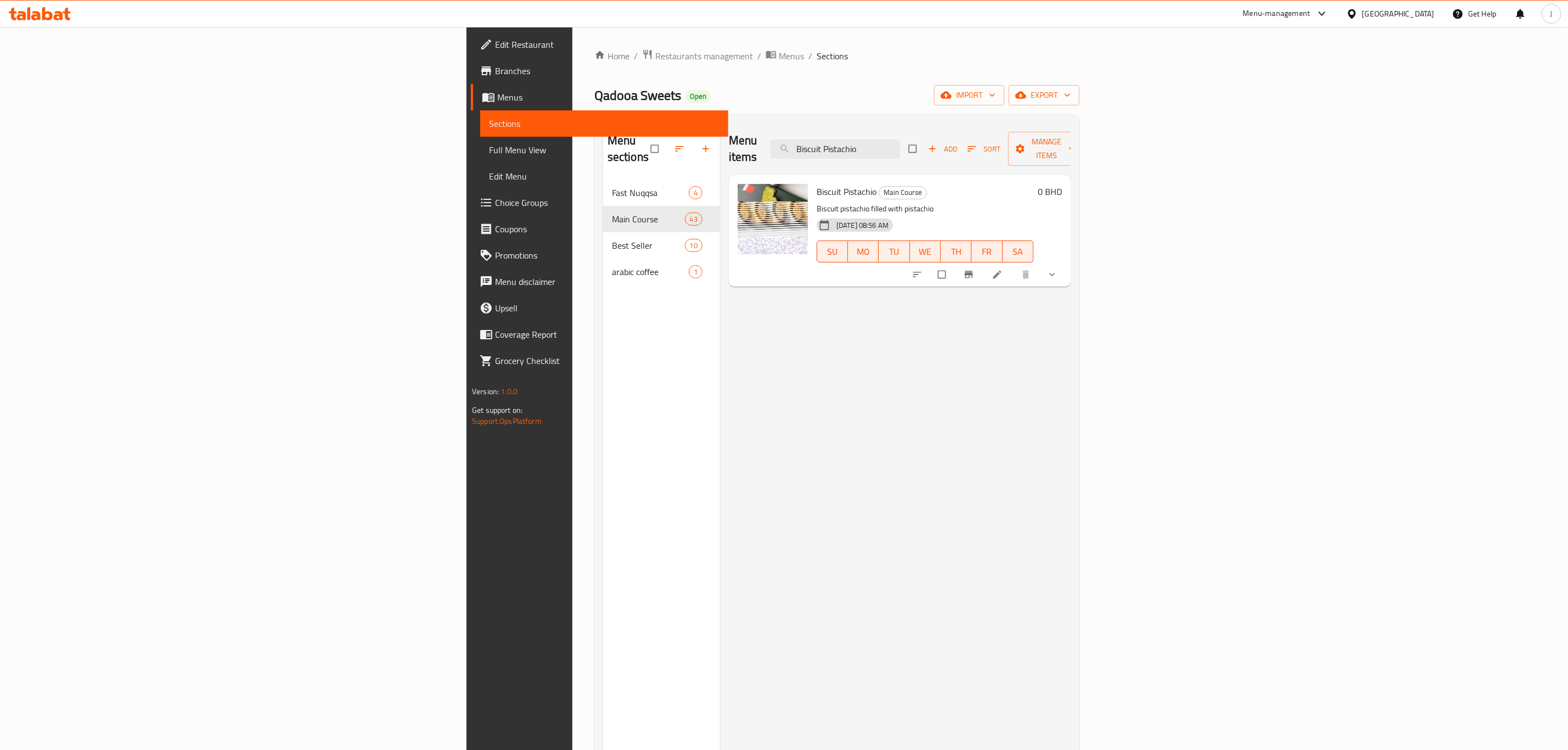
drag, startPoint x: 873, startPoint y: 434, endPoint x: 803, endPoint y: 410, distance: 74.0
click at [872, 434] on div "Menu items Biscuit Pistachio Add Sort Manage items Biscuit Pistachio Main Cours…" at bounding box center [896, 498] width 351 height 750
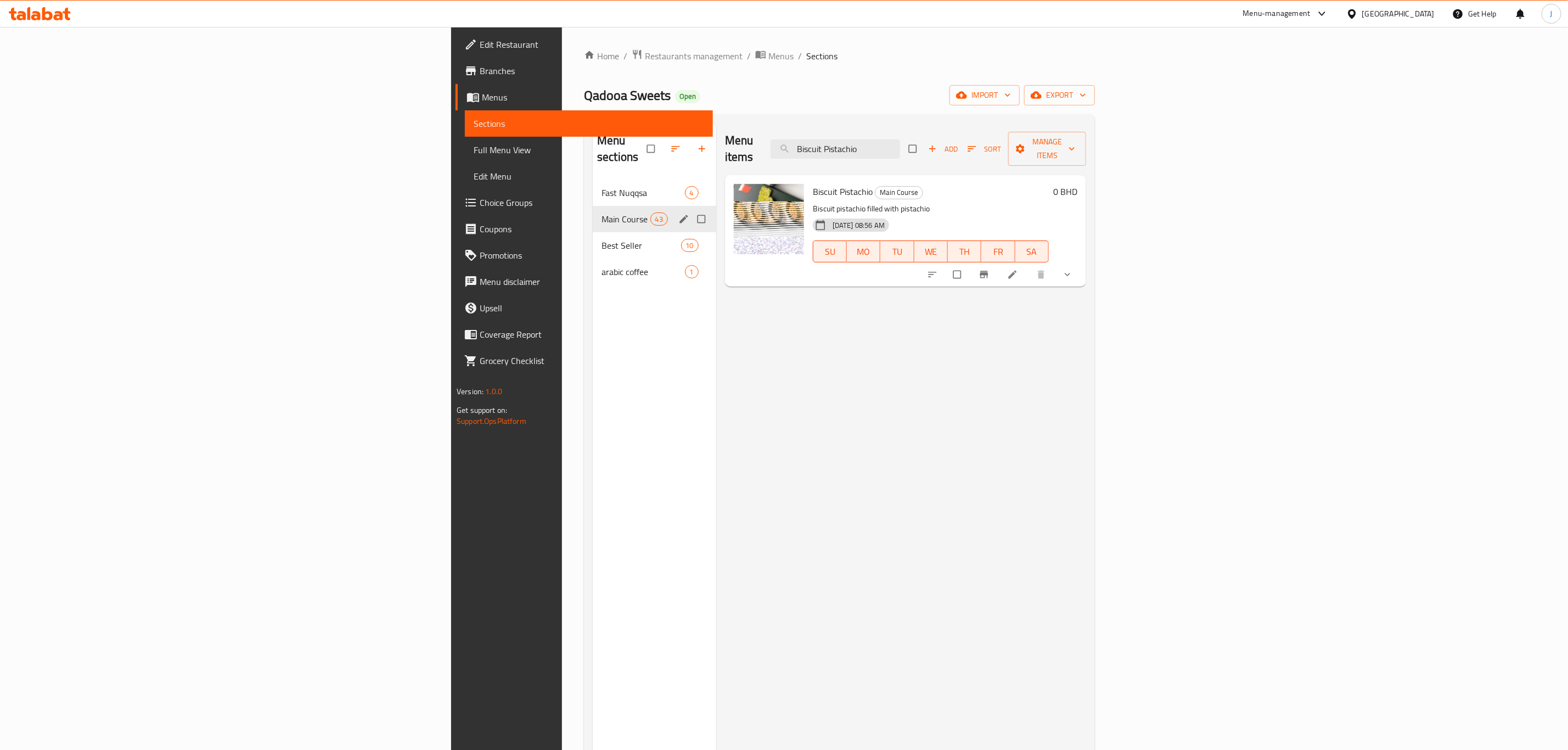
click at [601, 212] on span "Main Course" at bounding box center [625, 219] width 48 height 13
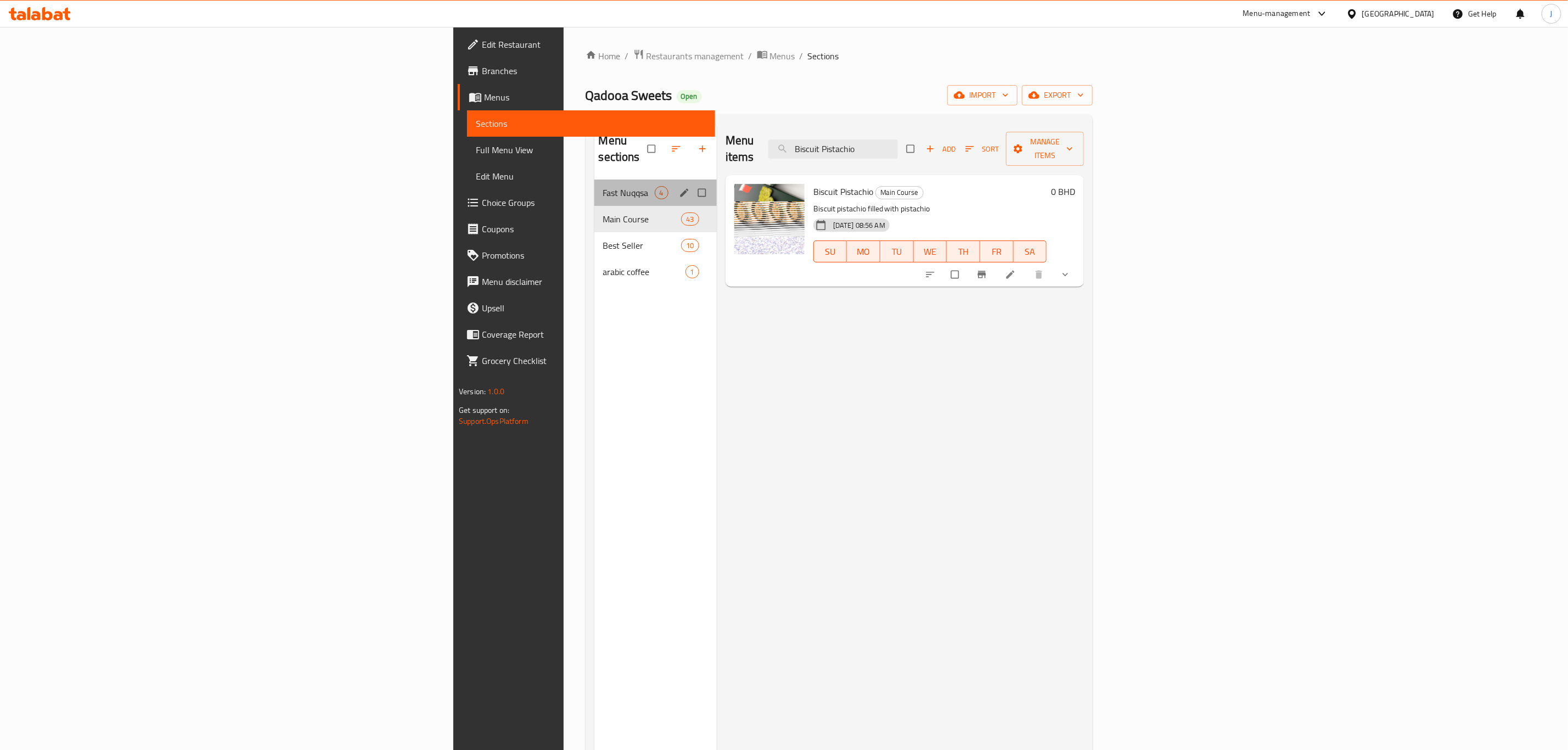
click at [594, 179] on div "Fast Nuqqsa 4" at bounding box center [656, 192] width 123 height 26
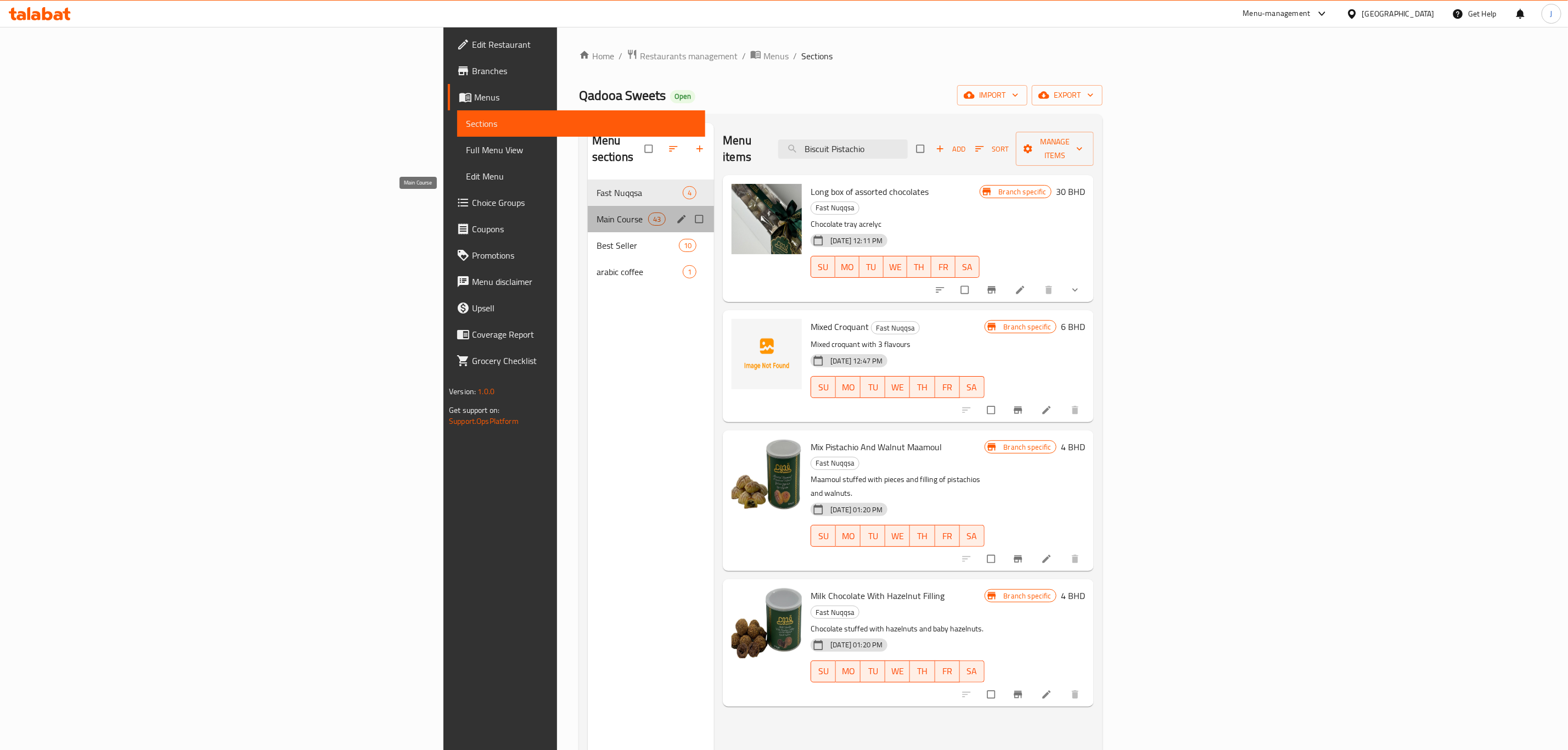
click at [597, 212] on span "Main Course" at bounding box center [623, 219] width 52 height 13
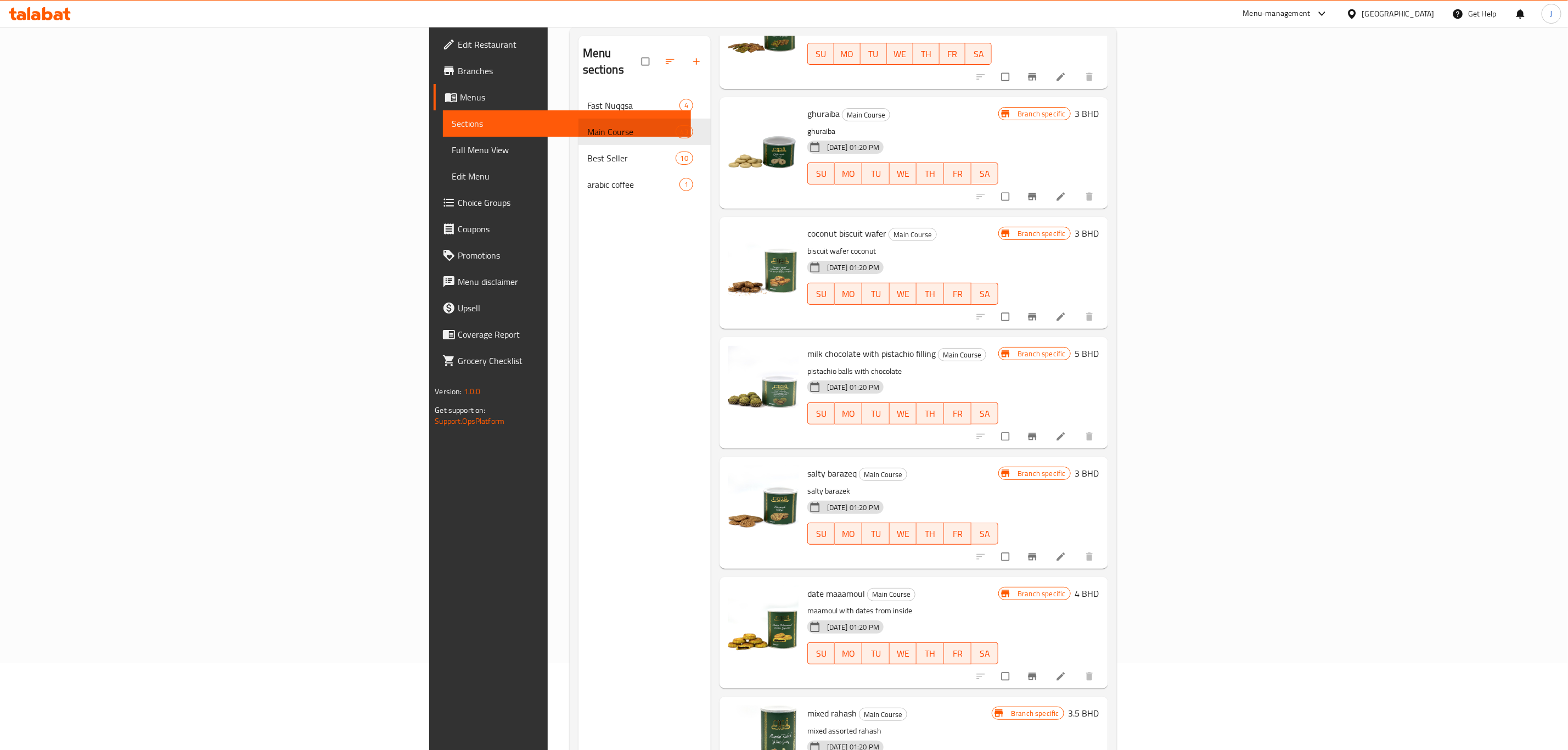
scroll to position [154, 0]
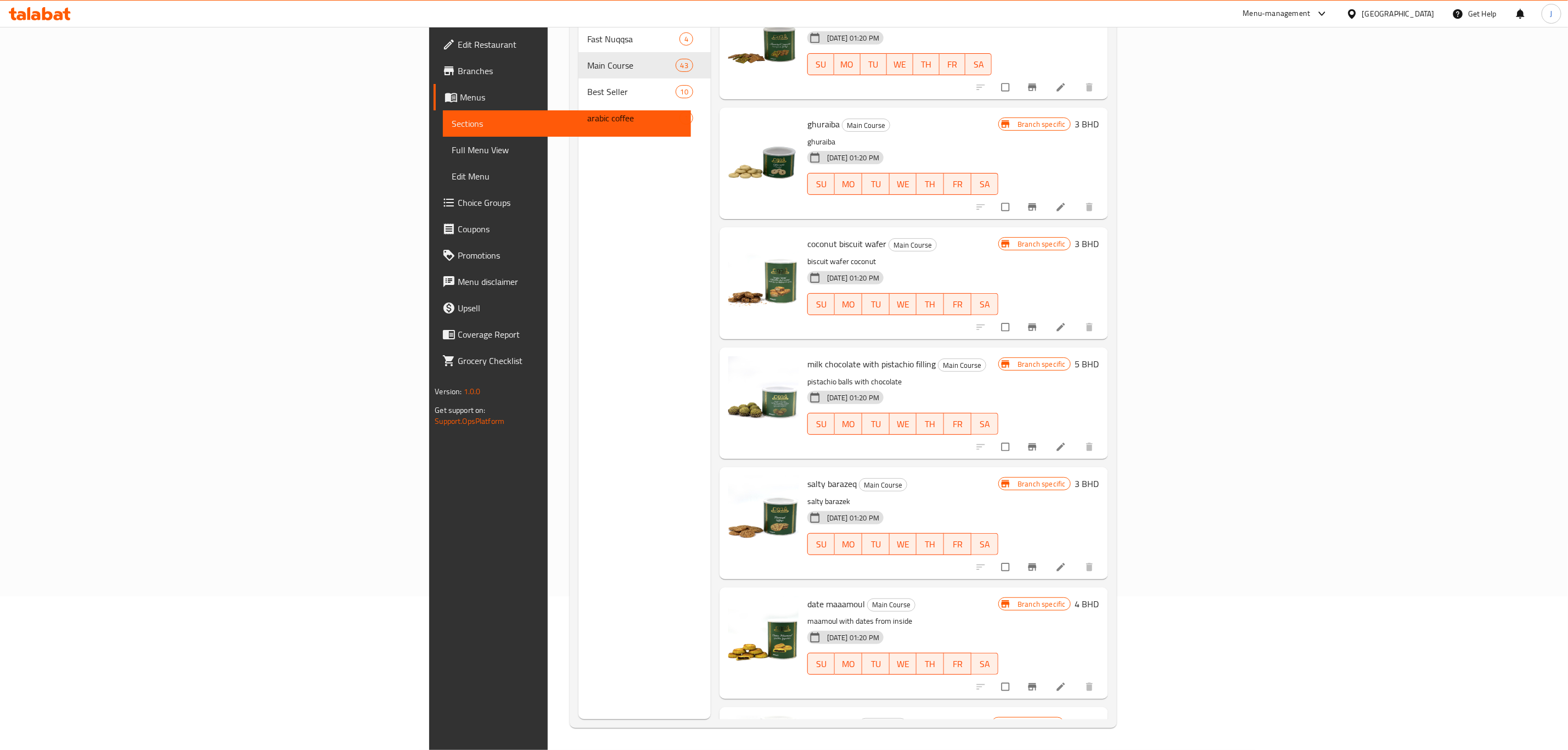
scroll to position [4383, 0]
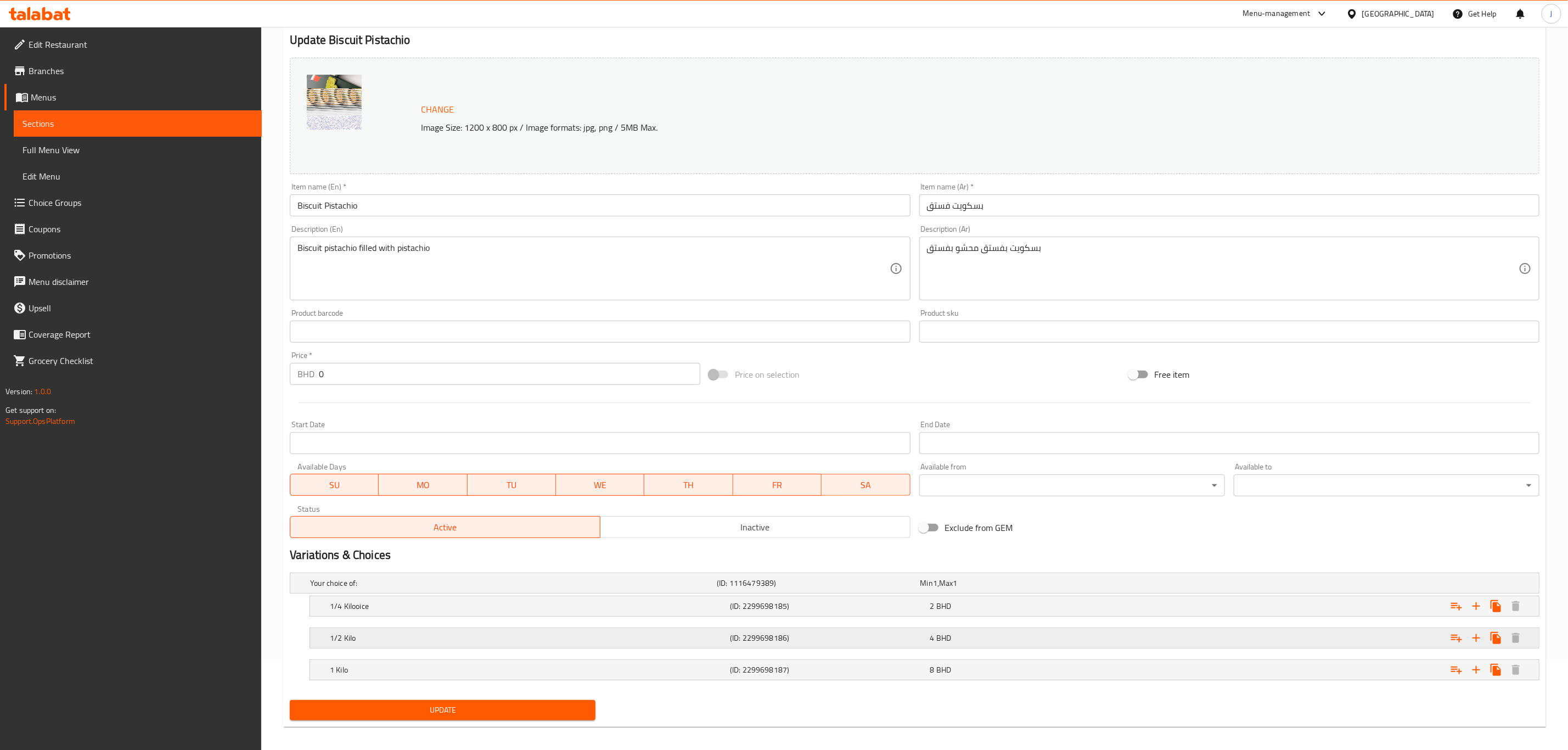
scroll to position [99, 0]
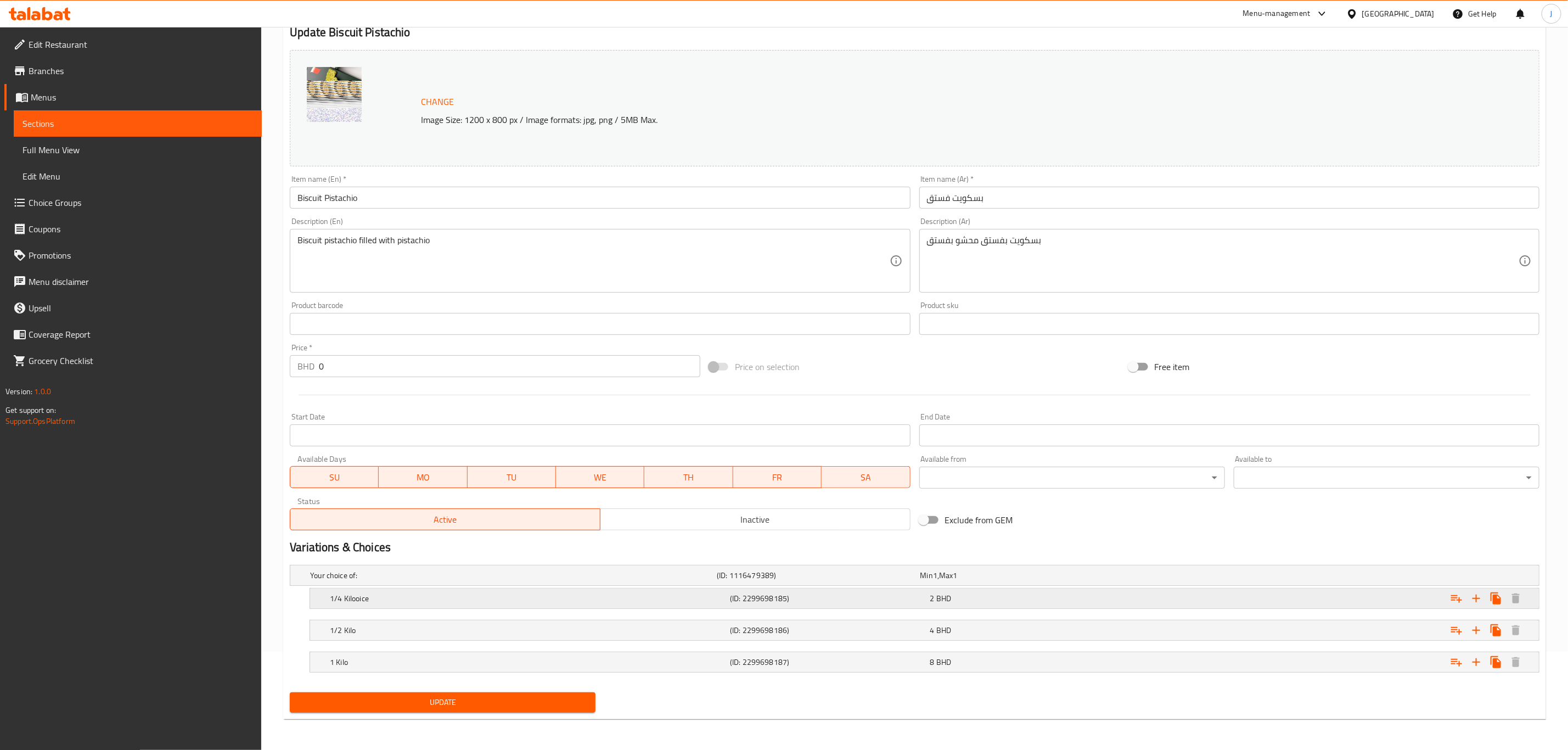
click at [415, 598] on h5 "1/4 Kilooice" at bounding box center [527, 598] width 396 height 11
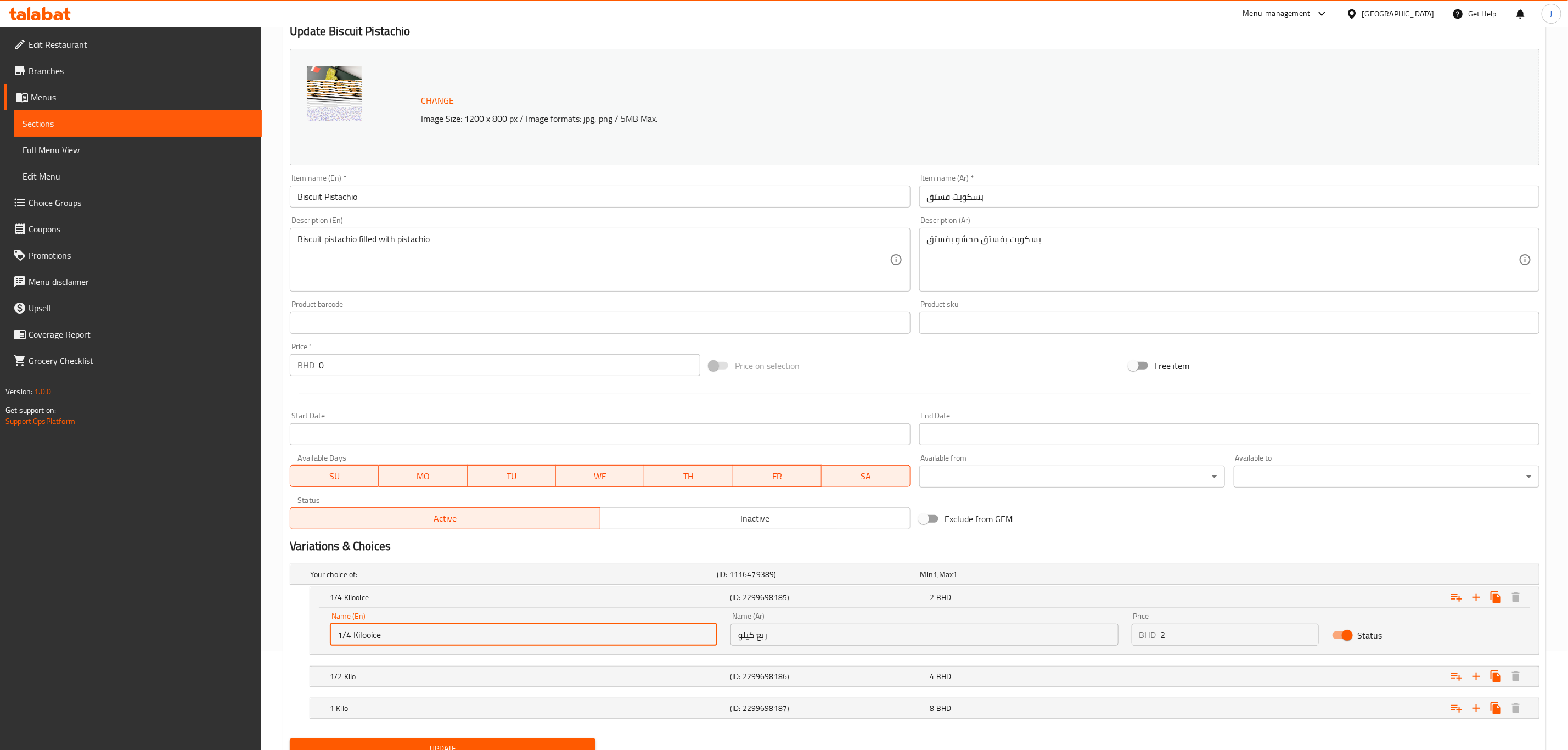
drag, startPoint x: 384, startPoint y: 634, endPoint x: 369, endPoint y: 638, distance: 15.5
click at [367, 636] on input "1/4 Kilooice" at bounding box center [523, 634] width 388 height 22
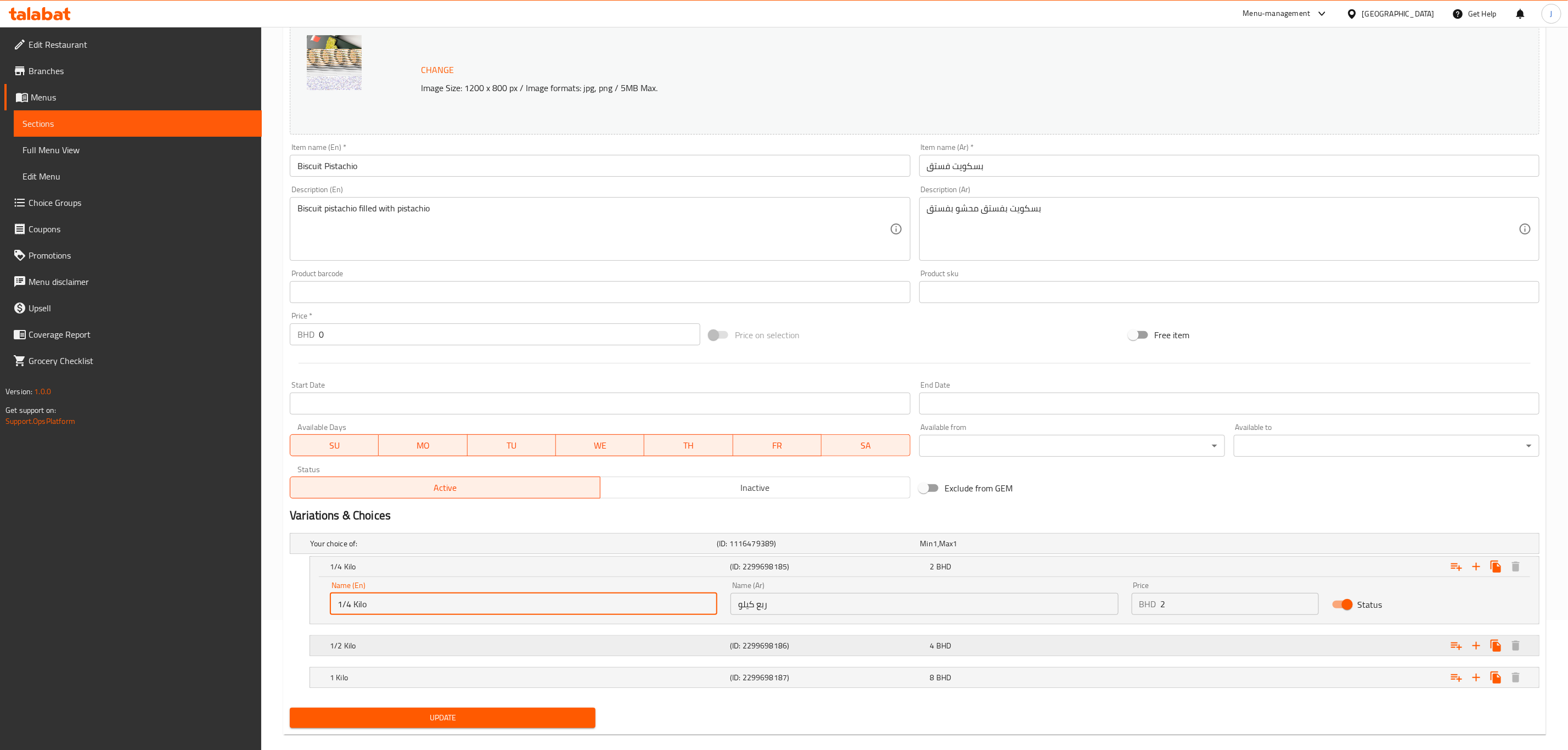
scroll to position [147, 0]
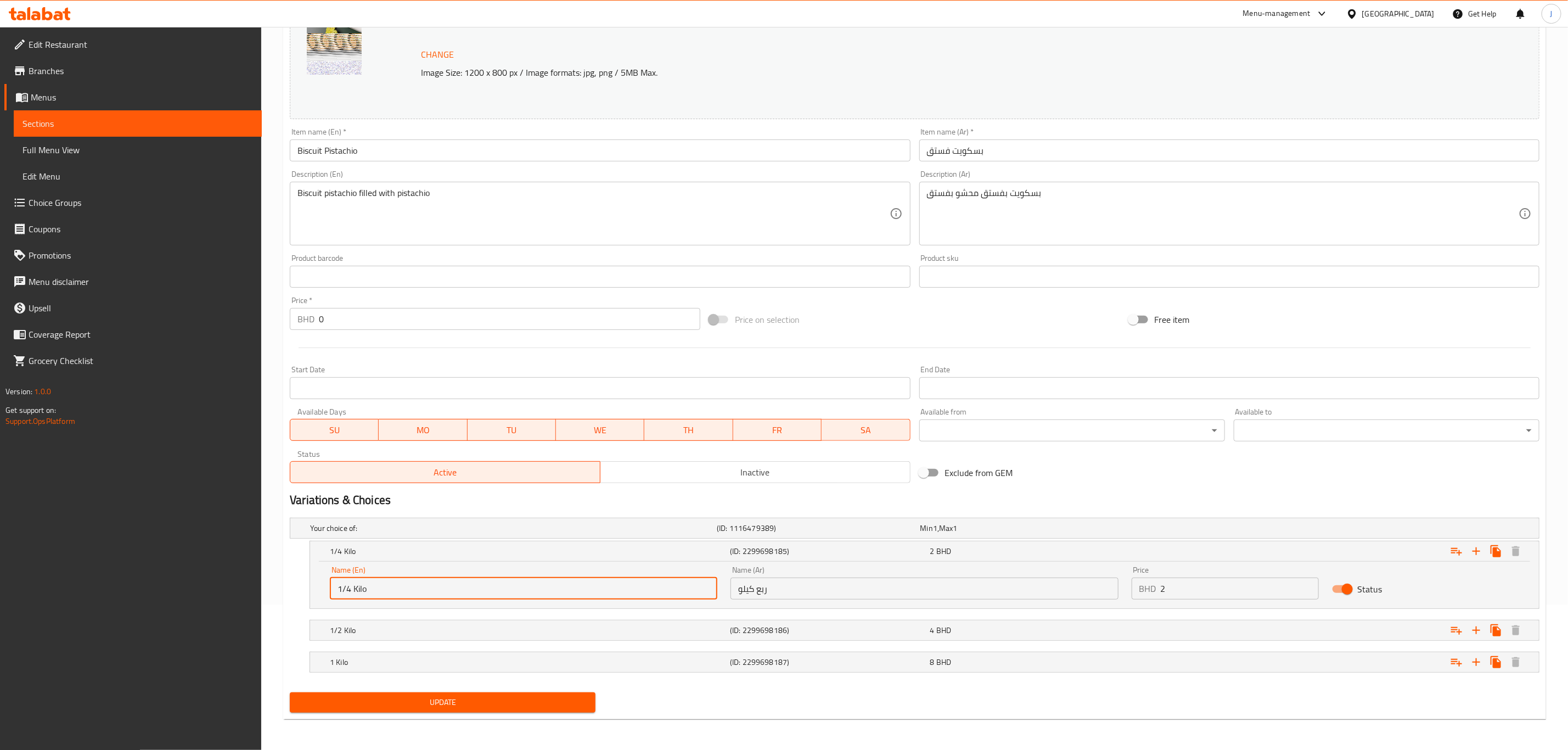
type input "1/4 Kilo"
click at [458, 698] on span "Update" at bounding box center [443, 702] width 288 height 14
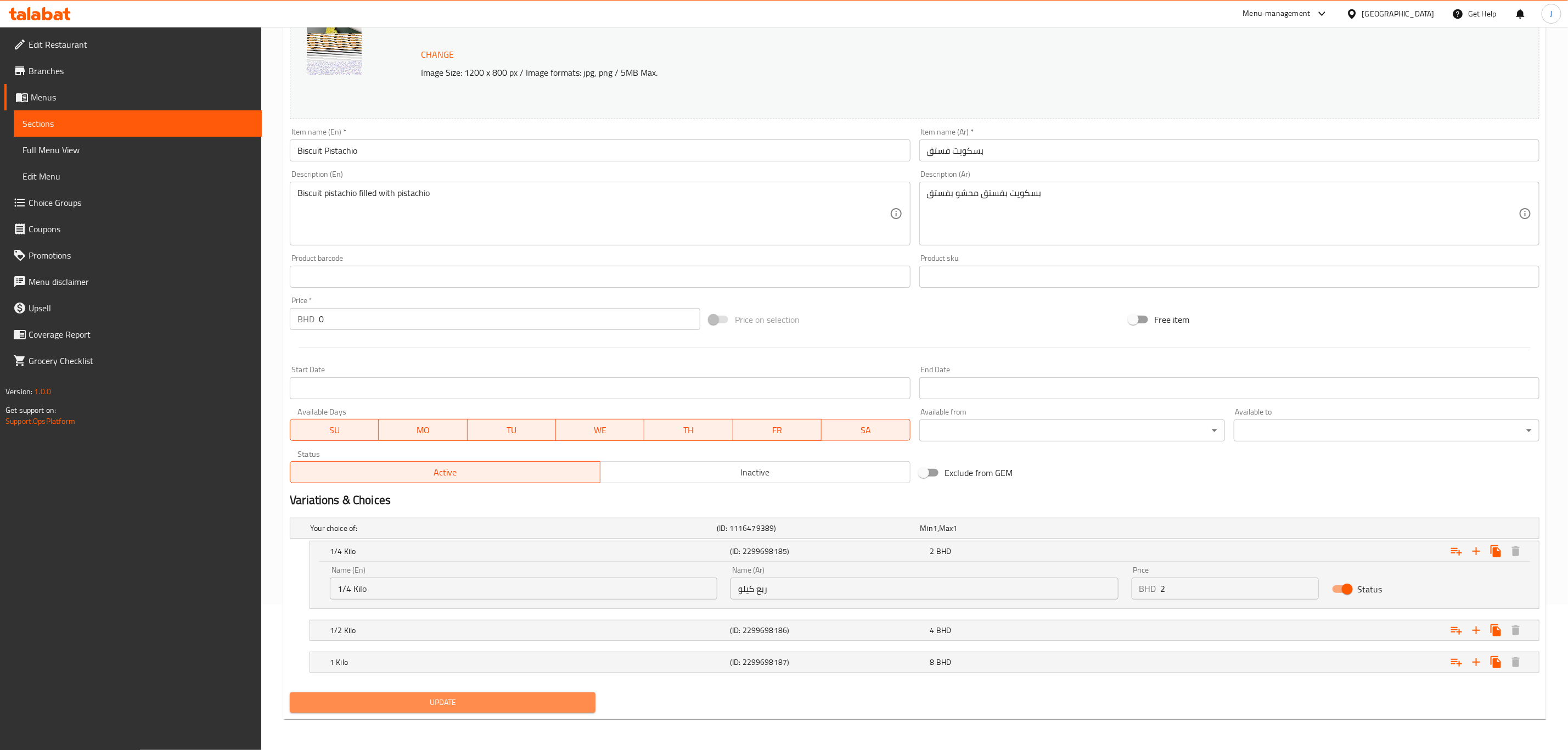
click at [477, 707] on span "Update" at bounding box center [443, 702] width 288 height 14
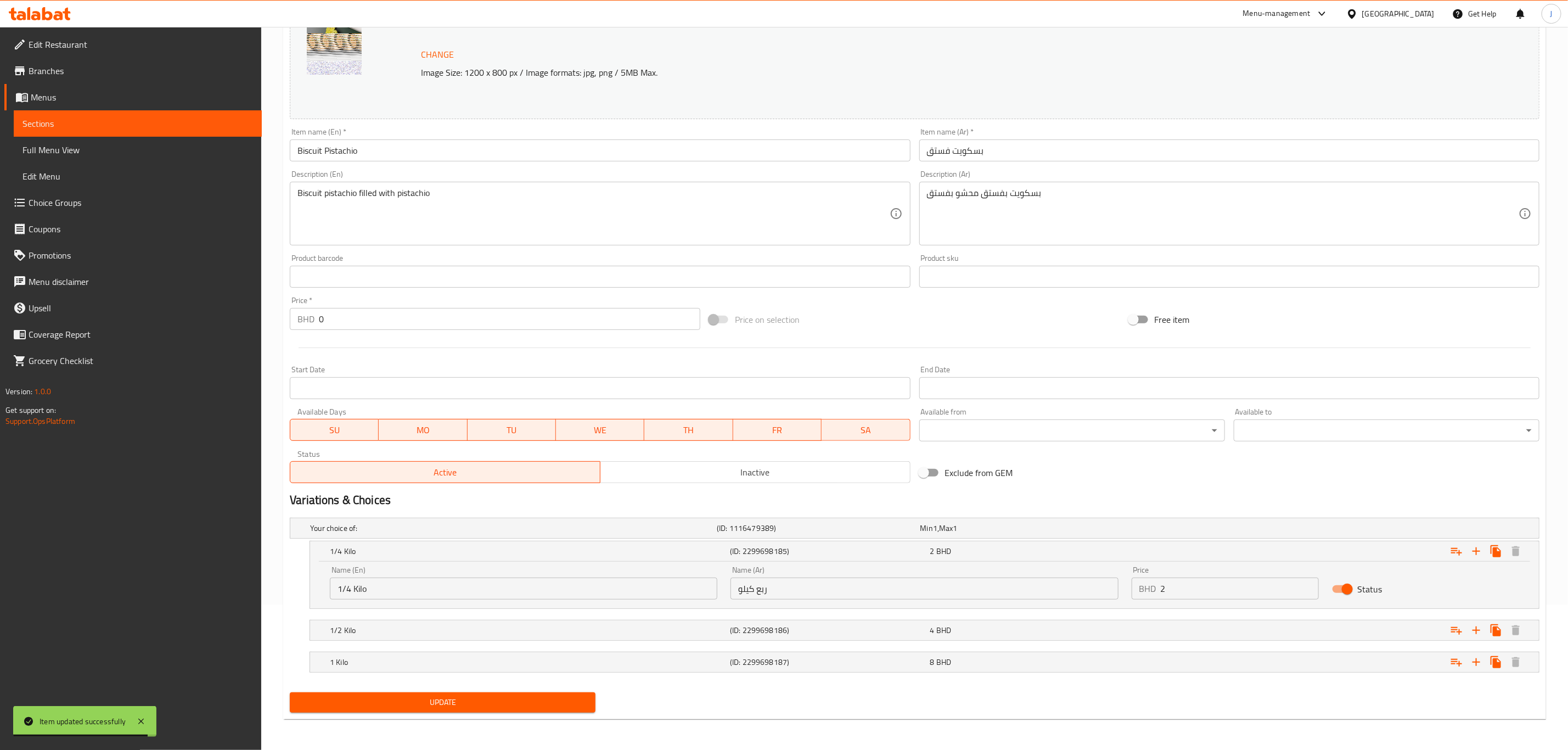
click at [463, 645] on nav at bounding box center [914, 647] width 1250 height 9
click at [454, 631] on h5 "1/2 Kilo" at bounding box center [527, 630] width 396 height 11
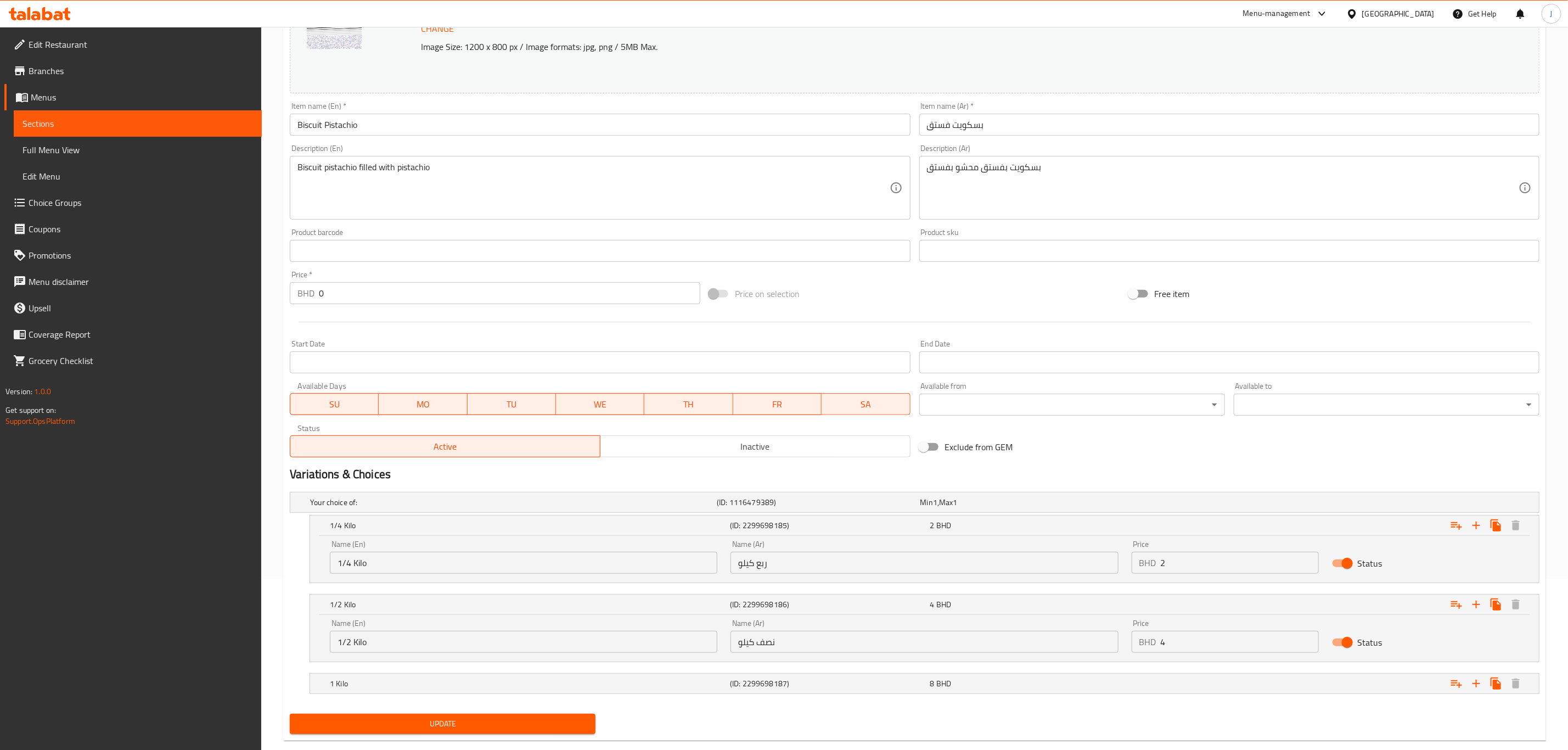
scroll to position [194, 0]
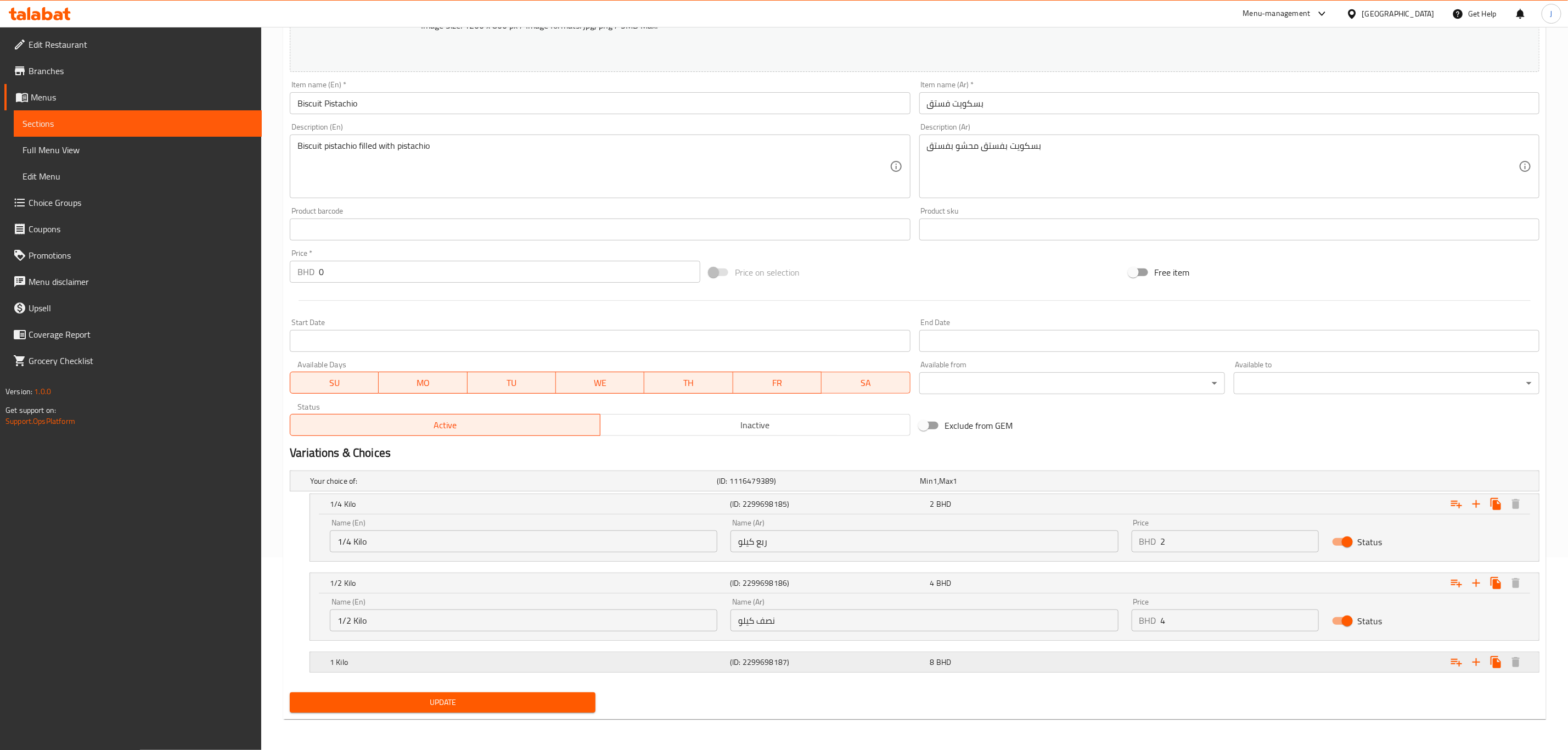
click at [450, 658] on h5 "1 Kilo" at bounding box center [527, 662] width 396 height 11
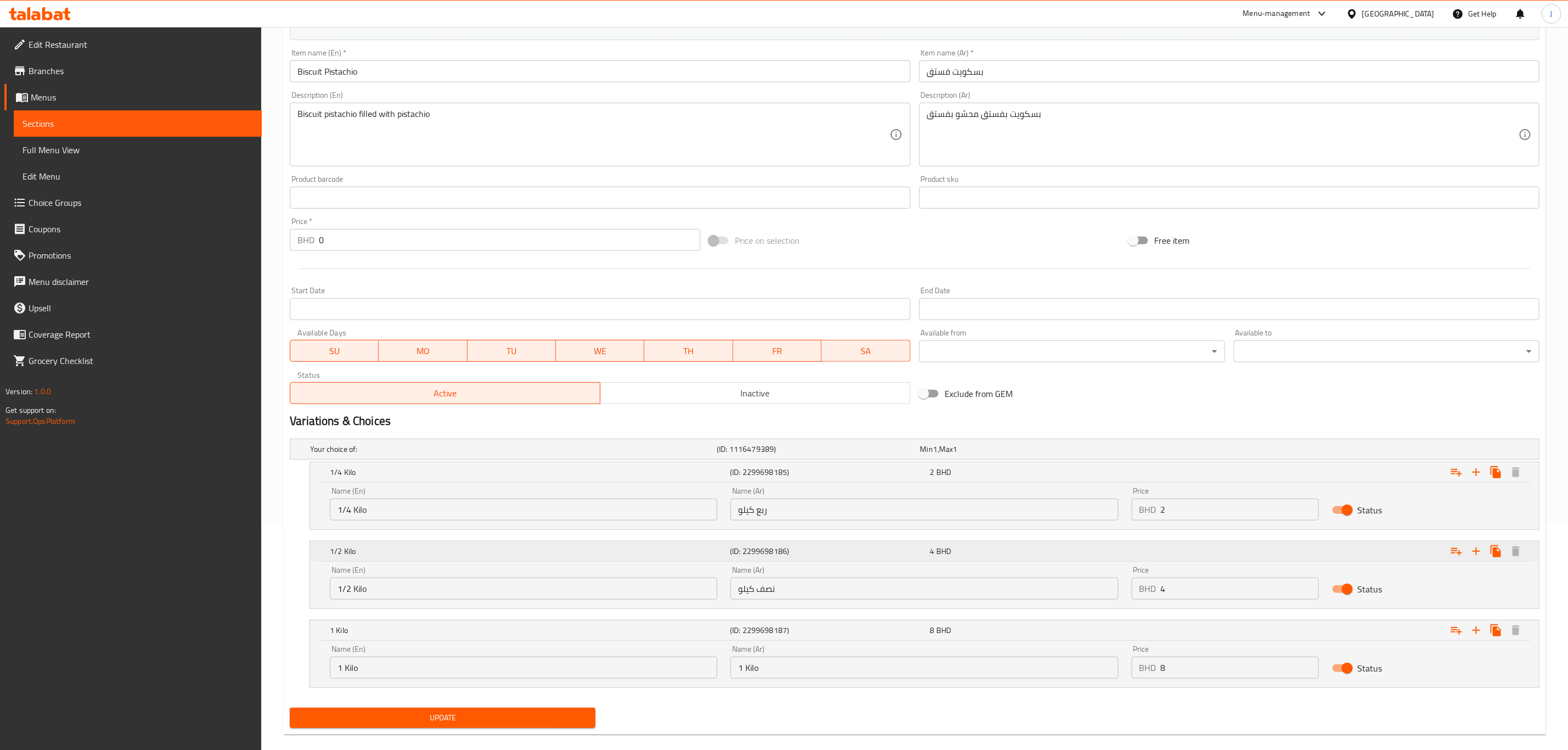
scroll to position [241, 0]
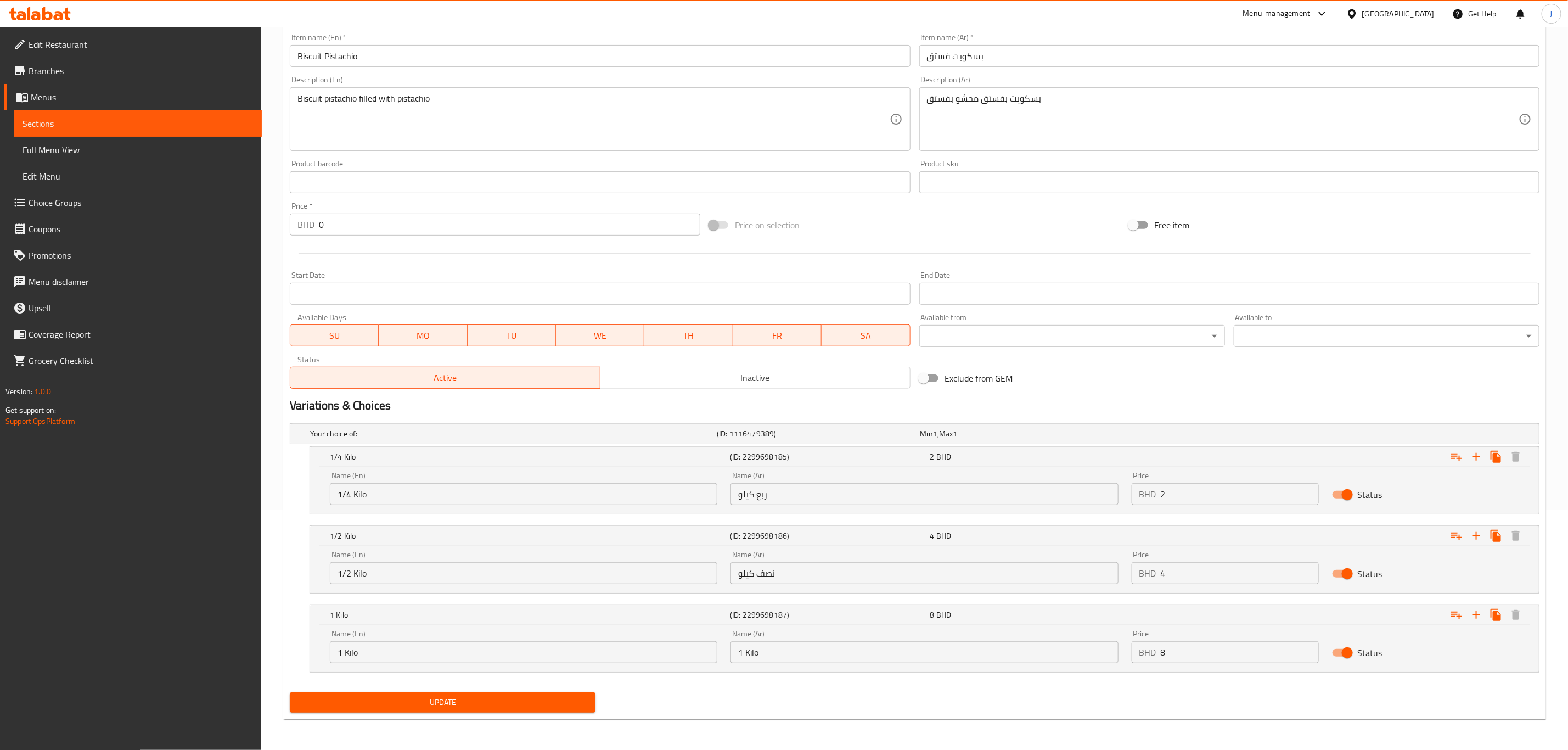
click at [720, 696] on div "Update" at bounding box center [914, 702] width 1258 height 29
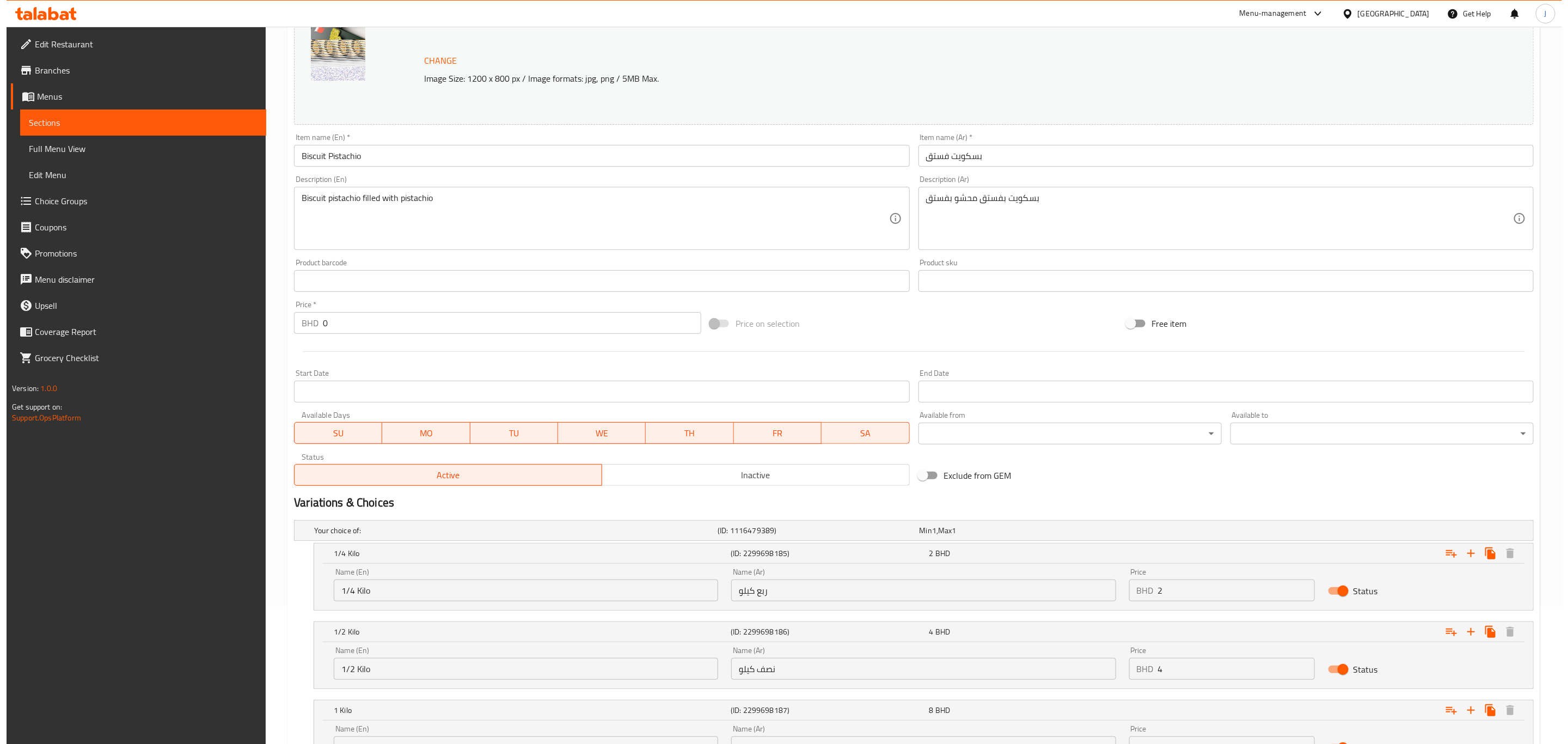
scroll to position [0, 0]
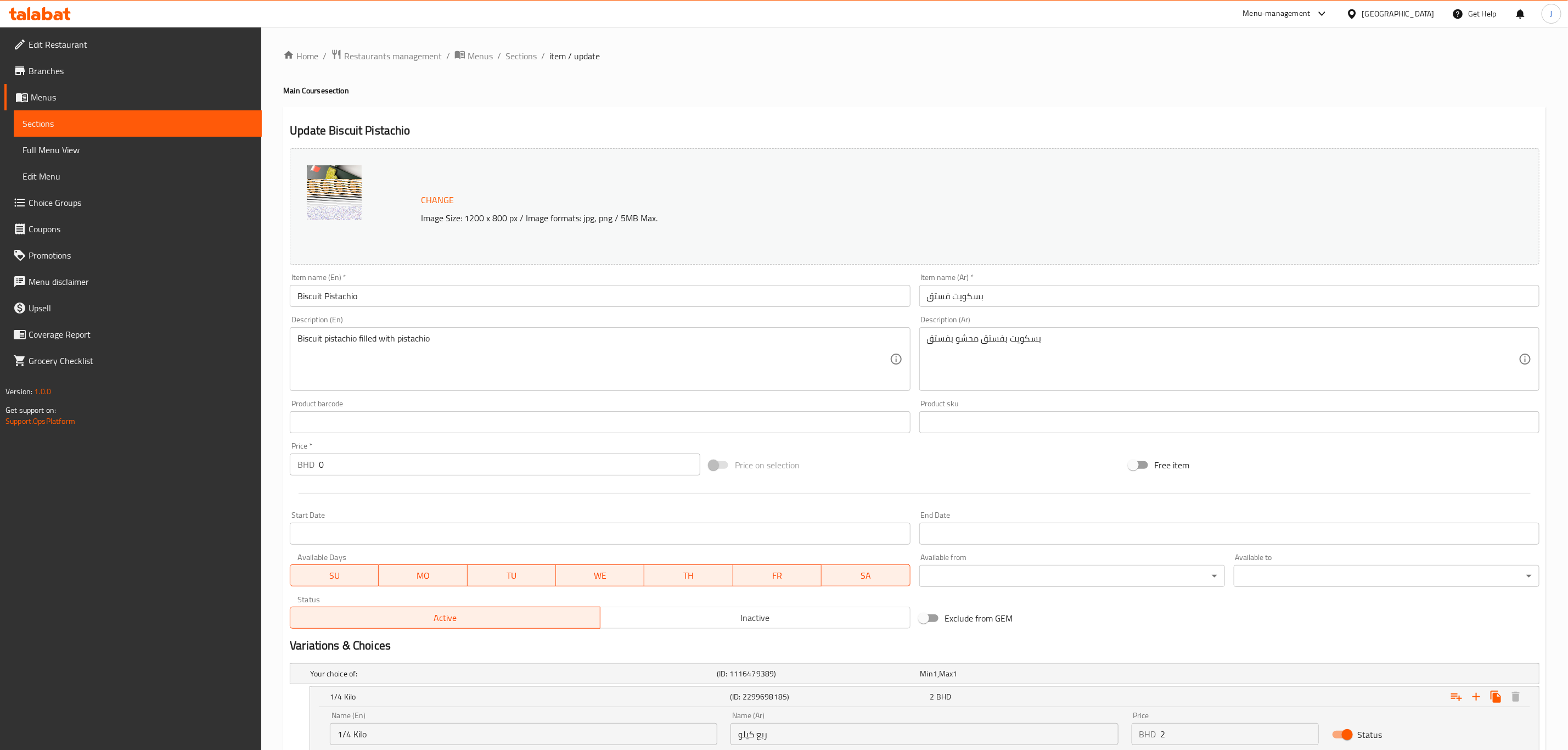
click at [58, 94] on span "Menus" at bounding box center [142, 97] width 222 height 13
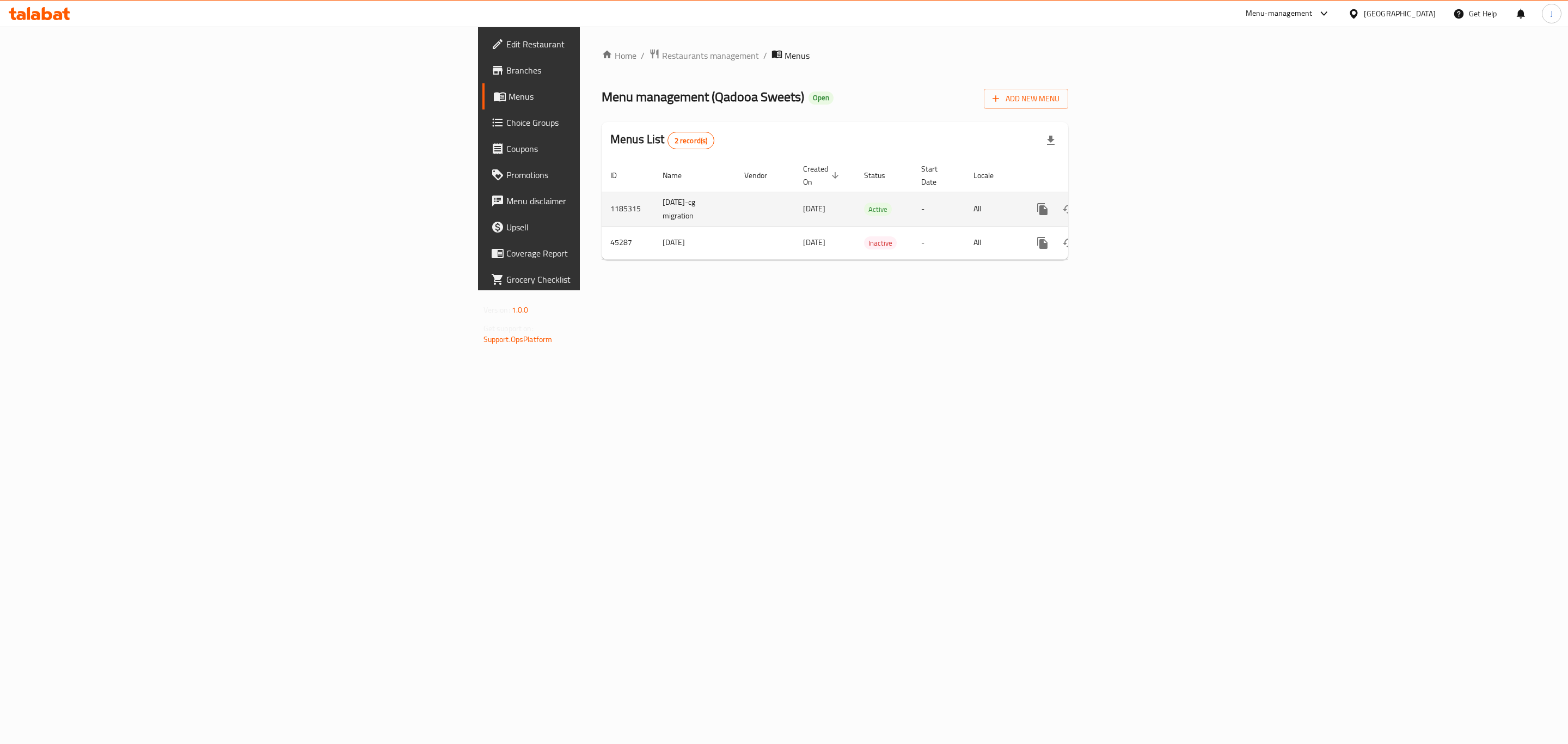
click at [1128, 202] on icon "enhanced table" at bounding box center [1121, 209] width 13 height 13
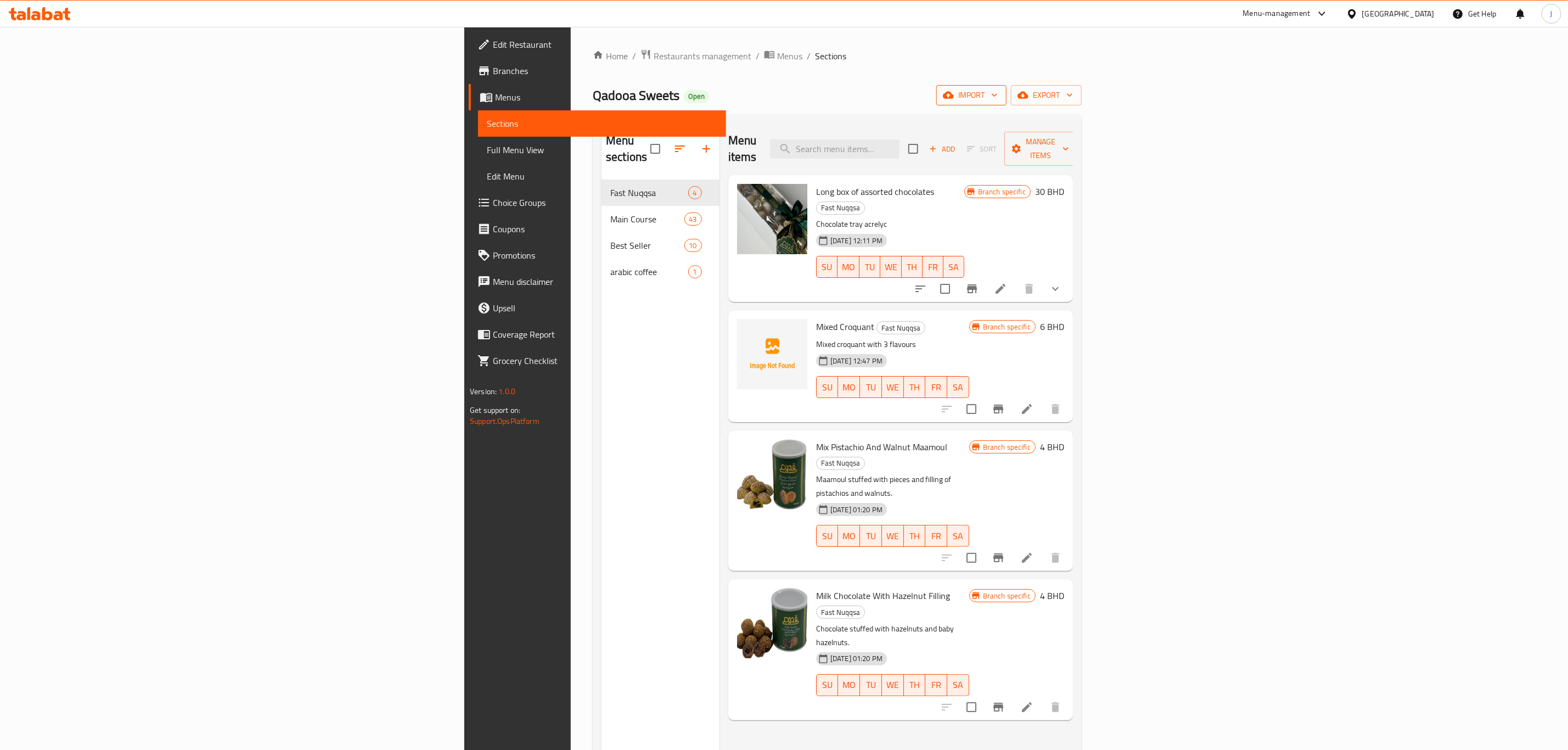
click at [998, 101] on span "import" at bounding box center [972, 95] width 53 height 14
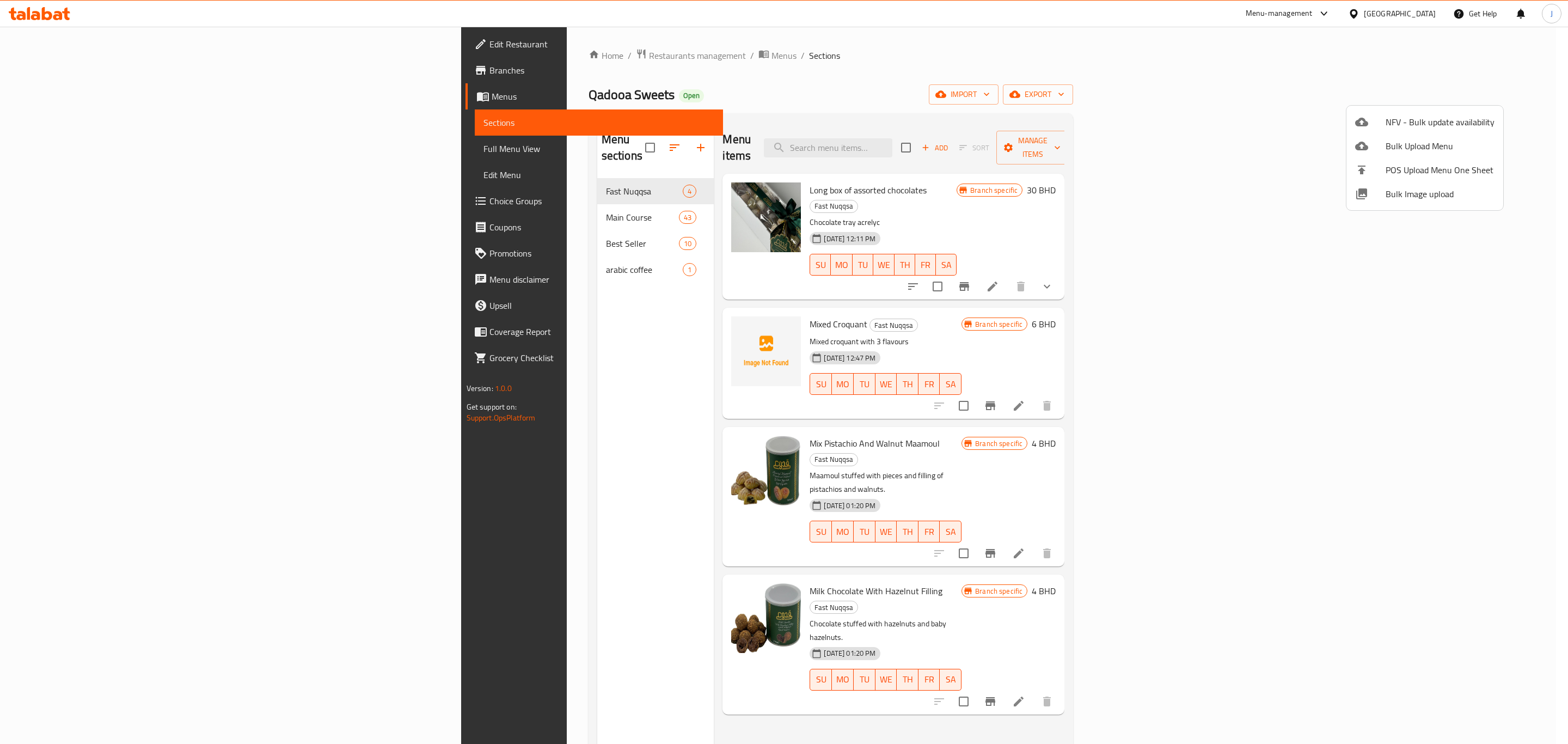
click at [1501, 95] on div at bounding box center [784, 372] width 1568 height 744
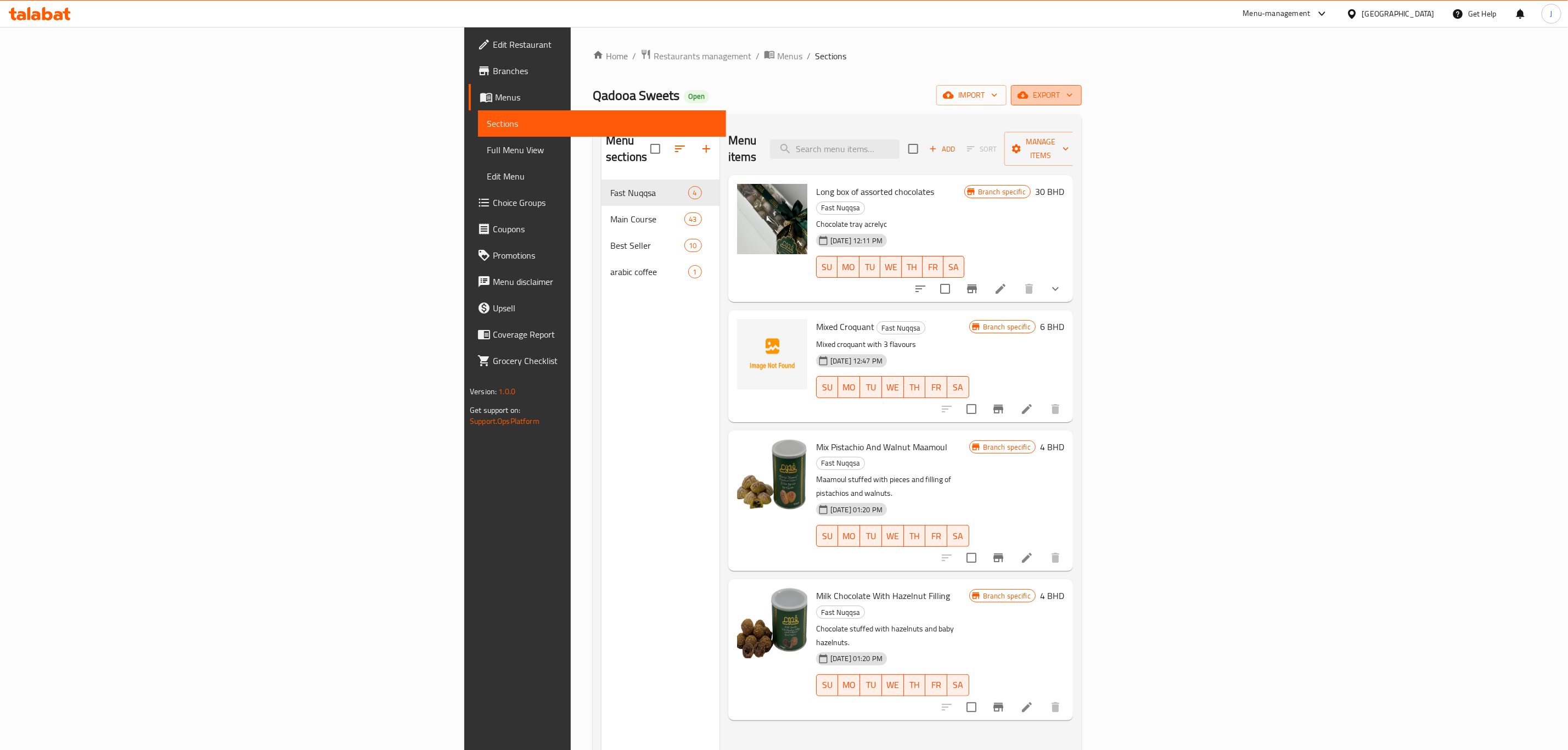
click at [1081, 86] on button "export" at bounding box center [1047, 95] width 71 height 20
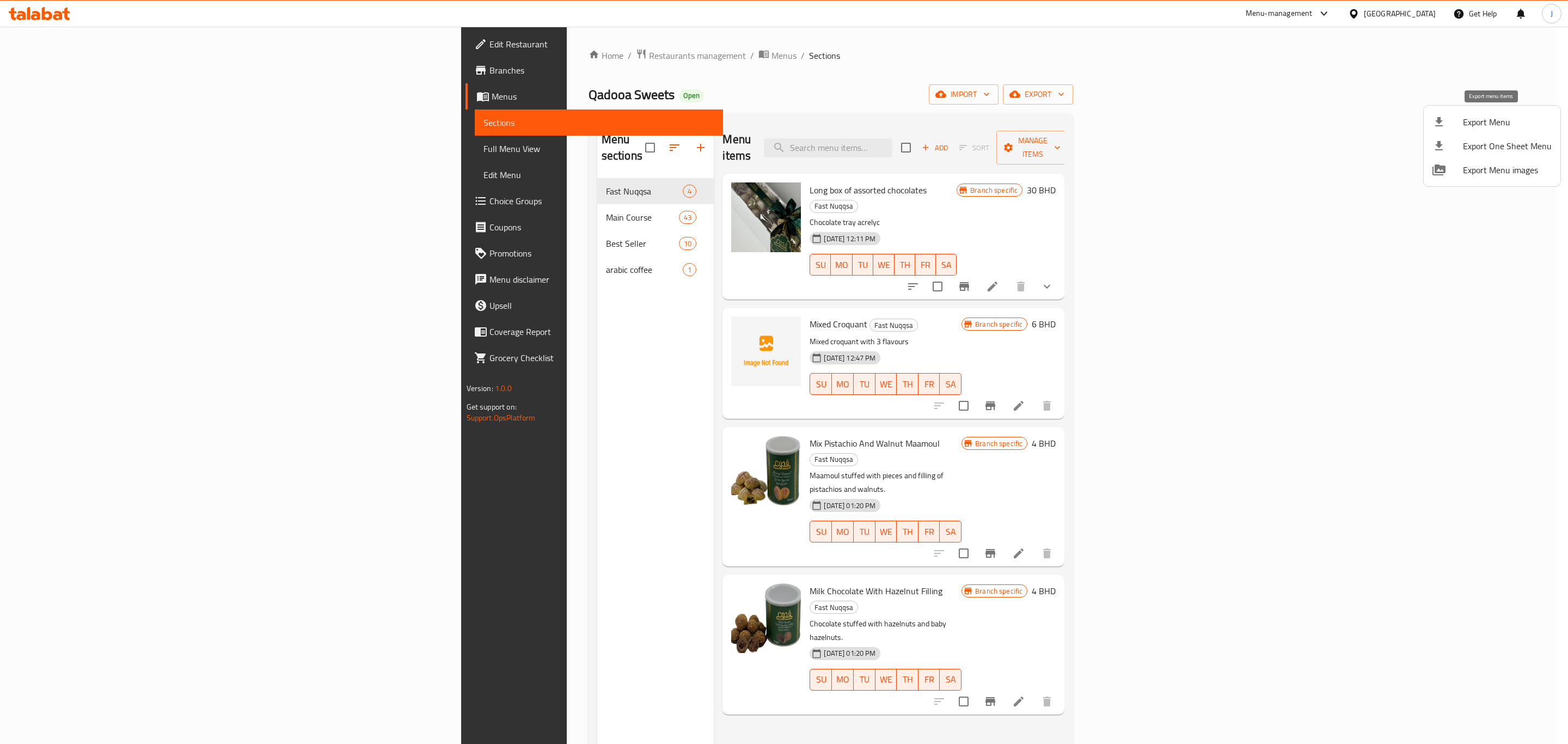
click at [1484, 122] on span "Export Menu" at bounding box center [1507, 122] width 89 height 13
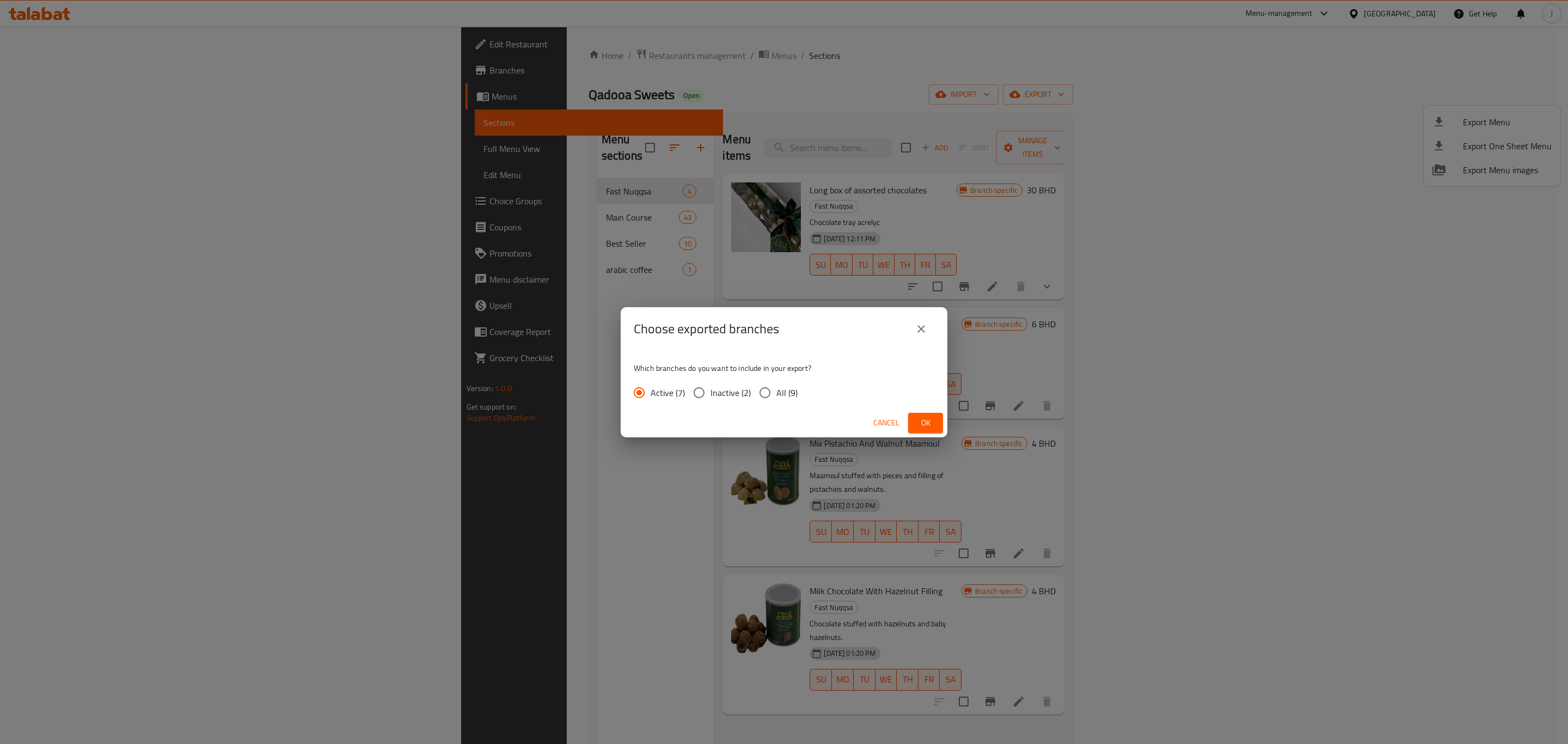
click at [770, 391] on input "All (9)" at bounding box center [765, 392] width 23 height 23
radio input "true"
click at [924, 424] on span "Ok" at bounding box center [925, 423] width 17 height 13
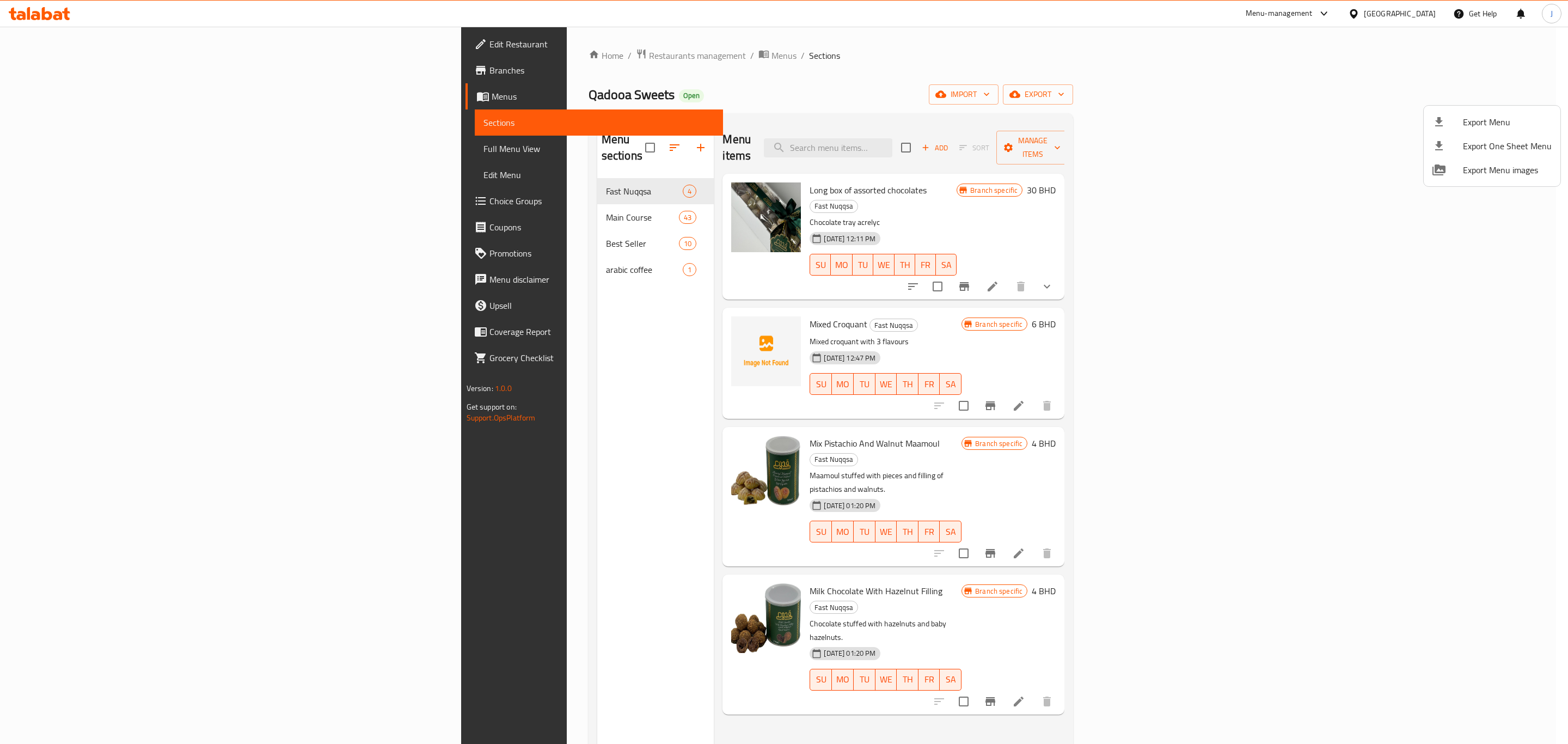
click at [1457, 260] on div at bounding box center [784, 372] width 1568 height 744
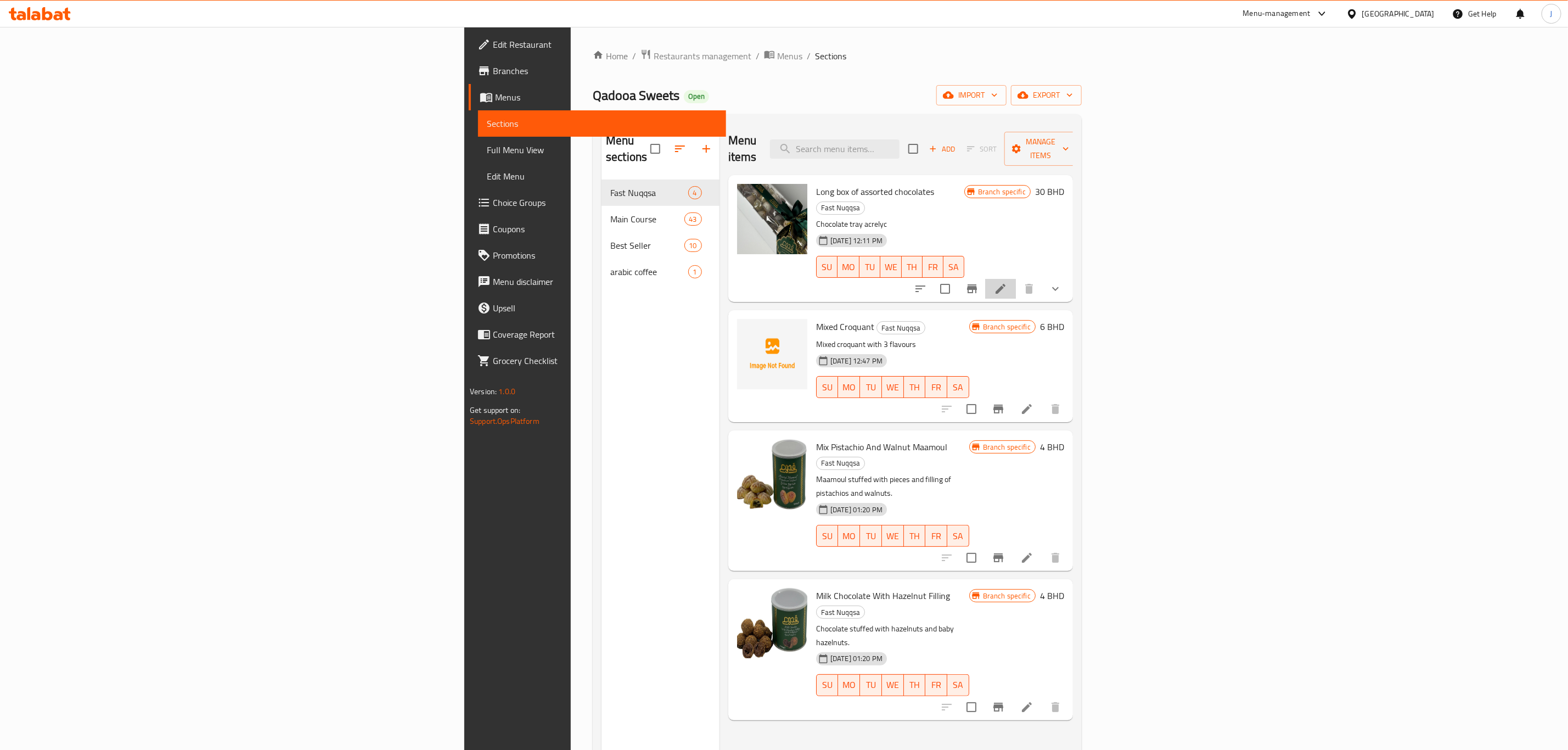
click at [1007, 282] on icon at bounding box center [1000, 289] width 13 height 13
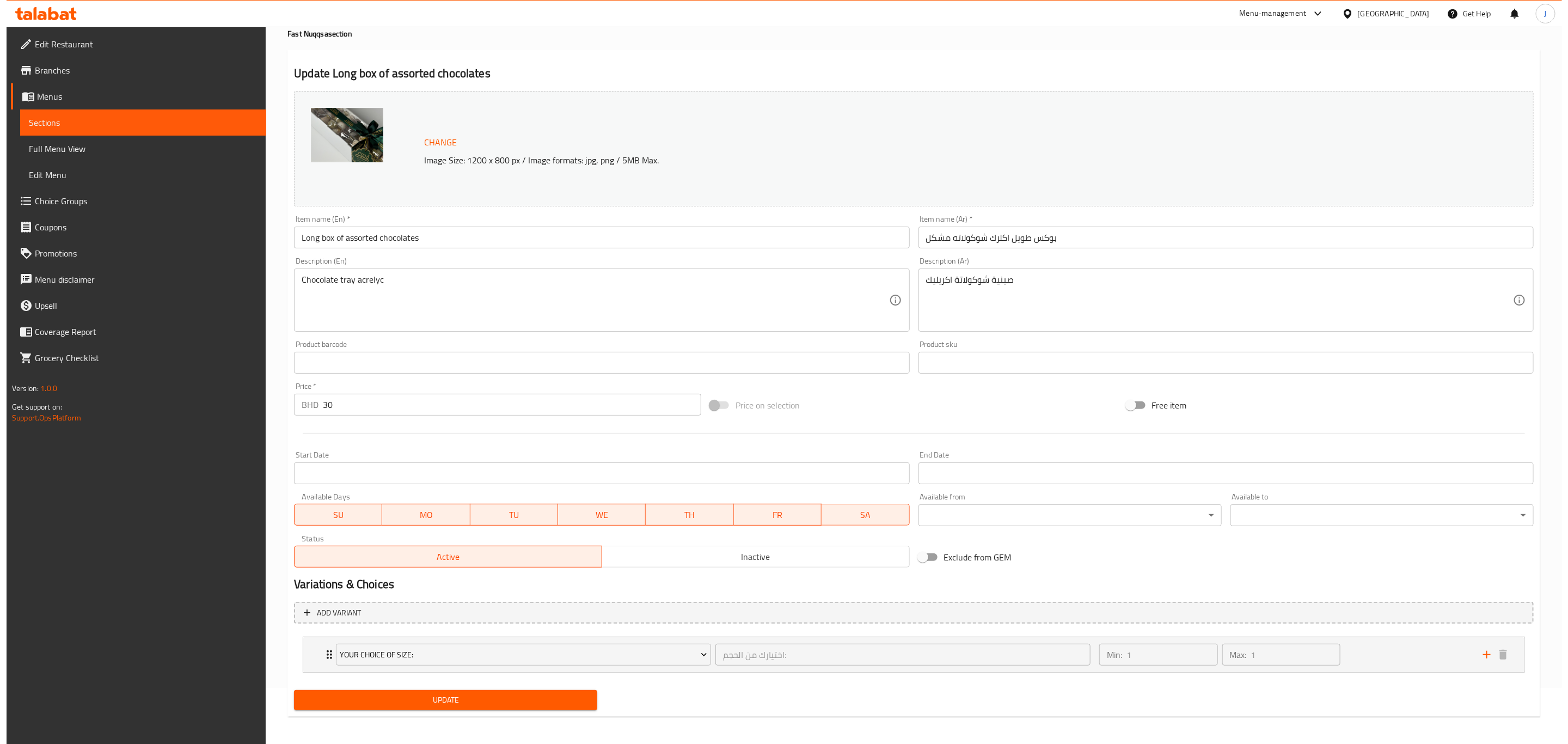
scroll to position [60, 0]
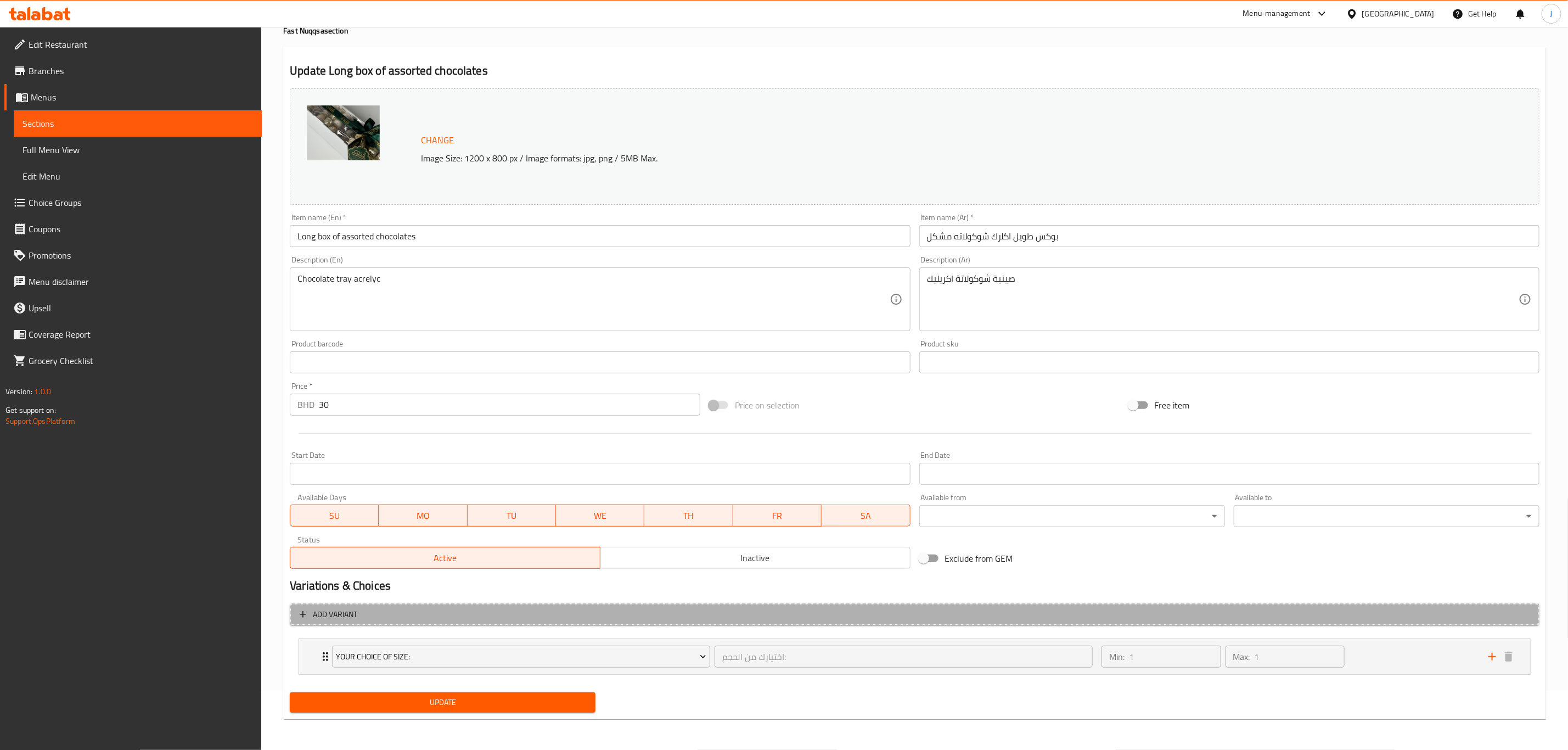
click at [345, 611] on span "Add variant" at bounding box center [335, 614] width 45 height 14
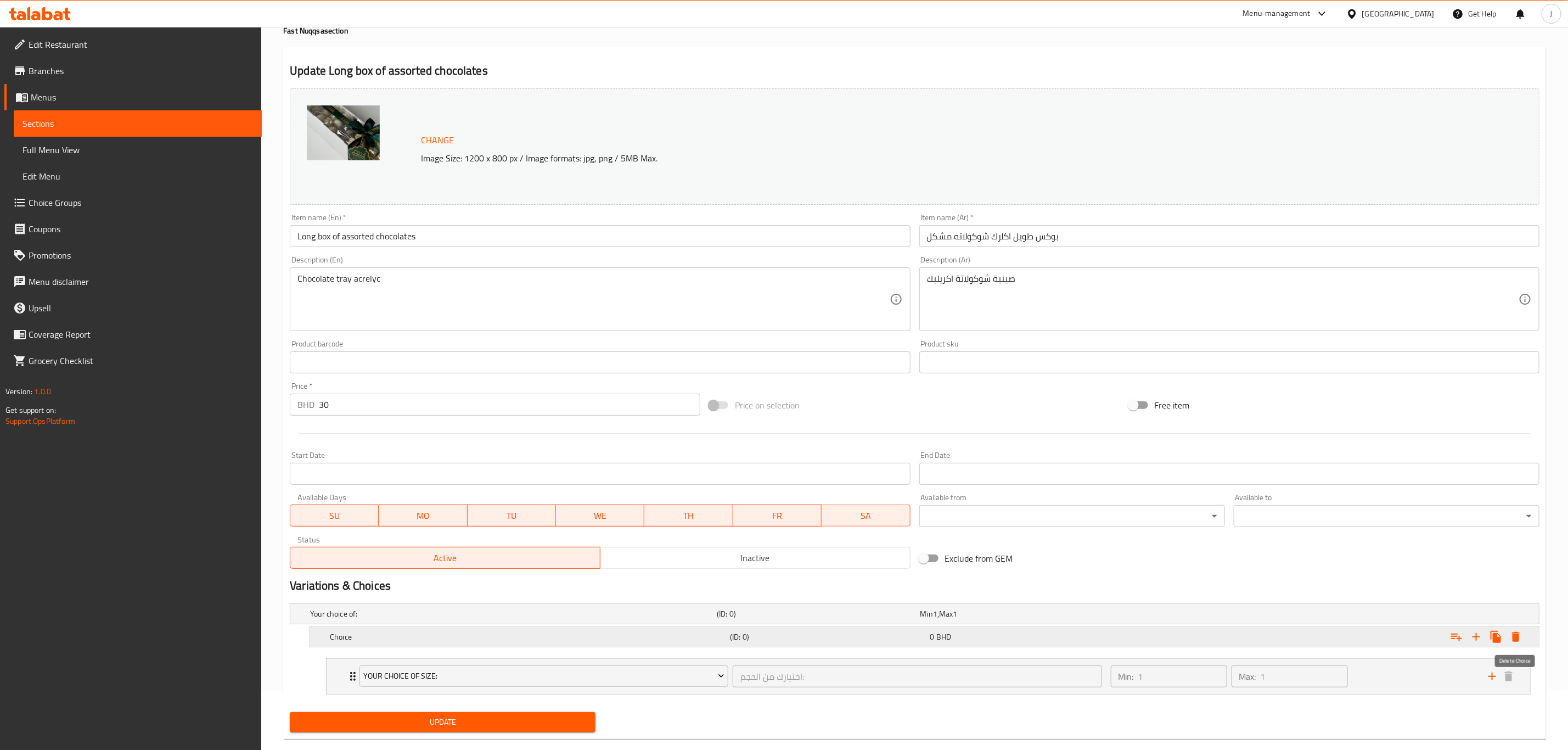
click at [1515, 634] on icon "Expand" at bounding box center [1516, 636] width 13 height 13
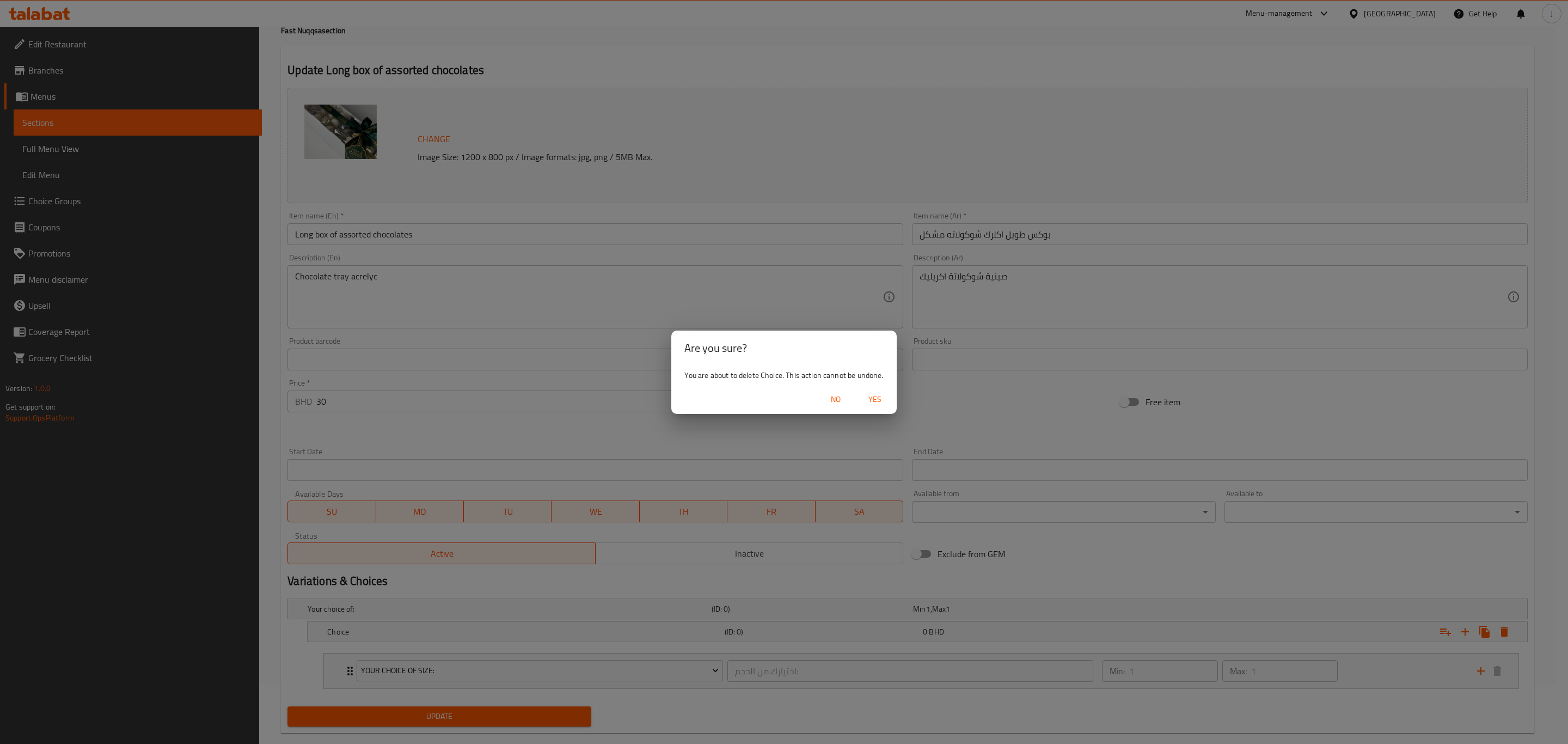
click at [877, 394] on span "Yes" at bounding box center [874, 399] width 26 height 13
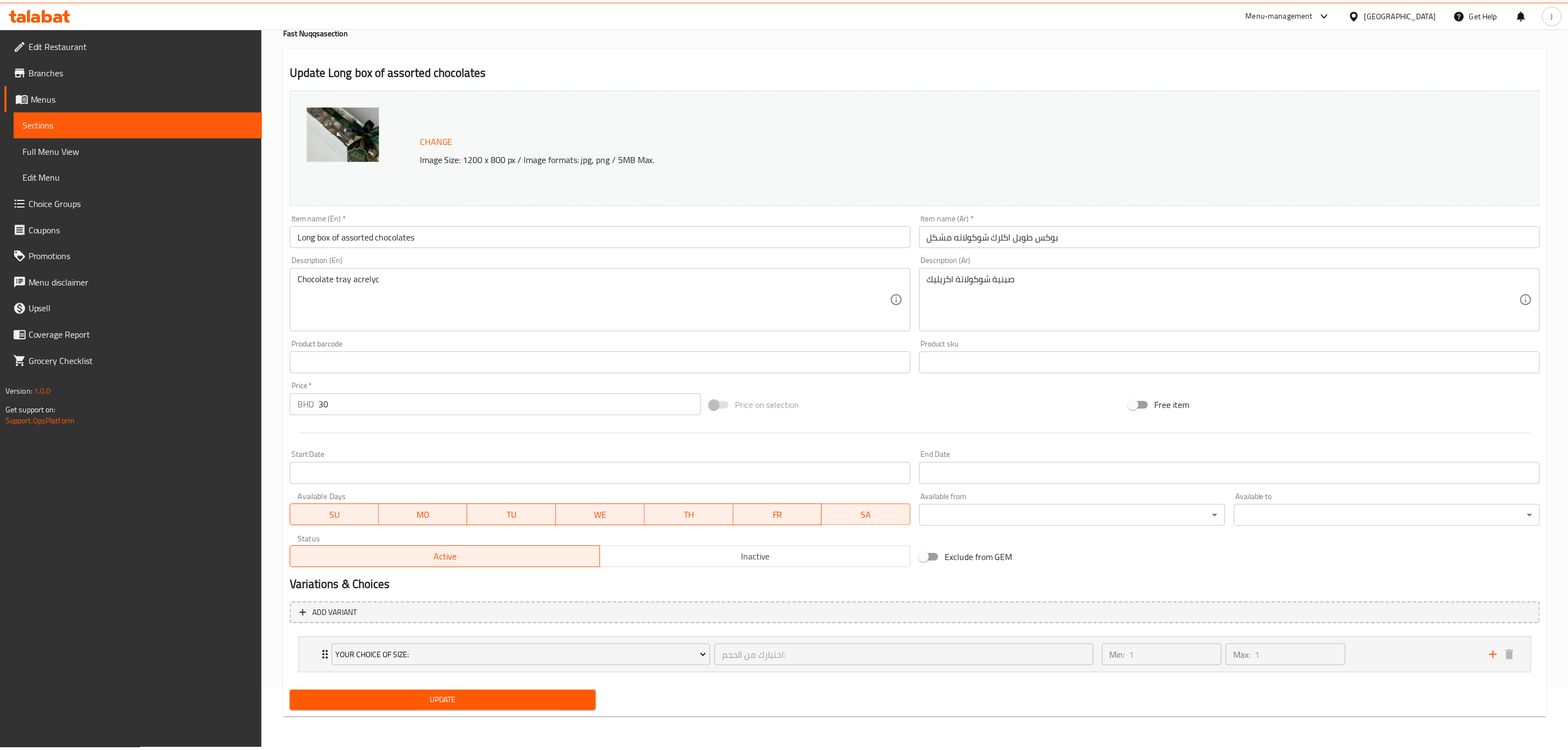
scroll to position [57, 0]
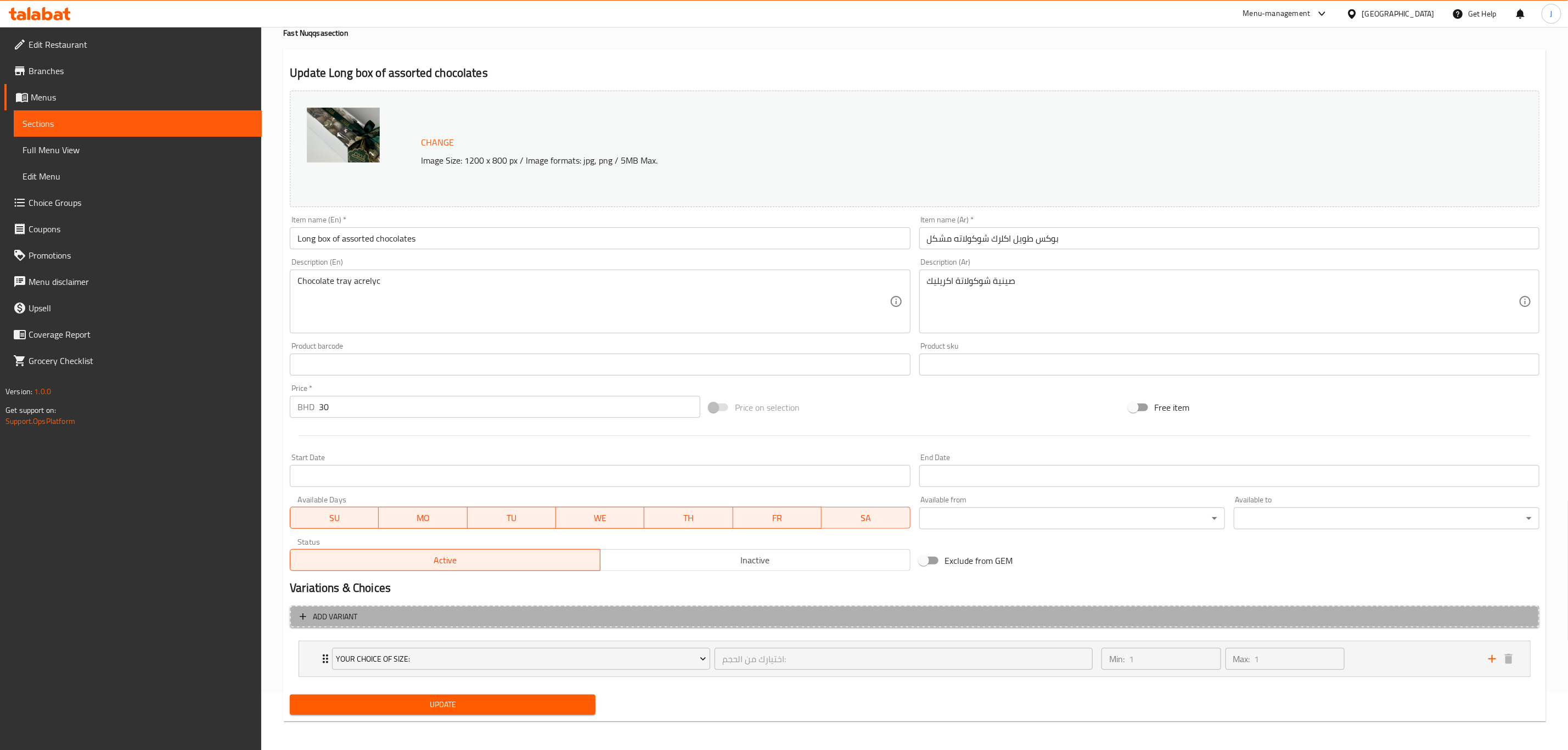
click at [328, 612] on span "Add variant" at bounding box center [335, 616] width 45 height 14
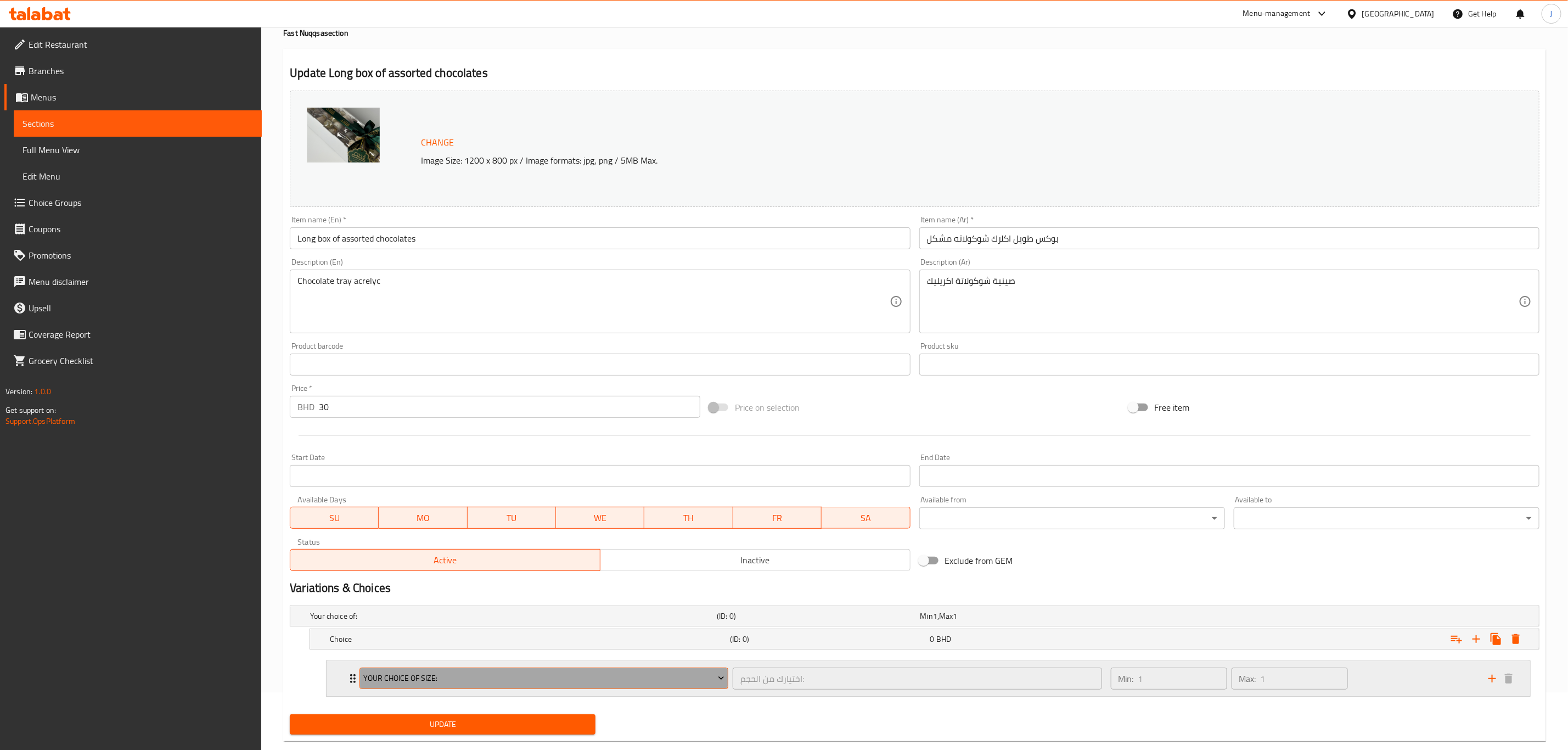
click at [417, 681] on span "Your Choice Of Size:" at bounding box center [544, 678] width 361 height 14
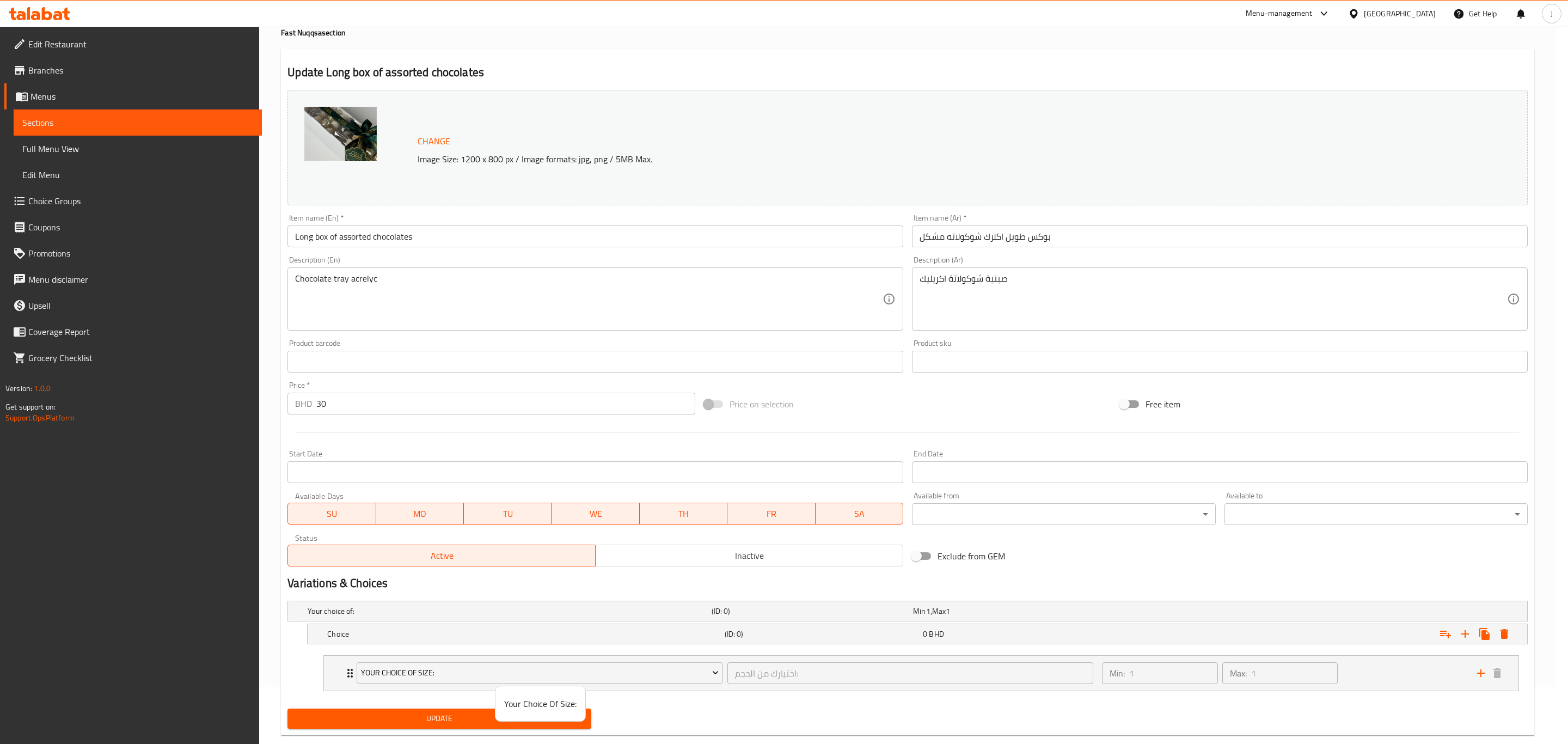
click at [691, 708] on div at bounding box center [784, 372] width 1568 height 744
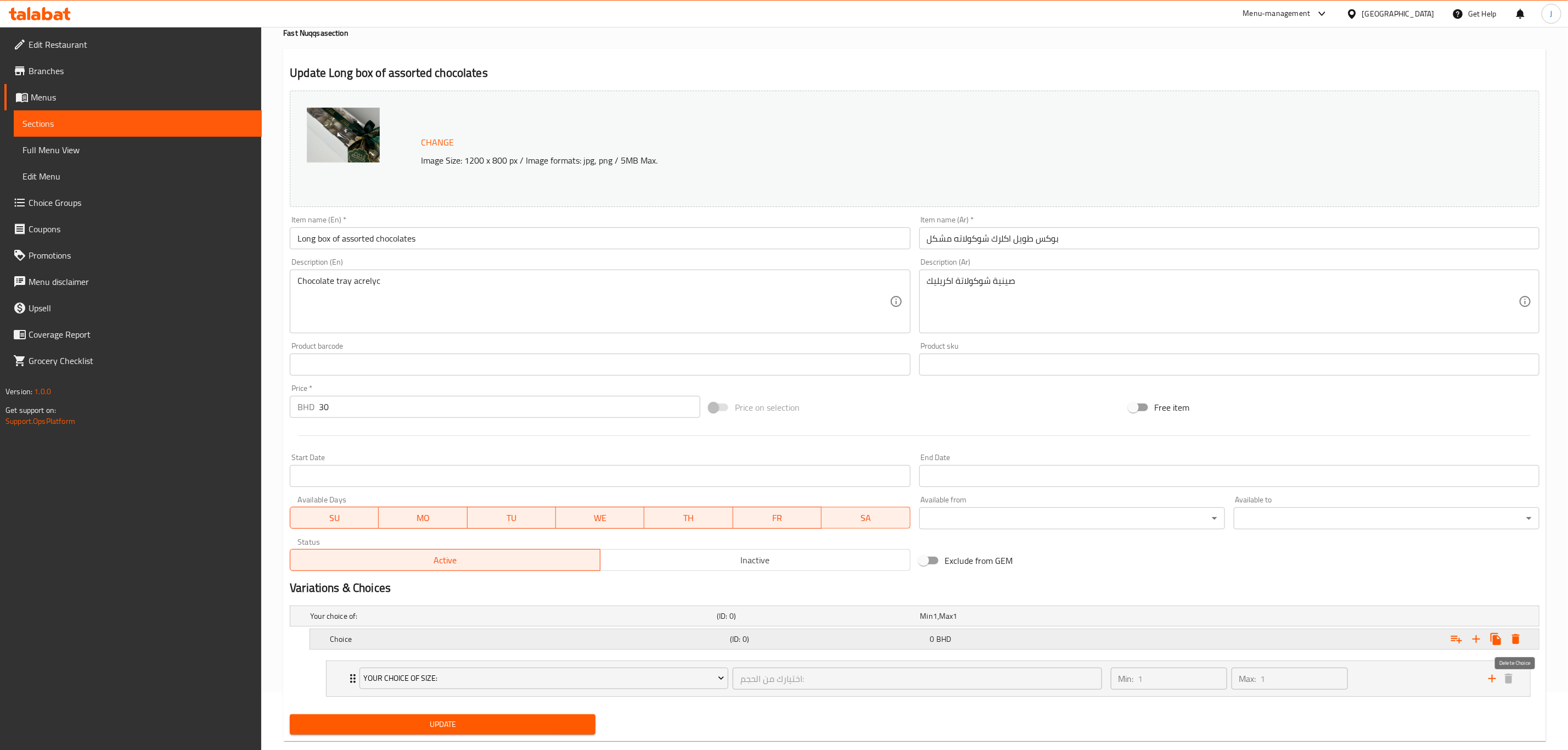
click at [1519, 641] on icon "Expand" at bounding box center [1516, 638] width 8 height 10
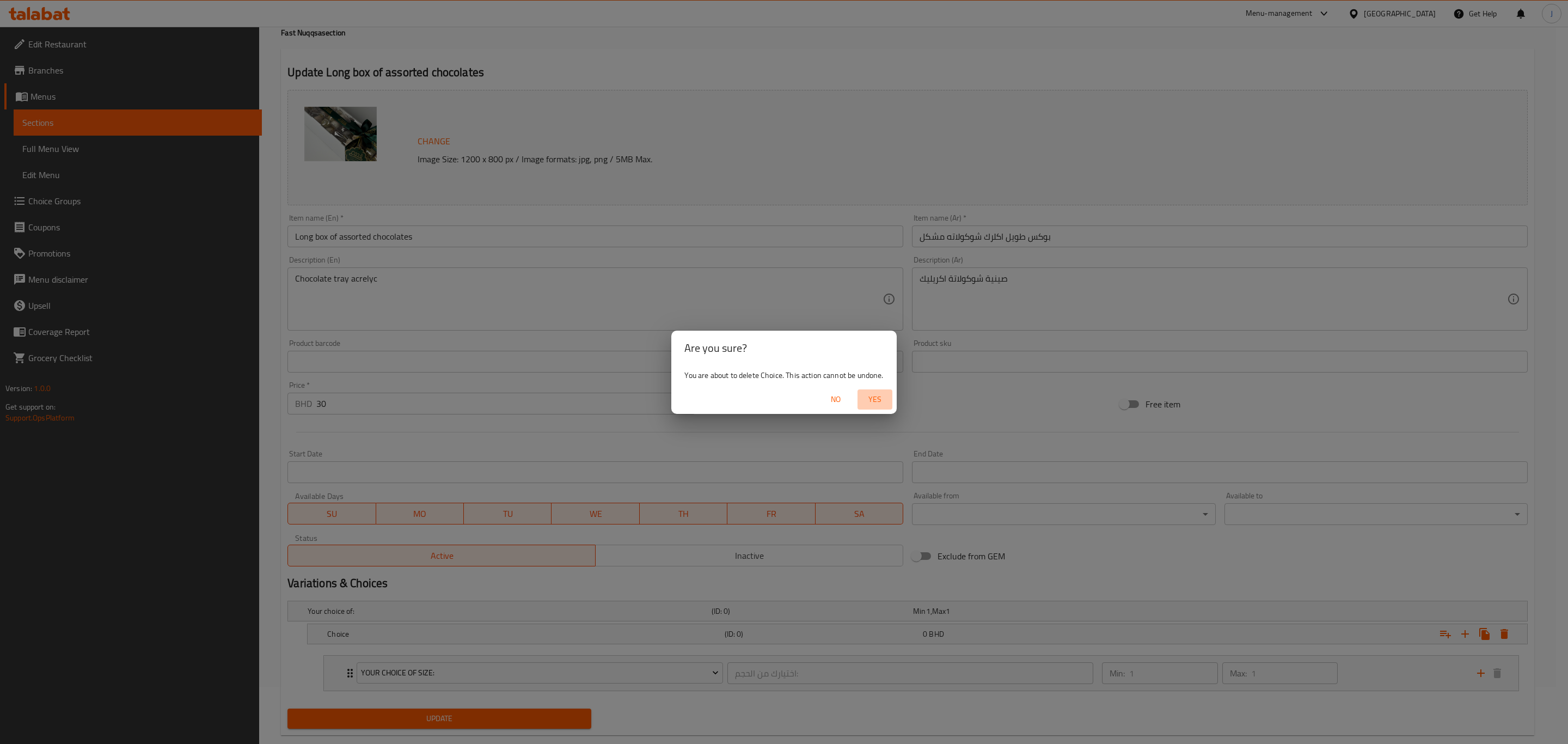
click at [877, 399] on span "Yes" at bounding box center [874, 399] width 26 height 13
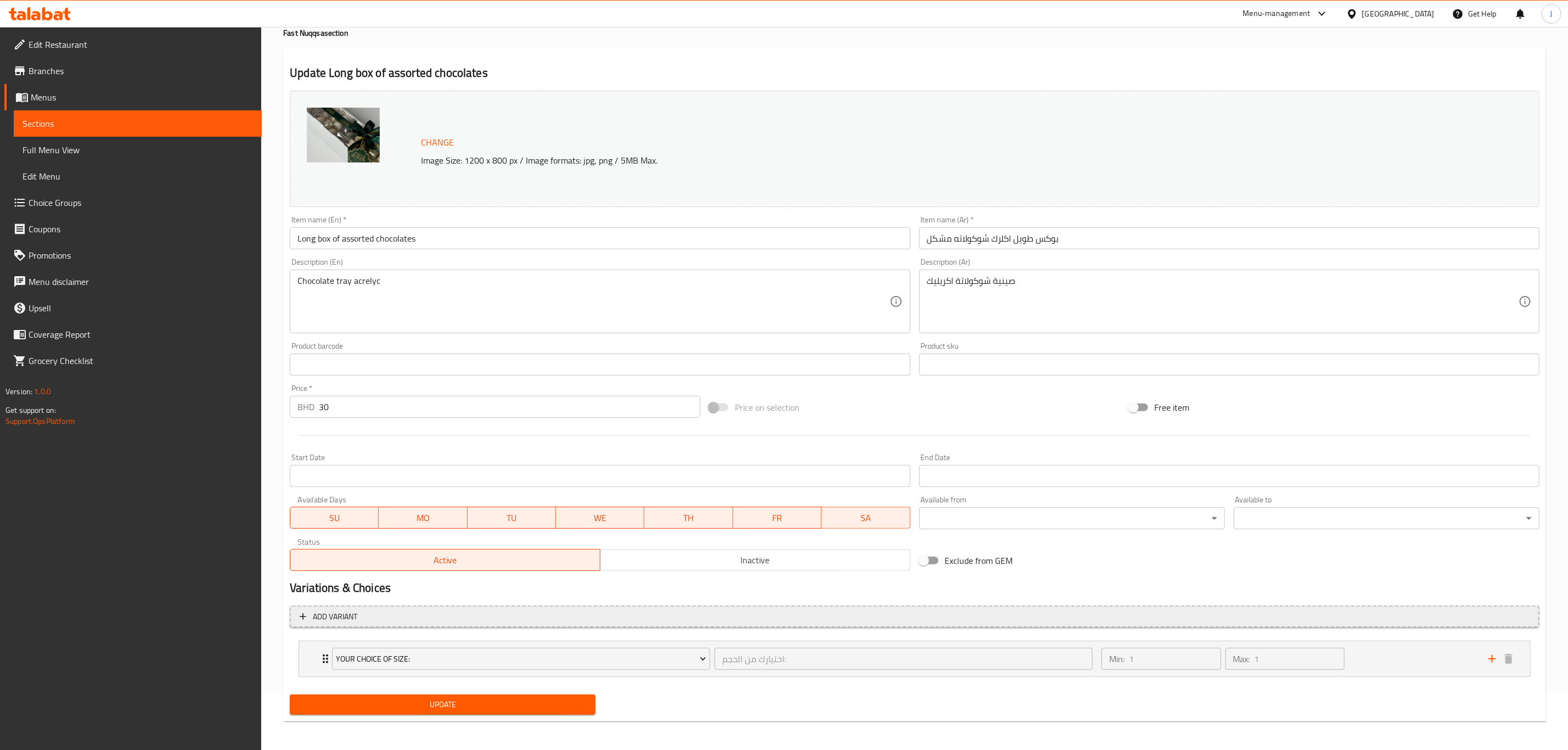
click at [326, 620] on span "Add variant" at bounding box center [335, 616] width 45 height 14
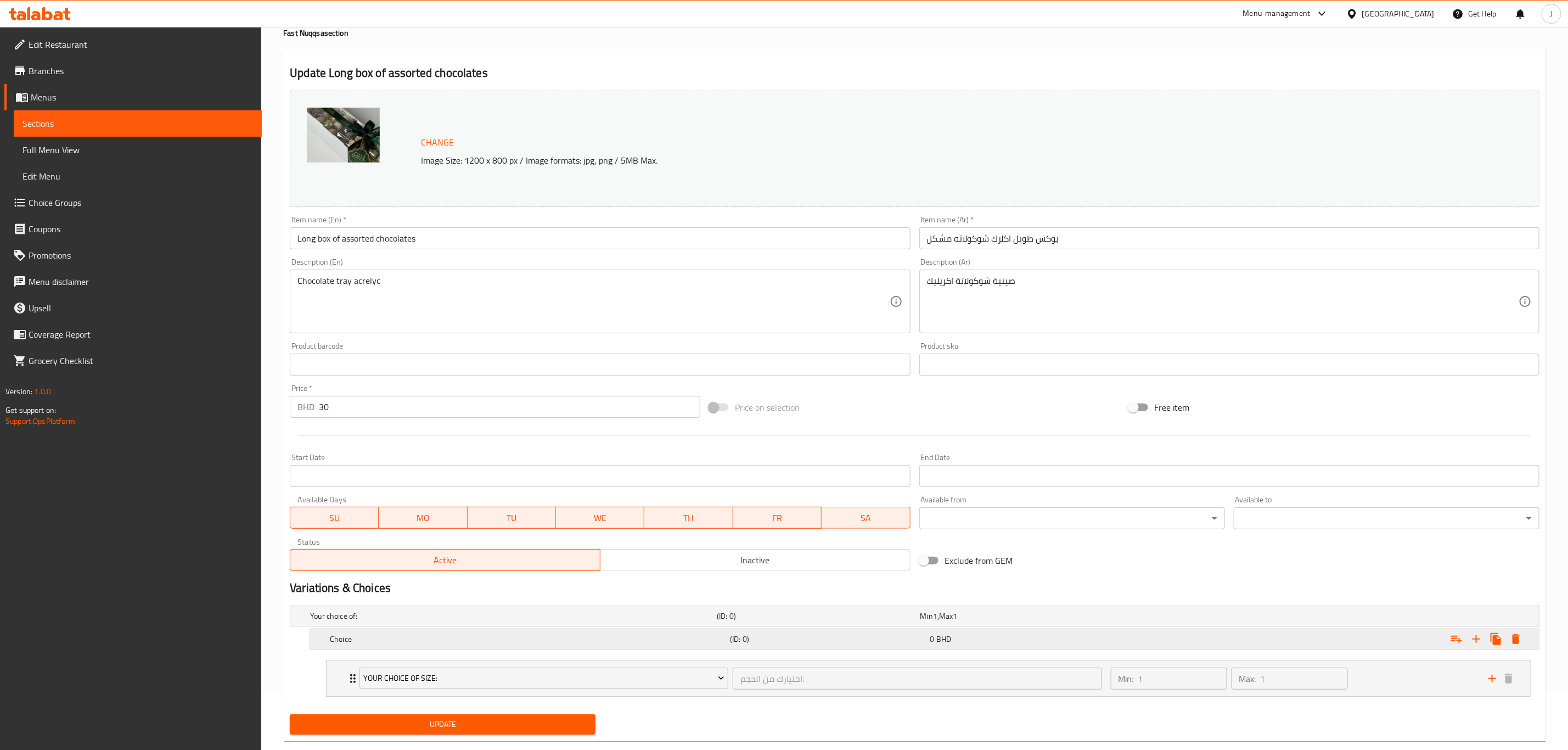
click at [1477, 639] on icon "Expand" at bounding box center [1476, 639] width 13 height 13
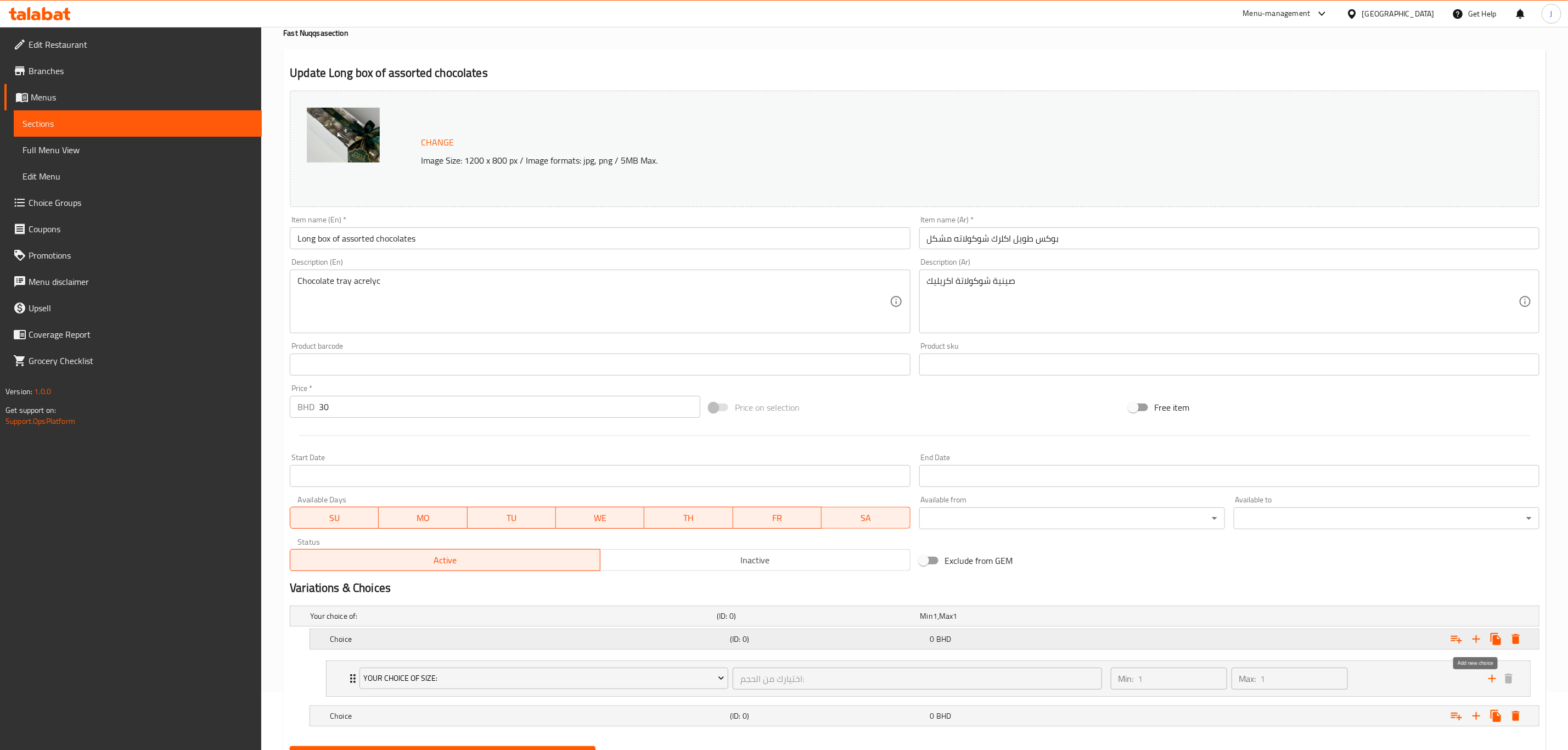
click at [1477, 639] on icon "Expand" at bounding box center [1476, 639] width 13 height 13
click at [1477, 640] on icon "Expand" at bounding box center [1476, 639] width 13 height 13
click at [1477, 640] on icon "Expand" at bounding box center [1476, 639] width 8 height 8
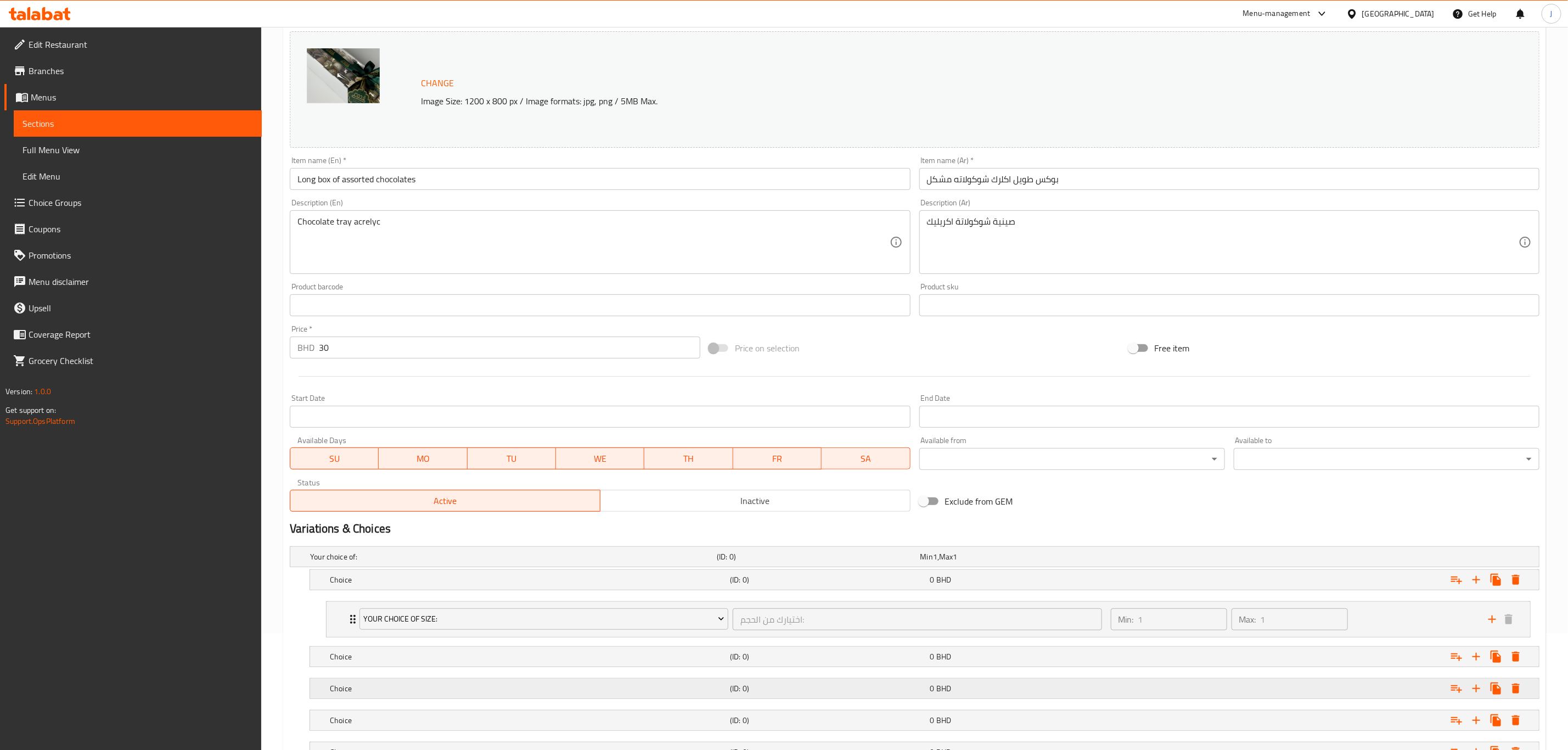
scroll to position [276, 0]
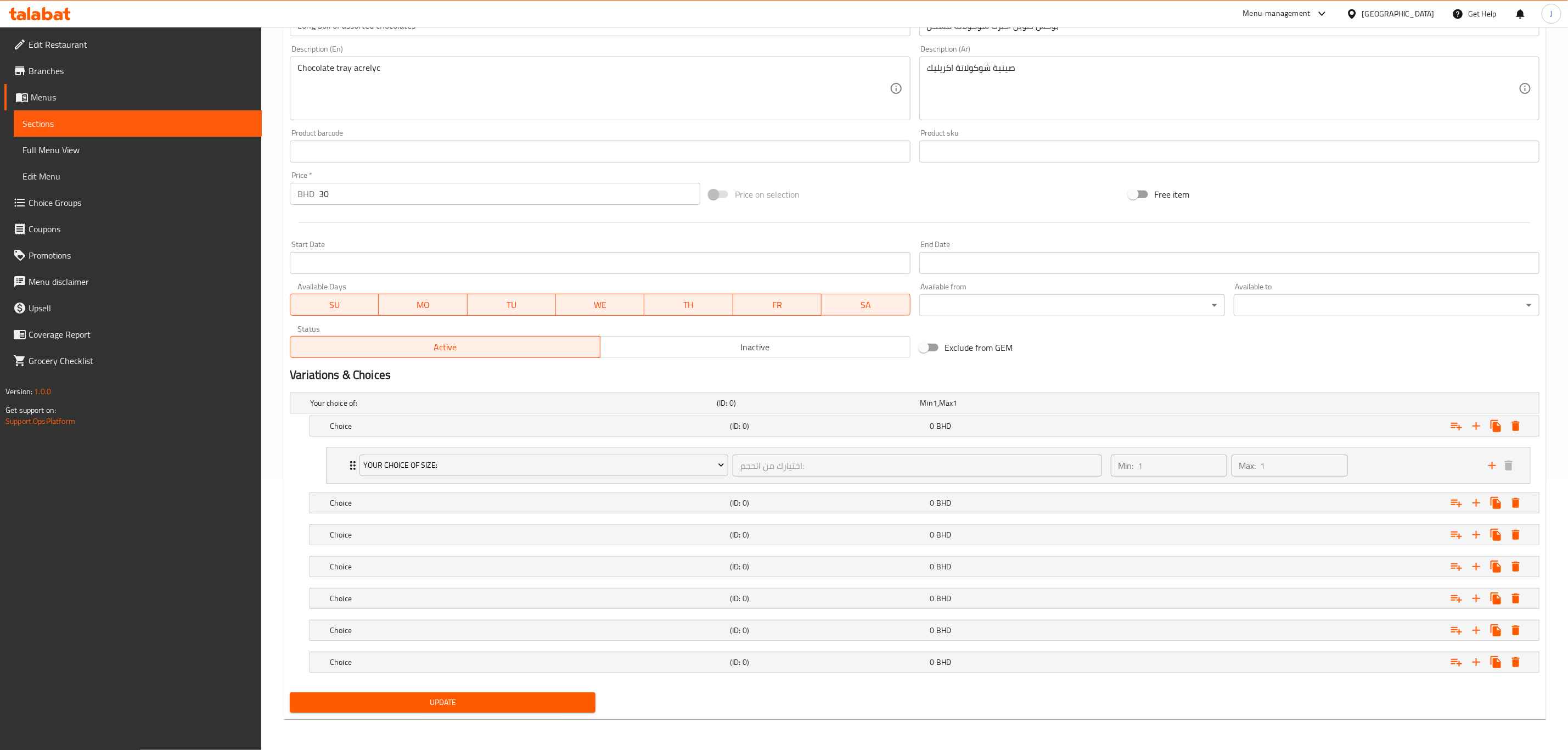
click at [35, 200] on span "Choice Groups" at bounding box center [141, 203] width 225 height 13
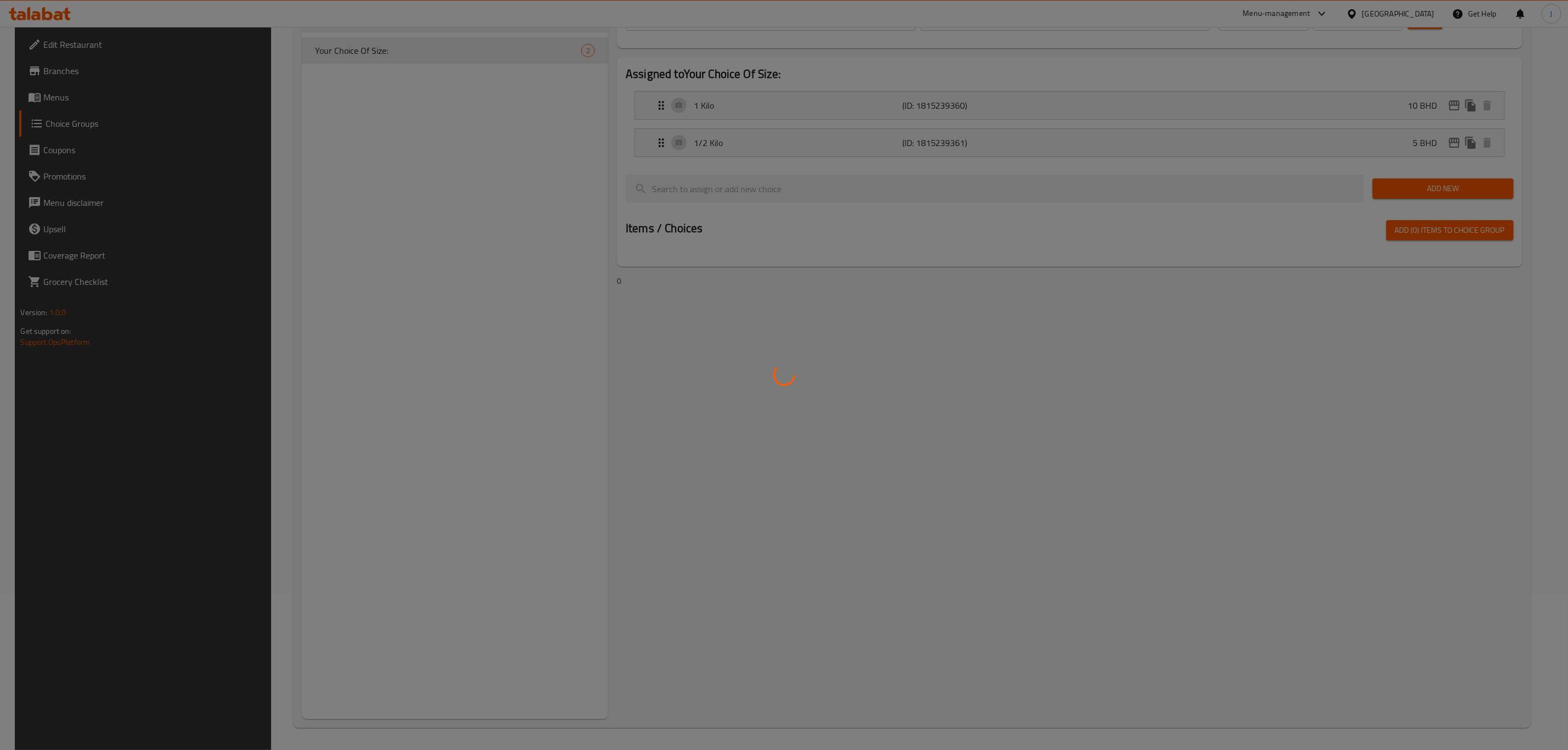
scroll to position [156, 0]
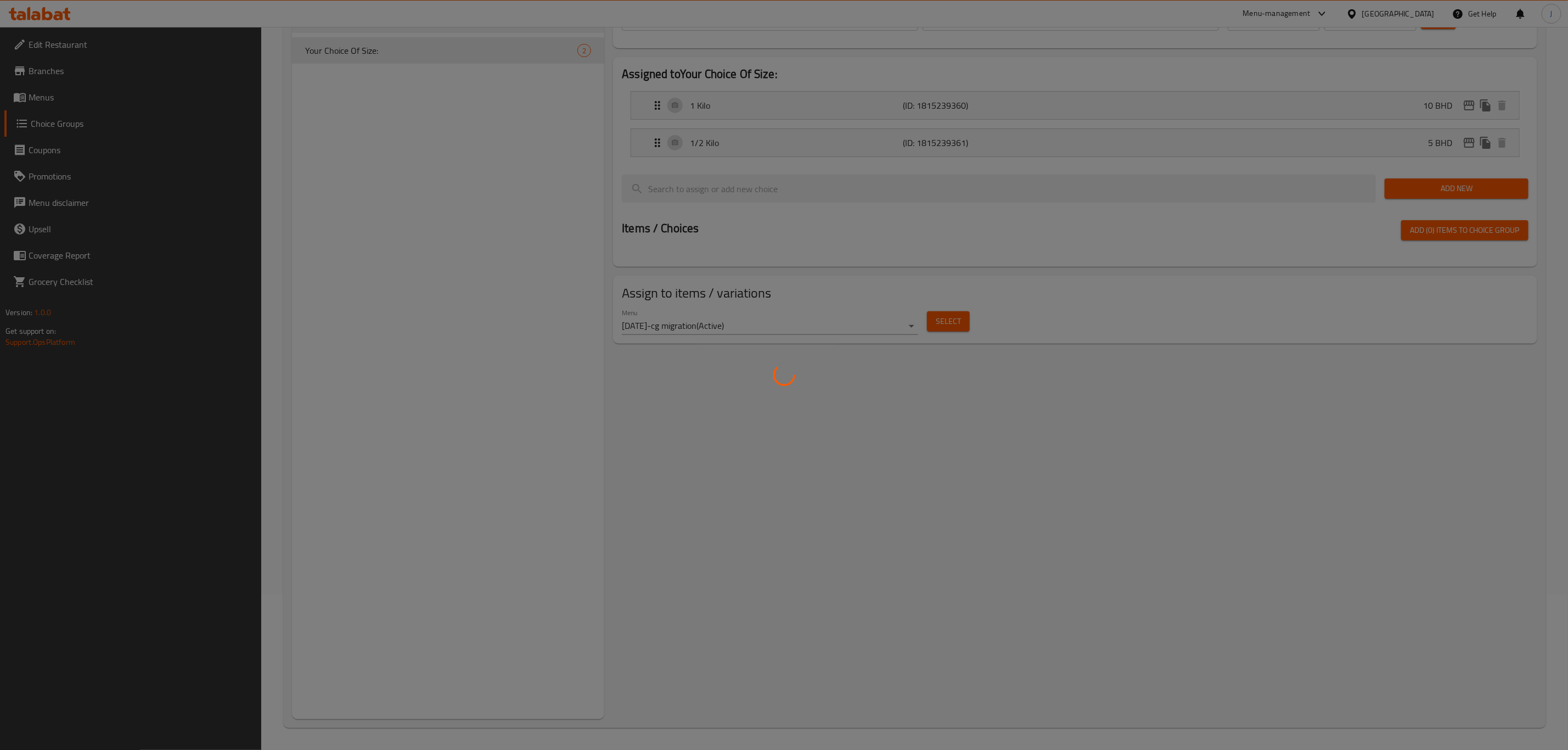
click at [1146, 351] on div at bounding box center [784, 375] width 1568 height 750
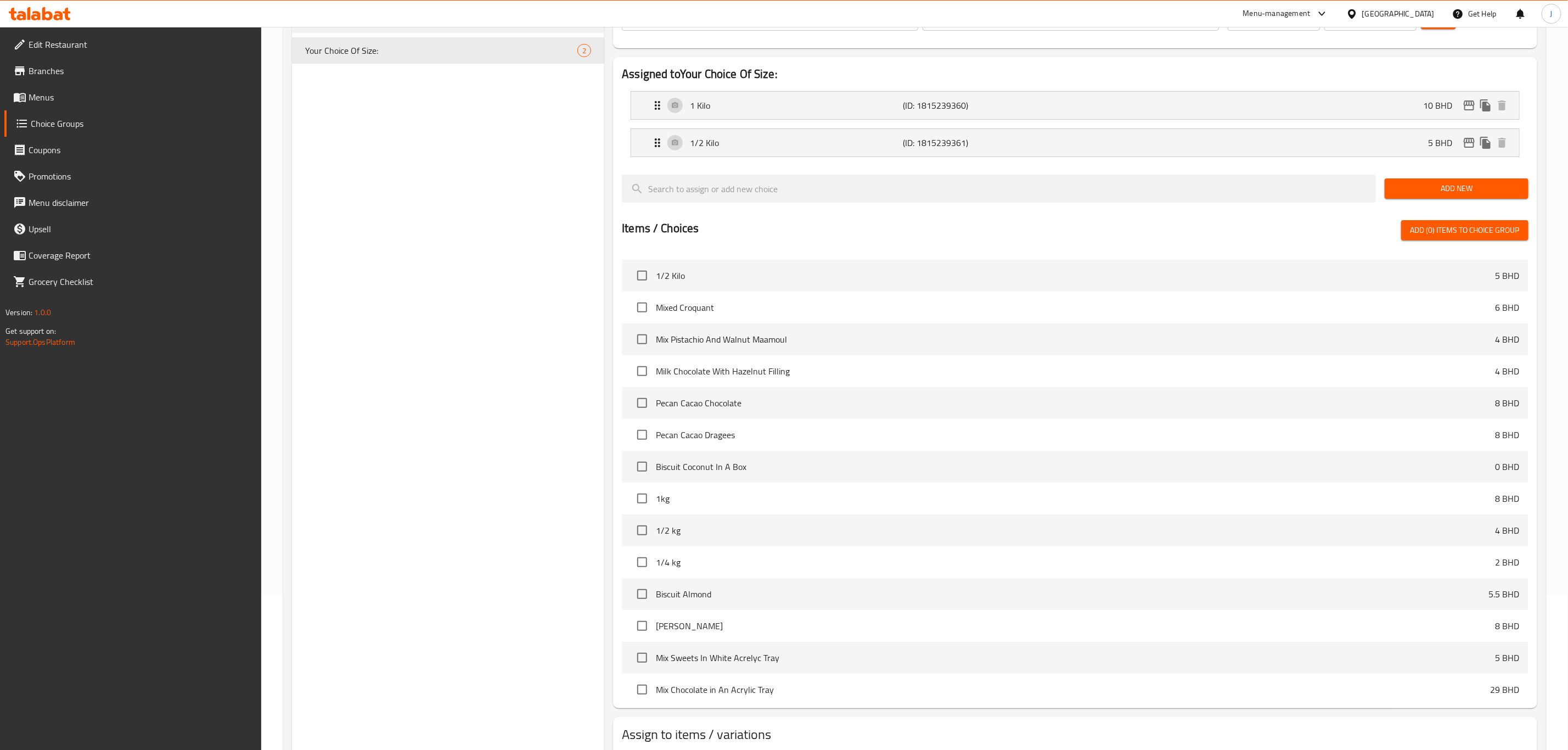
scroll to position [83, 0]
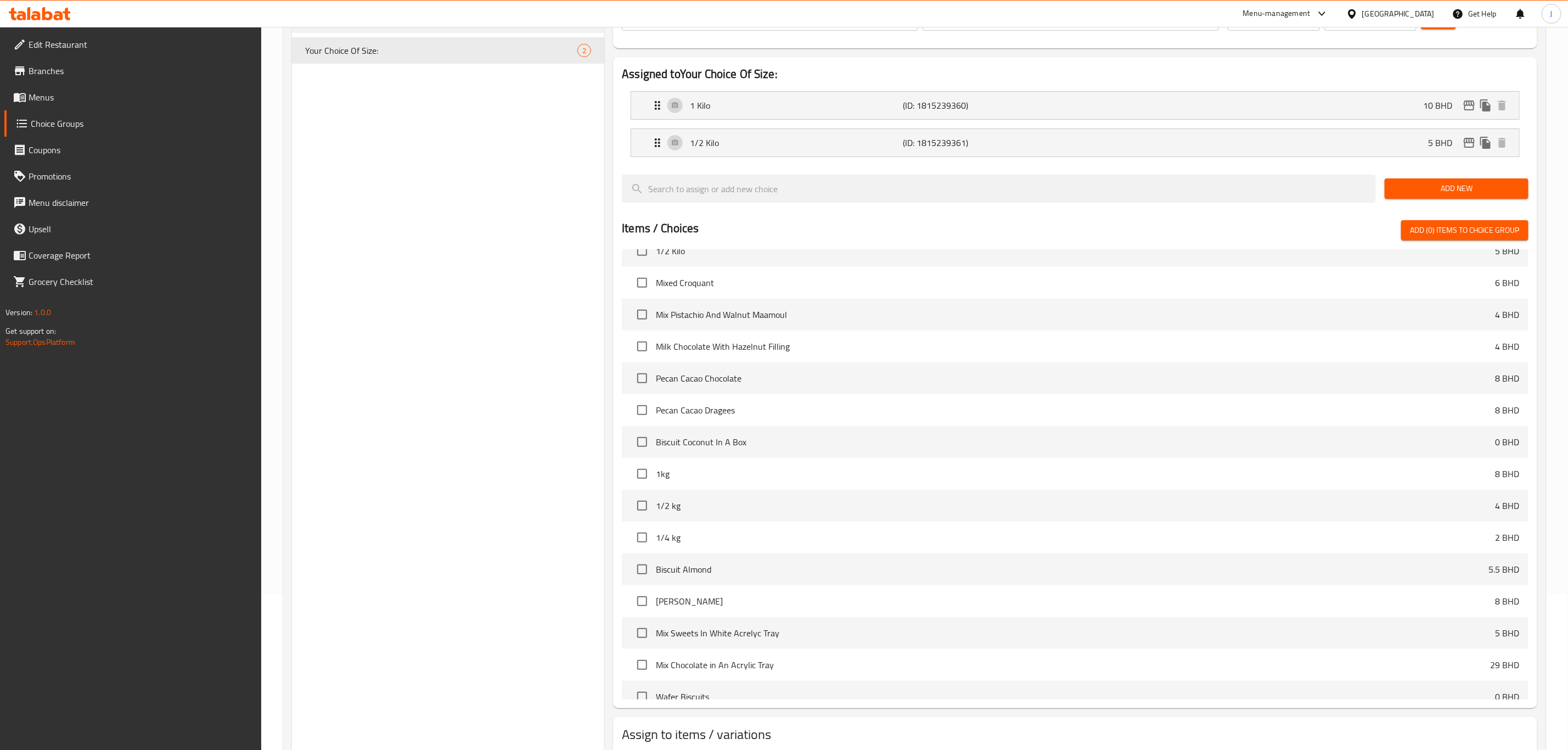
click at [674, 476] on span "1kg" at bounding box center [1075, 474] width 839 height 13
click at [641, 475] on input "checkbox" at bounding box center [642, 474] width 23 height 23
checkbox input "false"
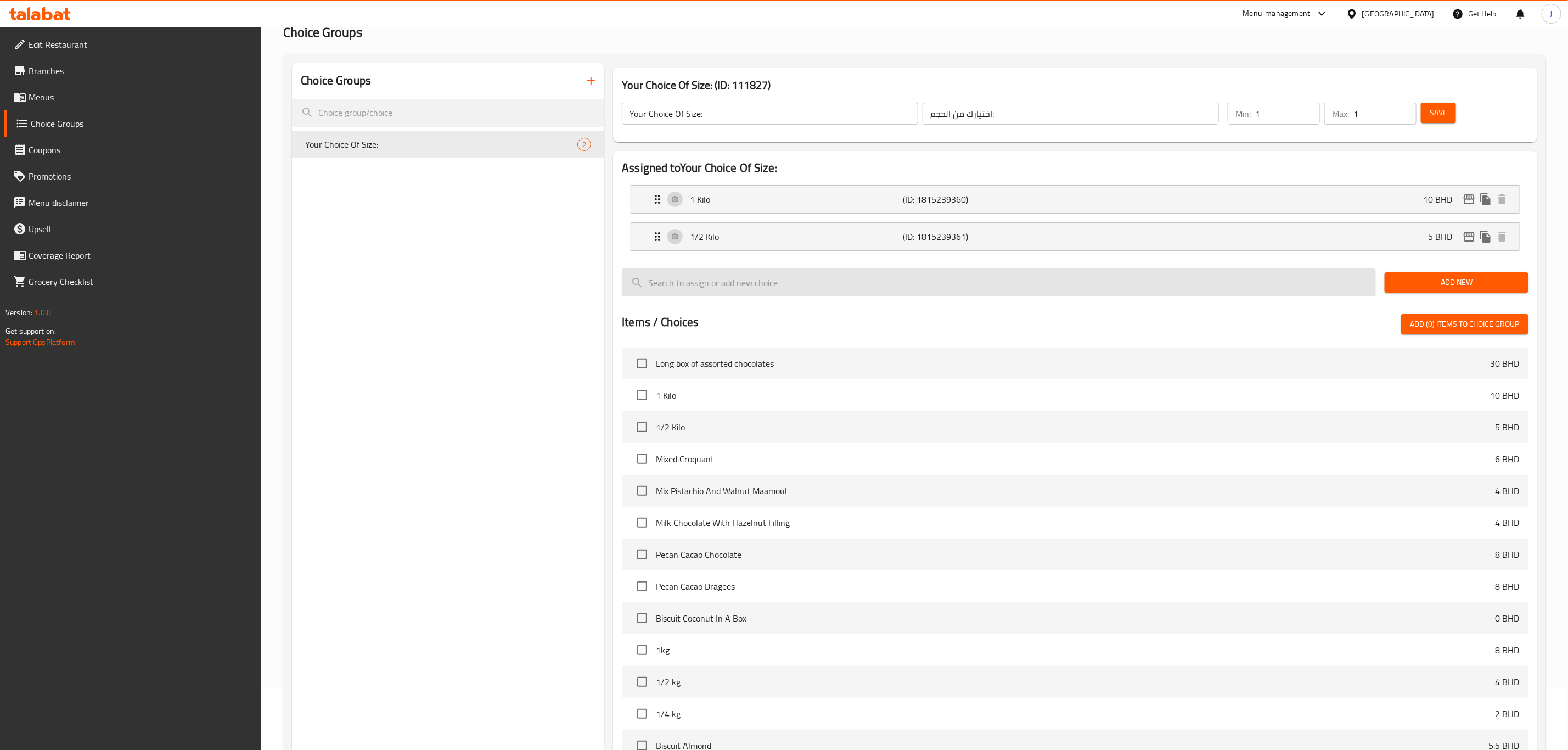
scroll to position [0, 0]
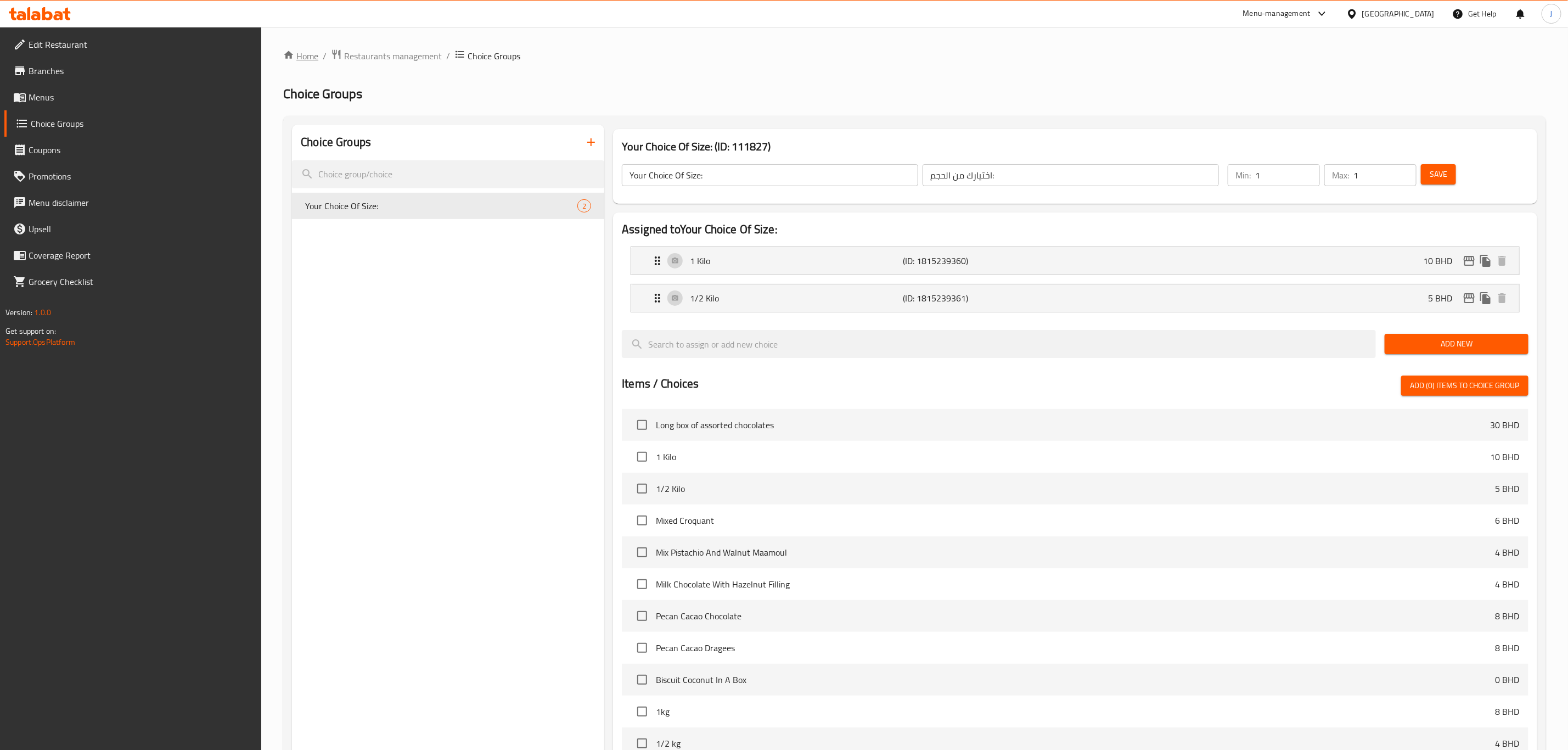
click at [303, 54] on link "Home" at bounding box center [301, 56] width 35 height 13
